Goal: Task Accomplishment & Management: Manage account settings

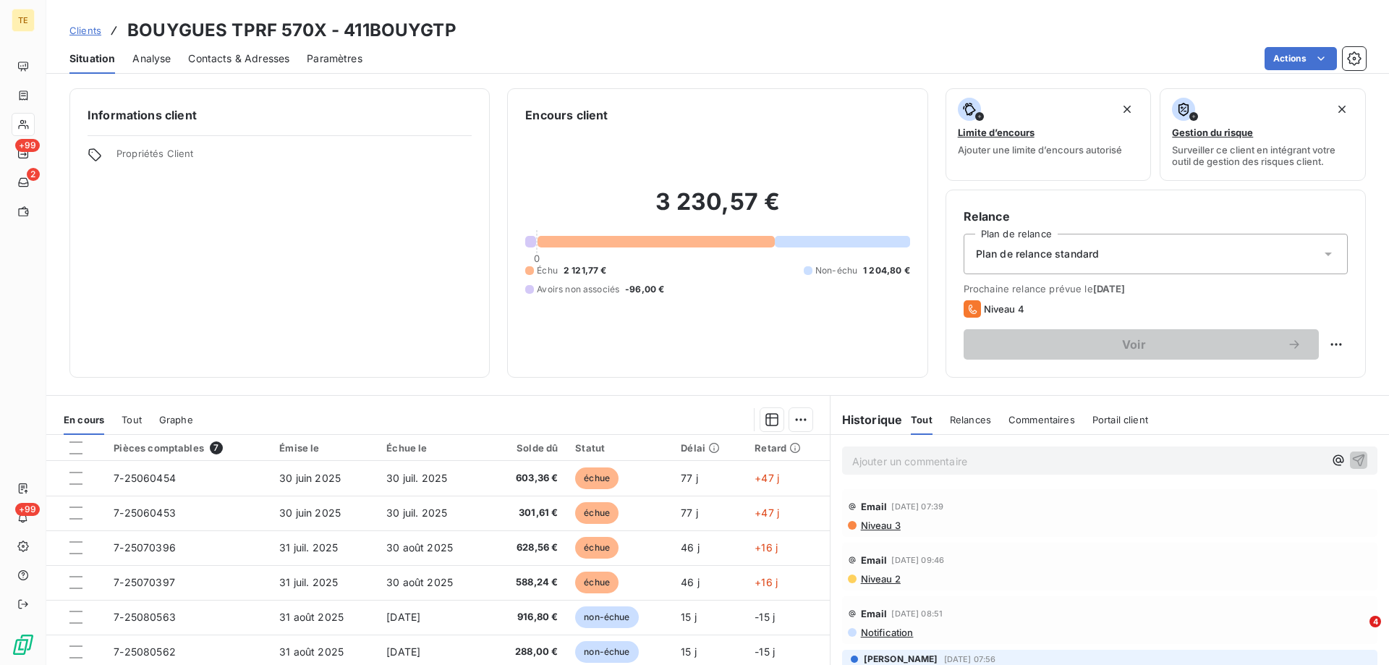
scroll to position [92, 0]
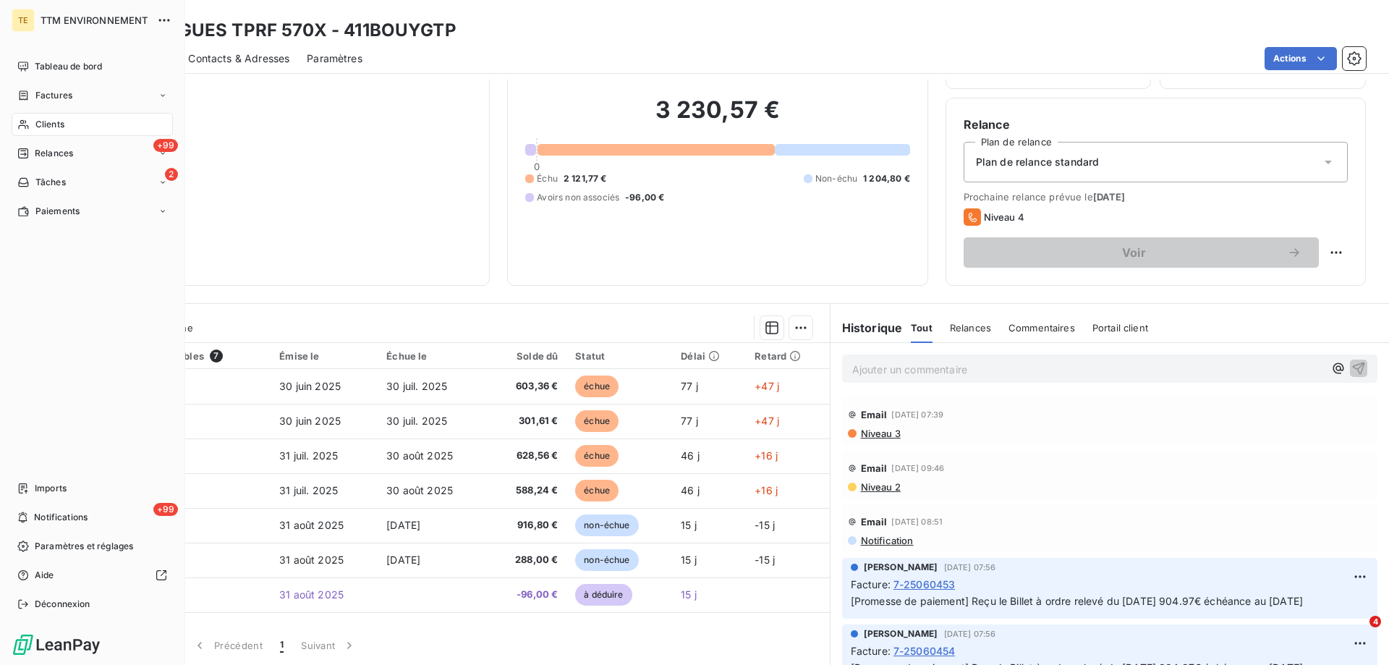
click at [48, 128] on span "Clients" at bounding box center [49, 124] width 29 height 13
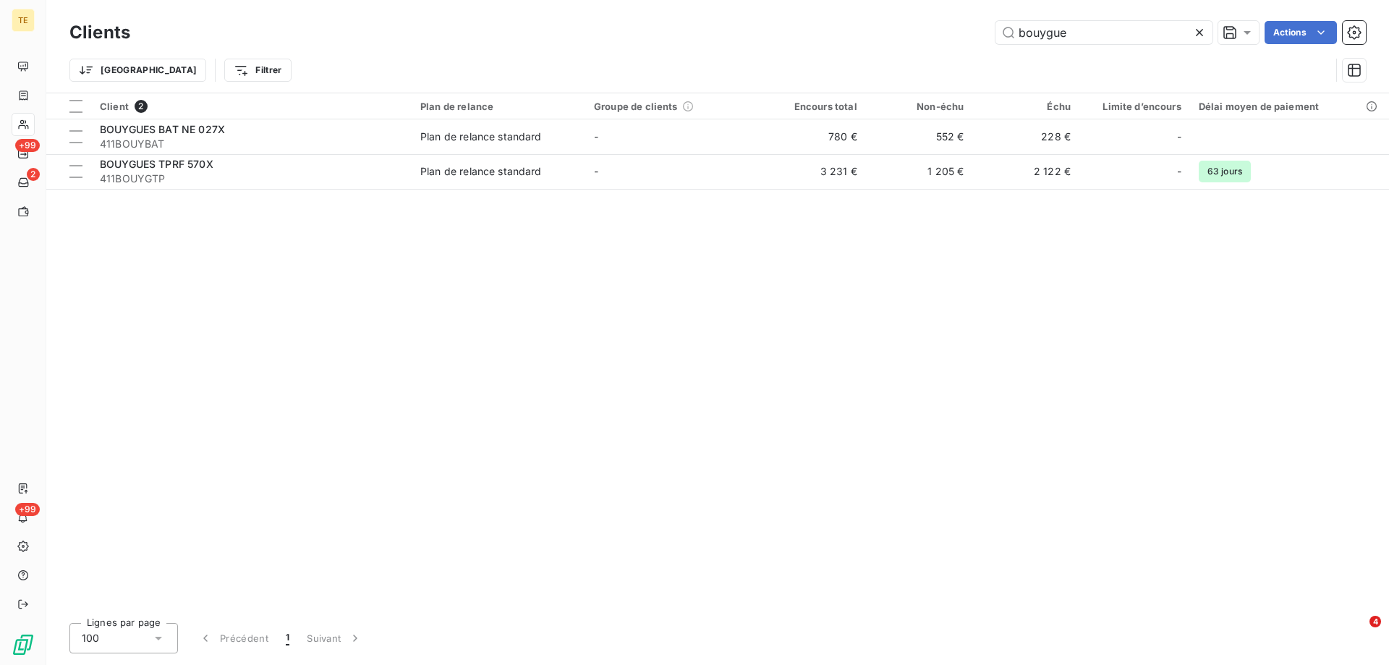
click at [1199, 34] on icon at bounding box center [1199, 32] width 7 height 7
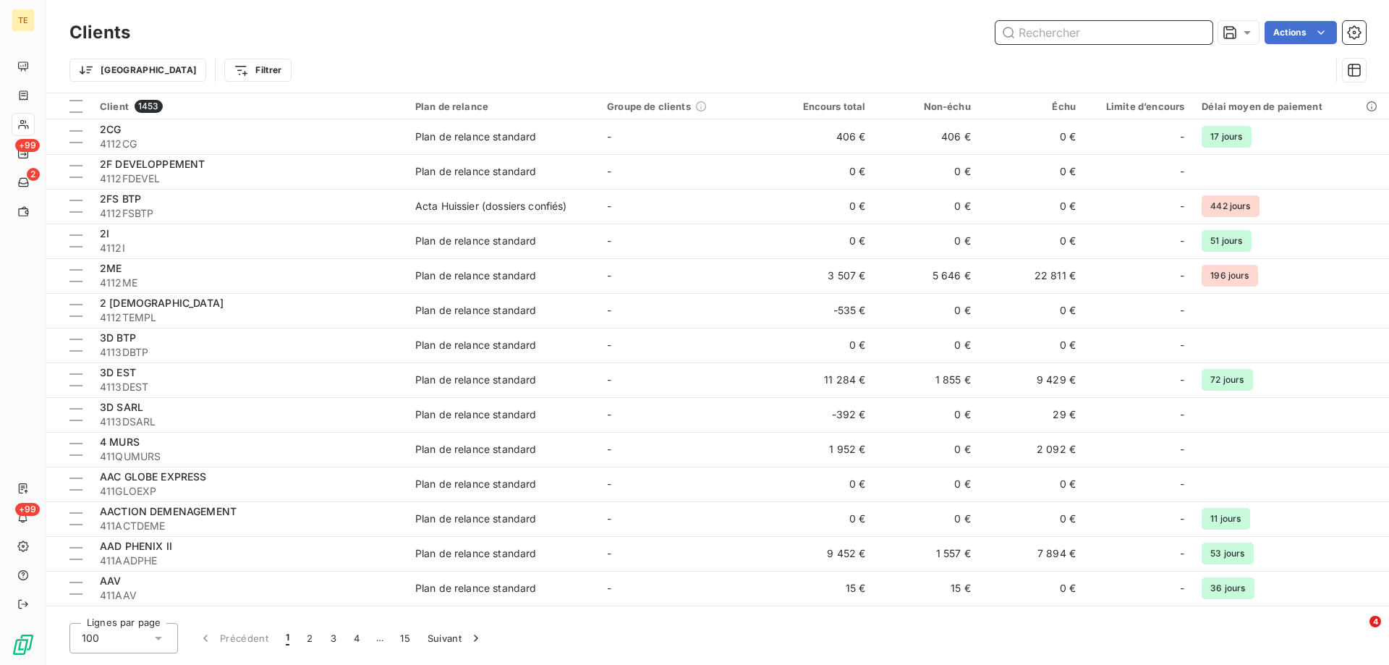
click at [1055, 29] on input "text" at bounding box center [1103, 32] width 217 height 23
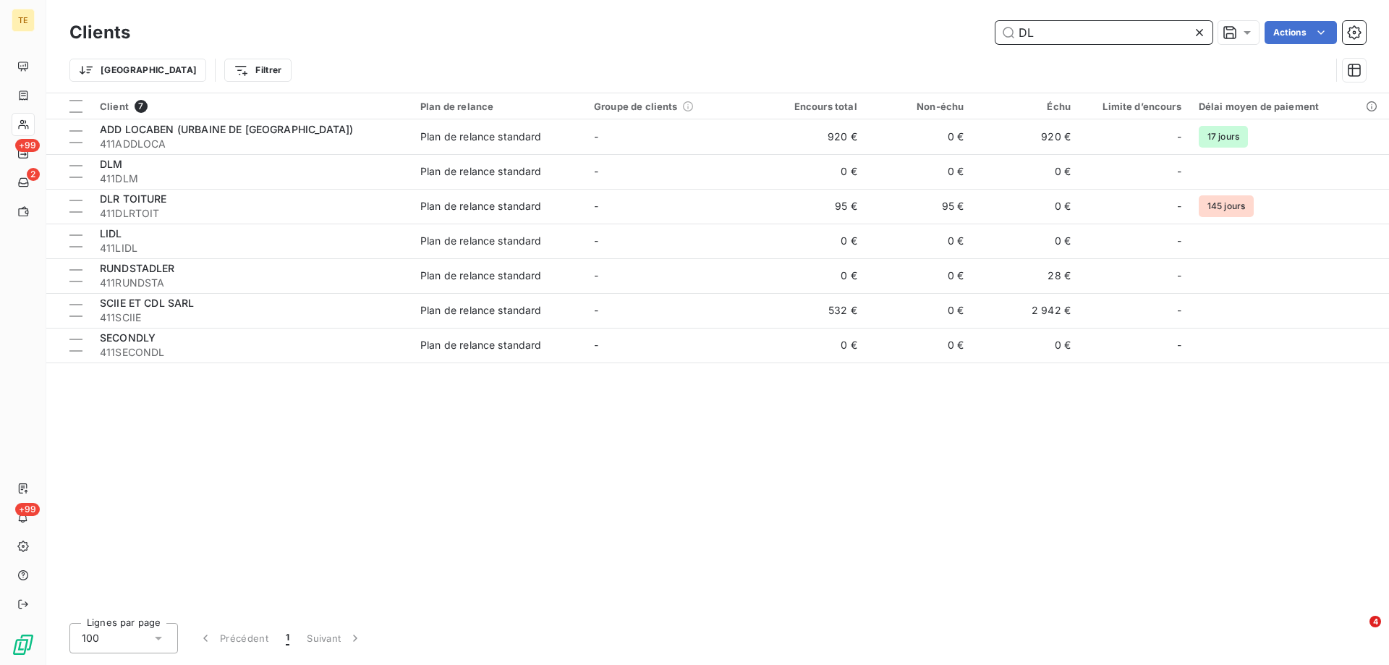
drag, startPoint x: 1043, startPoint y: 33, endPoint x: 978, endPoint y: 33, distance: 65.1
click at [978, 33] on div "DL Actions" at bounding box center [757, 32] width 1218 height 23
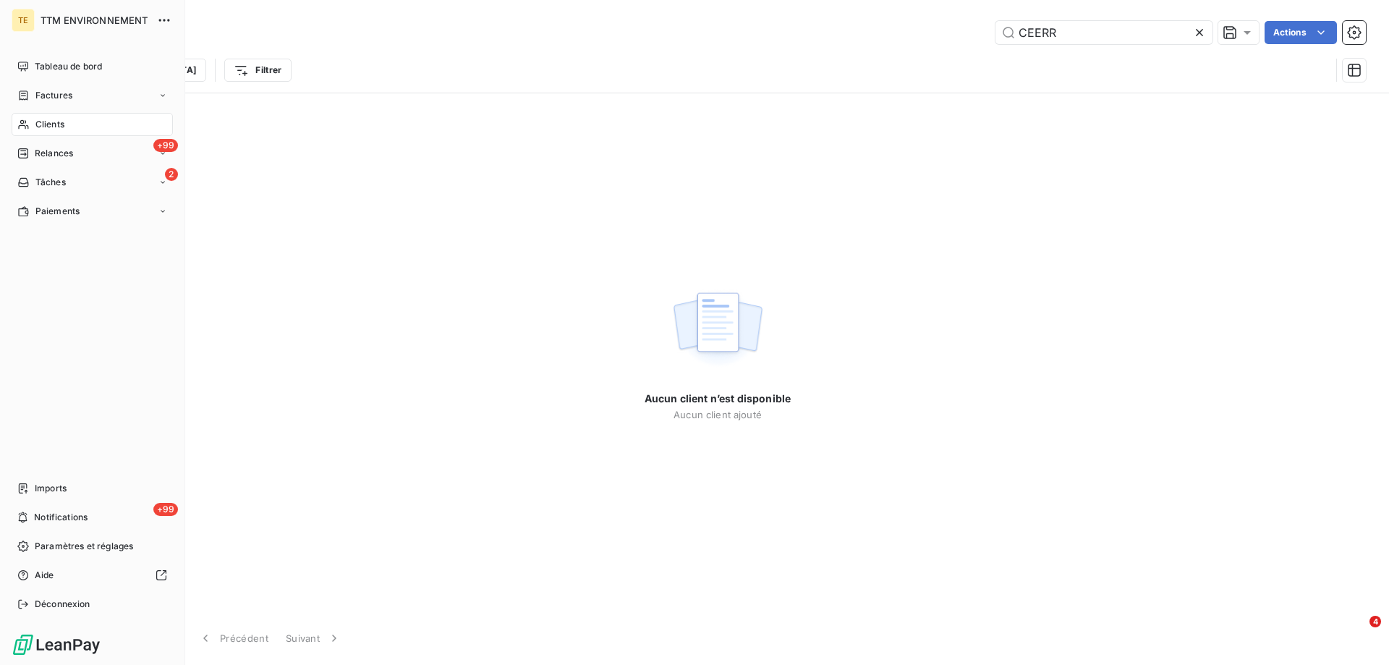
click at [51, 123] on span "Clients" at bounding box center [49, 124] width 29 height 13
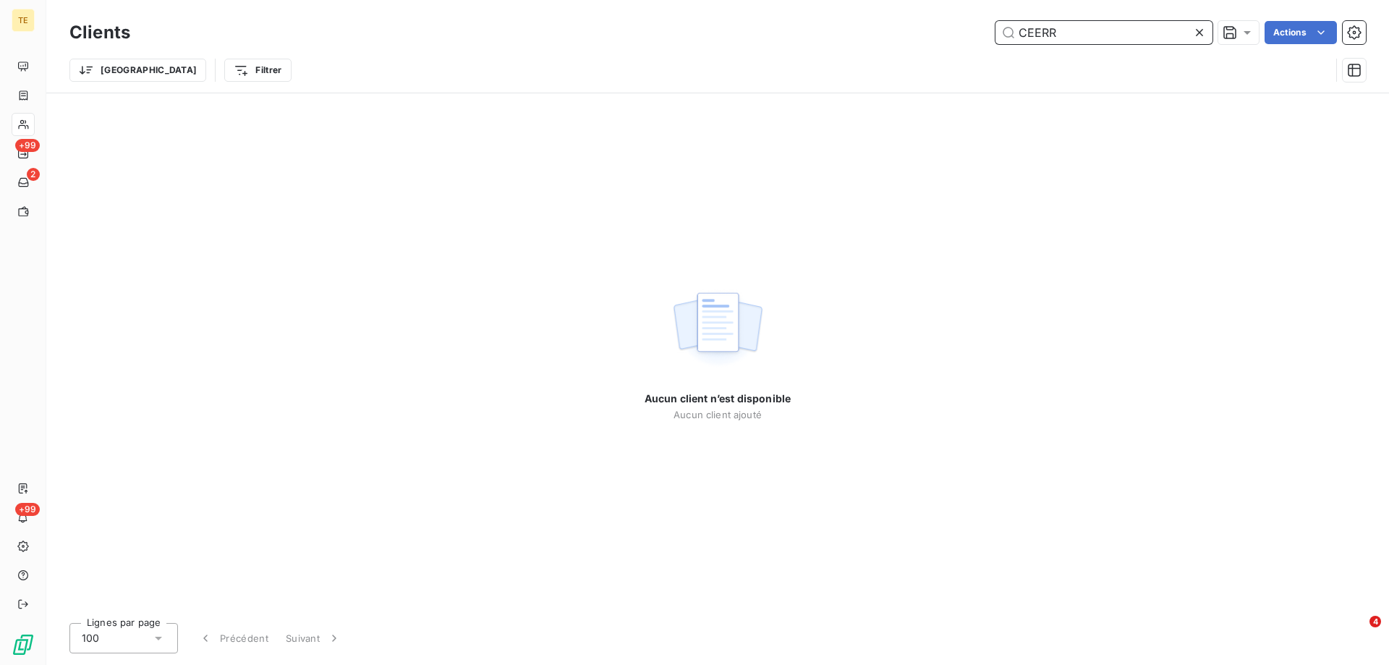
drag, startPoint x: 1007, startPoint y: 27, endPoint x: 911, endPoint y: 22, distance: 96.3
click at [911, 22] on div "CEERR Actions" at bounding box center [757, 32] width 1218 height 23
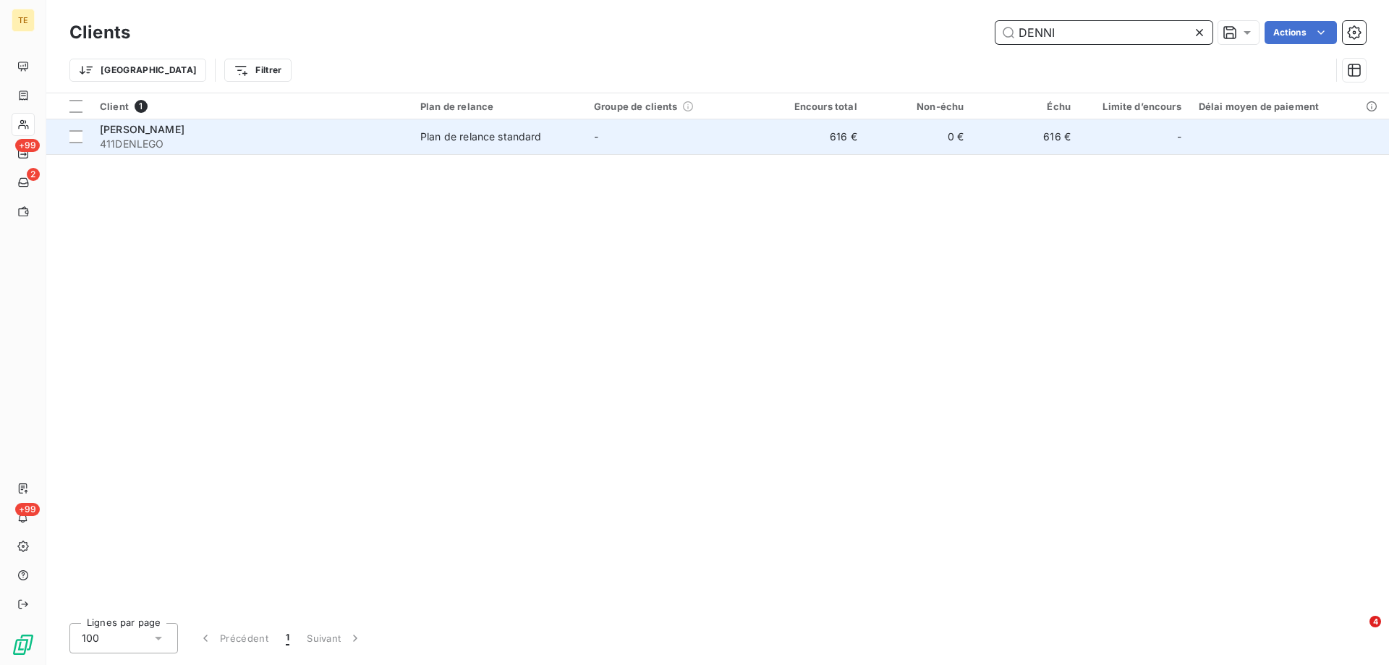
type input "DENNI"
click at [153, 140] on span "411DENLEGO" at bounding box center [251, 144] width 303 height 14
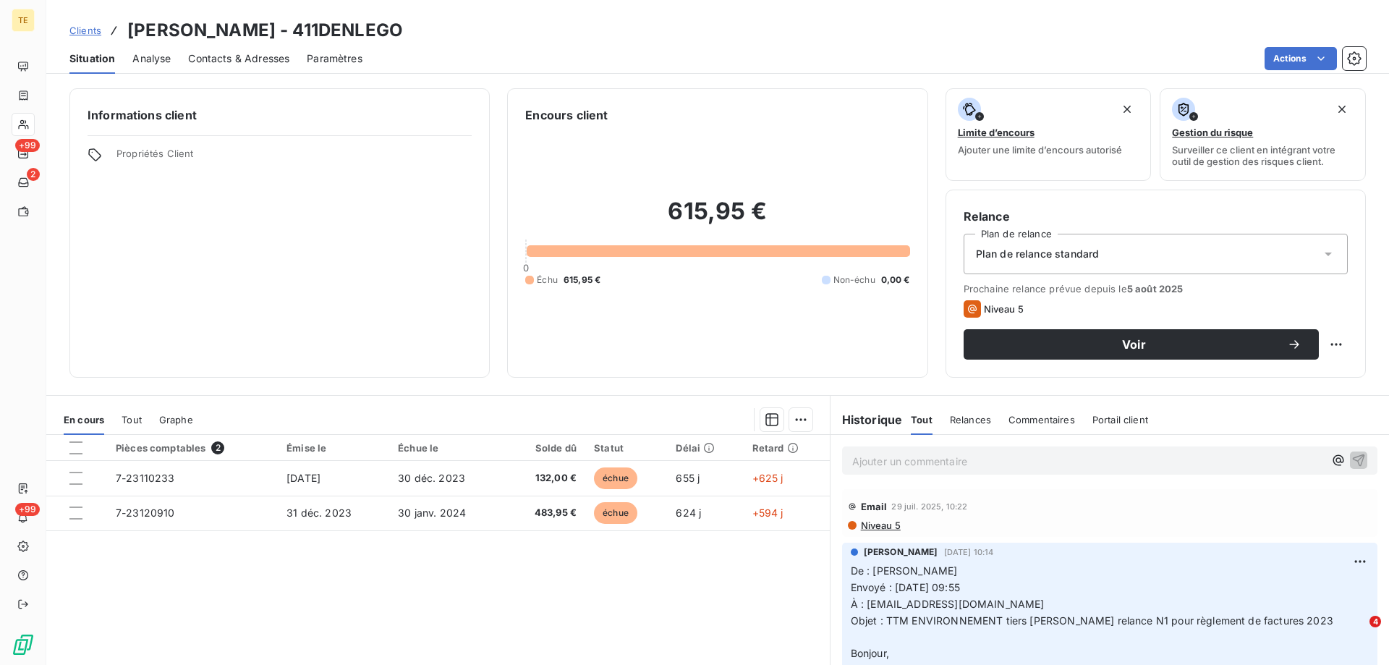
click at [872, 464] on p "Ajouter un commentaire ﻿" at bounding box center [1088, 461] width 472 height 18
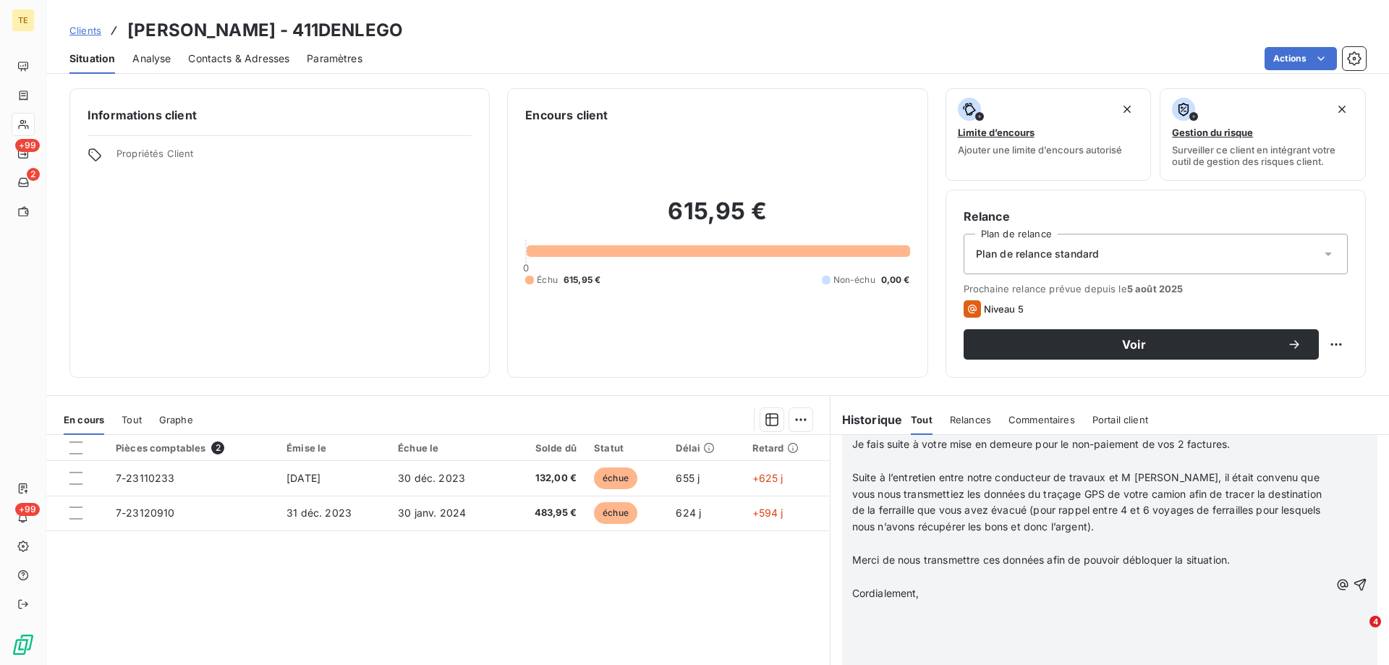
scroll to position [759, 0]
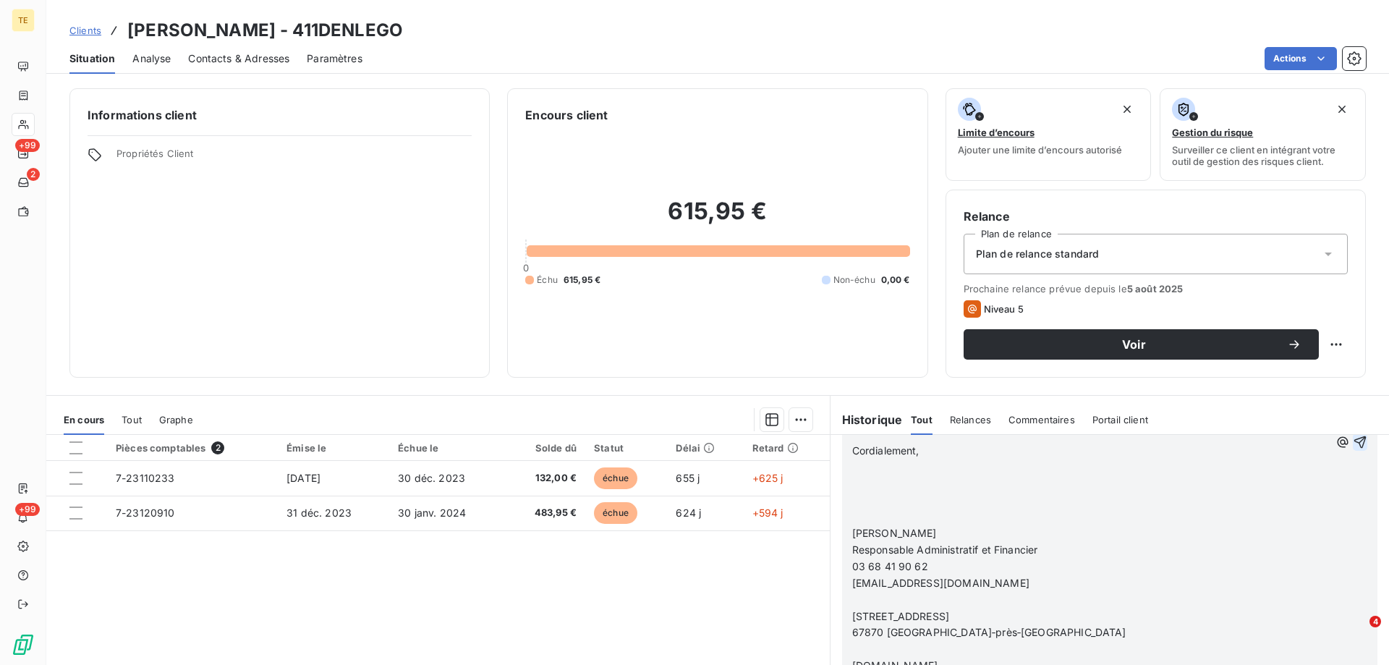
click at [1353, 447] on icon "button" at bounding box center [1360, 442] width 14 height 14
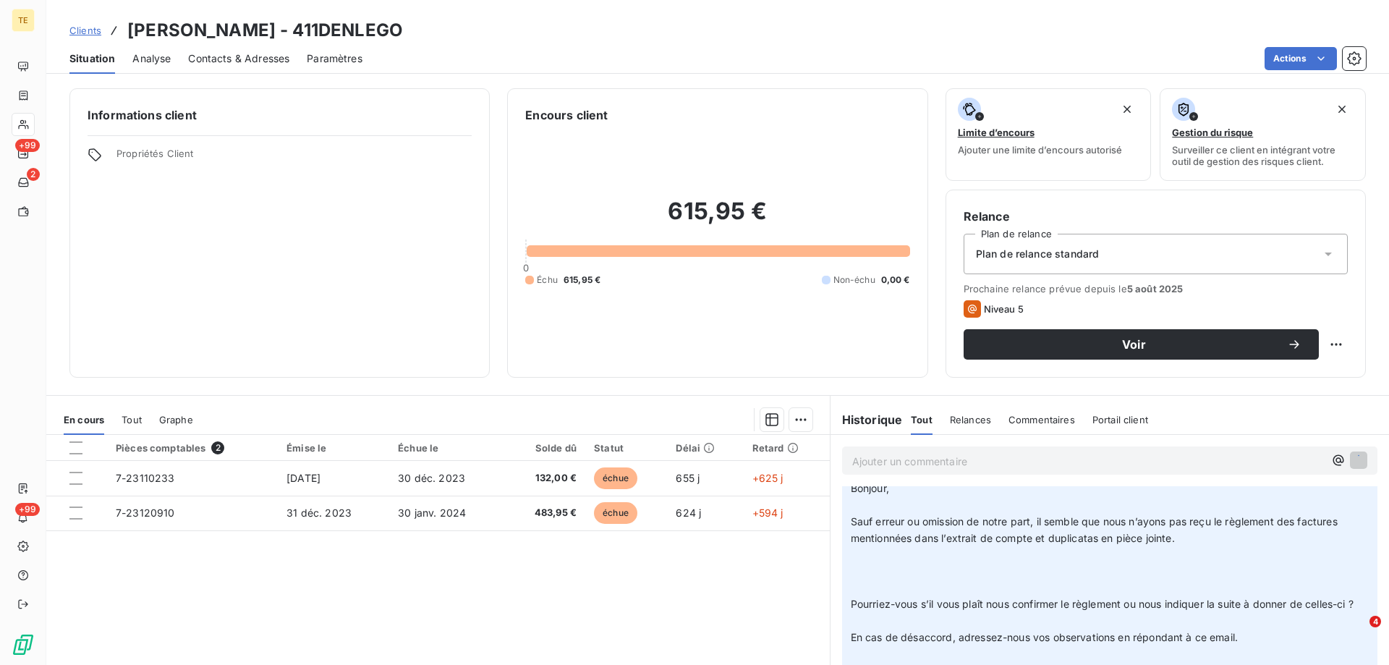
scroll to position [795, 0]
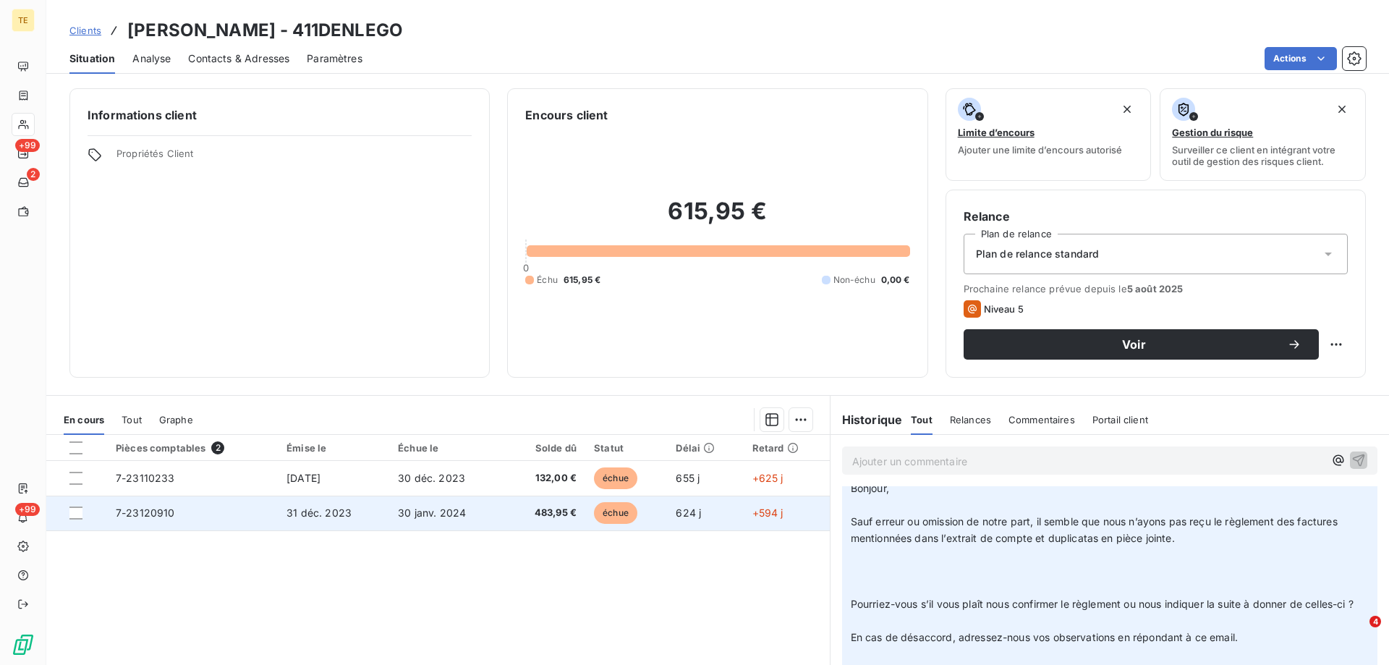
click at [311, 519] on td "31 déc. 2023" at bounding box center [333, 512] width 111 height 35
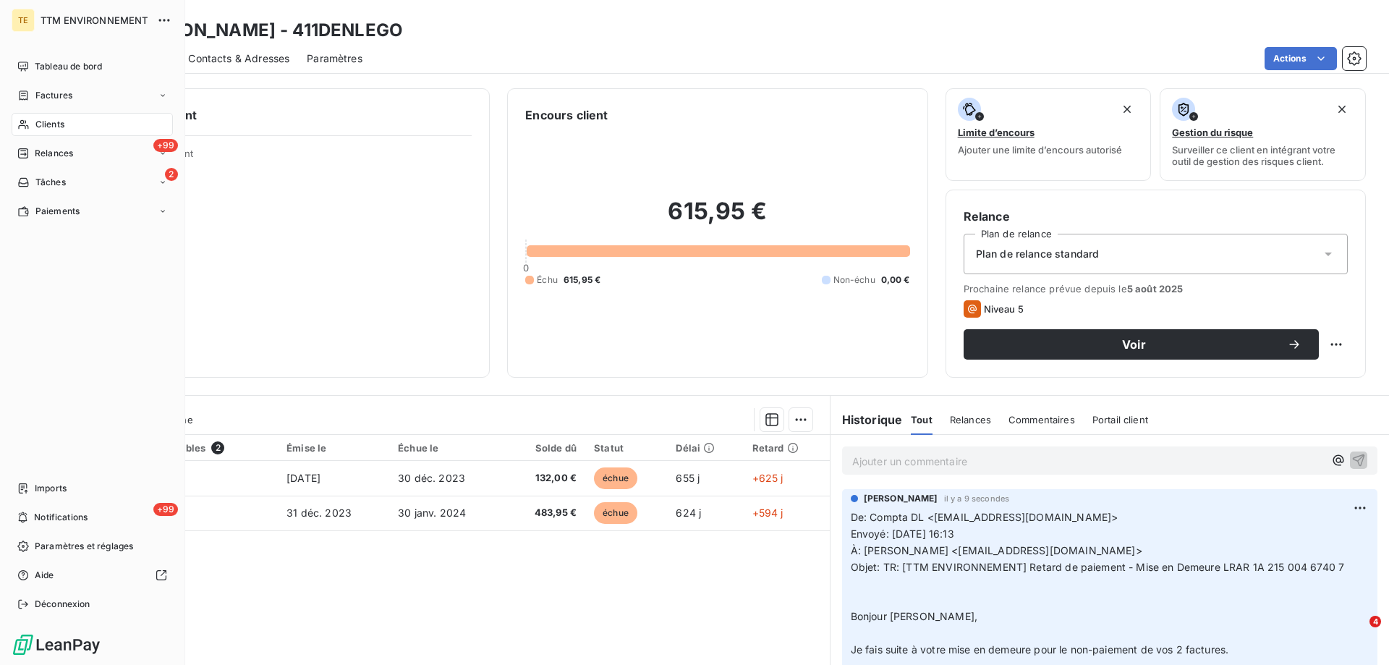
click at [57, 115] on div "Clients" at bounding box center [92, 124] width 161 height 23
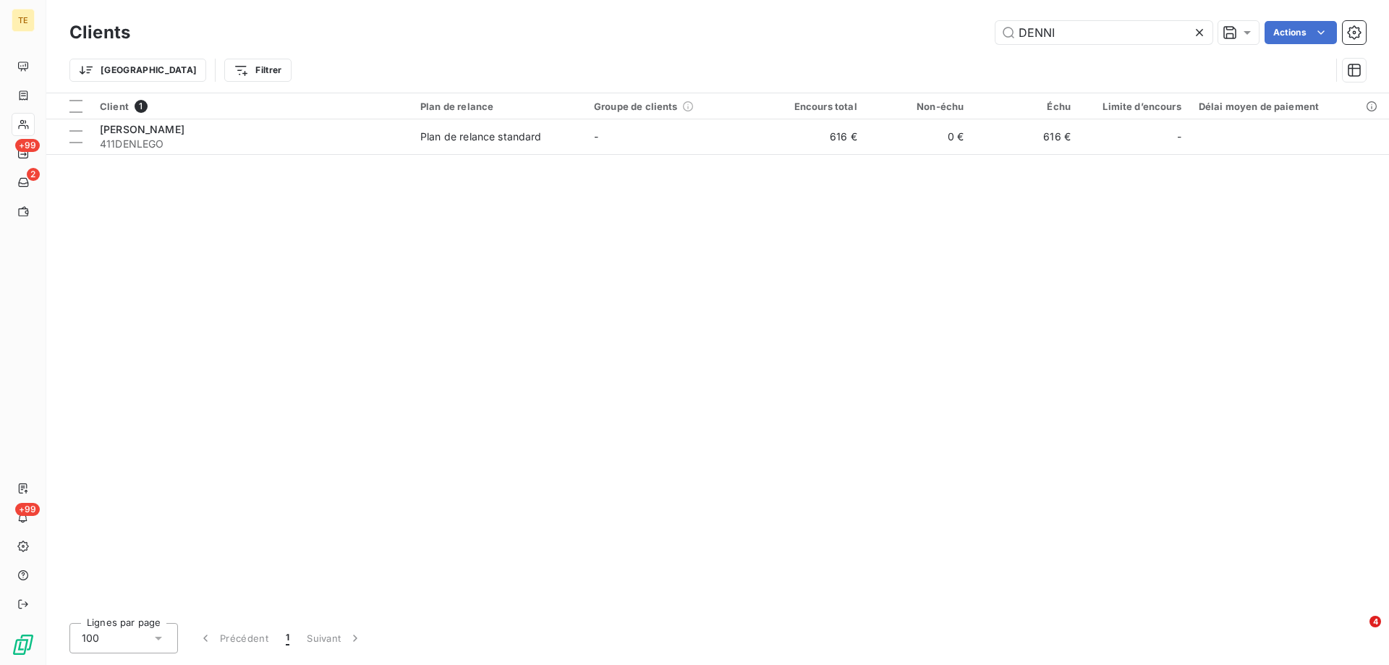
drag, startPoint x: 1095, startPoint y: 35, endPoint x: 916, endPoint y: 43, distance: 178.8
click at [916, 43] on div "DENNI Actions" at bounding box center [757, 32] width 1218 height 23
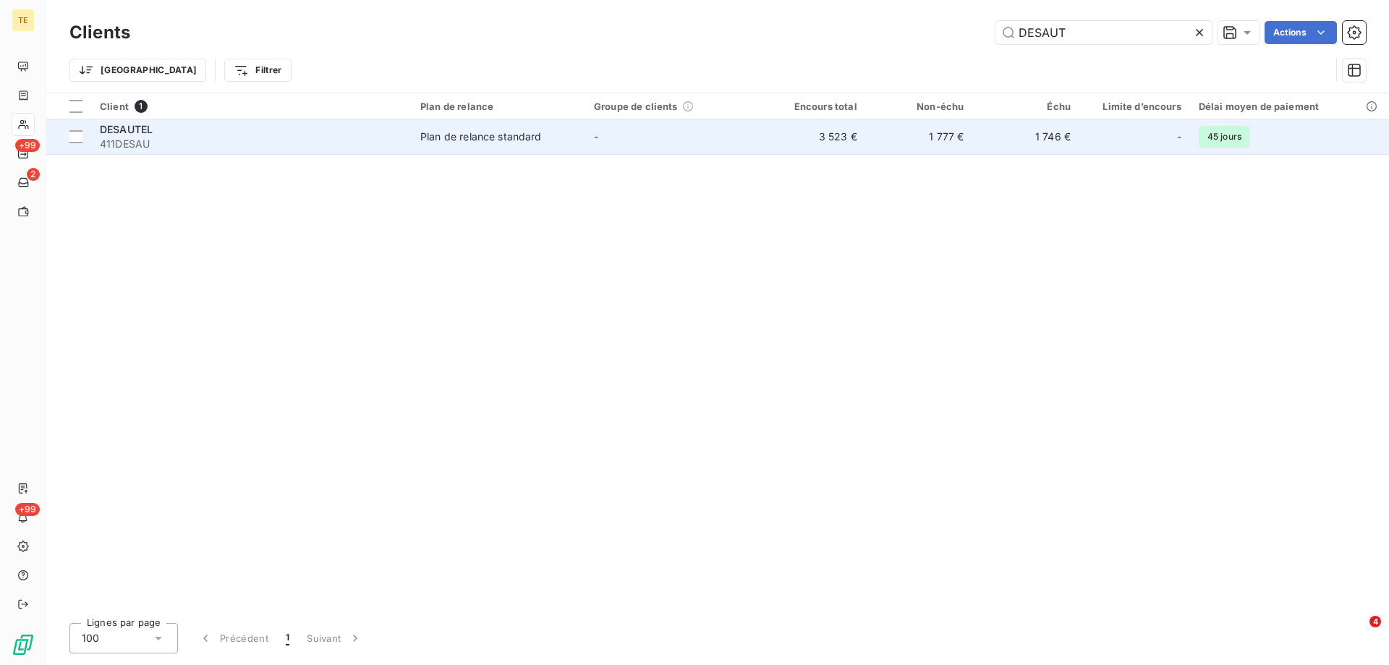
type input "DESAUT"
click at [139, 144] on span "411DESAU" at bounding box center [251, 144] width 303 height 14
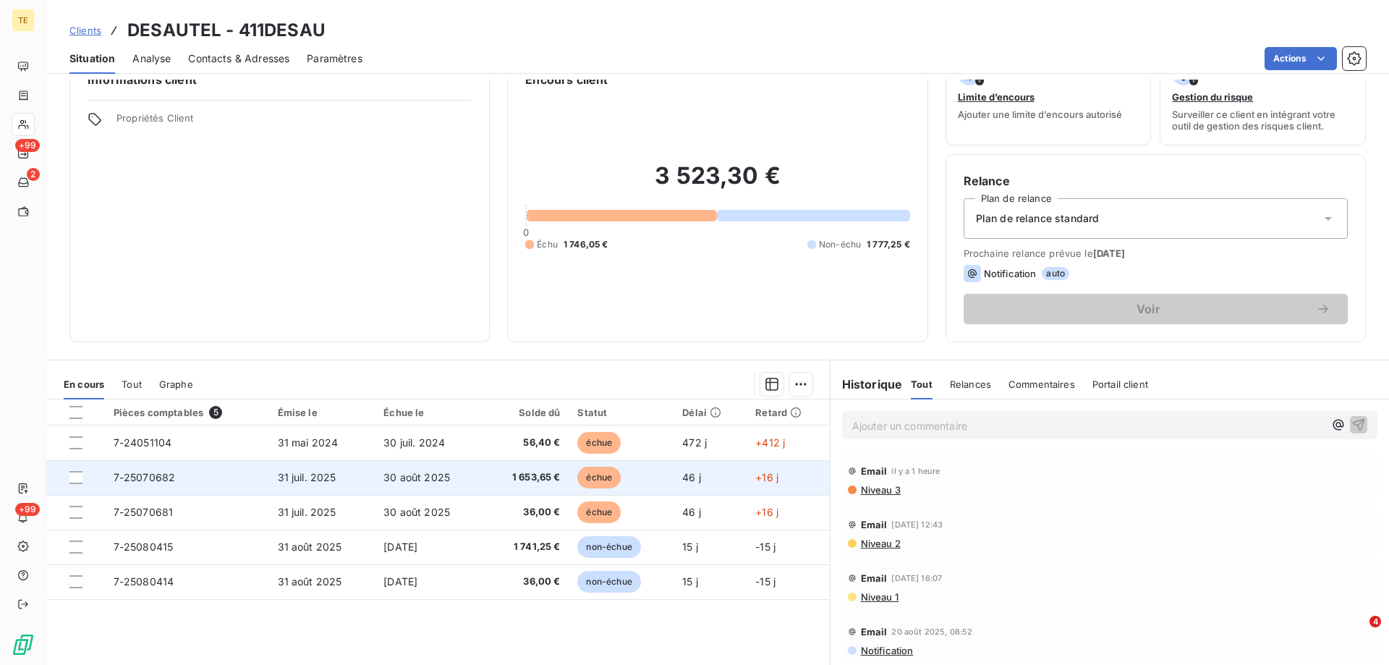
scroll to position [72, 0]
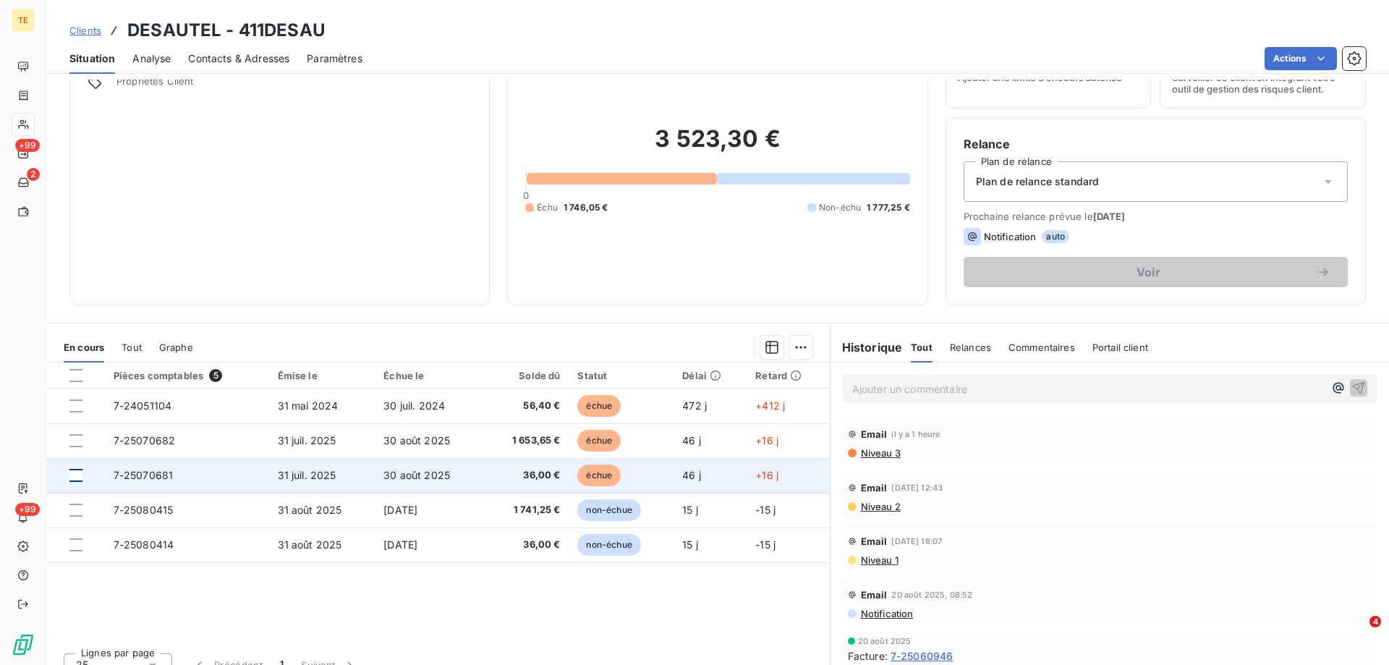
click at [74, 474] on div at bounding box center [75, 475] width 13 height 13
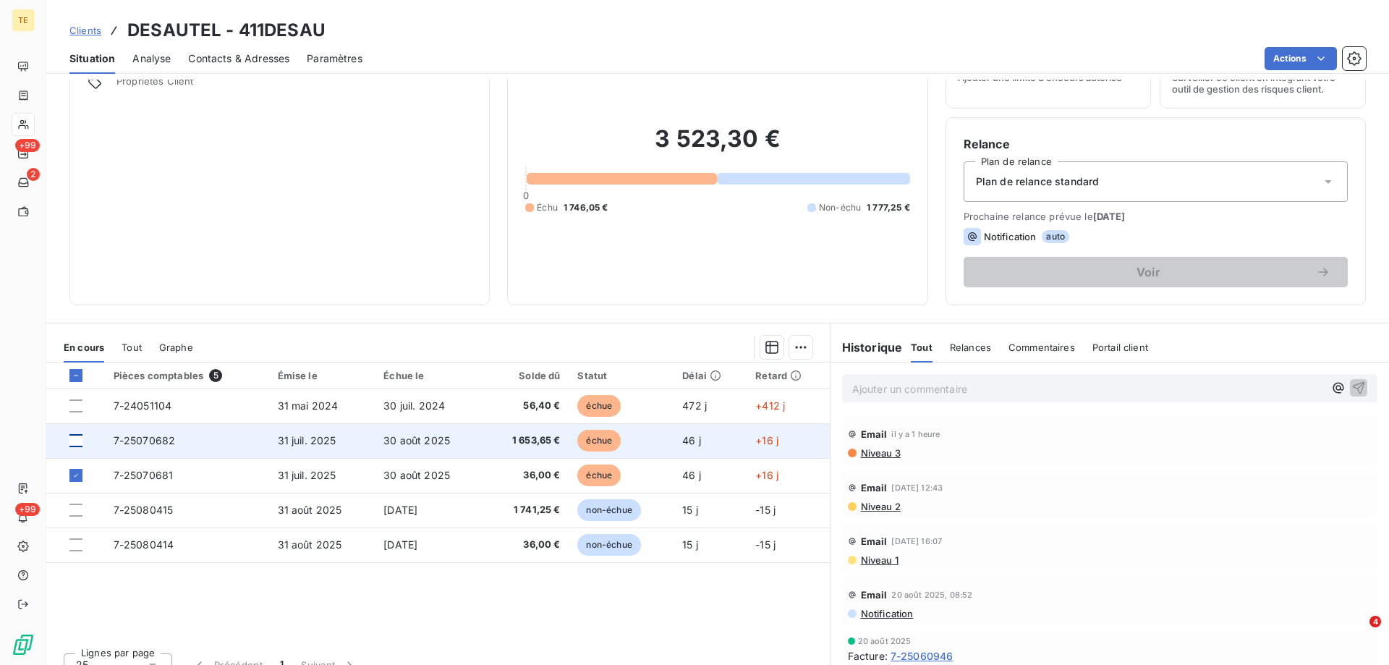
click at [78, 443] on div at bounding box center [75, 440] width 13 height 13
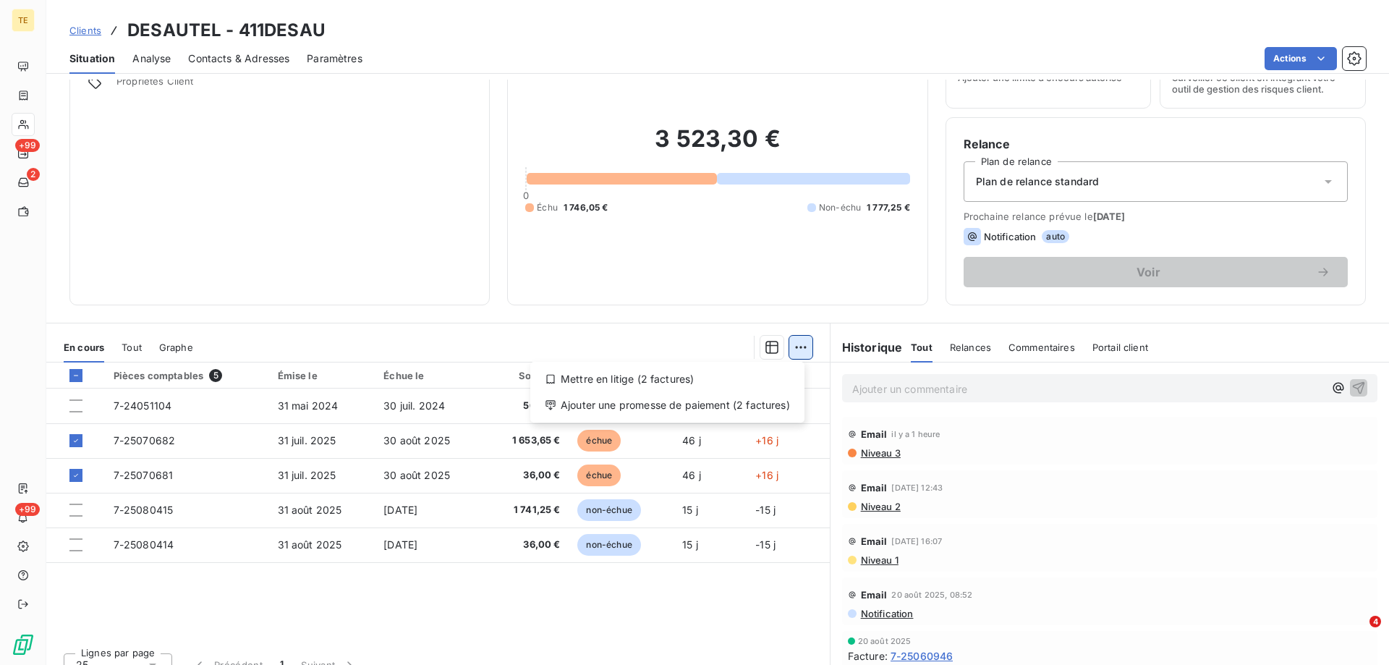
click at [793, 350] on html "TE +99 2 +99 Clients DESAUTEL - 411DESAU Situation Analyse Contacts & Adresses …" at bounding box center [694, 332] width 1389 height 665
click at [637, 405] on div "Ajouter une promesse de paiement (2 factures)" at bounding box center [667, 404] width 263 height 23
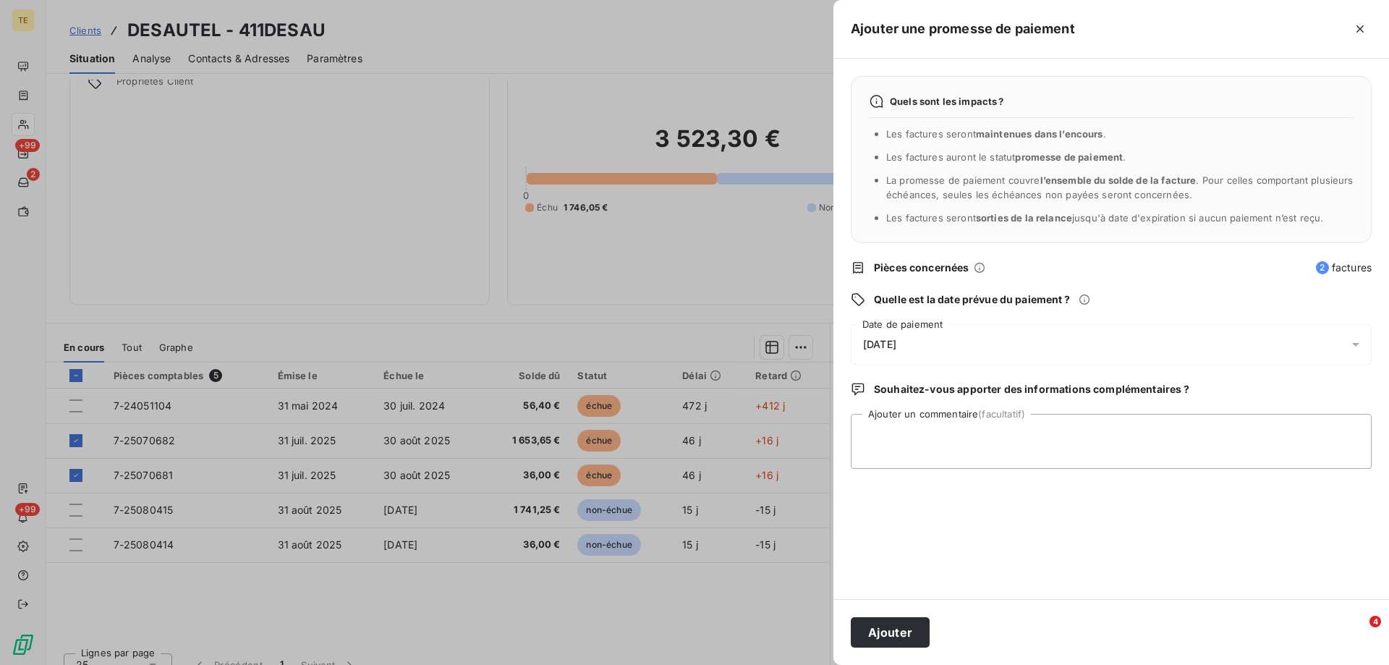
click at [896, 346] on span "[DATE]" at bounding box center [879, 344] width 33 height 12
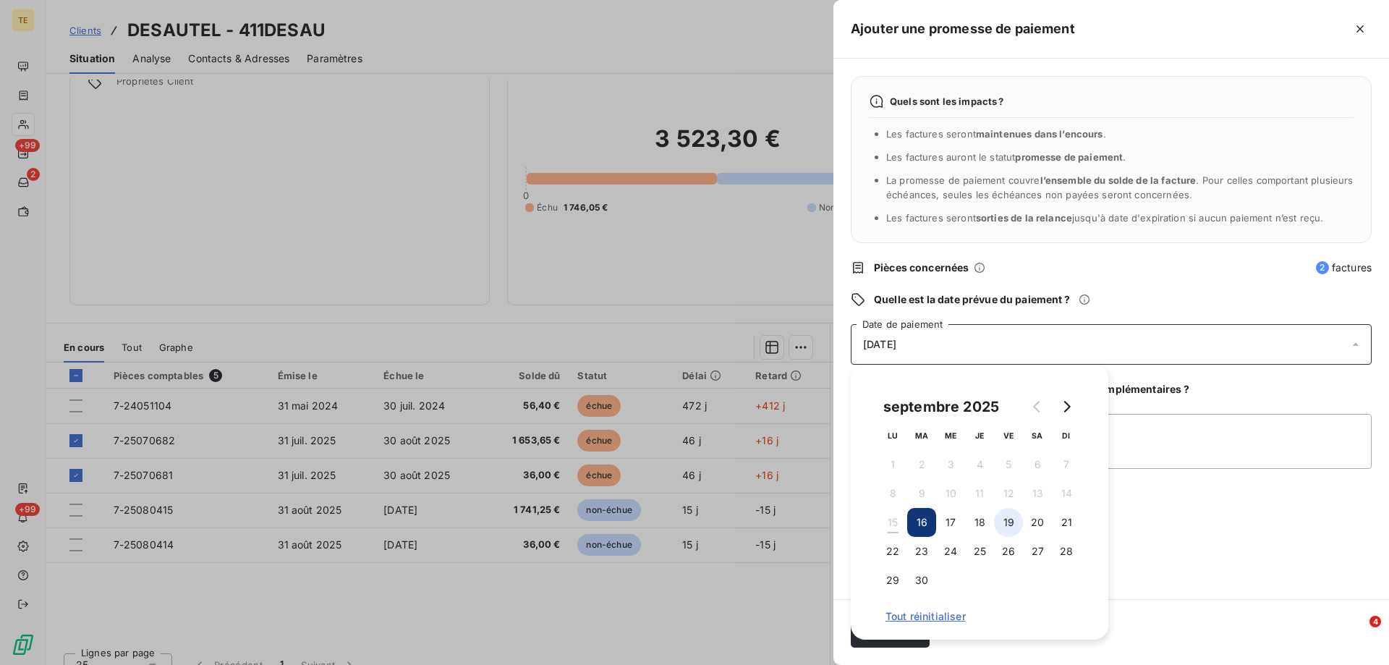
click at [1010, 521] on button "19" at bounding box center [1008, 522] width 29 height 29
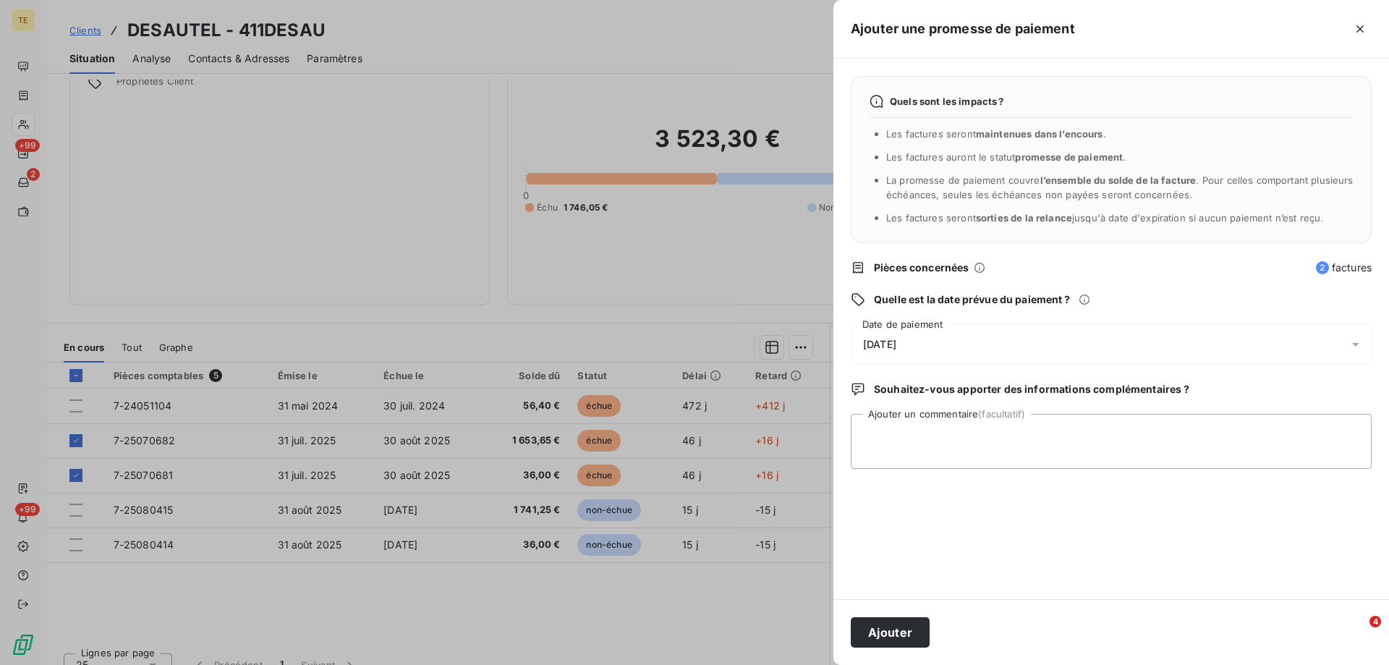
click at [1162, 537] on div "Quels sont les impacts ? Les factures seront maintenues dans l’encours . Les fa…" at bounding box center [1110, 329] width 555 height 540
click at [880, 427] on textarea "Ajouter un commentaire (facultatif)" at bounding box center [1111, 441] width 521 height 55
paste textarea "Un règlement de 1689.65€ réglant vos factures 07-25070682 et 07-25070681 est pr…"
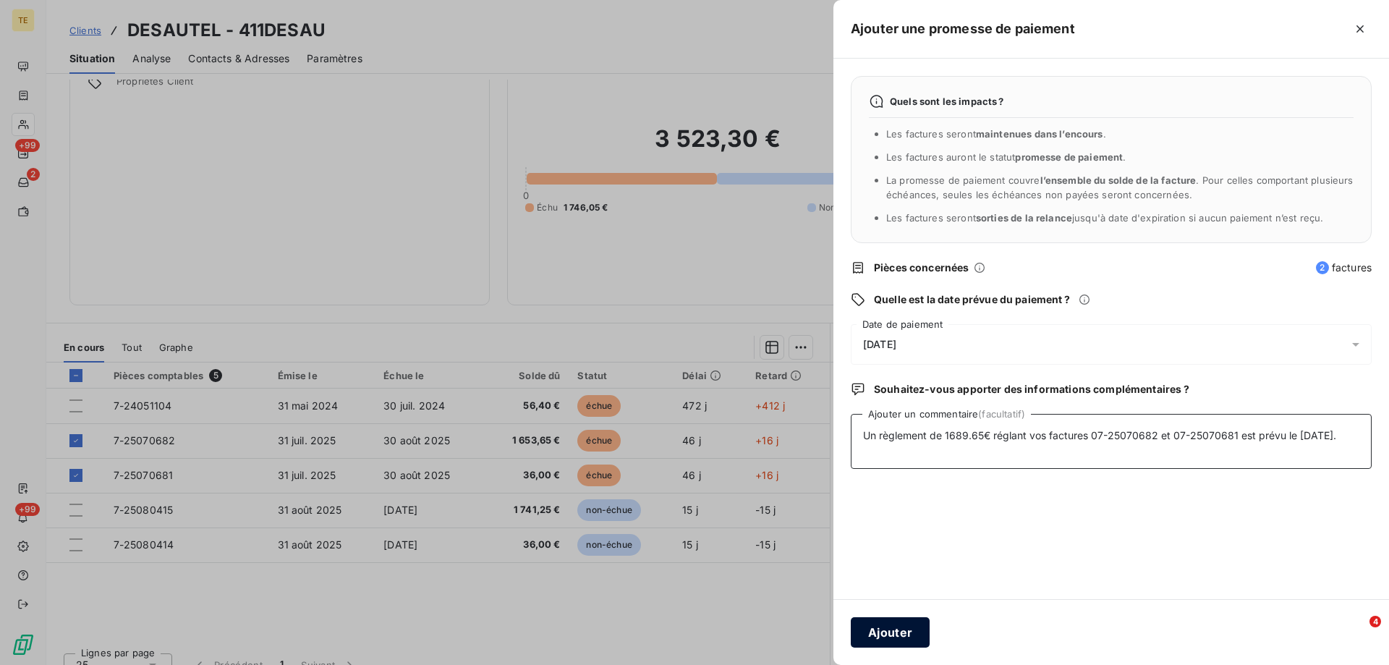
type textarea "Un règlement de 1689.65€ réglant vos factures 07-25070682 et 07-25070681 est pr…"
click at [892, 639] on button "Ajouter" at bounding box center [890, 632] width 79 height 30
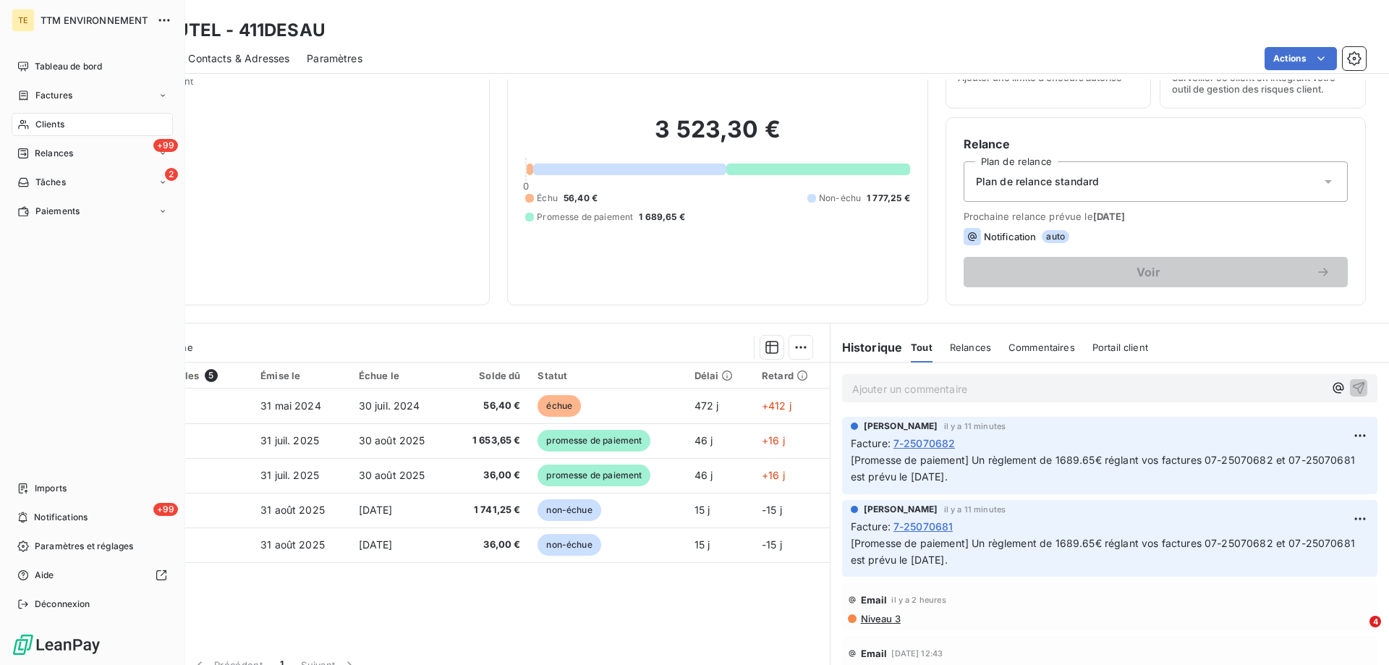
click at [49, 131] on div "Clients" at bounding box center [92, 124] width 161 height 23
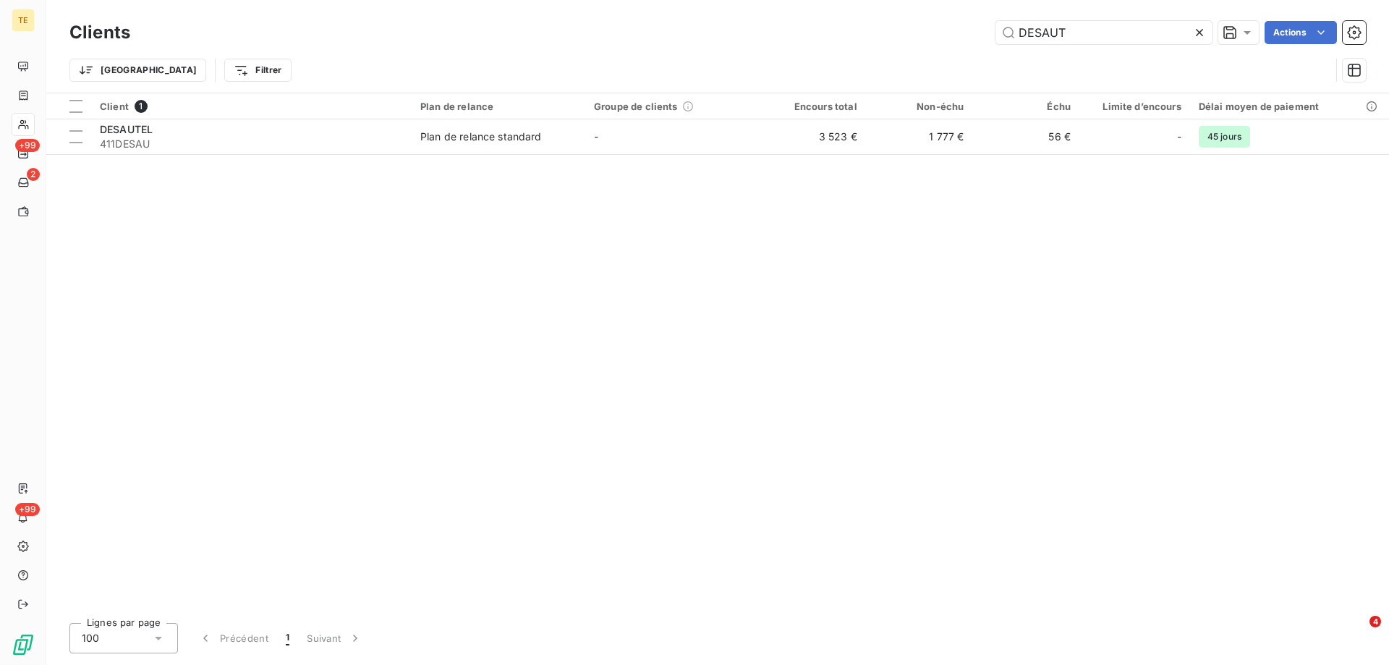
drag, startPoint x: 933, startPoint y: 31, endPoint x: 921, endPoint y: 31, distance: 11.6
click at [921, 31] on div "DESAUT Actions" at bounding box center [757, 32] width 1218 height 23
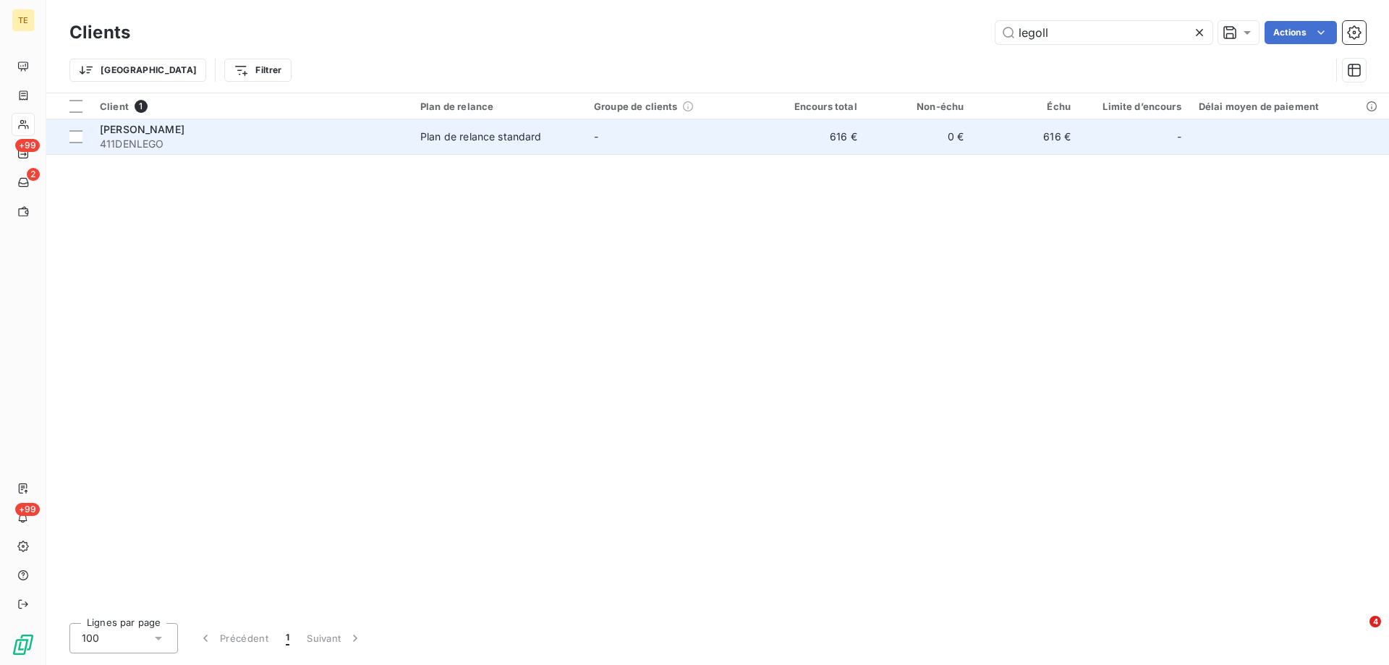
type input "legoll"
click at [160, 126] on span "[PERSON_NAME]" at bounding box center [142, 129] width 85 height 12
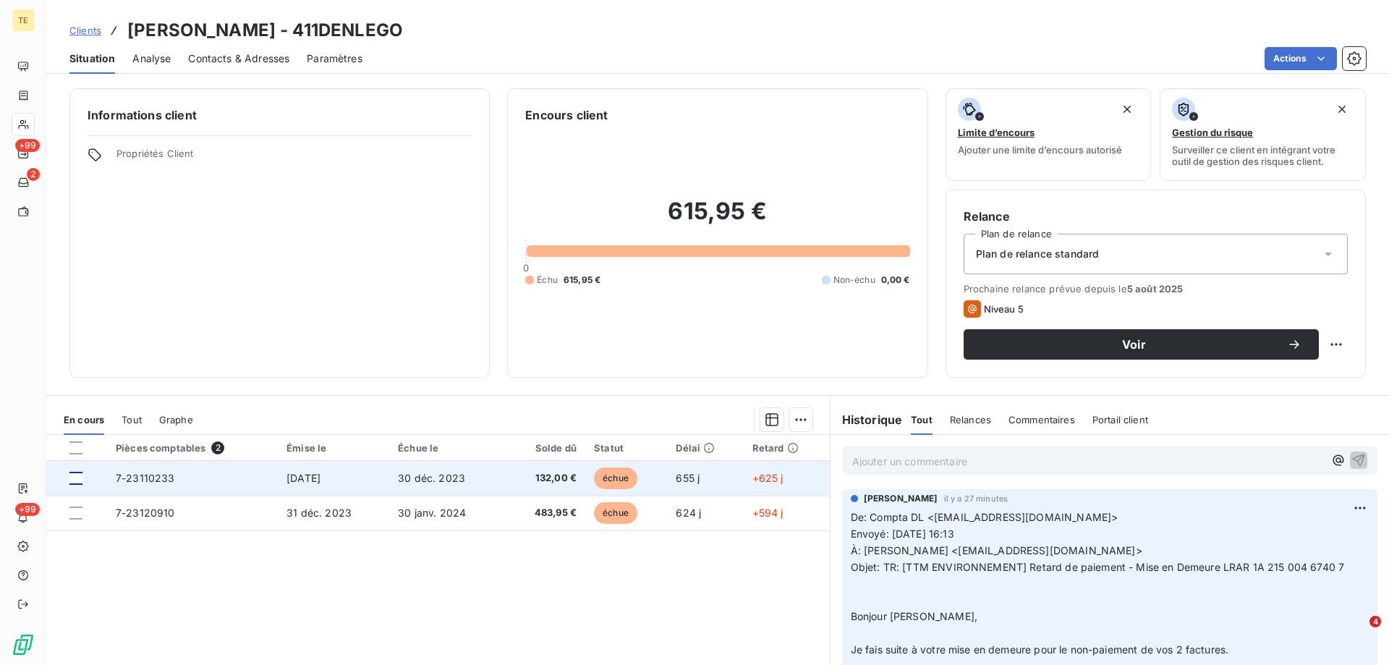
click at [72, 481] on div at bounding box center [75, 478] width 13 height 13
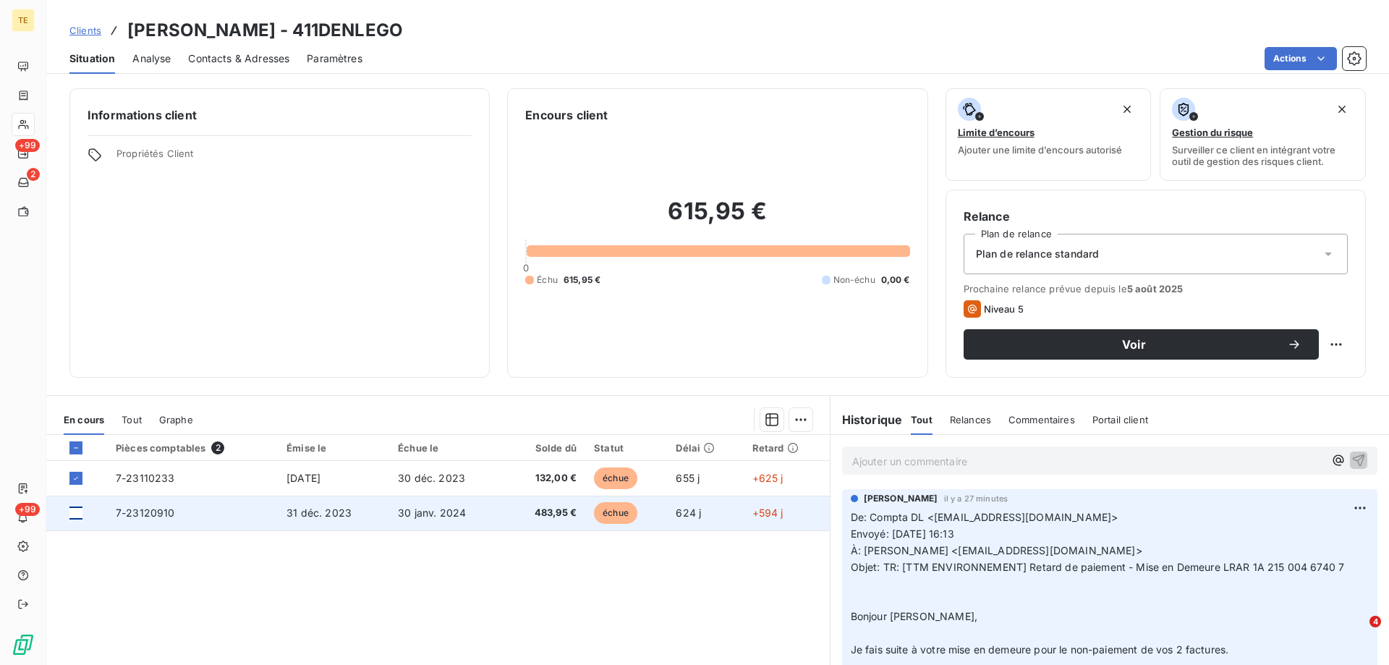
click at [73, 512] on div at bounding box center [75, 512] width 13 height 13
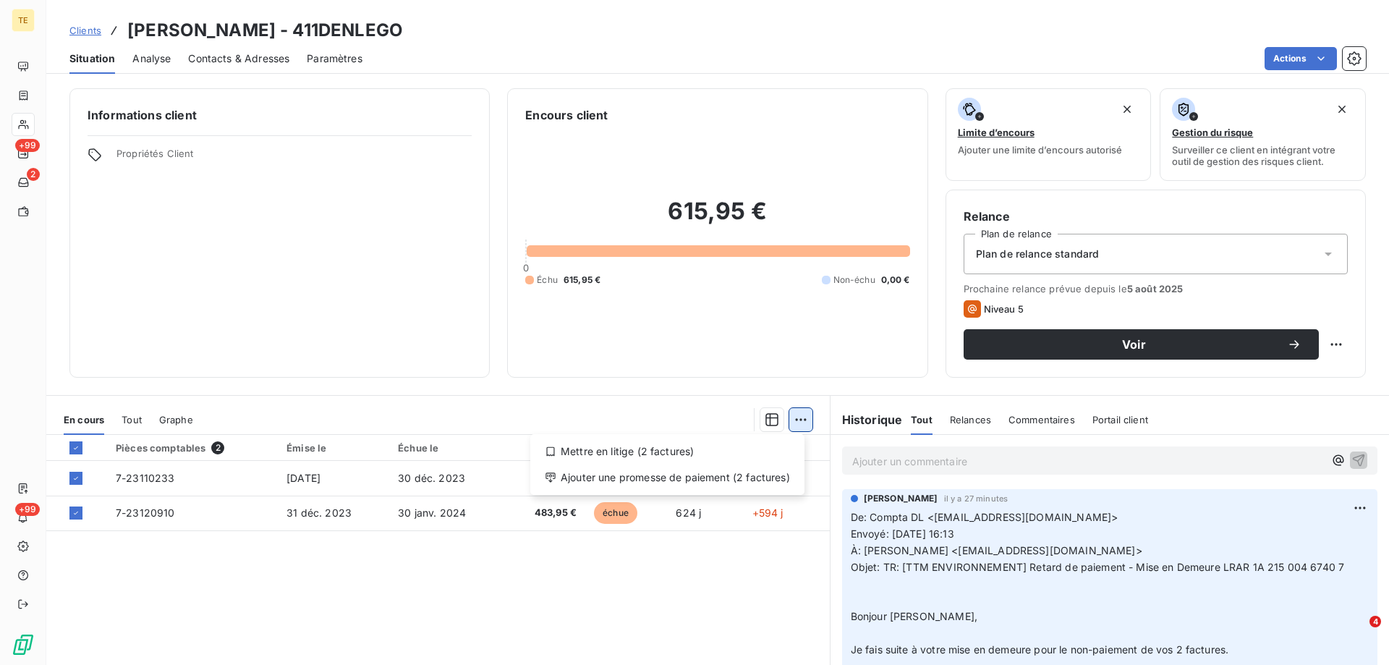
click at [791, 422] on html "TE +99 2 +99 Clients [PERSON_NAME] - 411DENLEGO Situation Analyse Contacts & Ad…" at bounding box center [694, 332] width 1389 height 665
click at [657, 449] on div "Mettre en litige (2 factures)" at bounding box center [667, 451] width 263 height 23
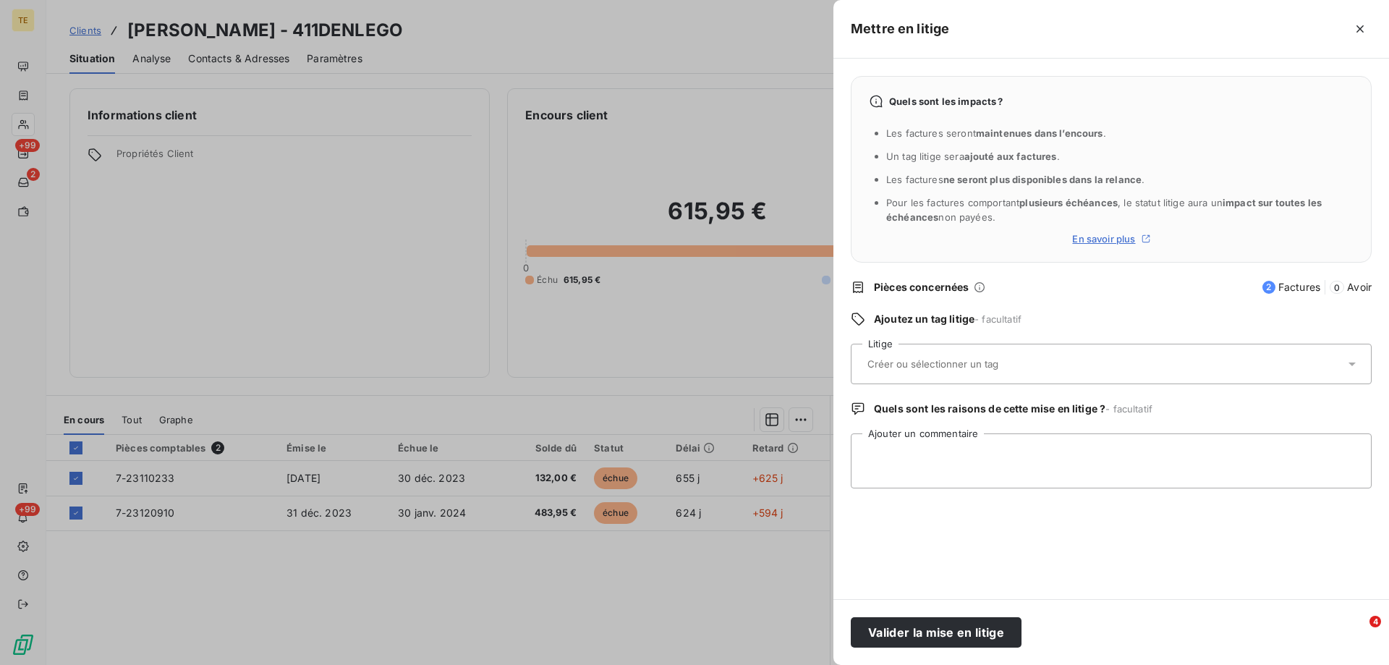
click at [884, 360] on input "text" at bounding box center [971, 363] width 210 height 13
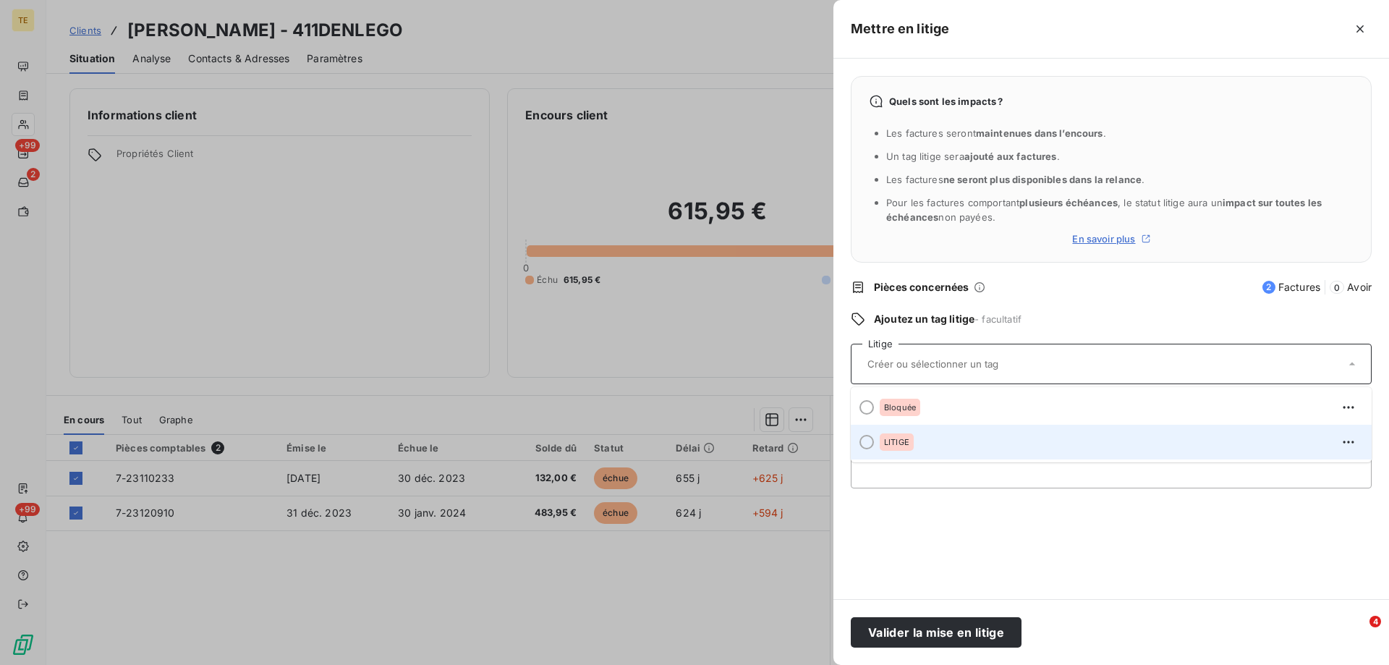
click at [893, 448] on div "LITIGE" at bounding box center [897, 441] width 34 height 17
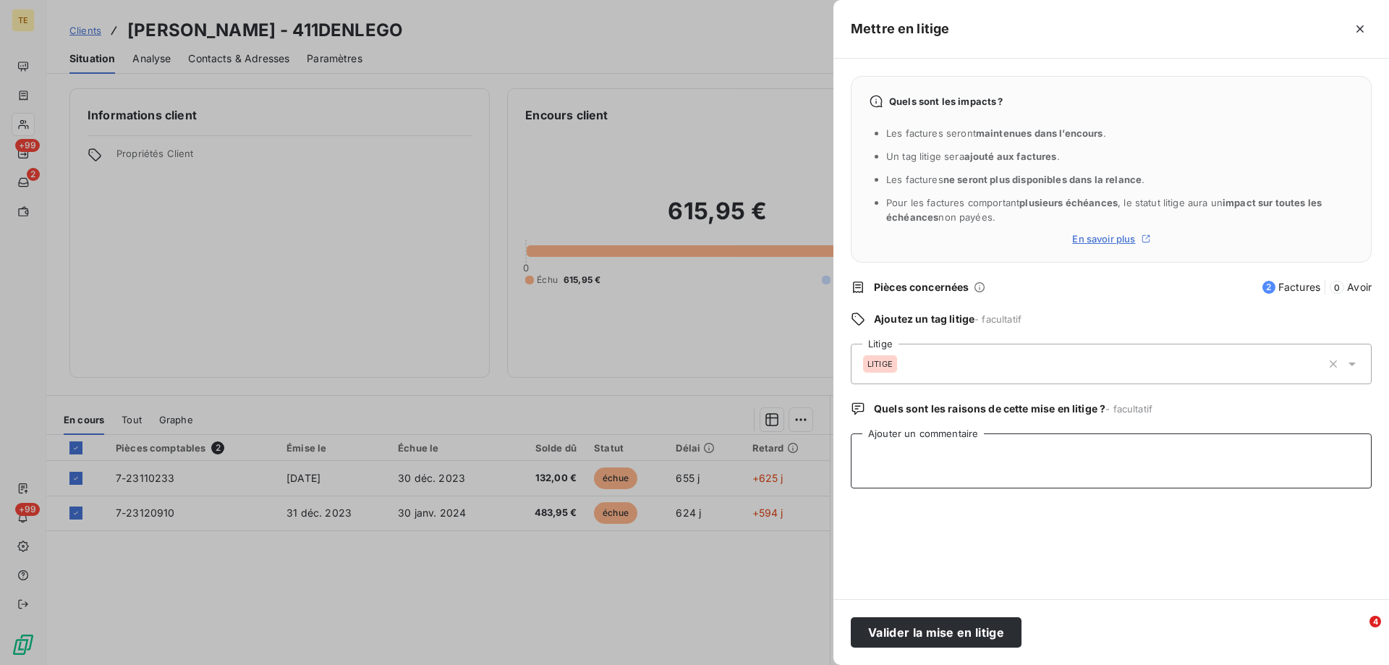
click at [925, 456] on textarea "Ajouter un commentaire" at bounding box center [1111, 460] width 521 height 55
paste textarea "De: Compta DL <[EMAIL_ADDRESS][DOMAIN_NAME]> Envoyé: [DATE] 16:13 À: [PERSON_NA…"
type textarea "De: Compta DL <[EMAIL_ADDRESS][DOMAIN_NAME]> Envoyé: [DATE] 16:13 À: [PERSON_NA…"
click at [897, 631] on button "Valider la mise en litige" at bounding box center [936, 632] width 171 height 30
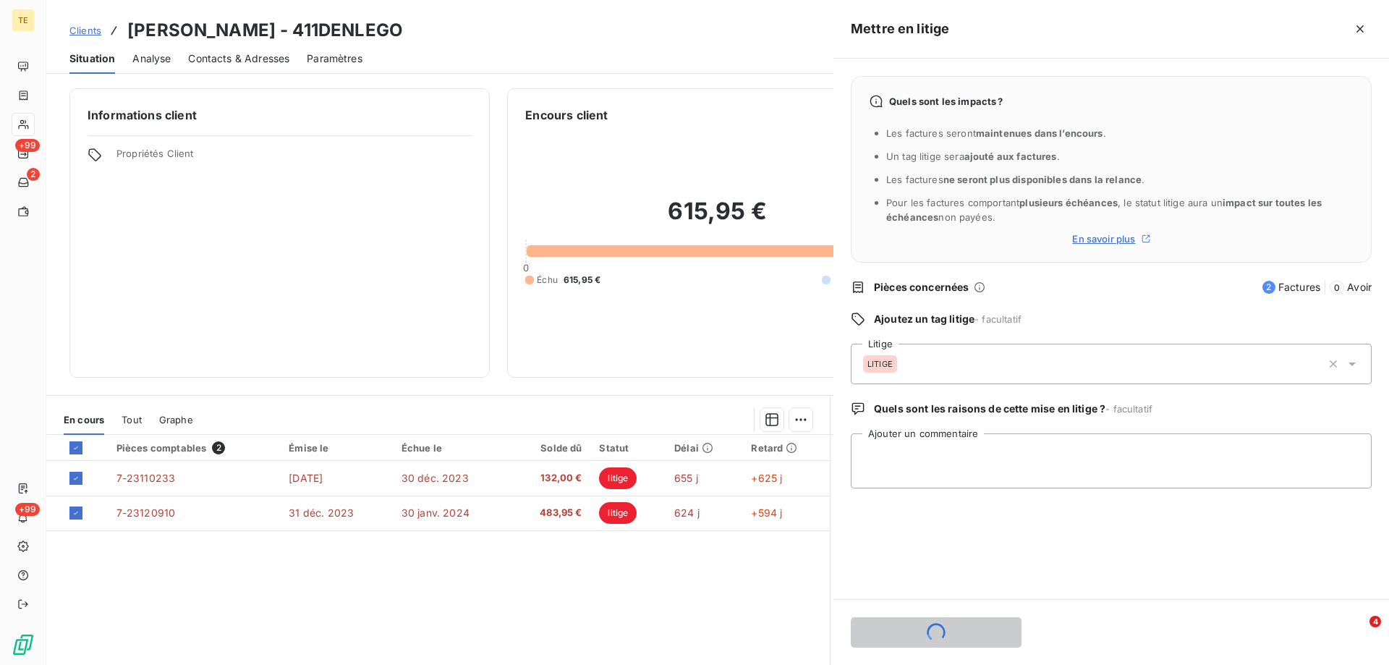
scroll to position [0, 0]
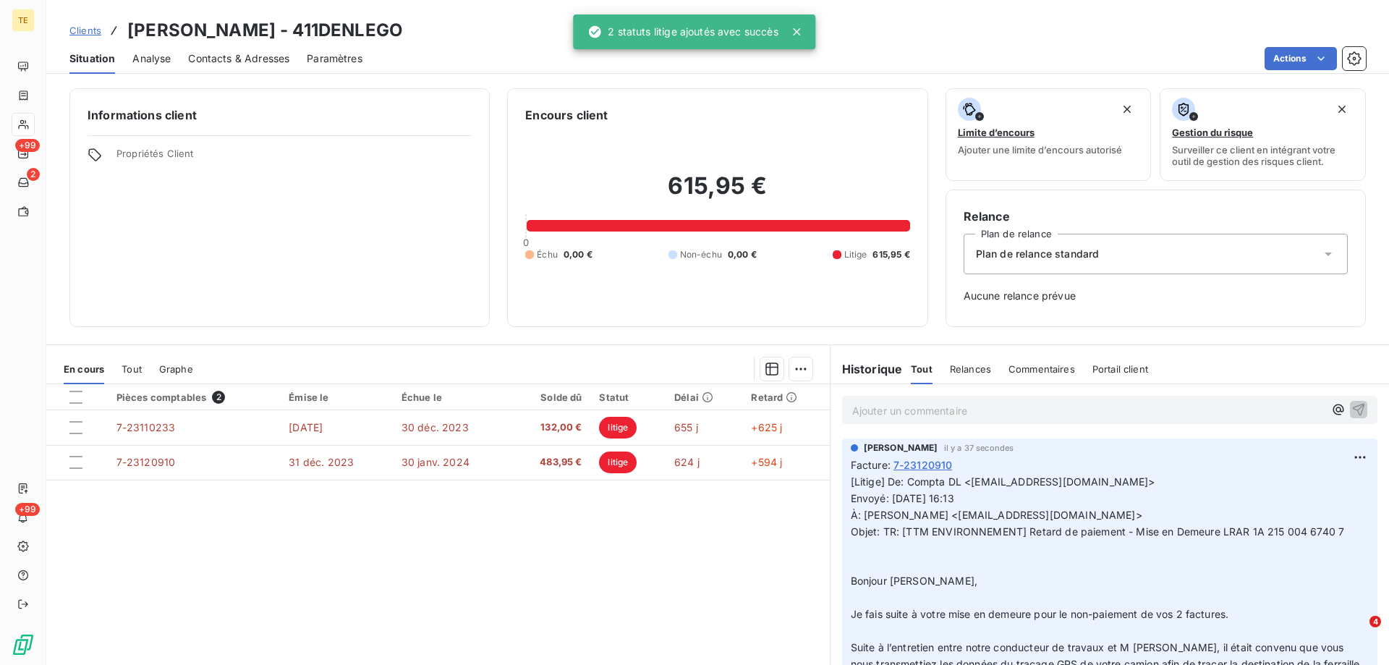
click at [857, 414] on p "Ajouter un commentaire ﻿" at bounding box center [1088, 410] width 472 height 18
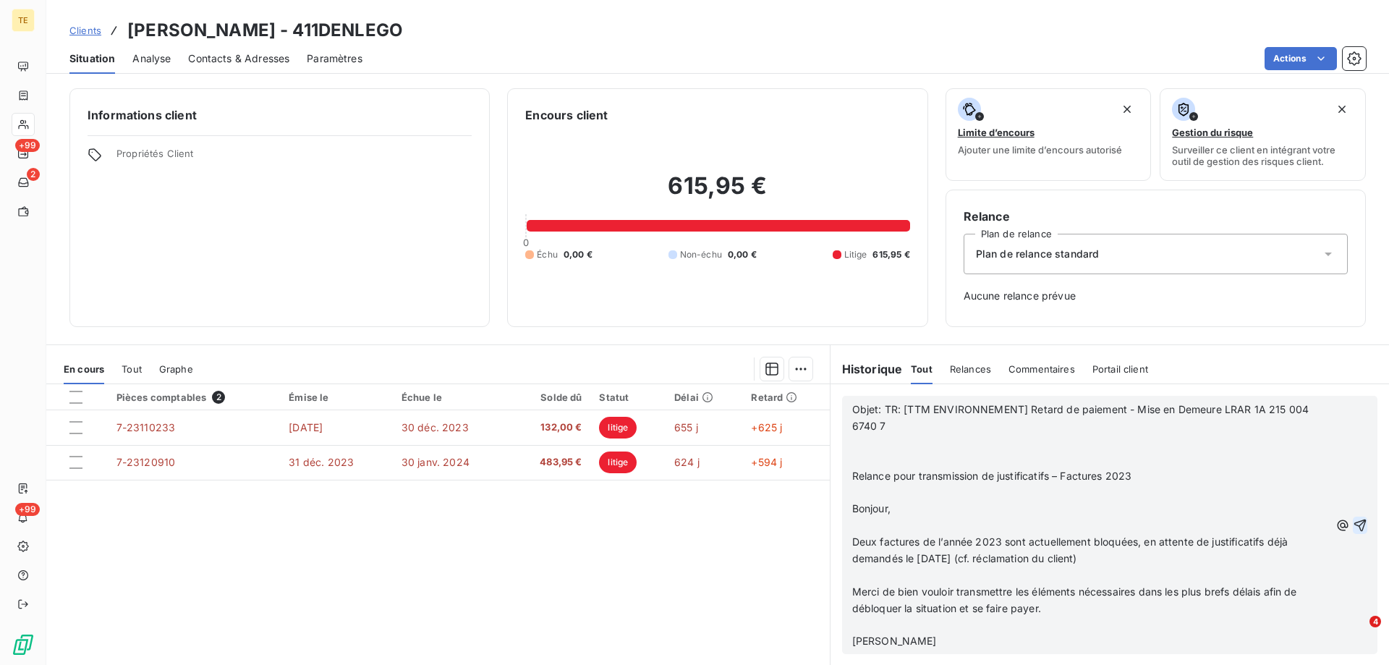
click at [1354, 525] on icon "button" at bounding box center [1360, 525] width 12 height 12
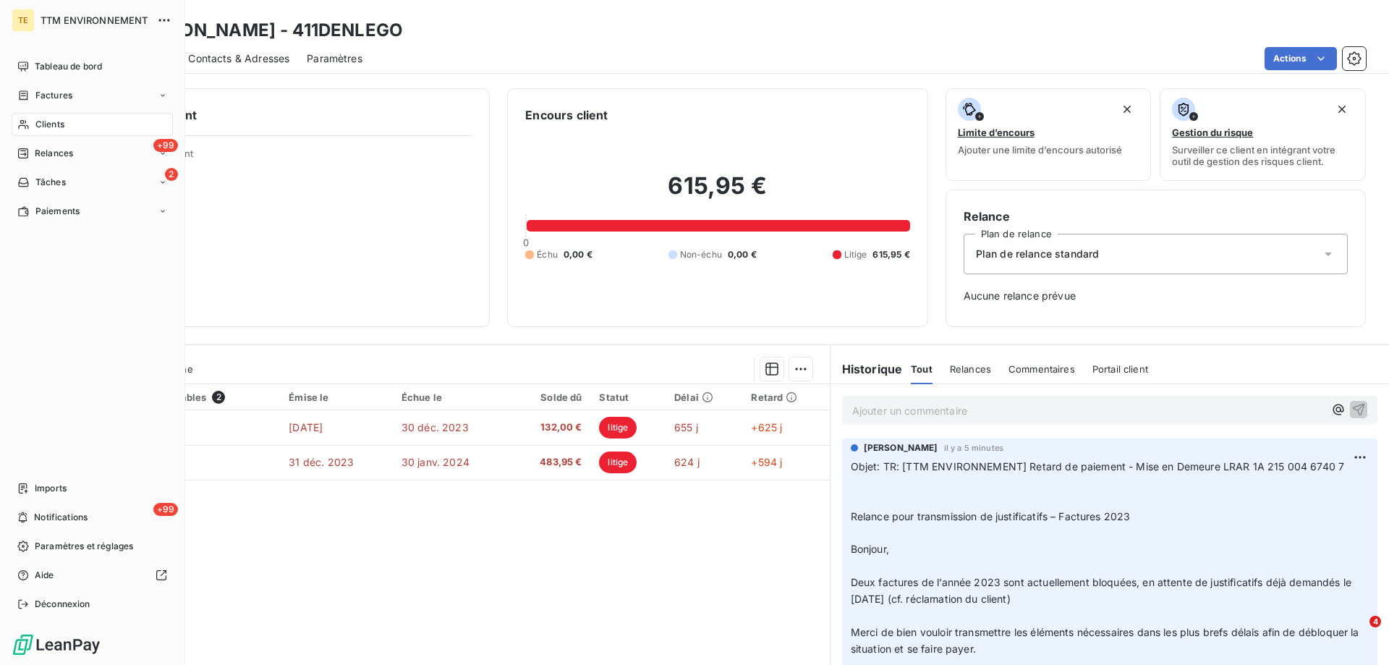
click at [42, 117] on div "Clients" at bounding box center [92, 124] width 161 height 23
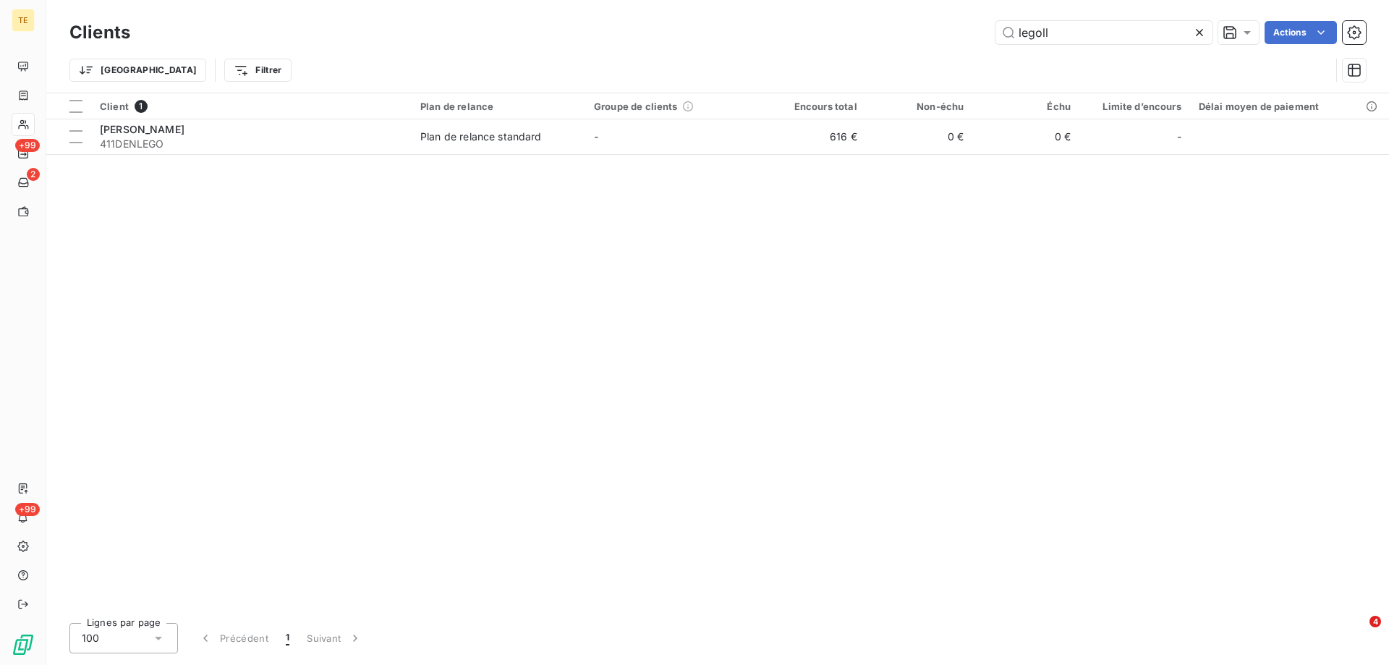
drag, startPoint x: 1090, startPoint y: 36, endPoint x: 858, endPoint y: 12, distance: 233.5
click at [858, 12] on div "Clients legoll Actions Trier Filtrer" at bounding box center [717, 46] width 1342 height 93
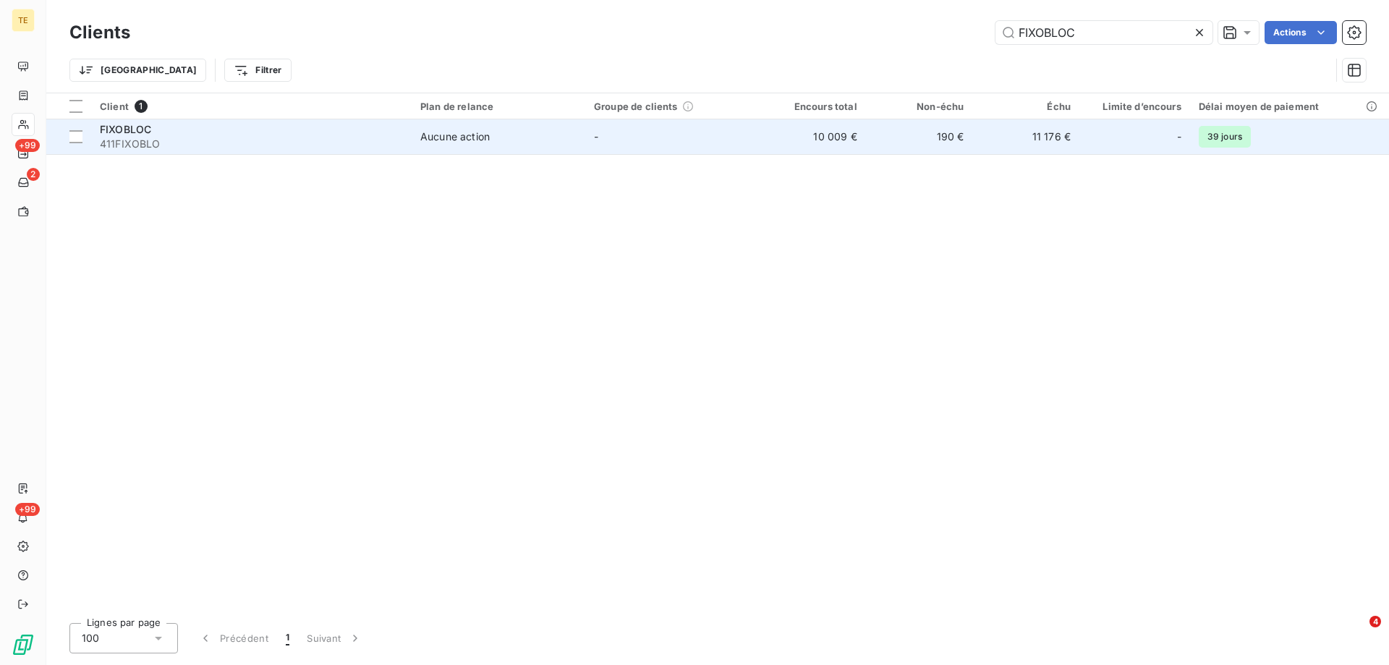
type input "FIXOBLOC"
click at [130, 141] on span "411FIXOBLO" at bounding box center [251, 144] width 303 height 14
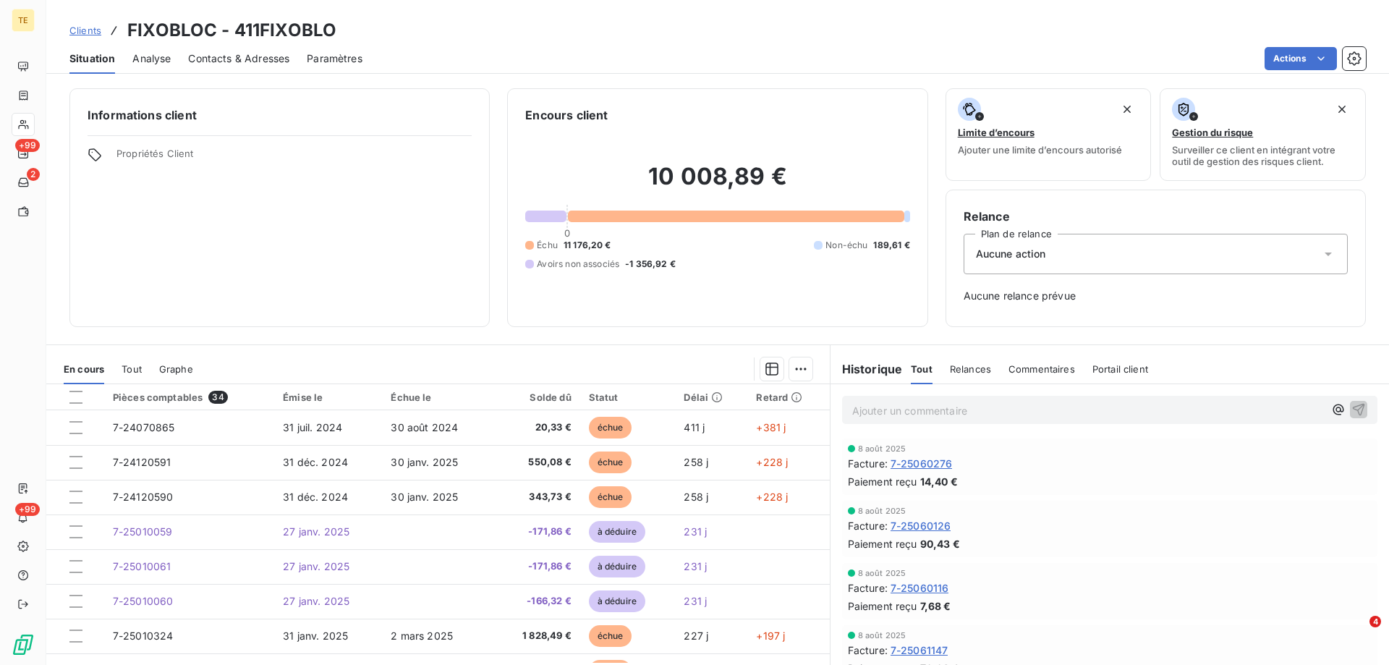
click at [882, 408] on html "TE +99 2 +99 Clients FIXOBLOC - 411FIXOBLO Situation Analyse Contacts & Adresse…" at bounding box center [694, 332] width 1389 height 665
click at [853, 404] on p "Ajouter un commentaire ﻿" at bounding box center [1088, 410] width 472 height 18
click at [1351, 408] on icon "button" at bounding box center [1358, 408] width 14 height 14
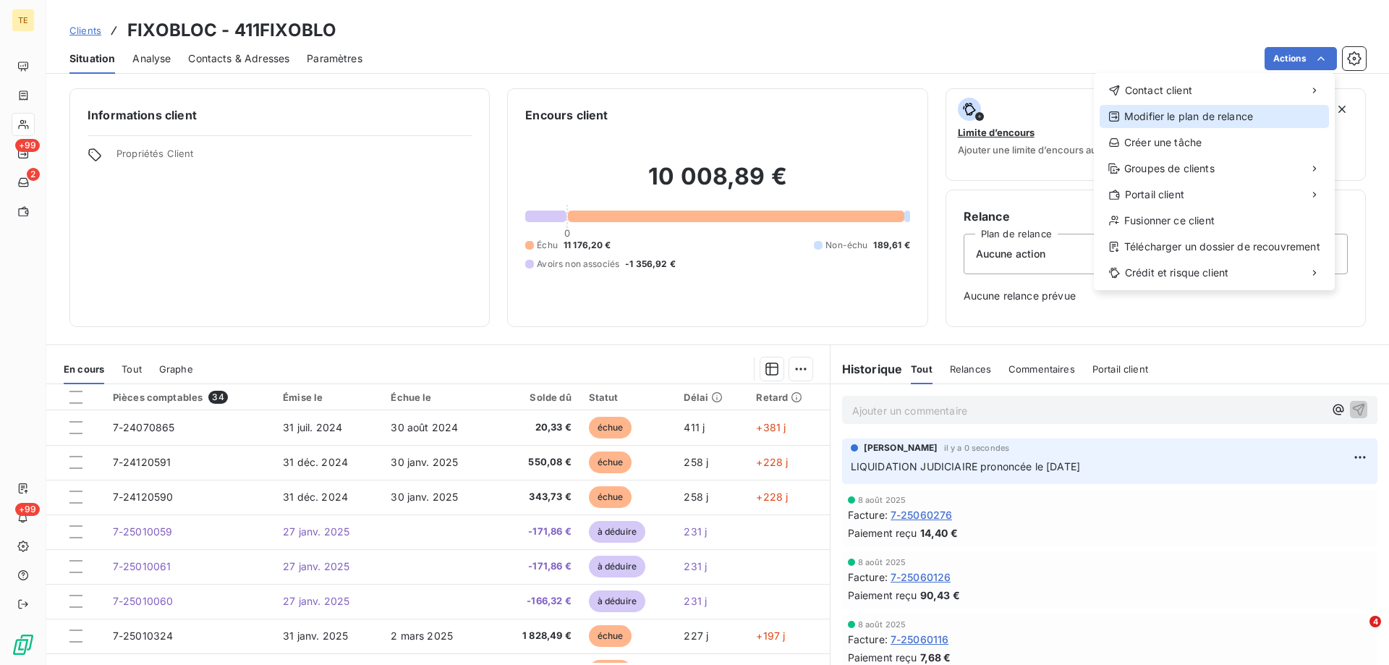
click at [1168, 116] on div "Modifier le plan de relance" at bounding box center [1213, 116] width 229 height 23
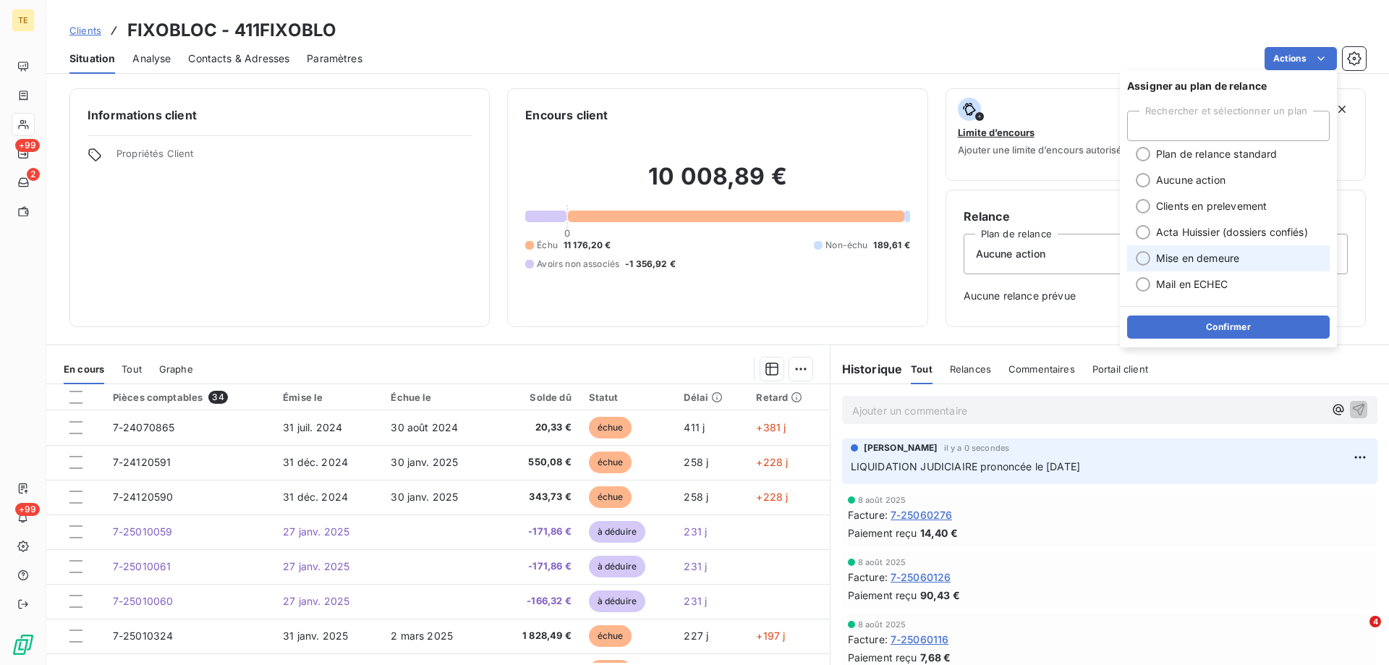
click at [1165, 257] on span "Mise en demeure" at bounding box center [1197, 258] width 83 height 14
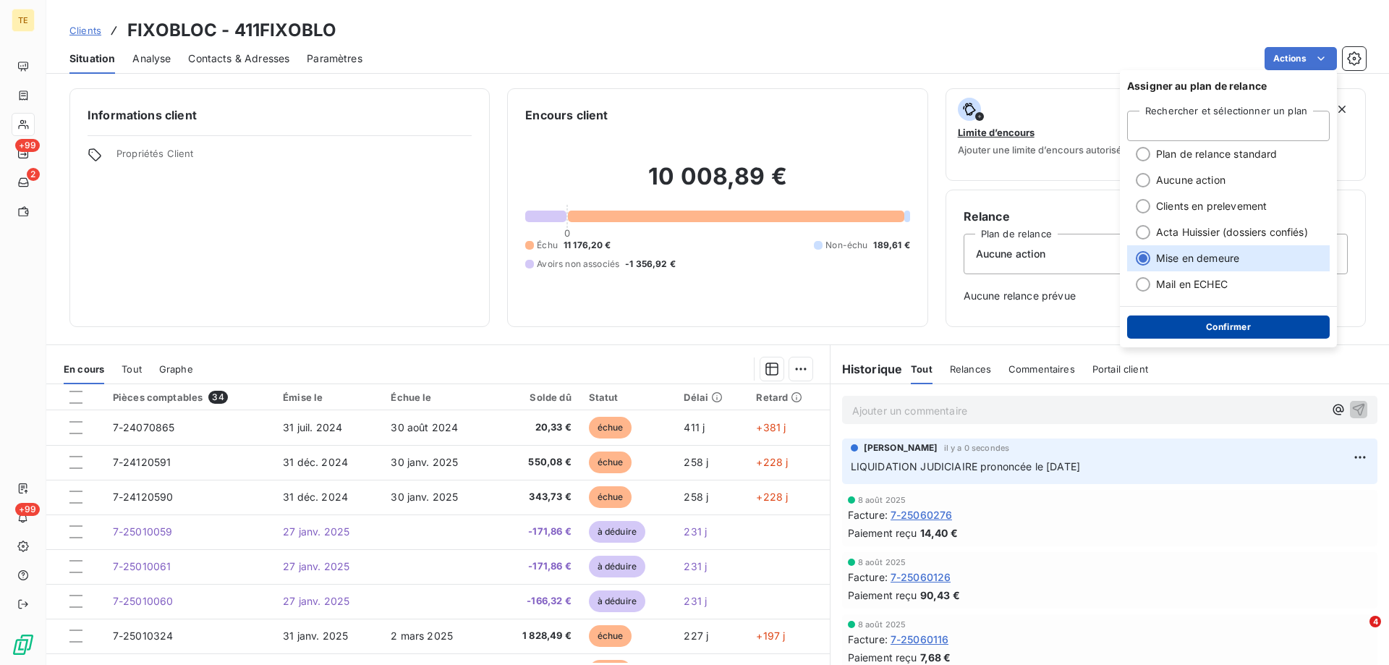
click at [1222, 328] on button "Confirmer" at bounding box center [1228, 326] width 203 height 23
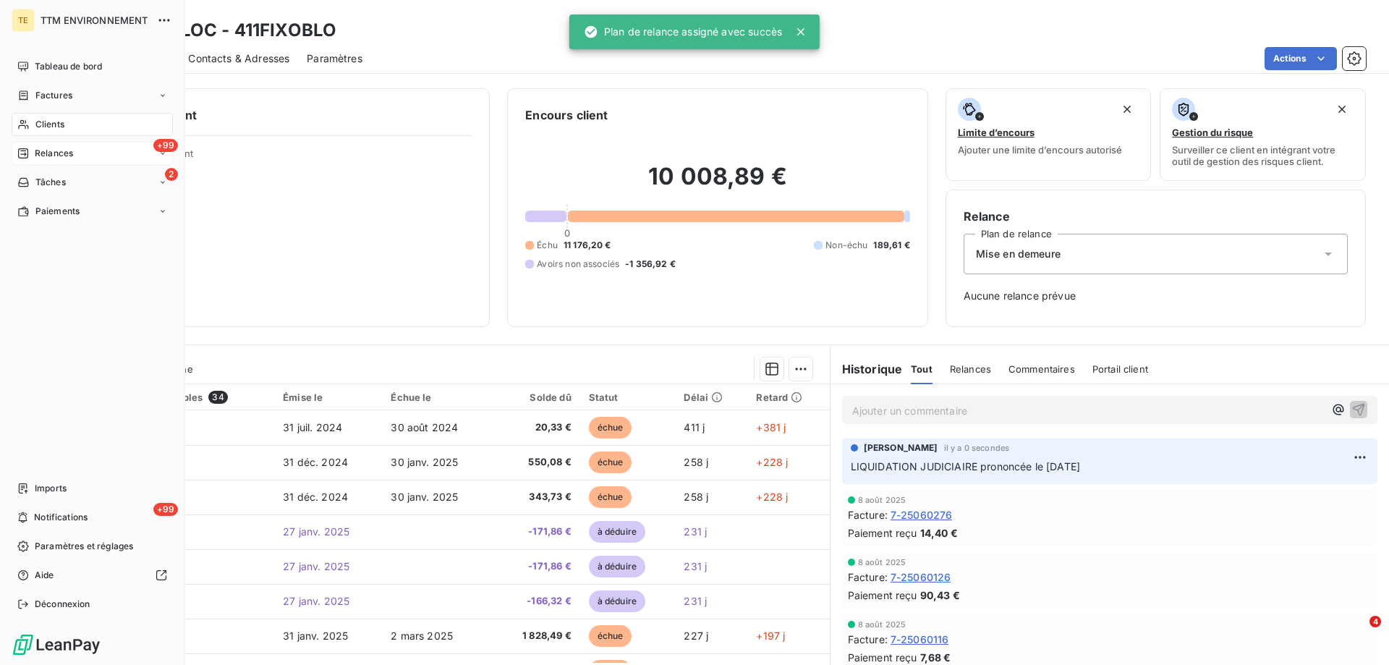
click at [47, 145] on div "+99 Relances" at bounding box center [92, 153] width 161 height 23
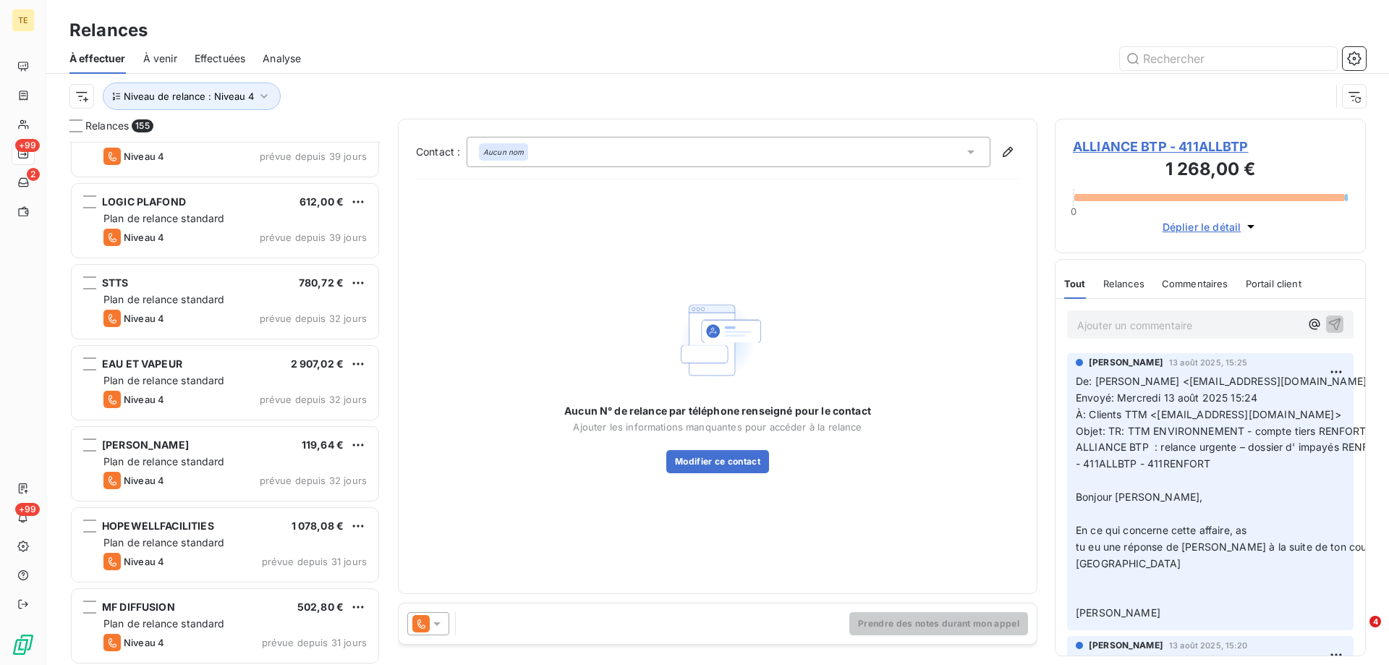
scroll to position [7378, 0]
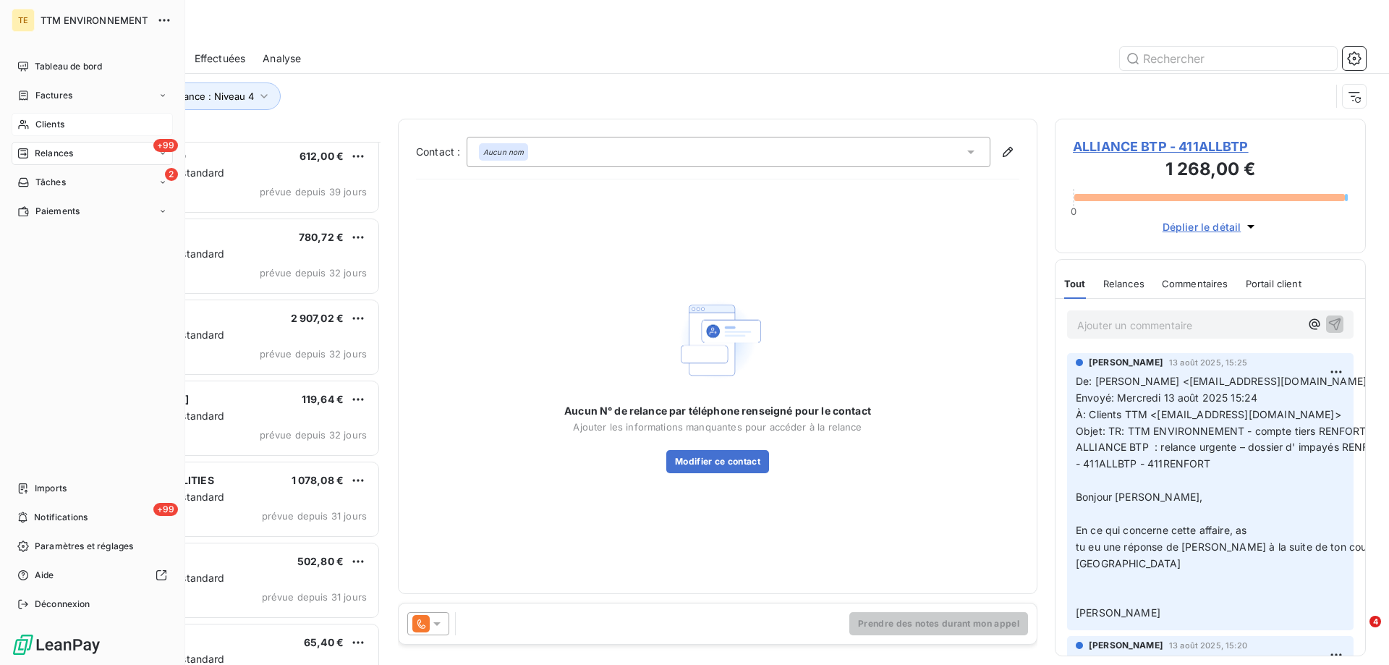
click at [78, 118] on div "Clients" at bounding box center [92, 124] width 161 height 23
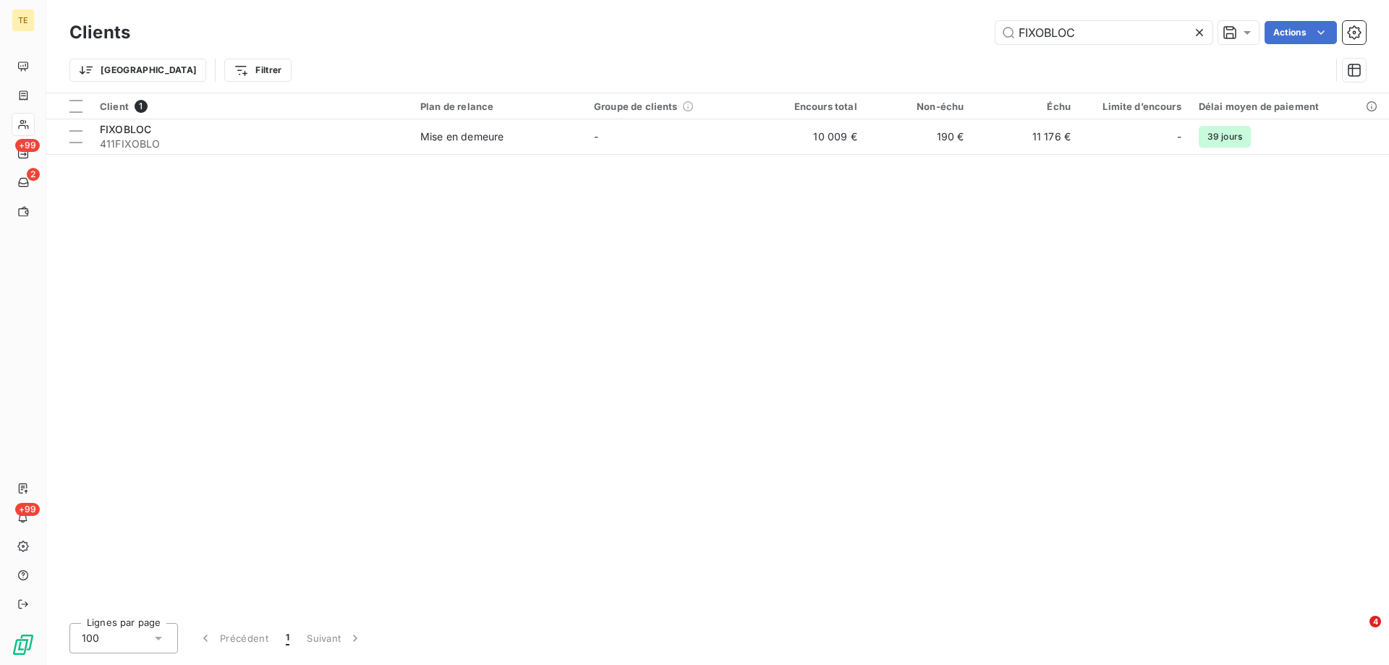
drag, startPoint x: 1099, startPoint y: 33, endPoint x: 797, endPoint y: 24, distance: 301.8
click at [797, 24] on div "FIXOBLOC Actions" at bounding box center [757, 32] width 1218 height 23
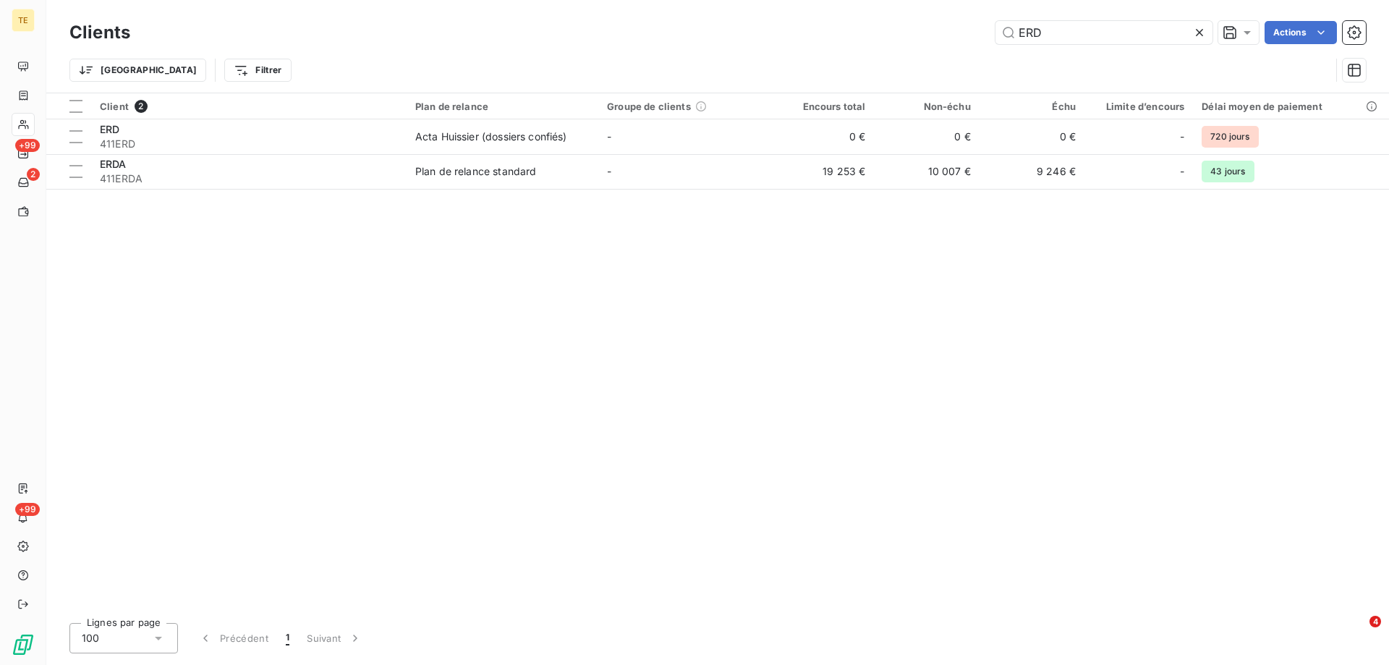
type input "ERD"
click at [1199, 35] on icon at bounding box center [1199, 32] width 14 height 14
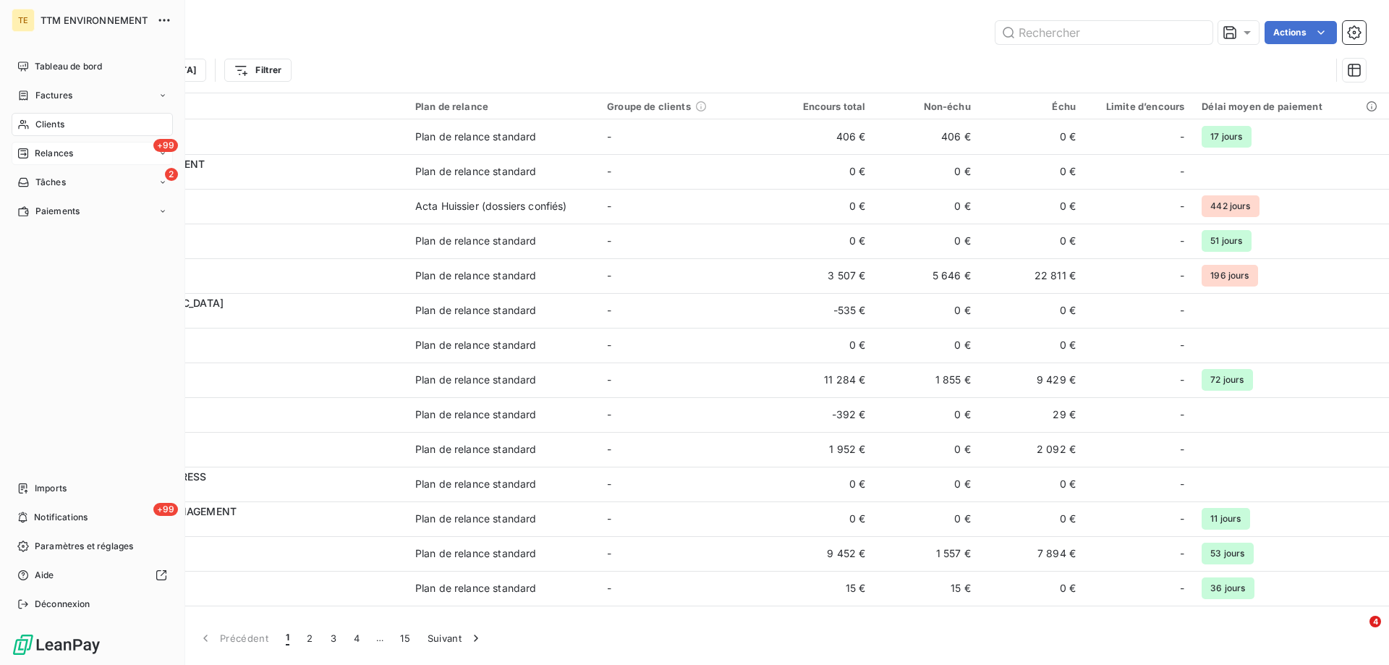
click at [46, 152] on span "Relances" at bounding box center [54, 153] width 38 height 13
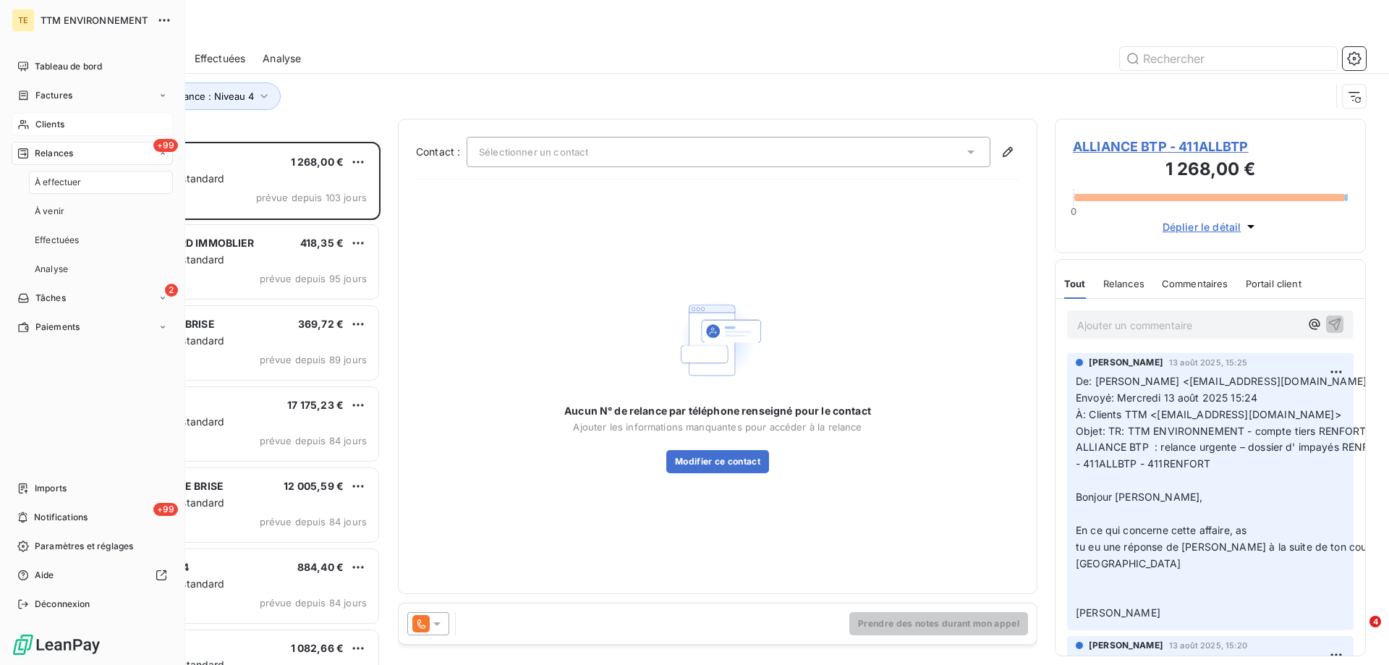
scroll to position [512, 300]
click at [43, 124] on span "Clients" at bounding box center [49, 124] width 29 height 13
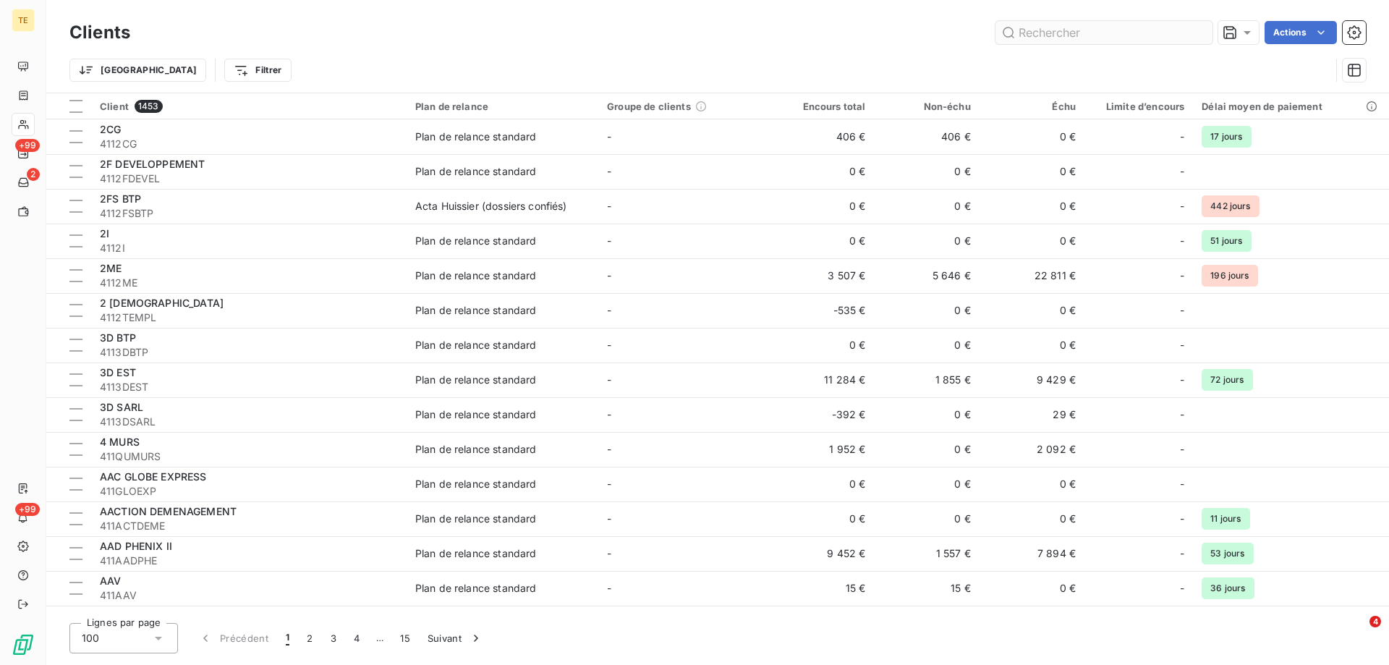
click at [1115, 35] on input "text" at bounding box center [1103, 32] width 217 height 23
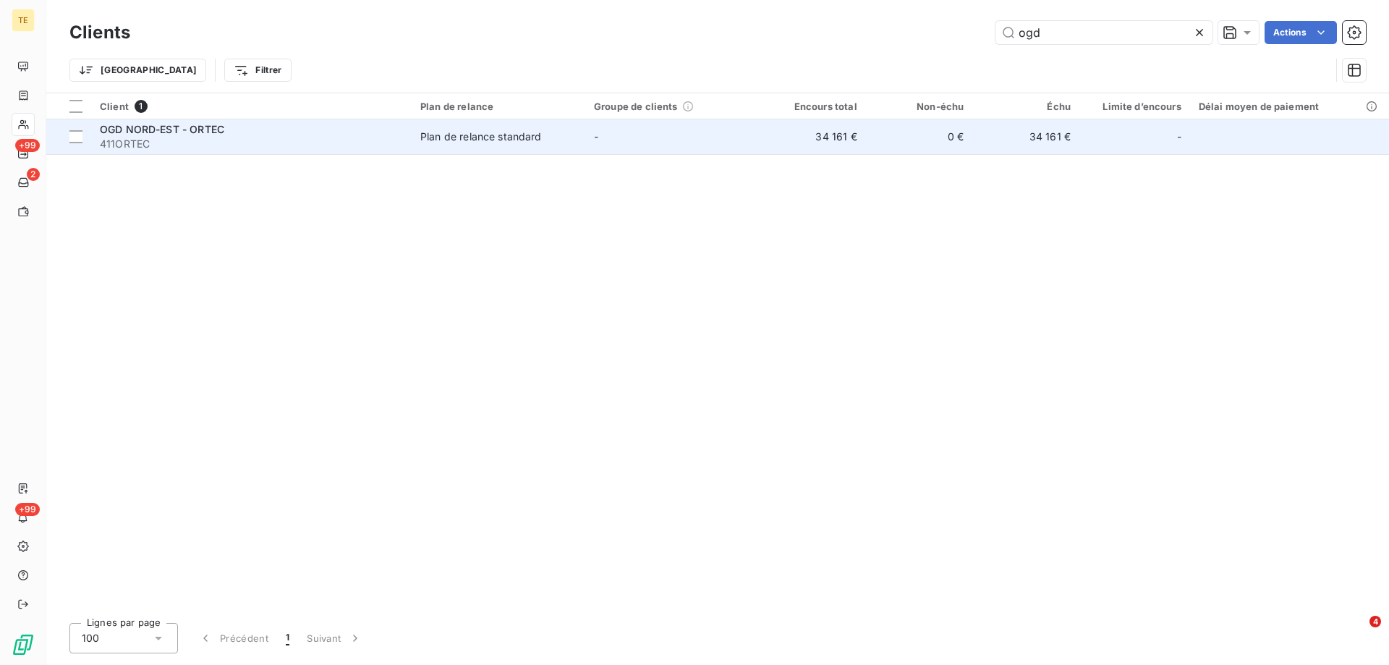
type input "ogd"
click at [460, 133] on div "Plan de relance standard" at bounding box center [481, 136] width 122 height 14
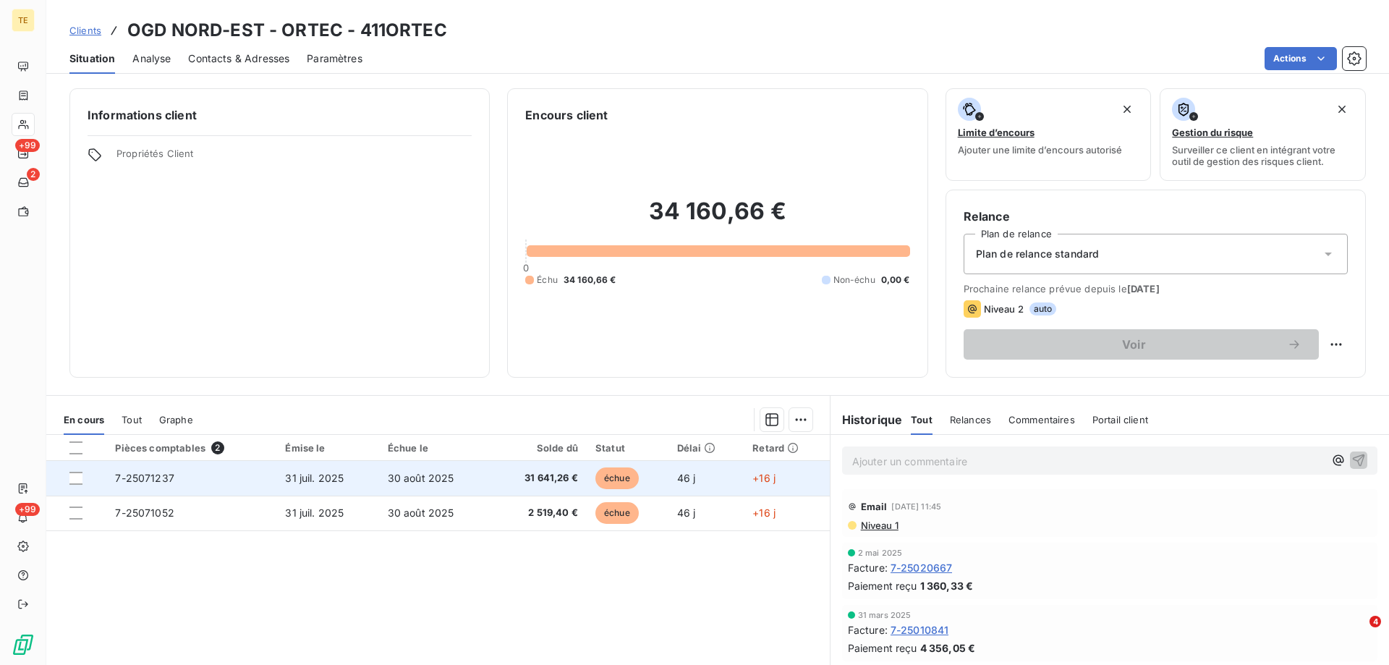
click at [135, 474] on span "7-25071237" at bounding box center [144, 478] width 59 height 12
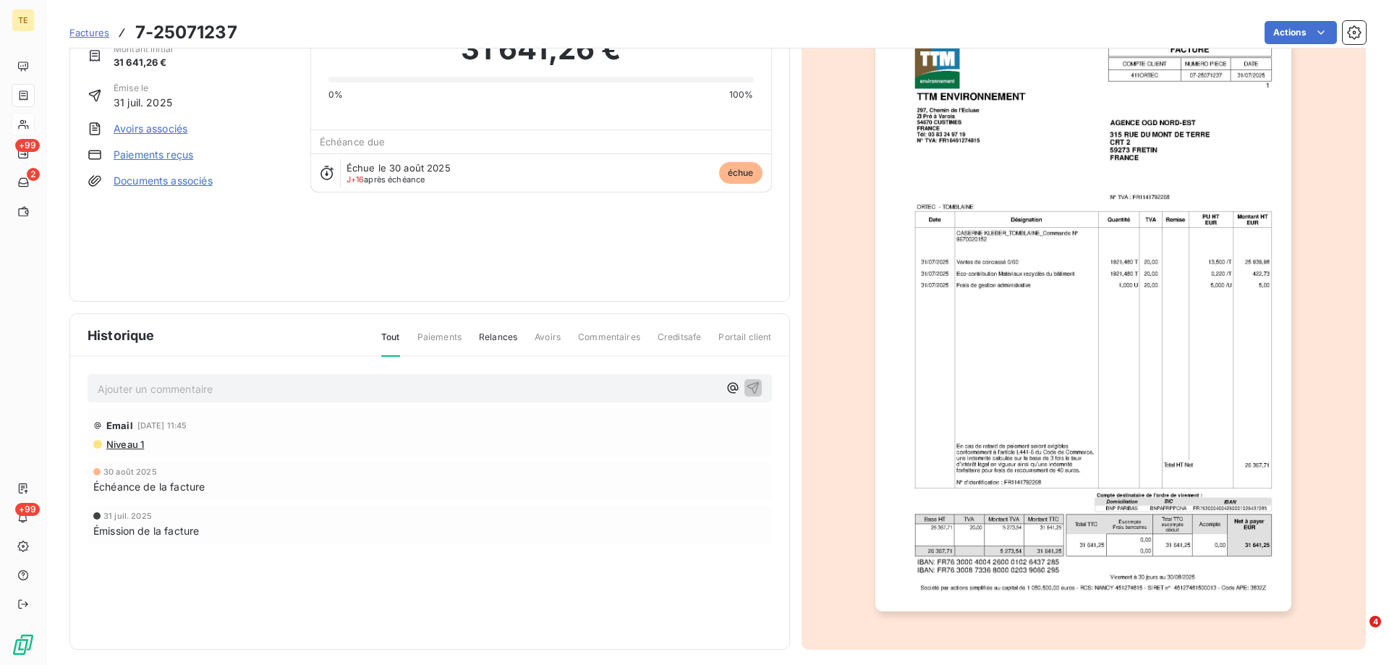
scroll to position [81, 0]
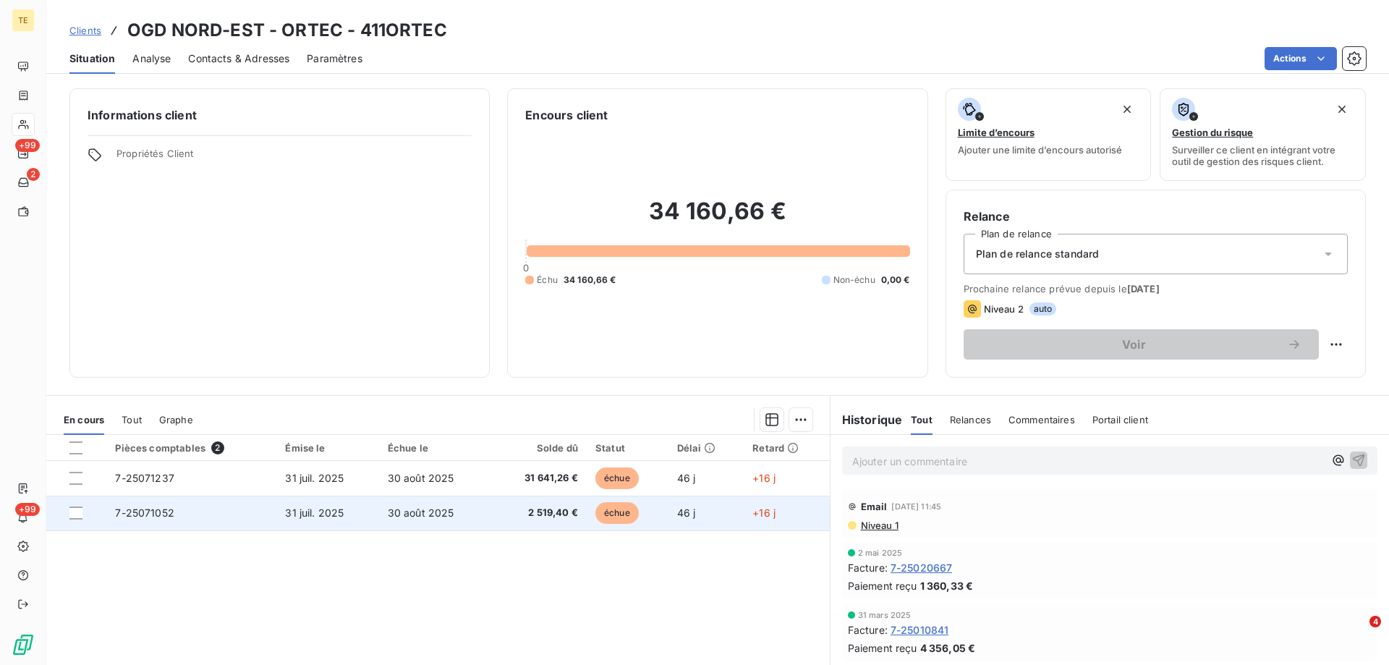
drag, startPoint x: 76, startPoint y: 477, endPoint x: 77, endPoint y: 524, distance: 46.3
click at [76, 480] on div at bounding box center [75, 478] width 13 height 13
click at [75, 511] on div at bounding box center [75, 512] width 13 height 13
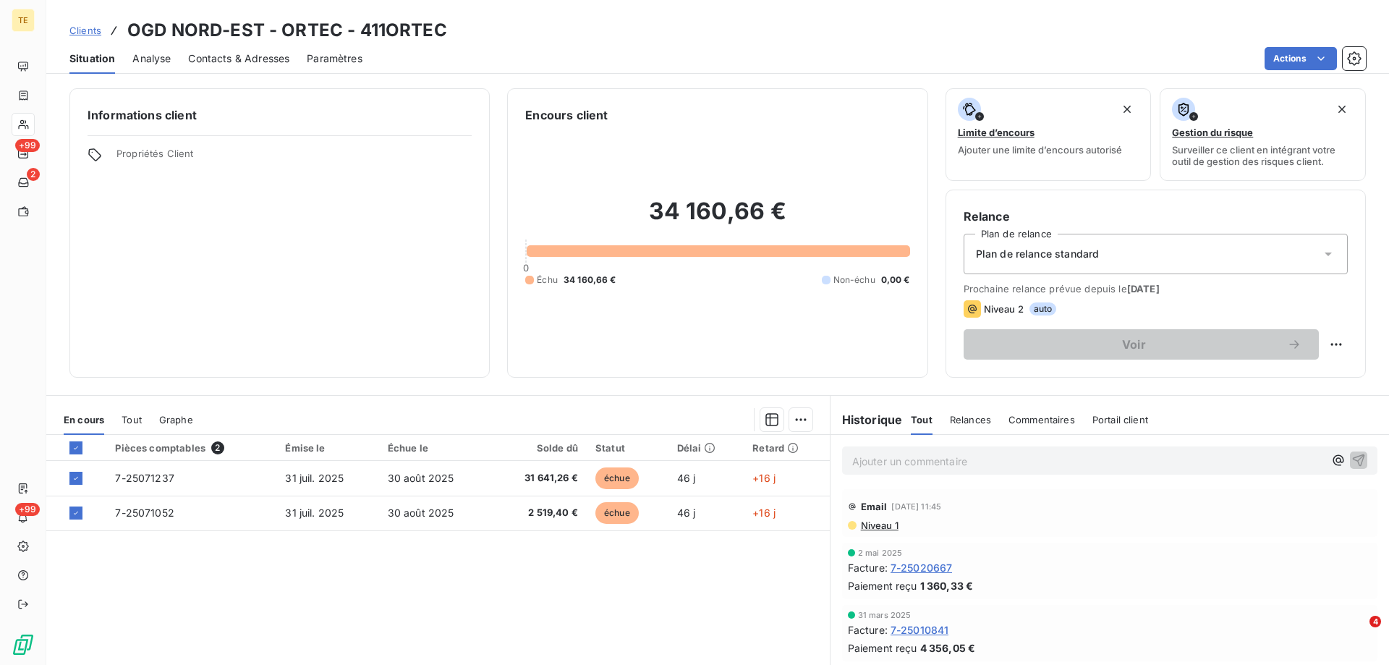
click at [807, 412] on div "En cours Tout Graphe" at bounding box center [437, 419] width 783 height 30
click at [793, 420] on html "TE +99 2 +99 Clients OGD NORD-EST - ORTEC - 411ORTEC Situation Analyse Contacts…" at bounding box center [694, 332] width 1389 height 665
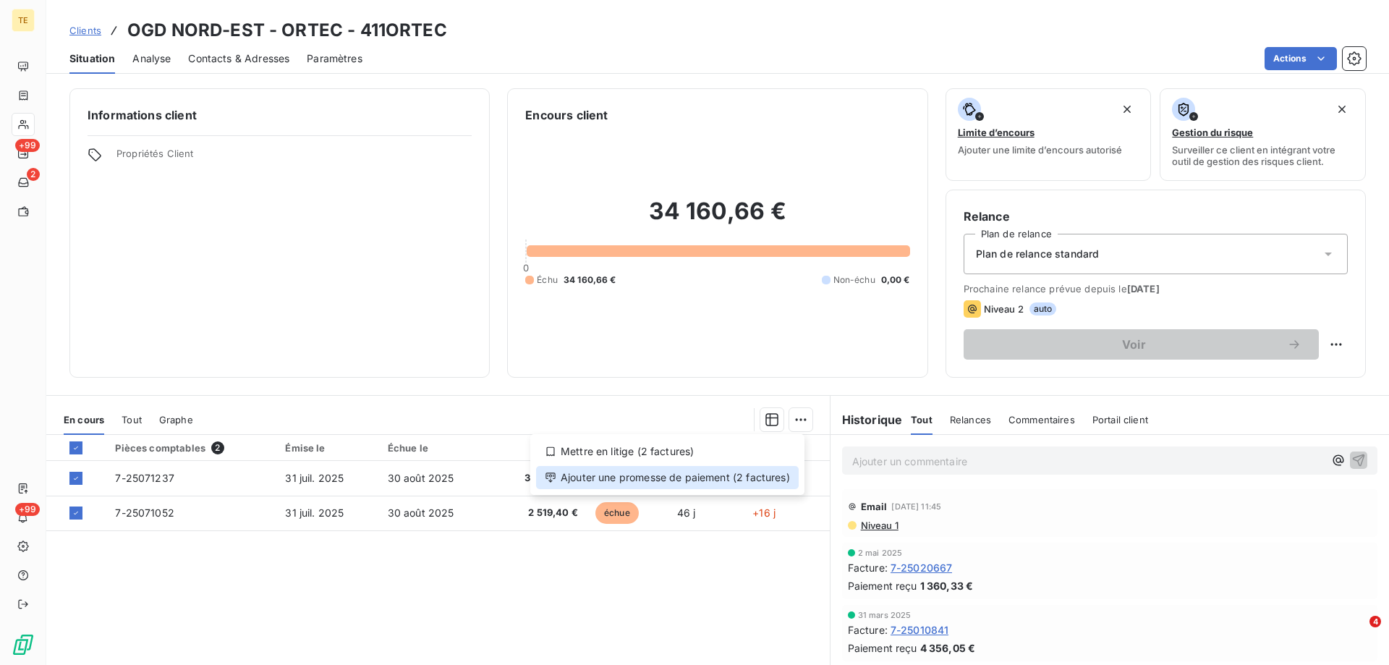
click at [698, 482] on div "Ajouter une promesse de paiement (2 factures)" at bounding box center [667, 477] width 263 height 23
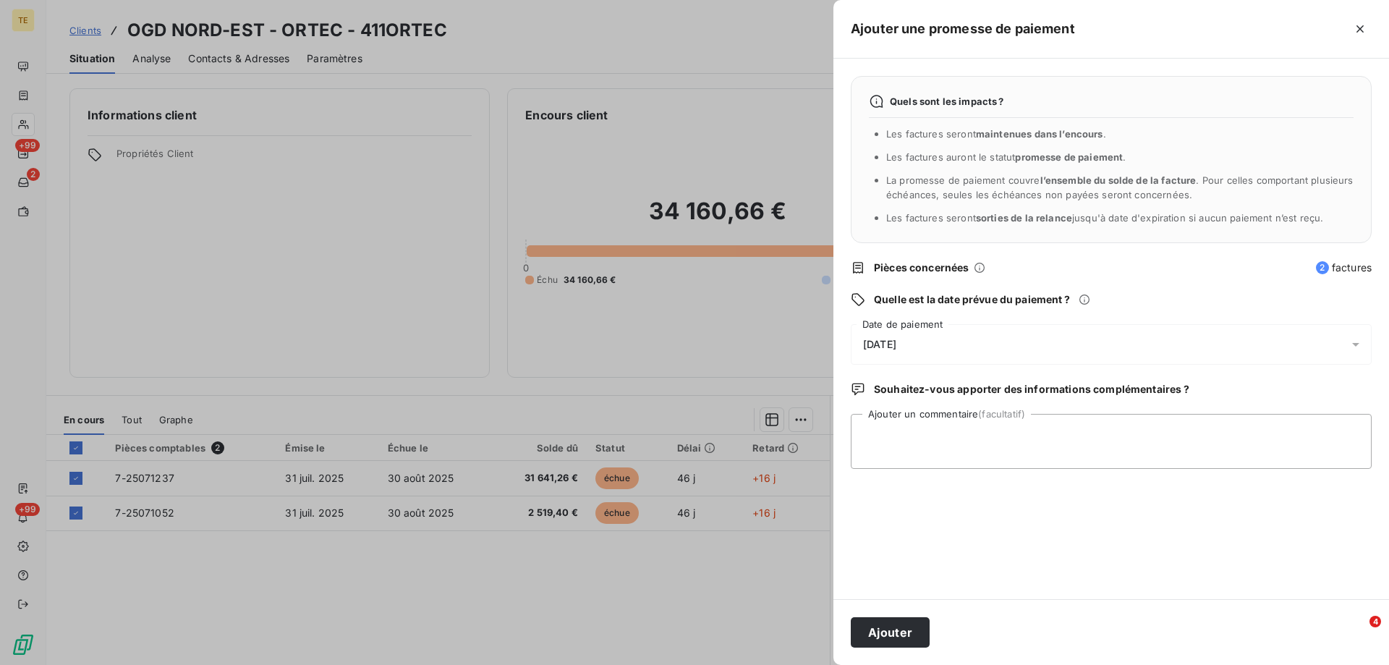
click at [896, 345] on span "[DATE]" at bounding box center [879, 344] width 33 height 12
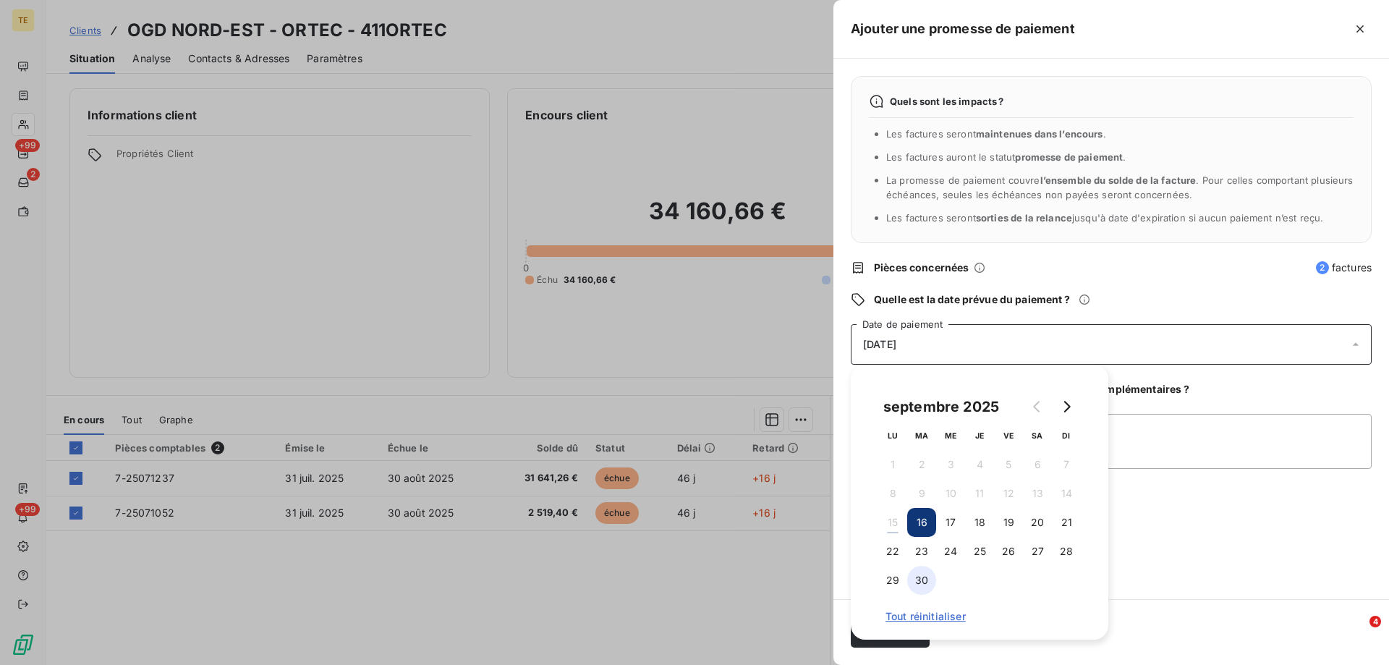
click at [918, 580] on button "30" at bounding box center [921, 580] width 29 height 29
click at [1224, 555] on div "Quels sont les impacts ? Les factures seront maintenues dans l’encours . Les fa…" at bounding box center [1110, 329] width 555 height 540
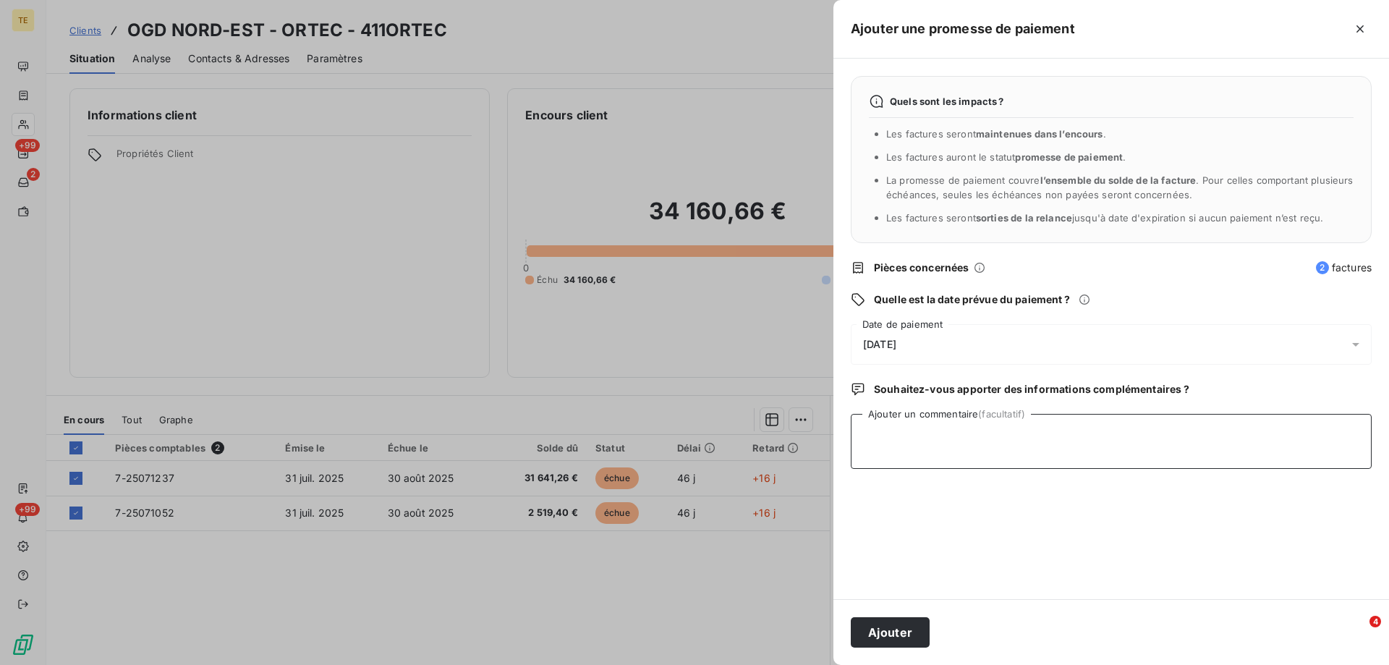
click at [879, 420] on textarea "Ajouter un commentaire (facultatif)" at bounding box center [1111, 441] width 521 height 55
type textarea "CT virement prévu le [DATE]"
click at [900, 630] on button "Ajouter" at bounding box center [890, 632] width 79 height 30
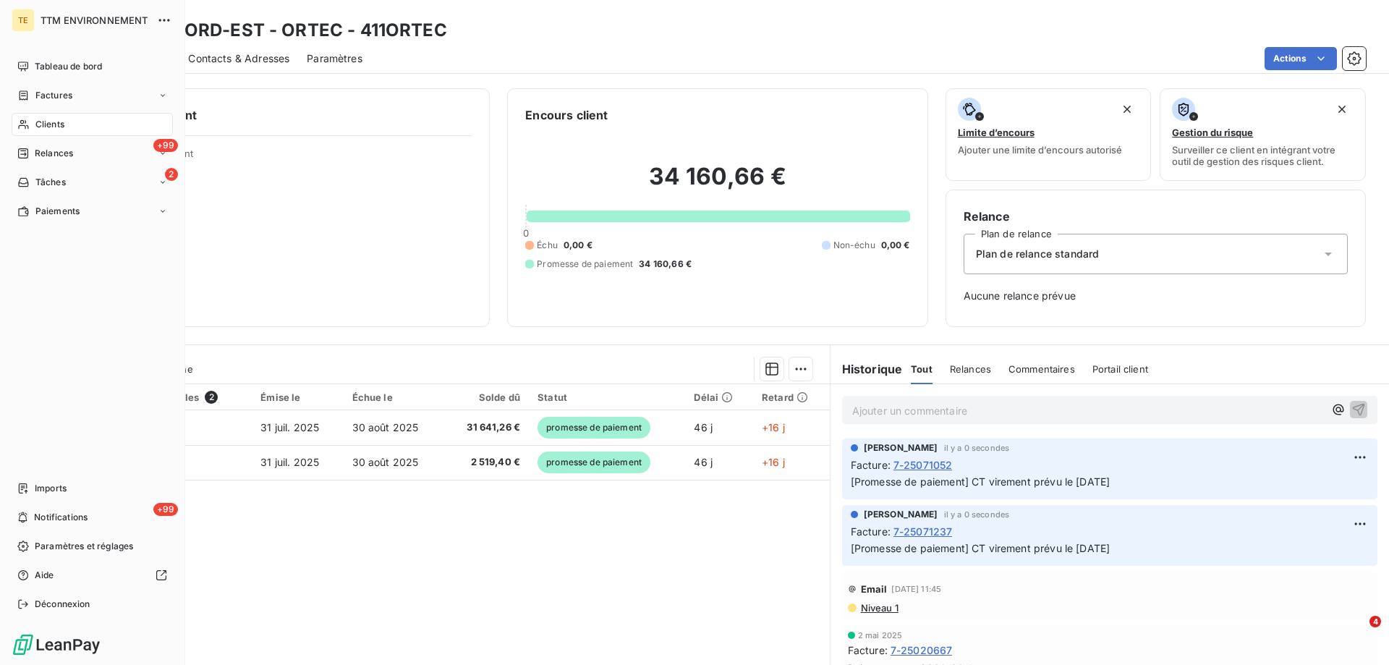
click at [51, 118] on span "Clients" at bounding box center [49, 124] width 29 height 13
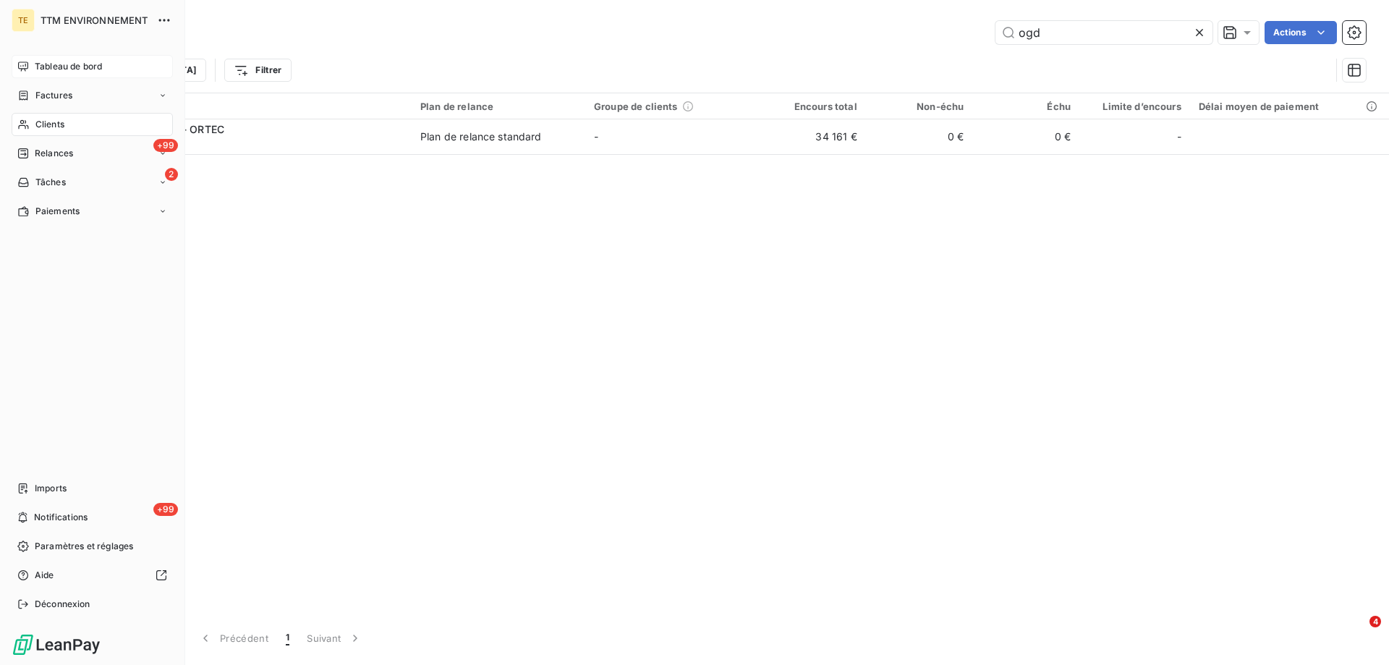
click at [67, 69] on span "Tableau de bord" at bounding box center [68, 66] width 67 height 13
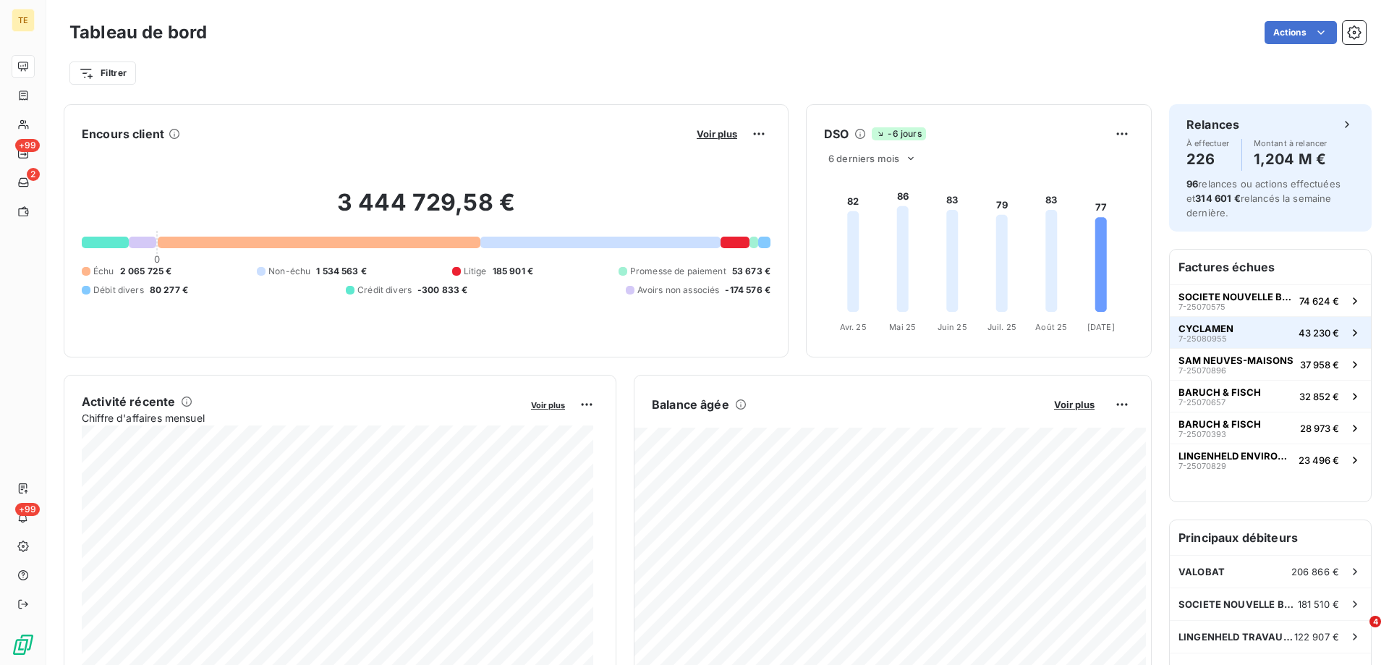
click at [1198, 324] on span "CYCLAMEN" at bounding box center [1205, 329] width 55 height 12
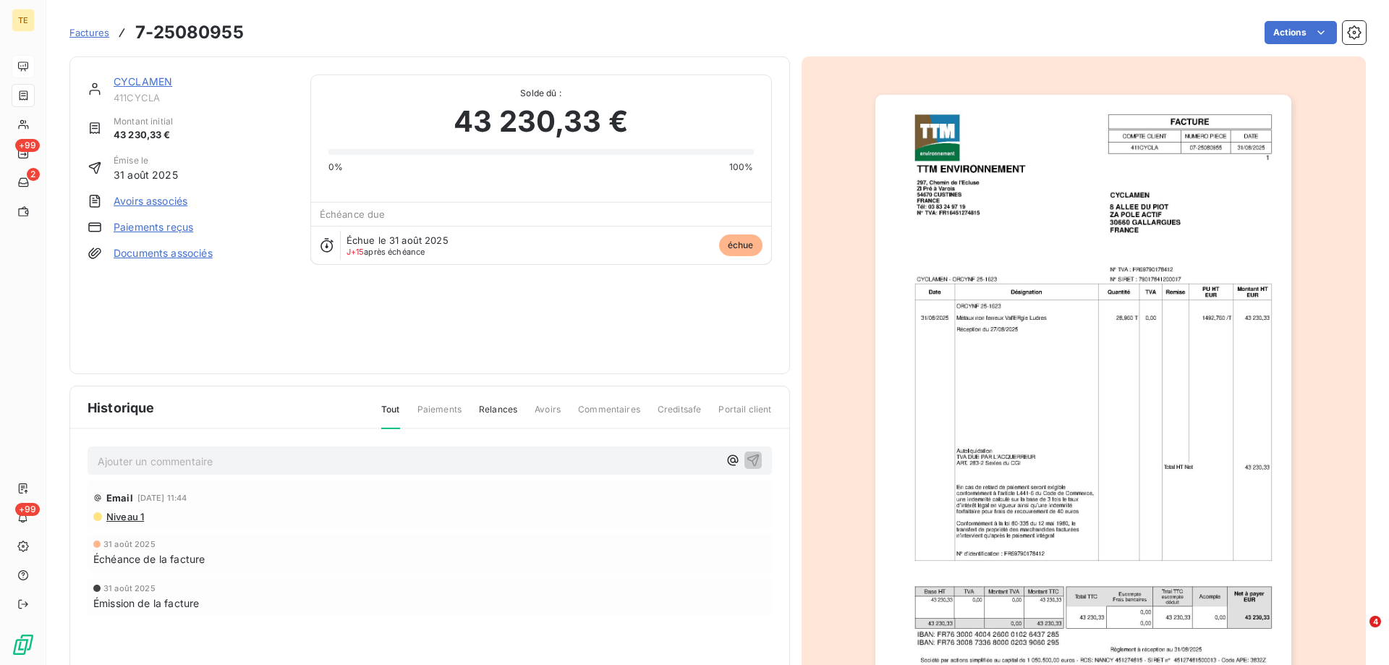
click at [127, 516] on span "Niveau 1" at bounding box center [124, 517] width 39 height 12
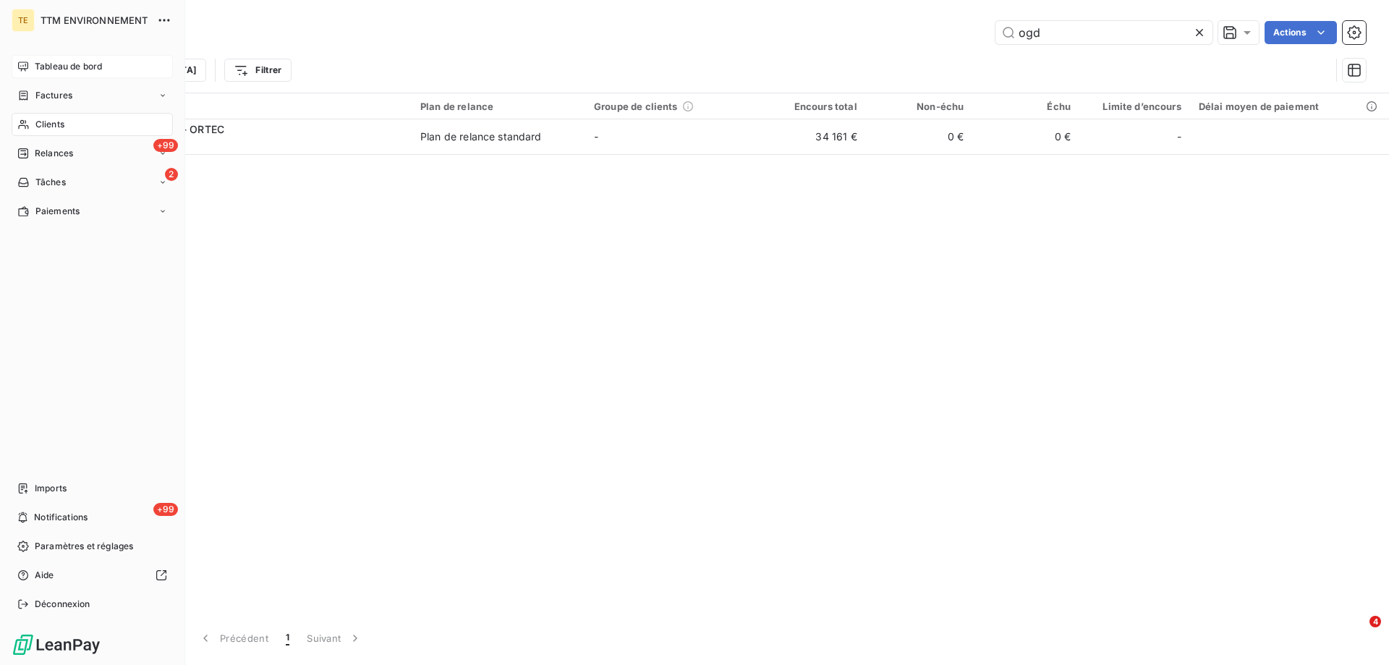
drag, startPoint x: 80, startPoint y: 49, endPoint x: 68, endPoint y: 75, distance: 28.5
click at [78, 51] on div "TE TTM ENVIRONNEMENT Tableau de bord Factures Clients +99 Relances 2 Tâches Pai…" at bounding box center [92, 332] width 185 height 665
click at [72, 67] on span "Tableau de bord" at bounding box center [68, 66] width 67 height 13
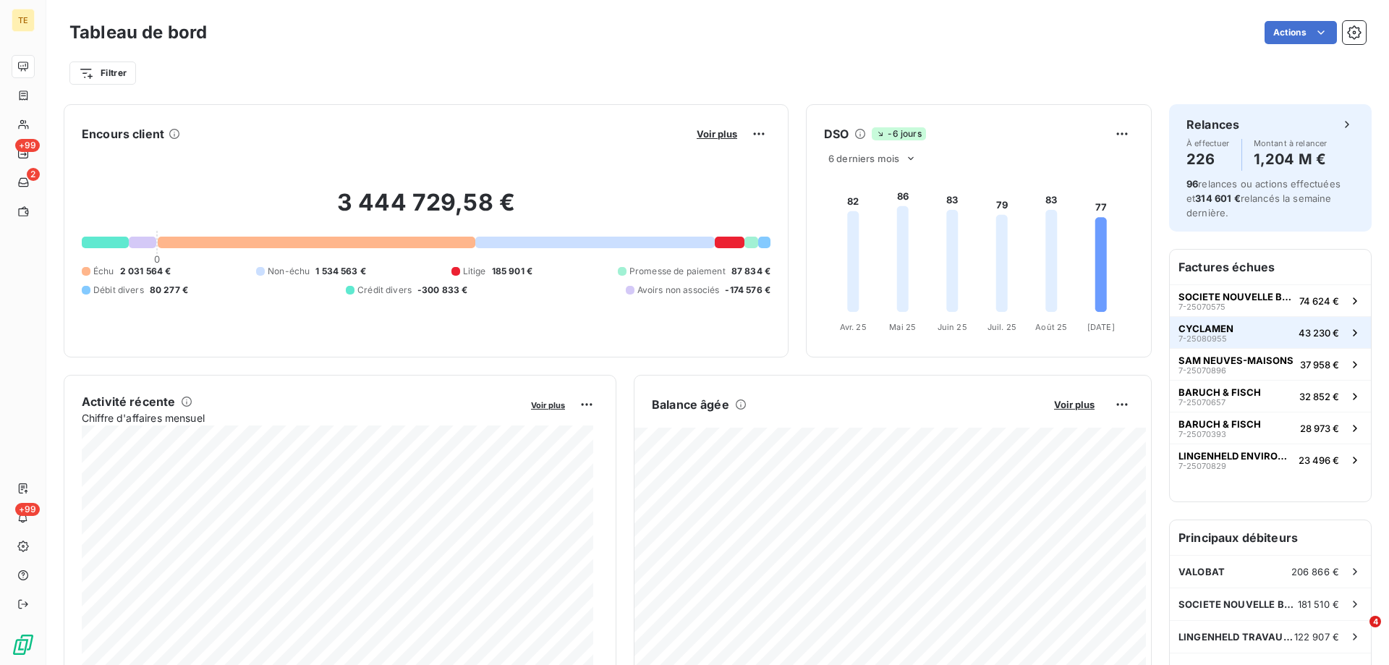
click at [1193, 334] on span "7-25080955" at bounding box center [1202, 338] width 48 height 9
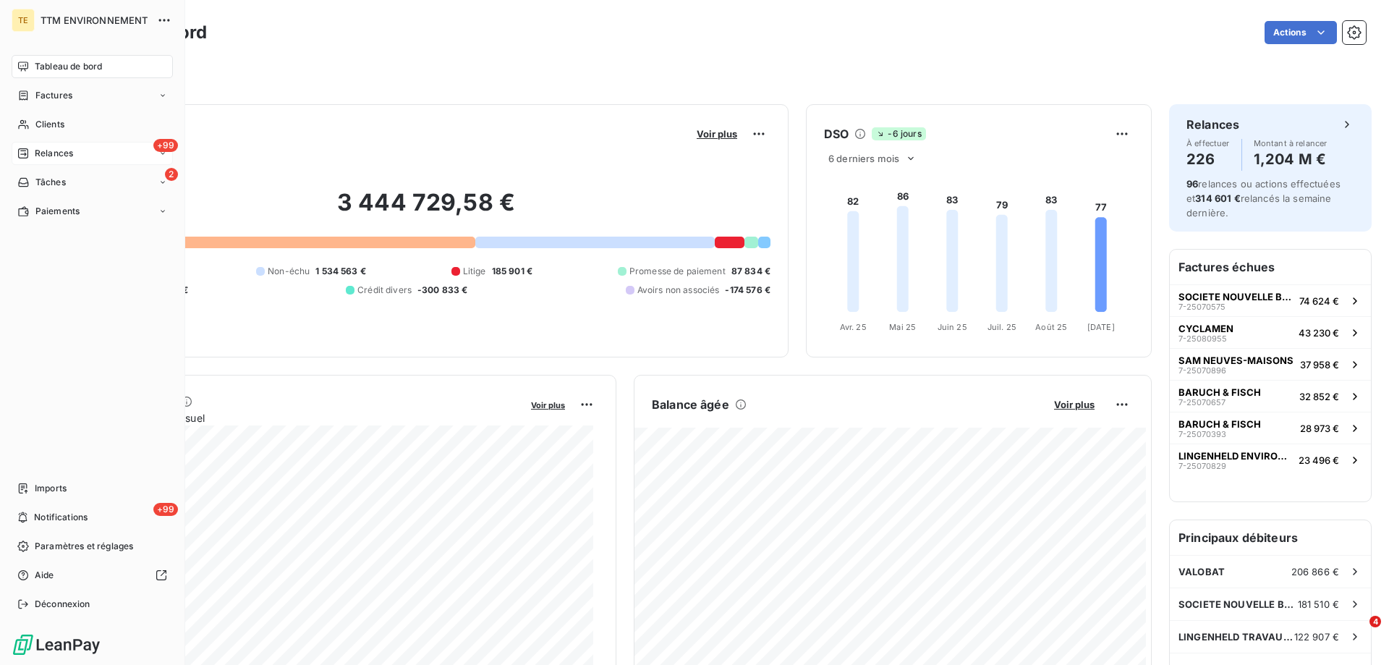
click at [45, 147] on span "Relances" at bounding box center [54, 153] width 38 height 13
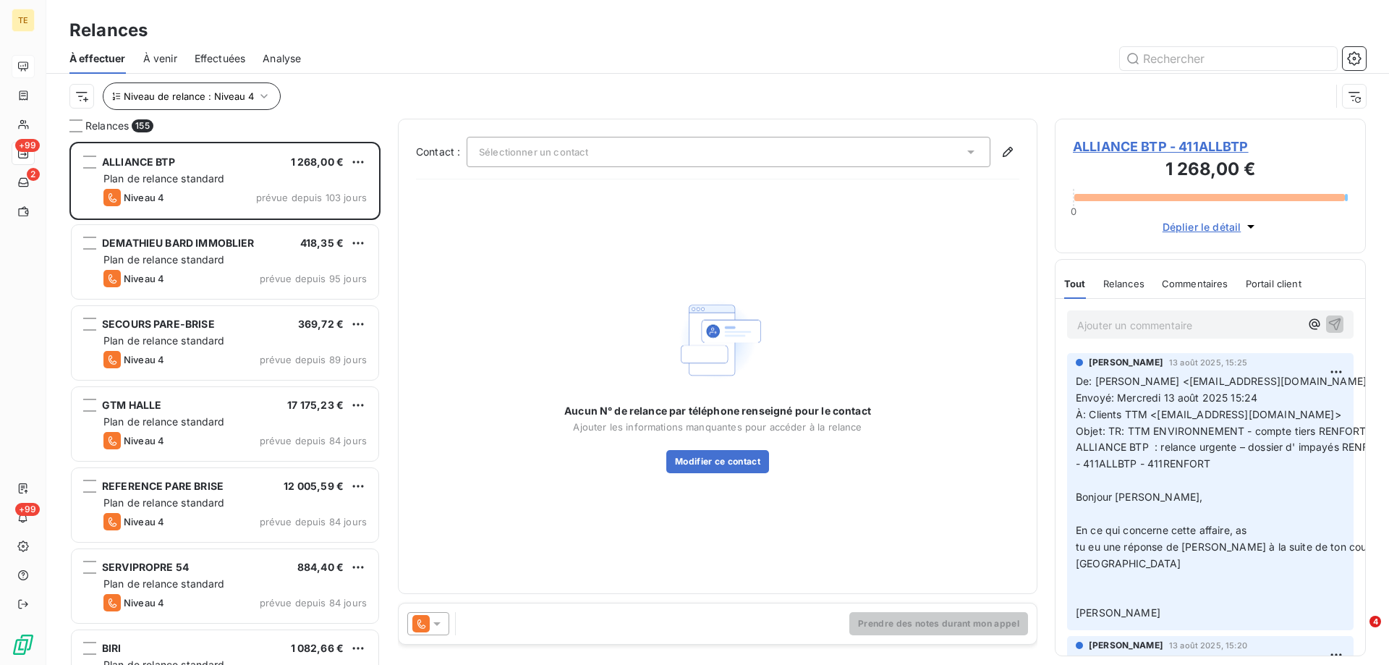
scroll to position [512, 300]
click at [216, 54] on span "Effectuées" at bounding box center [220, 58] width 51 height 14
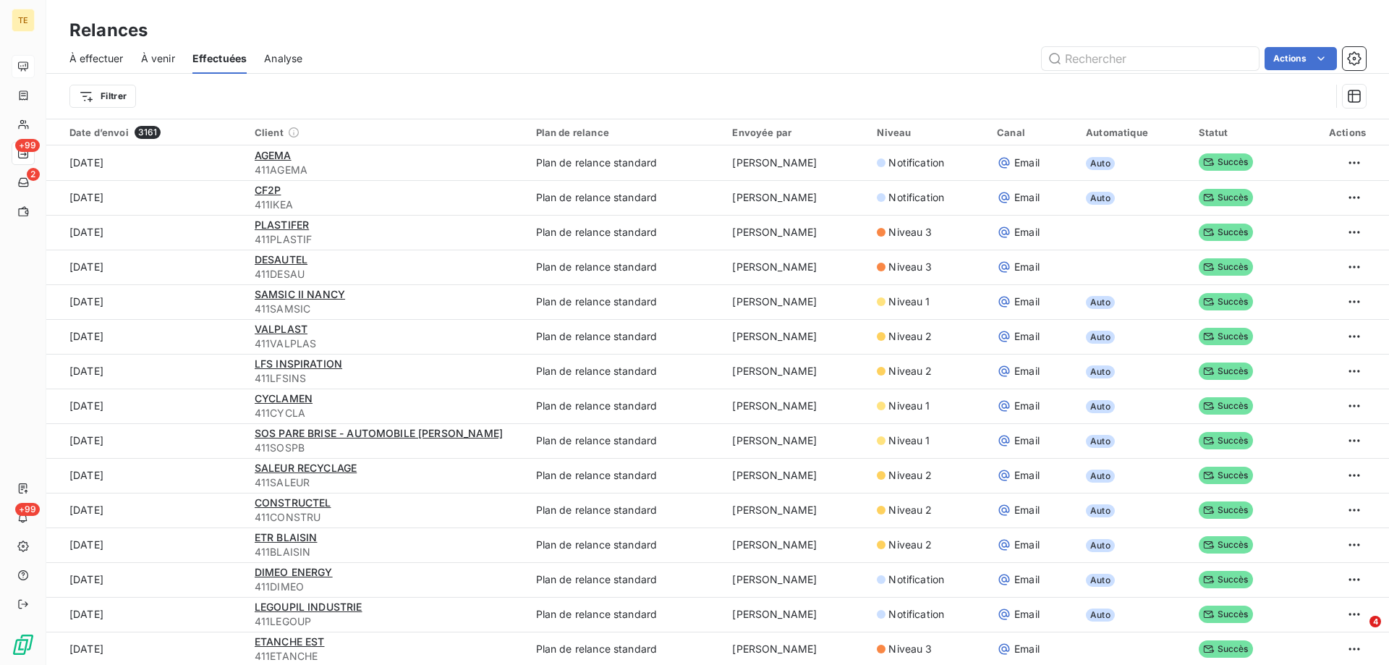
click at [95, 52] on span "À effectuer" at bounding box center [96, 58] width 54 height 14
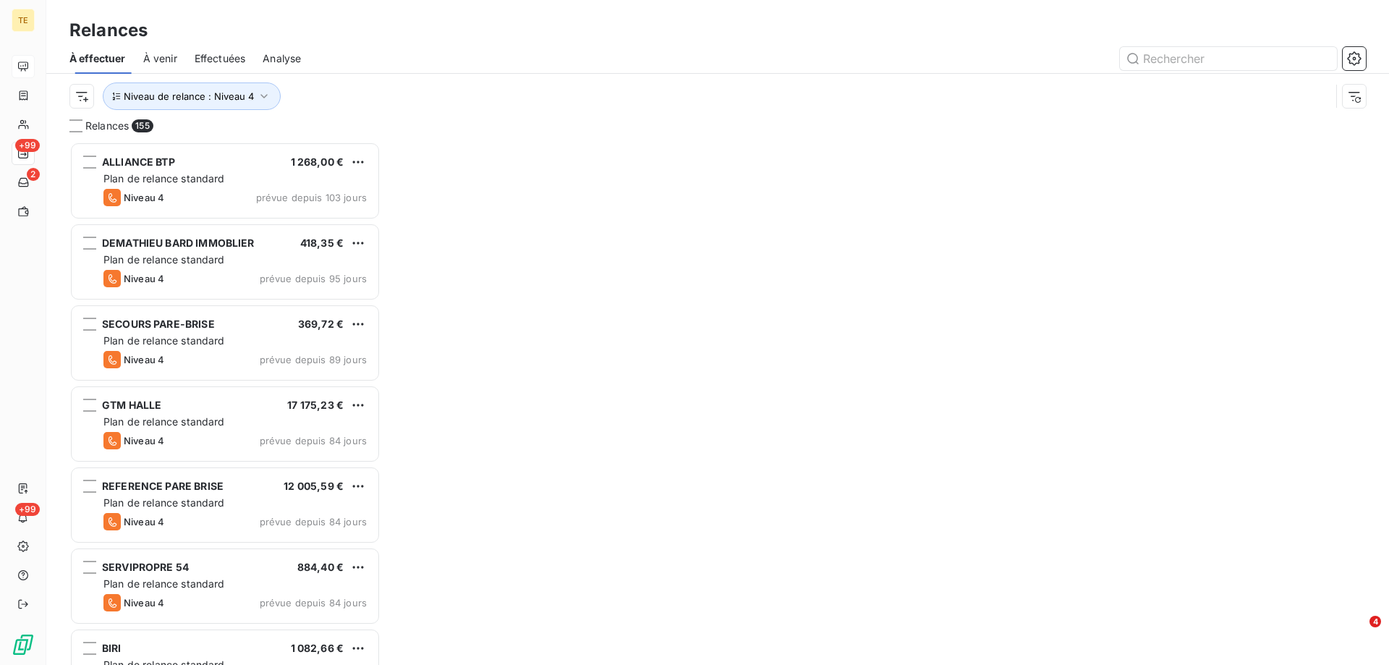
scroll to position [512, 300]
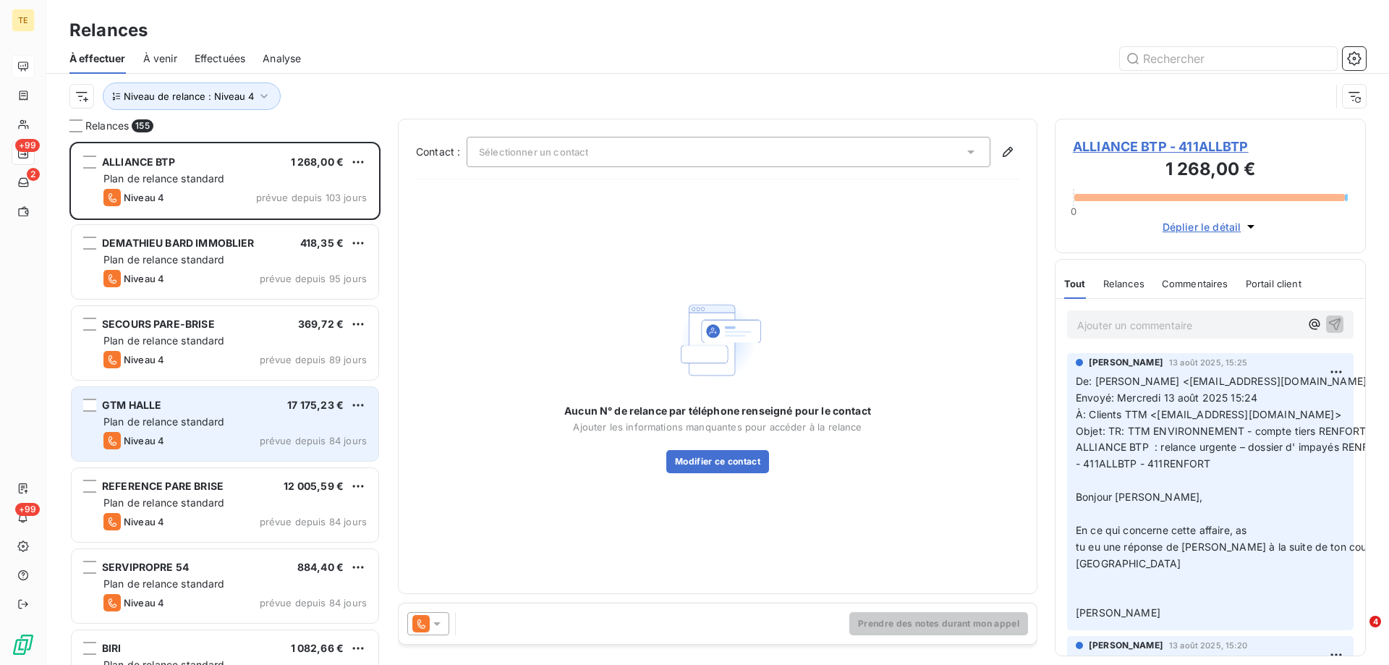
click at [234, 411] on div "GTM HALLE 17 175,23 €" at bounding box center [234, 405] width 263 height 13
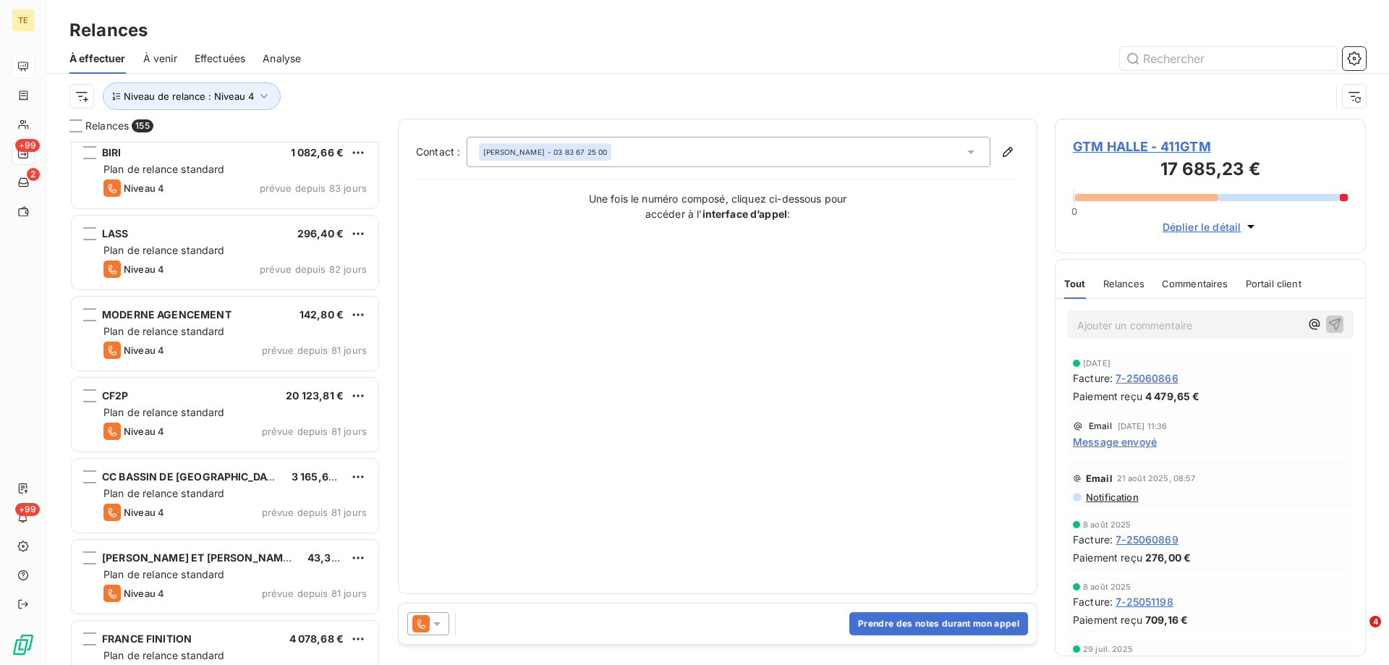
scroll to position [507, 0]
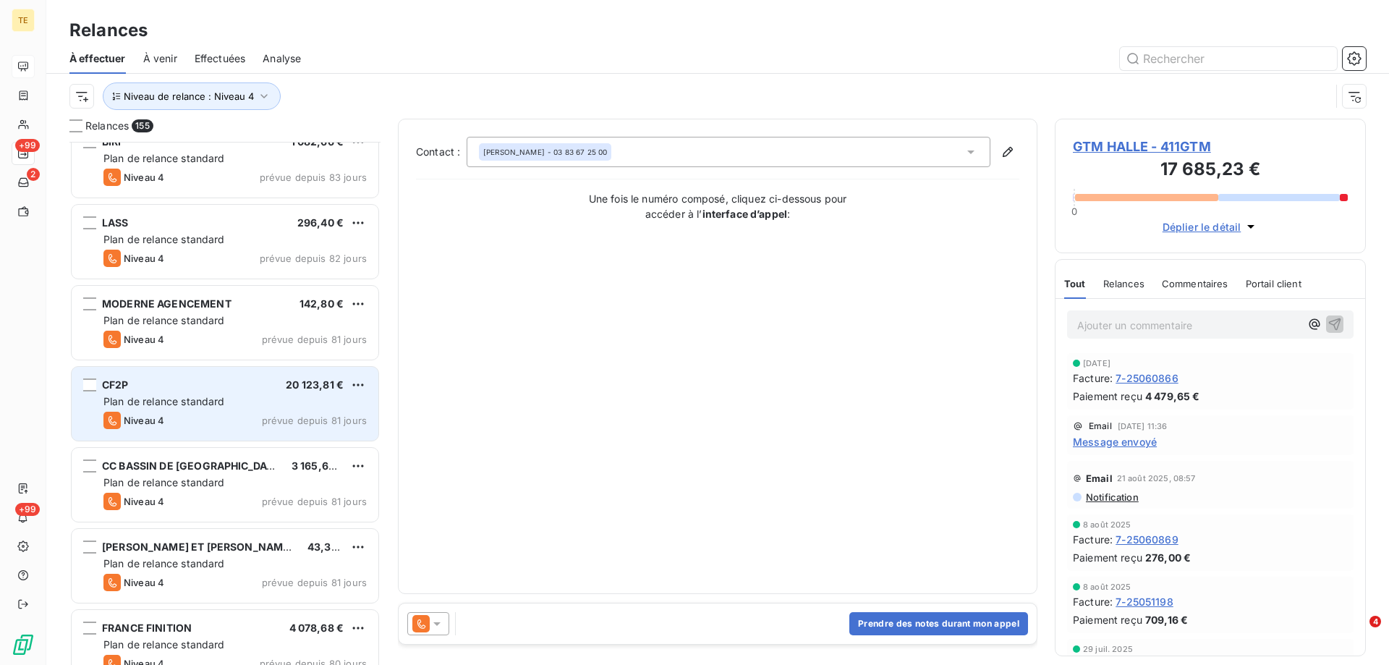
click at [222, 417] on div "Niveau 4 prévue depuis 81 jours" at bounding box center [234, 420] width 263 height 17
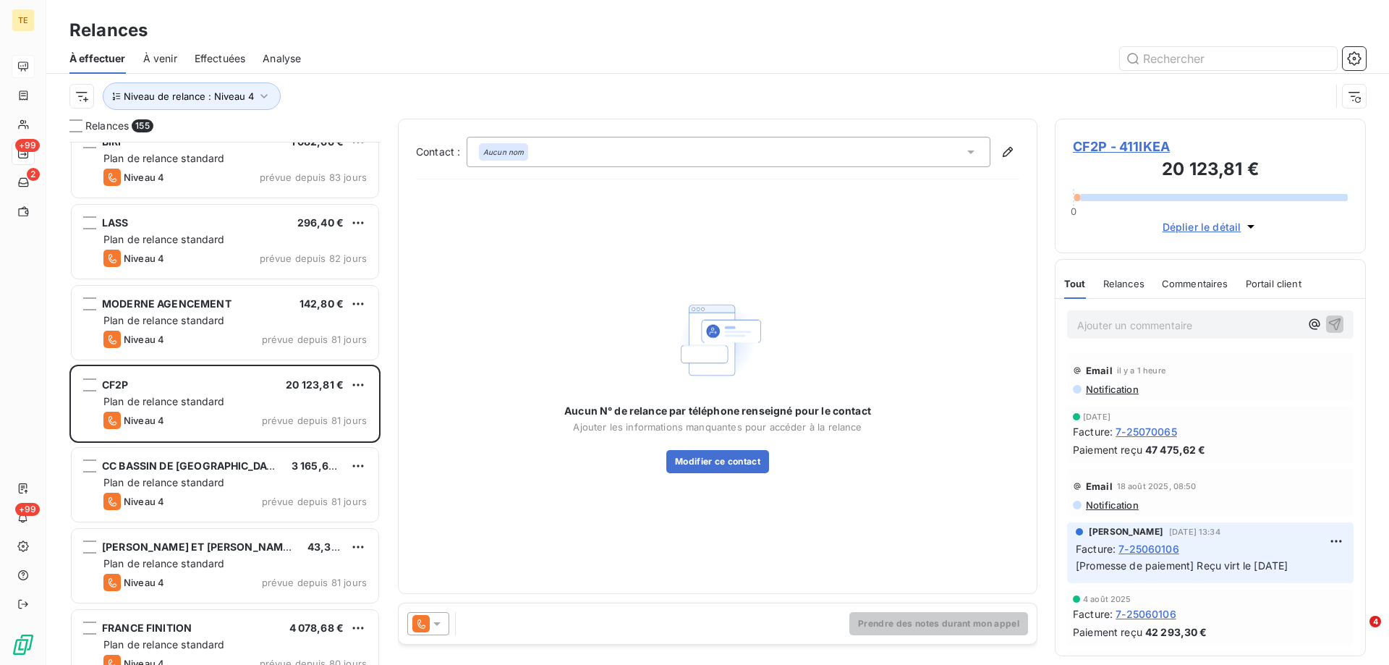
click at [1120, 389] on span "Notification" at bounding box center [1111, 389] width 54 height 12
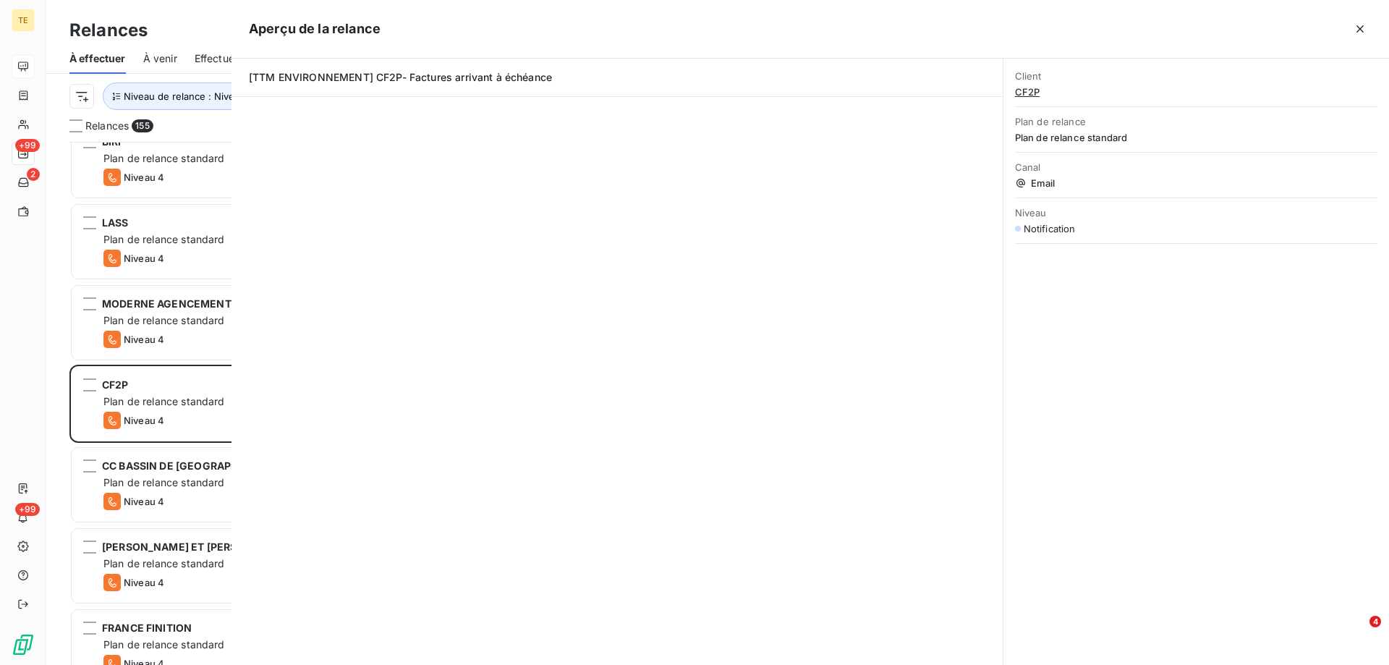
scroll to position [512, 300]
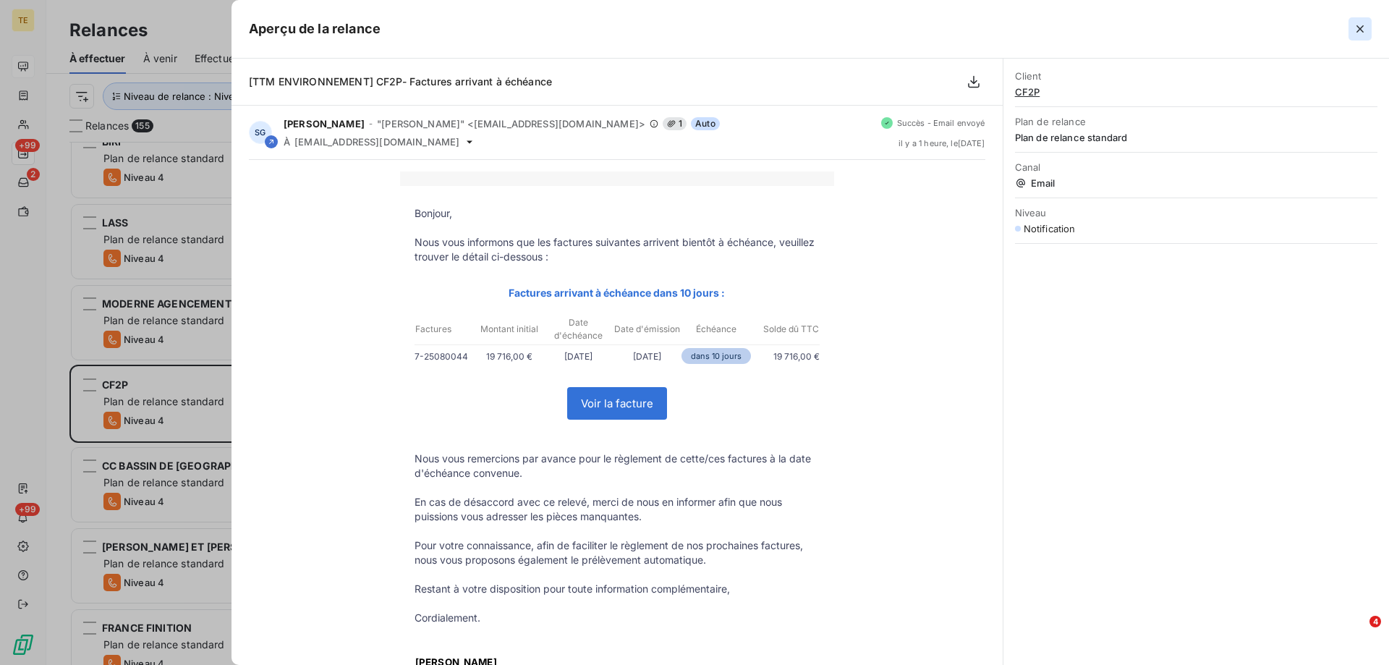
click at [1357, 24] on icon "button" at bounding box center [1360, 29] width 14 height 14
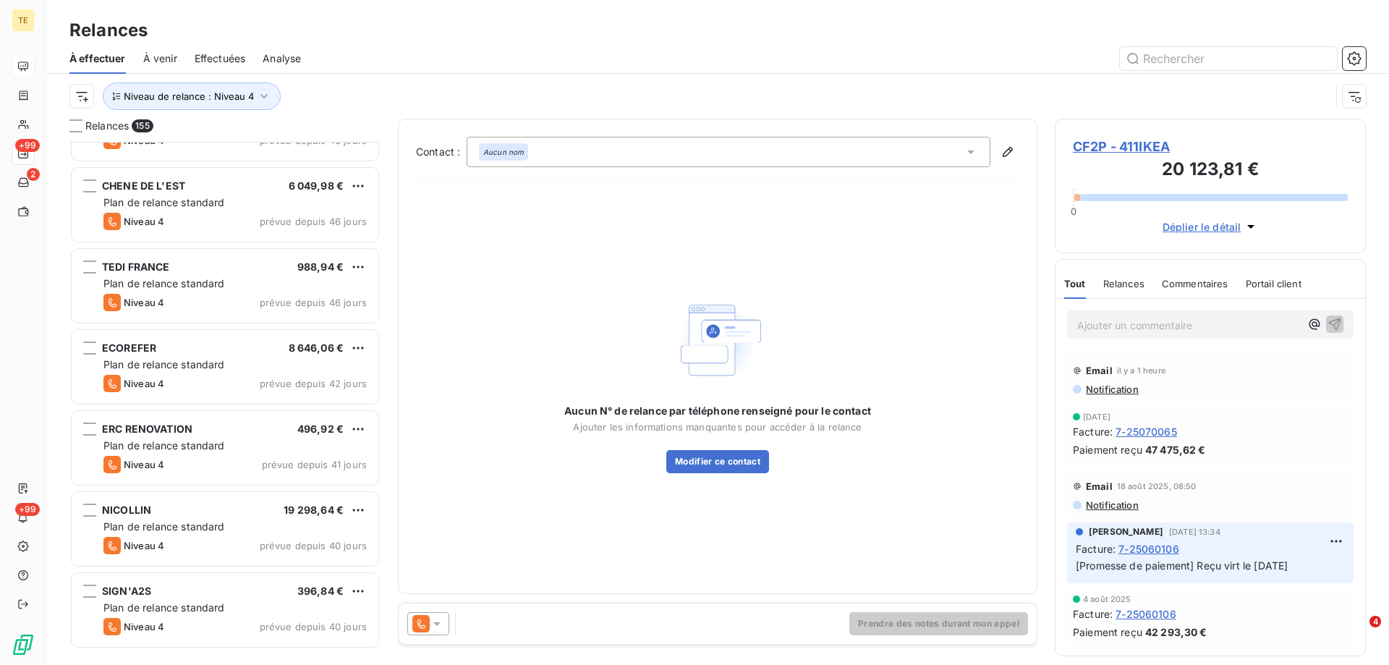
scroll to position [4630, 0]
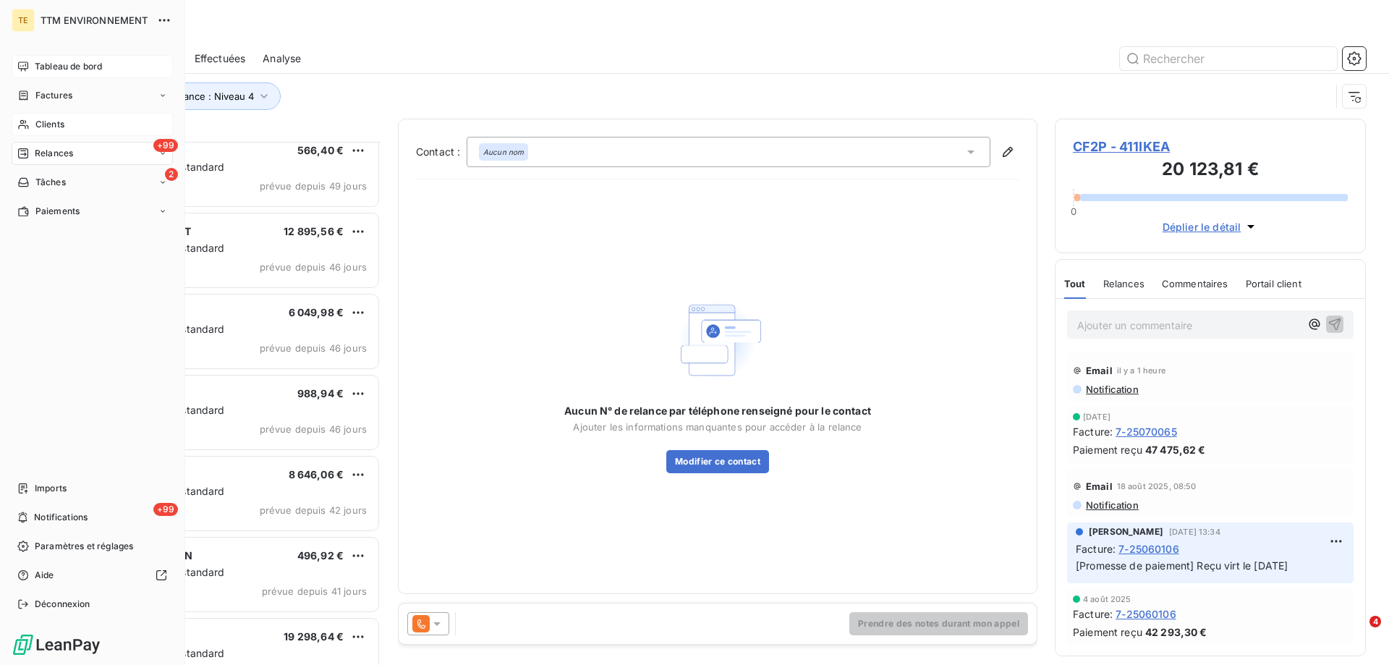
click at [35, 119] on span "Clients" at bounding box center [49, 124] width 29 height 13
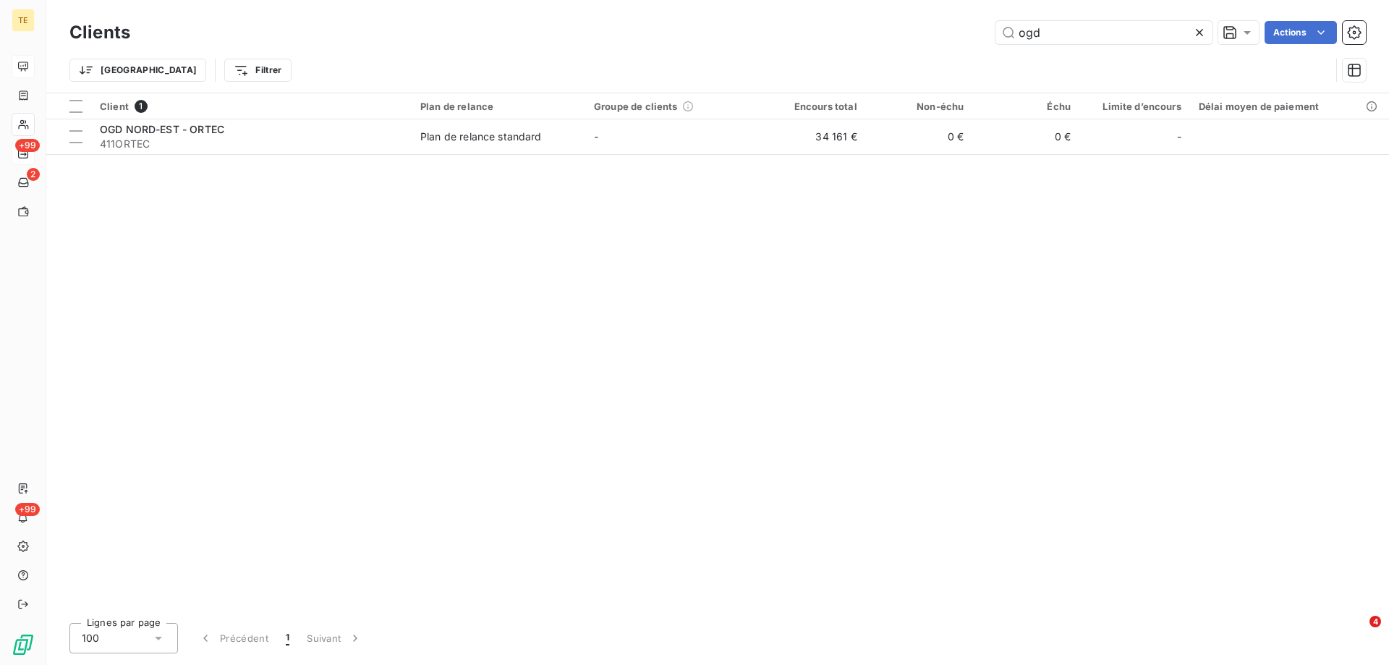
drag, startPoint x: 1050, startPoint y: 33, endPoint x: 927, endPoint y: 38, distance: 123.1
click at [927, 38] on div "ogd Actions" at bounding box center [757, 32] width 1218 height 23
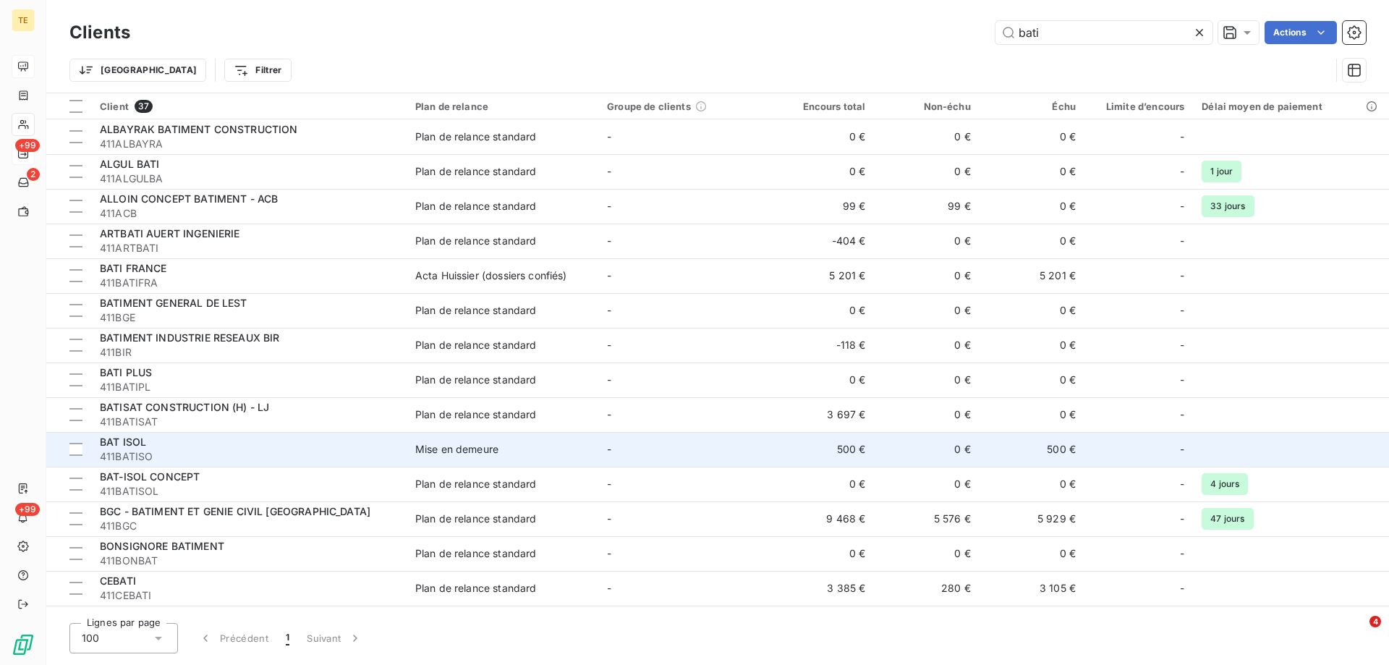
type input "bati"
click at [466, 450] on div "Mise en demeure" at bounding box center [456, 449] width 83 height 14
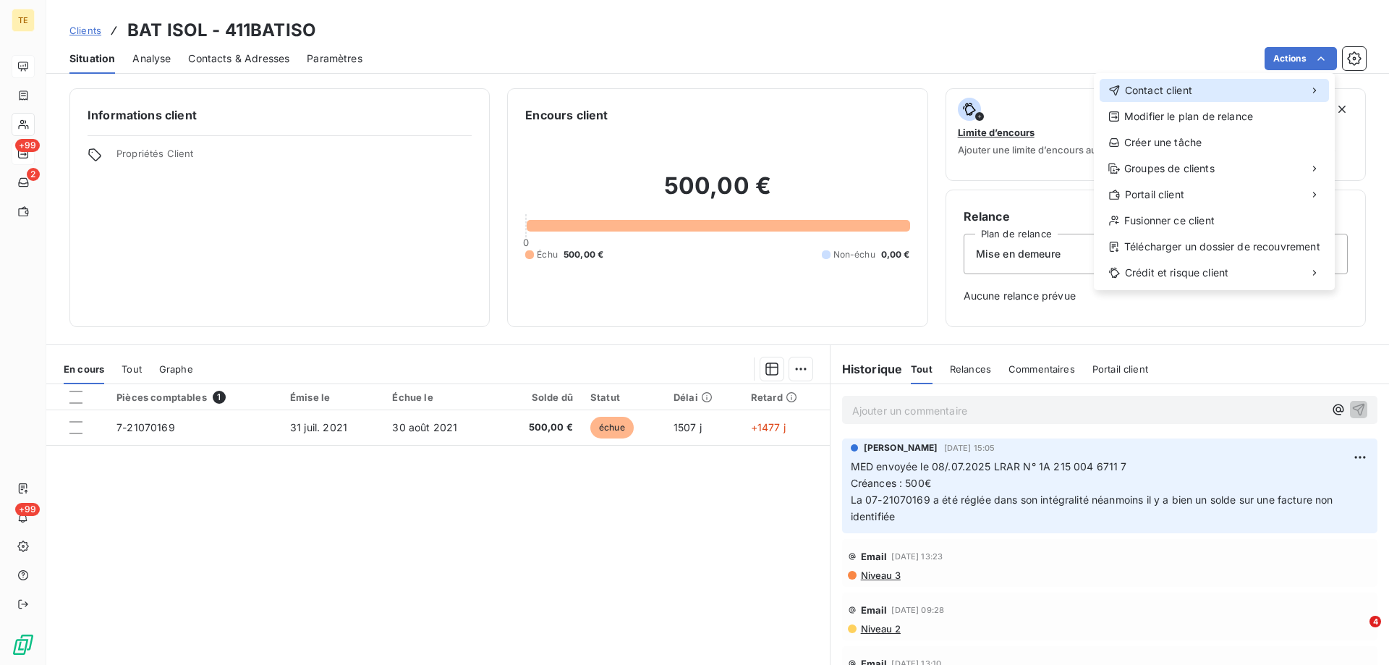
click at [1157, 88] on span "Contact client" at bounding box center [1158, 90] width 67 height 14
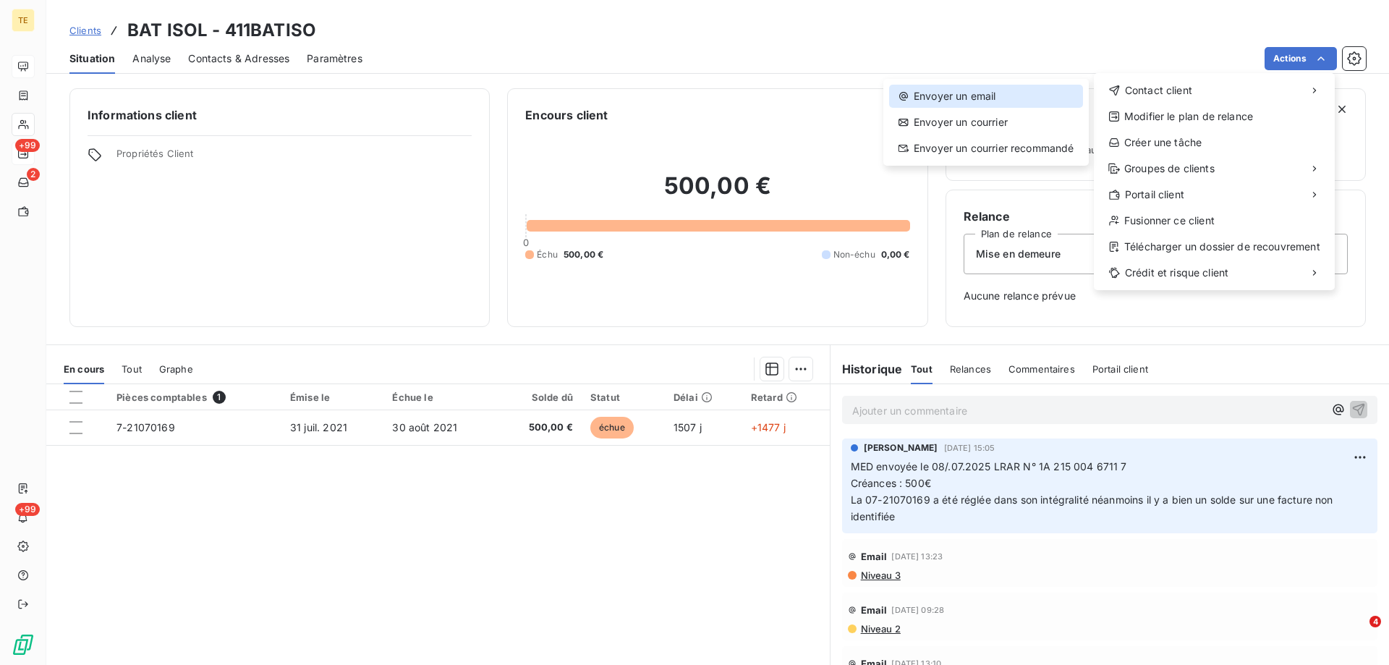
click at [937, 93] on div "Envoyer un email" at bounding box center [986, 96] width 194 height 23
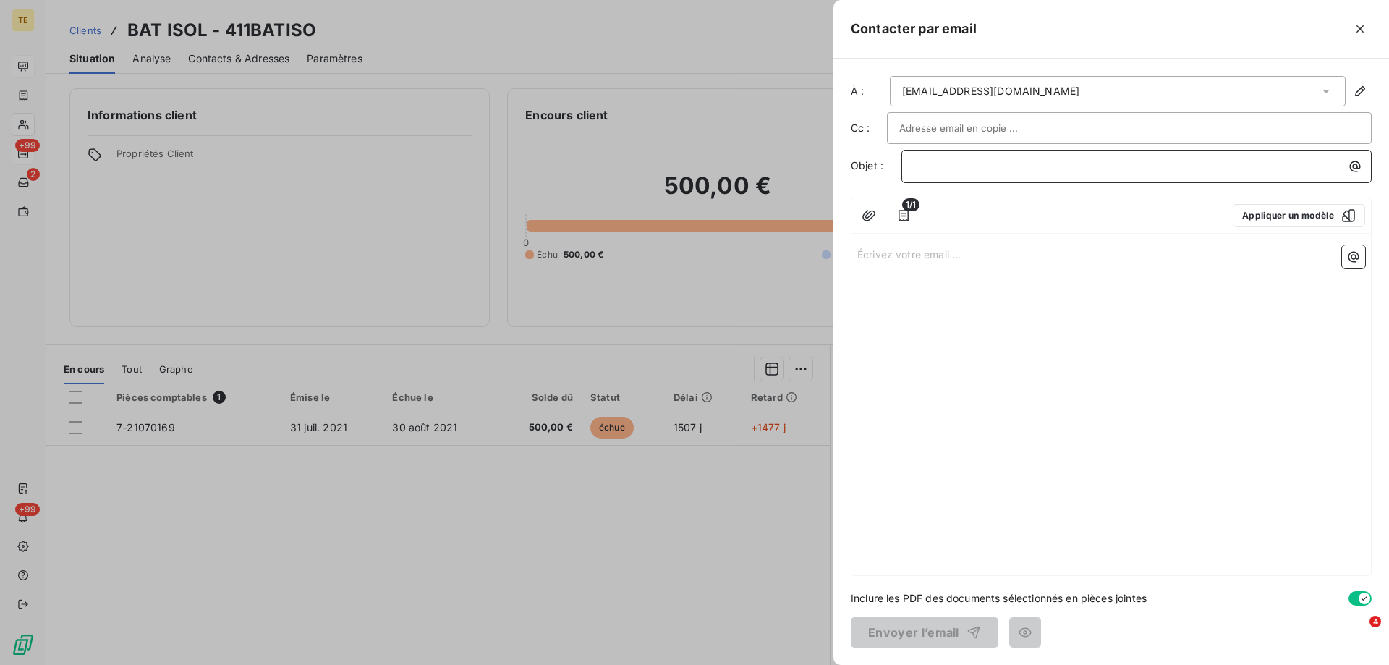
click at [910, 168] on div "﻿" at bounding box center [1136, 165] width 460 height 20
click at [1048, 163] on span "Relance – Mise en demeure du [DATE] restée sans réponse" at bounding box center [1057, 165] width 286 height 12
drag, startPoint x: 1323, startPoint y: 161, endPoint x: 1221, endPoint y: 161, distance: 102.0
click at [1221, 161] on p "Relance – Mise en demeure LRAR 1A 215 004 6711 7 du [DATE] restée sans réponse" at bounding box center [1140, 166] width 453 height 17
click at [916, 256] on p "Écrivez votre email ... ﻿" at bounding box center [1111, 253] width 508 height 17
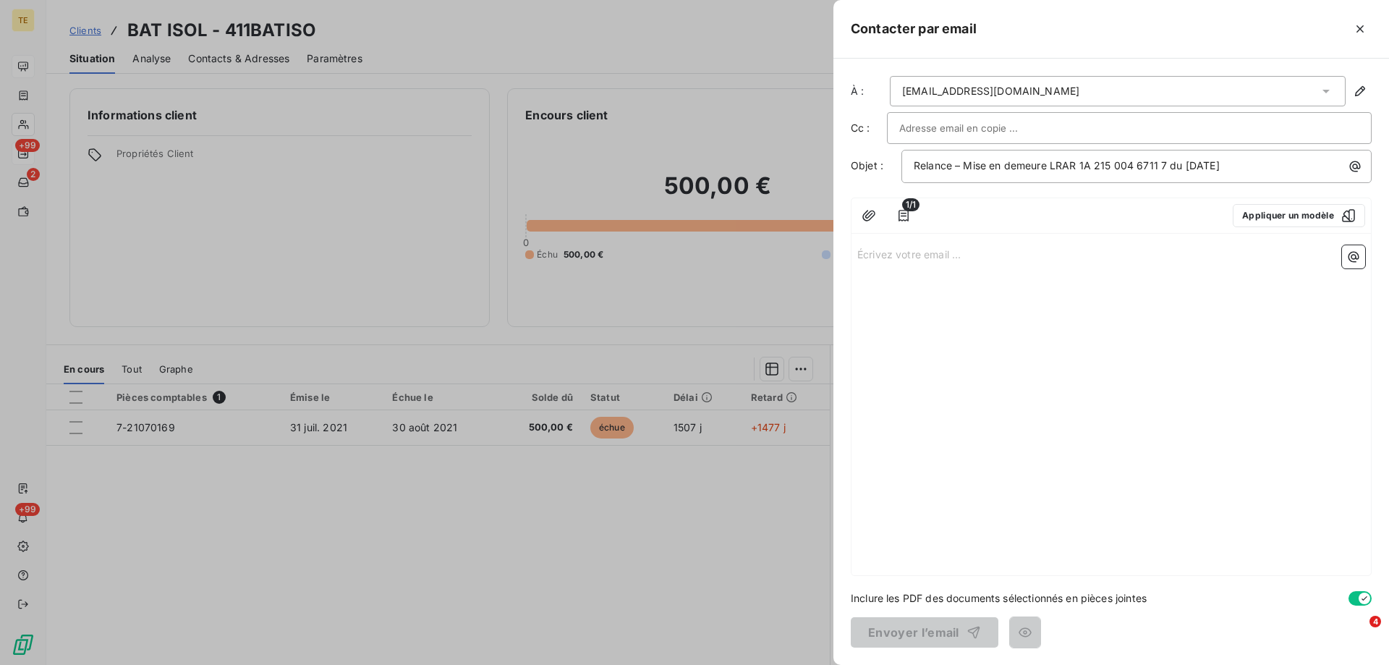
drag, startPoint x: 866, startPoint y: 214, endPoint x: 896, endPoint y: 267, distance: 60.6
click at [896, 267] on div "1/1 Appliquer un modèle Écrivez votre email ... ﻿" at bounding box center [1111, 386] width 521 height 378
click at [870, 210] on icon "button" at bounding box center [868, 215] width 14 height 14
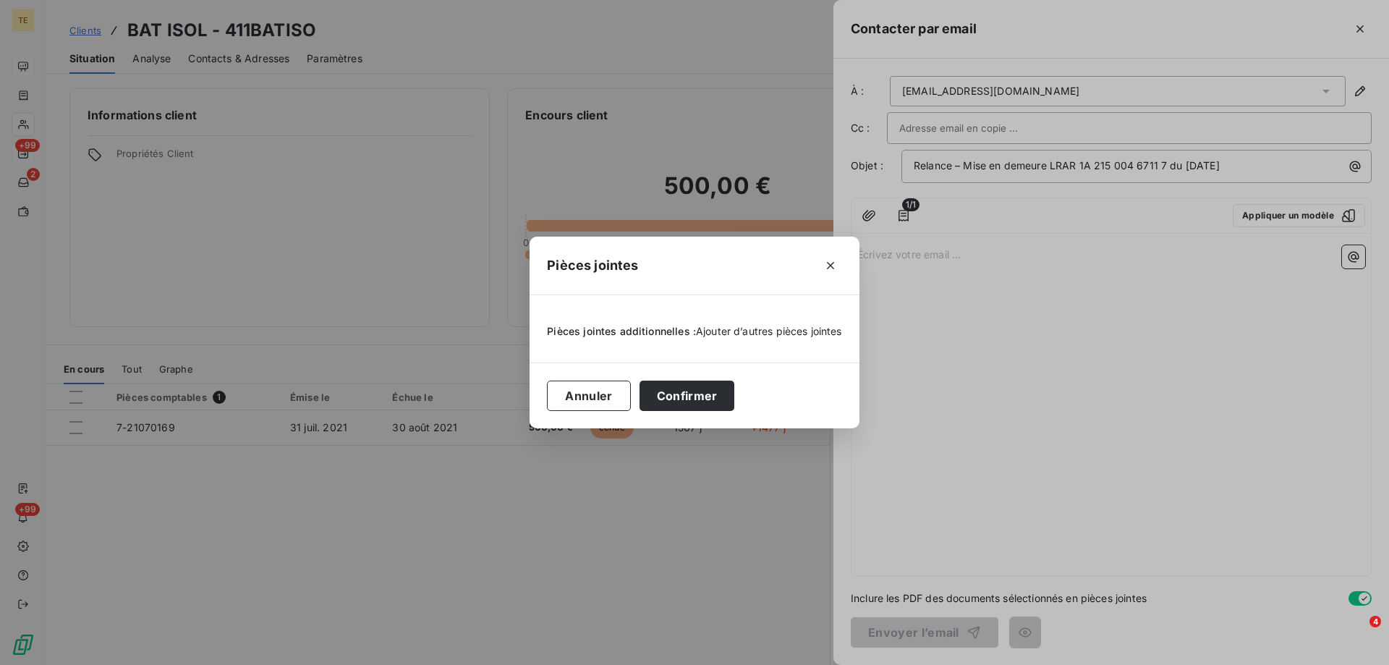
click at [729, 328] on span "Ajouter d’autres pièces jointes" at bounding box center [769, 331] width 146 height 12
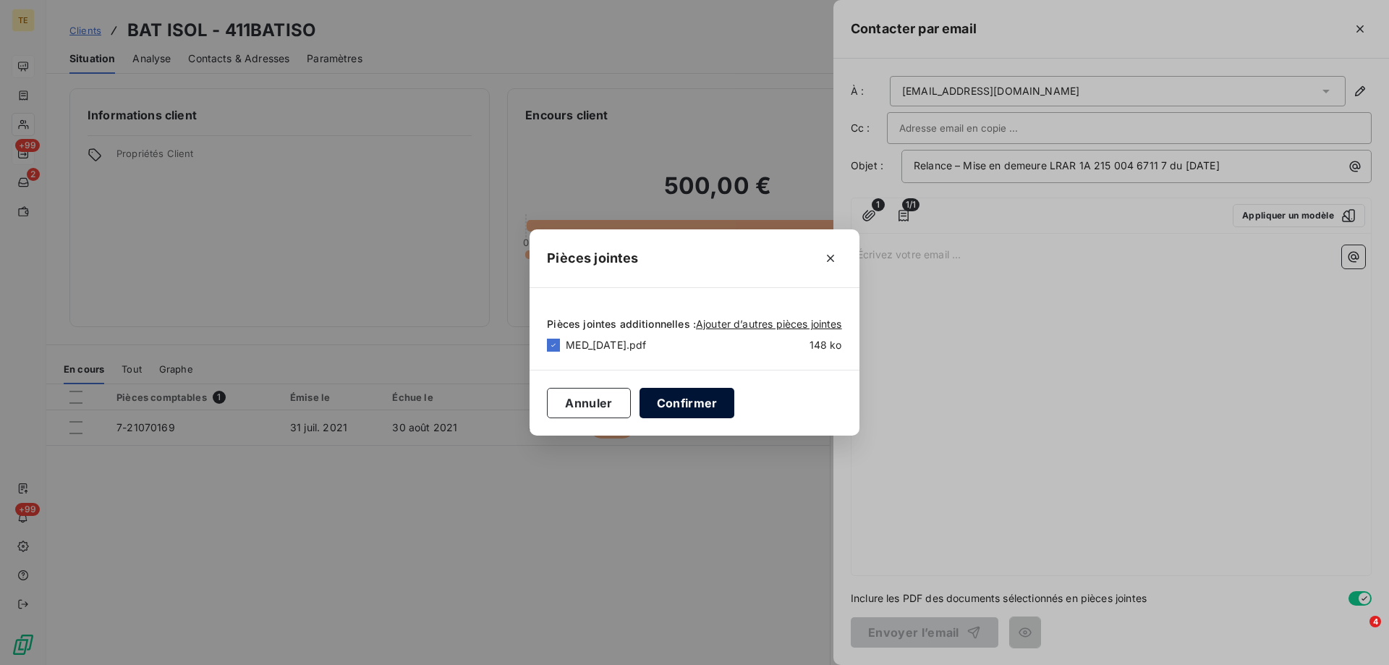
click at [689, 406] on button "Confirmer" at bounding box center [686, 403] width 95 height 30
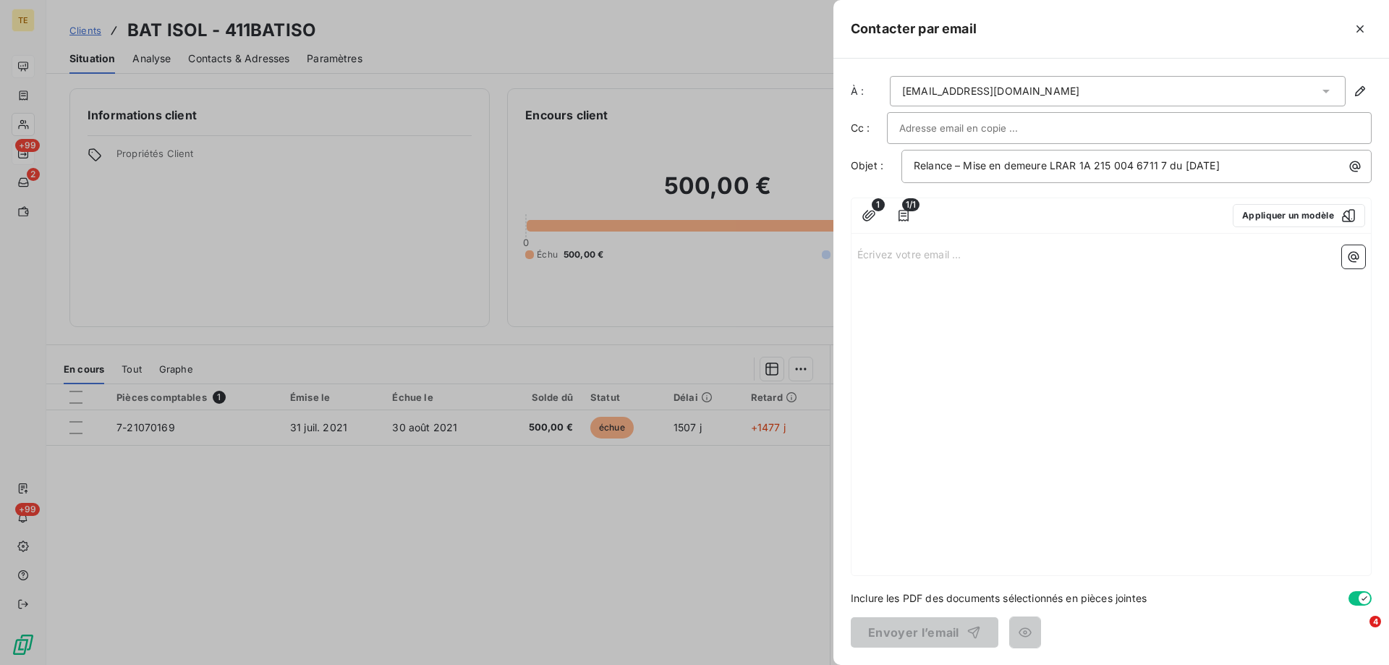
click at [863, 253] on p "Écrivez votre email ... ﻿" at bounding box center [1111, 253] width 508 height 17
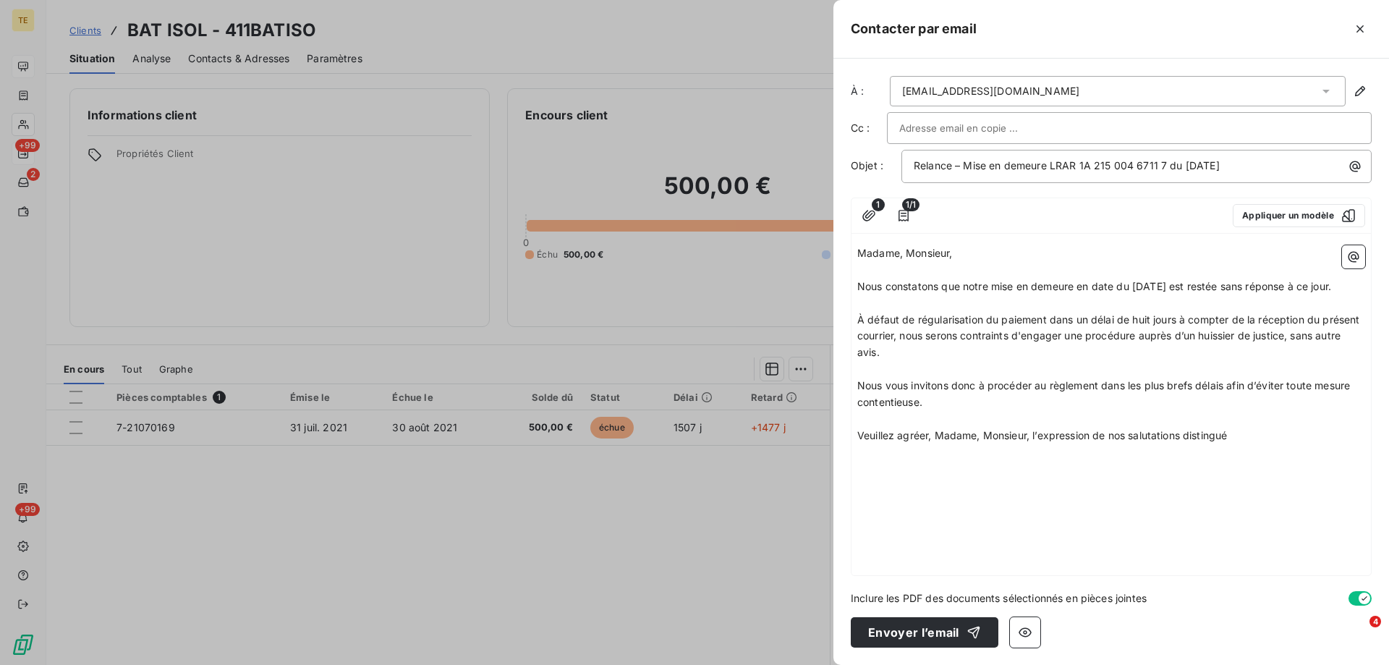
click at [947, 448] on div "Madame, Monsieur, ﻿ Nous constatons que notre mise en demeure en date du [DATE]…" at bounding box center [1110, 407] width 519 height 336
click at [1238, 437] on p "Veuillez agréer, Madame, Monsieur, l’expression de nos salutations distingué" at bounding box center [1111, 435] width 508 height 17
click at [734, 495] on div at bounding box center [694, 332] width 1389 height 665
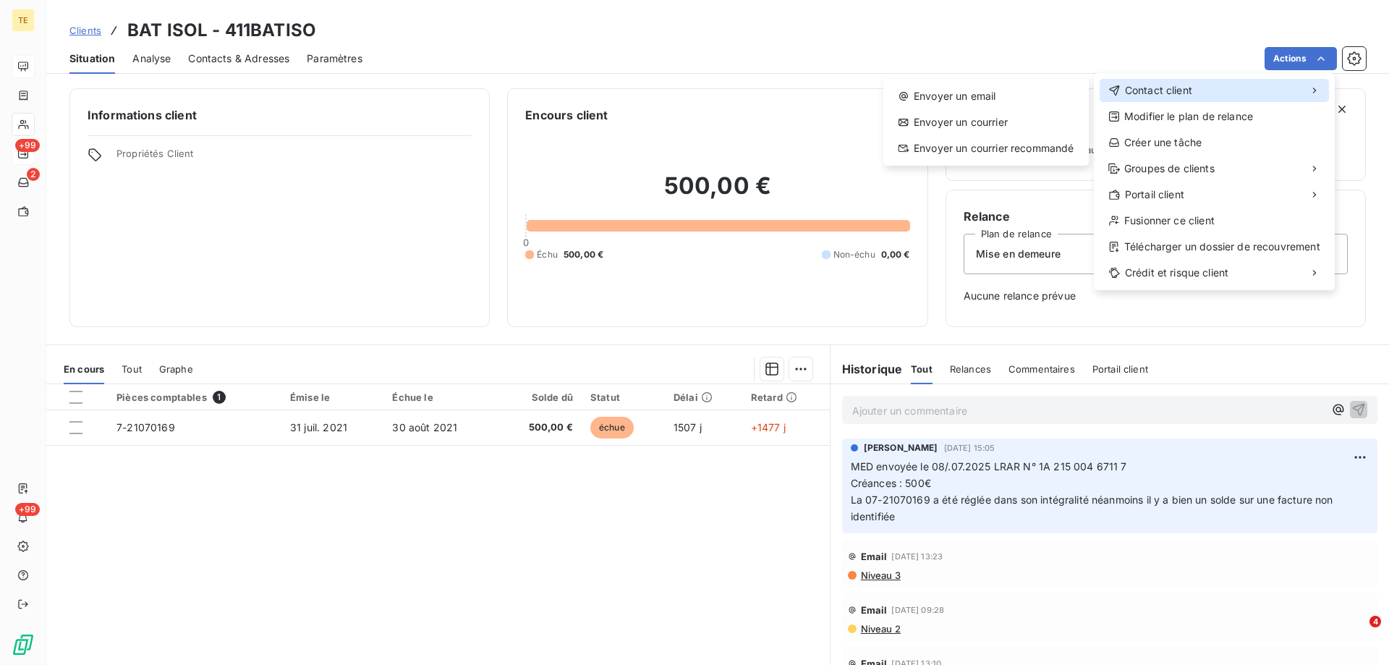
click at [1195, 94] on div "Contact client" at bounding box center [1213, 90] width 229 height 23
click at [924, 101] on div "Envoyer un email" at bounding box center [986, 96] width 194 height 23
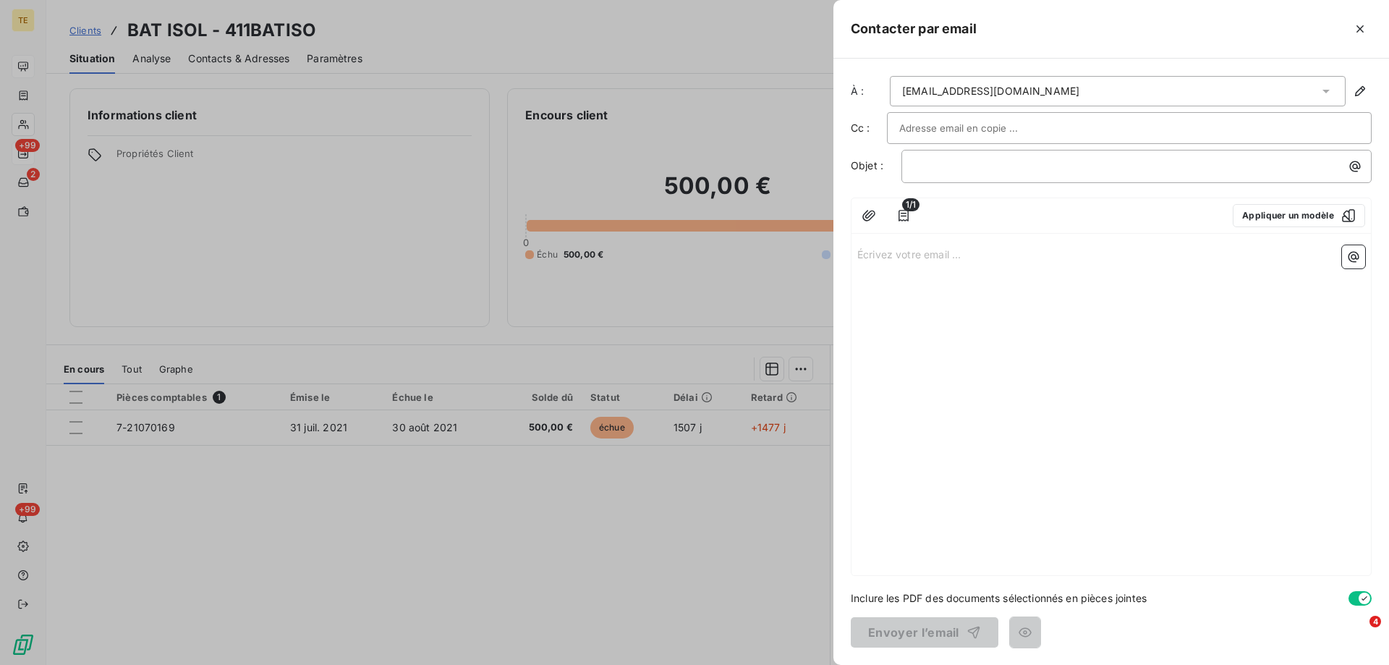
click at [885, 256] on p "Écrivez votre email ... ﻿" at bounding box center [1111, 253] width 508 height 17
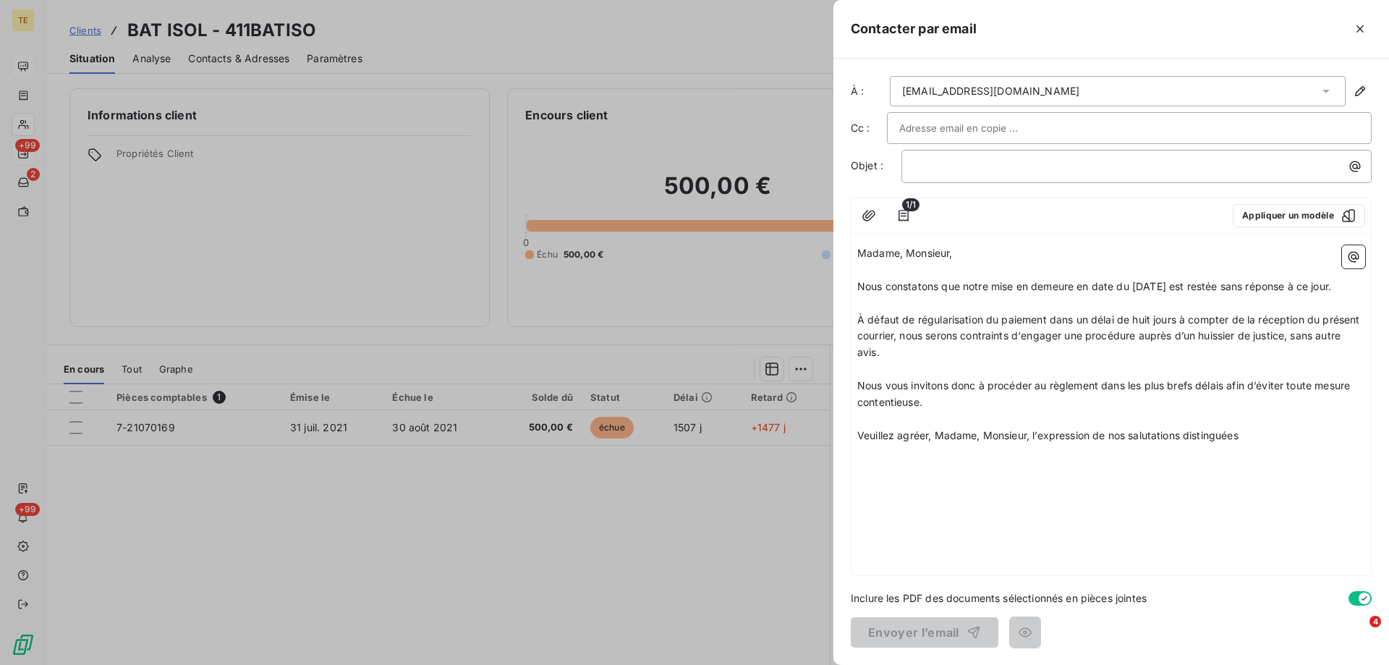
click at [887, 461] on div "Madame, Monsieur, ﻿ Nous constatons que notre mise en demeure en date du [DATE]…" at bounding box center [1110, 407] width 519 height 336
click at [1259, 433] on p "Veuillez agréer, Madame, Monsieur, l’expression de nos salutations distinguées" at bounding box center [1111, 435] width 508 height 17
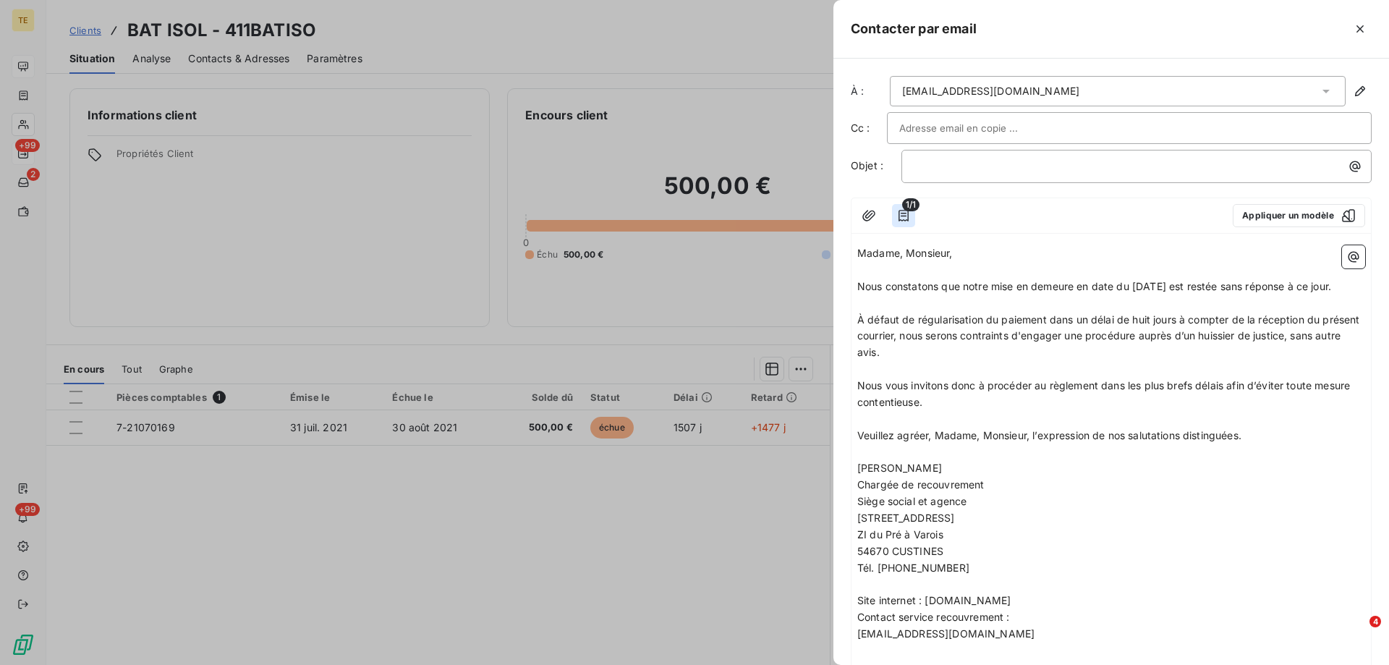
click at [906, 213] on icon "button" at bounding box center [903, 216] width 10 height 12
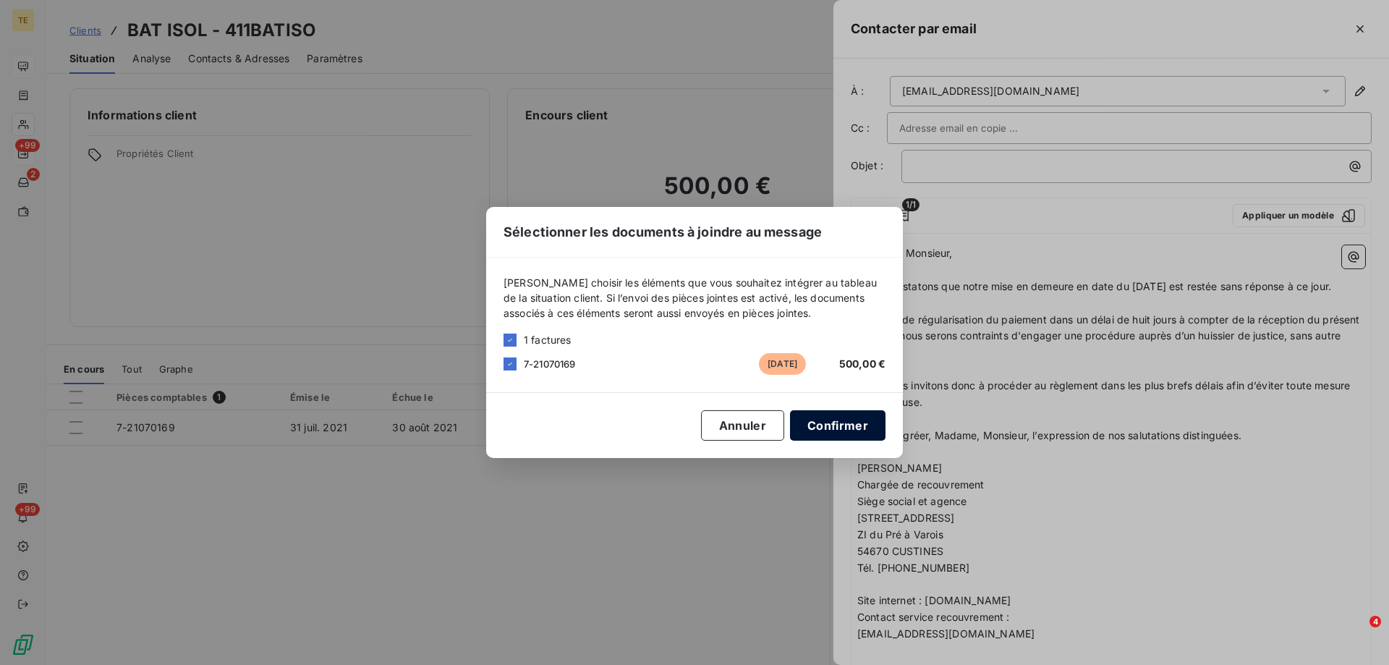
click at [840, 422] on button "Confirmer" at bounding box center [837, 425] width 95 height 30
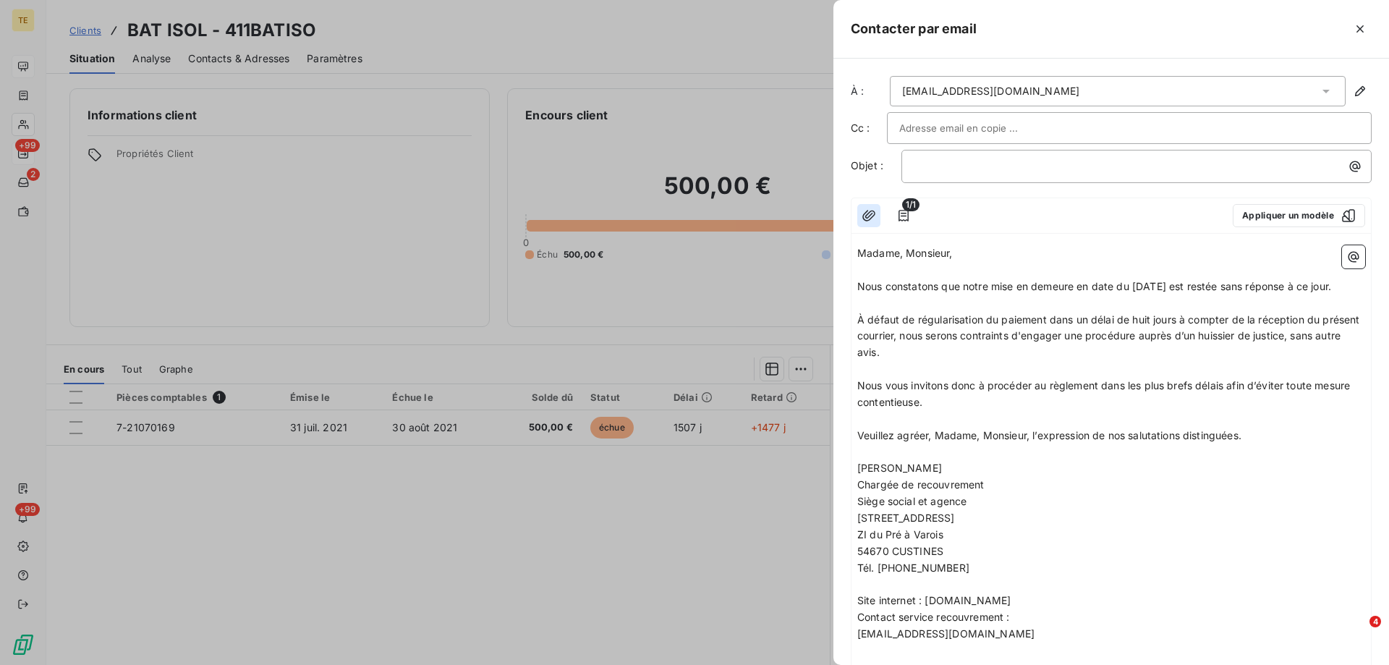
click at [870, 220] on icon "button" at bounding box center [868, 215] width 14 height 14
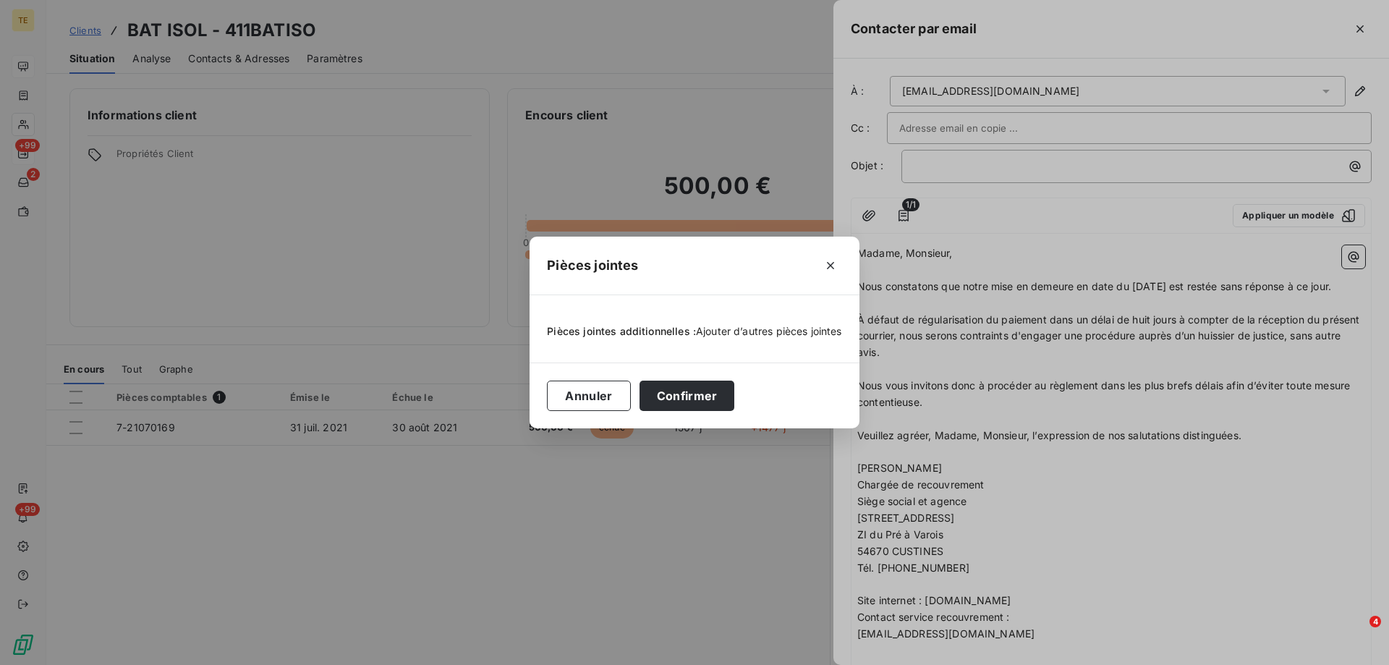
click at [754, 334] on span "Ajouter d’autres pièces jointes" at bounding box center [769, 331] width 146 height 12
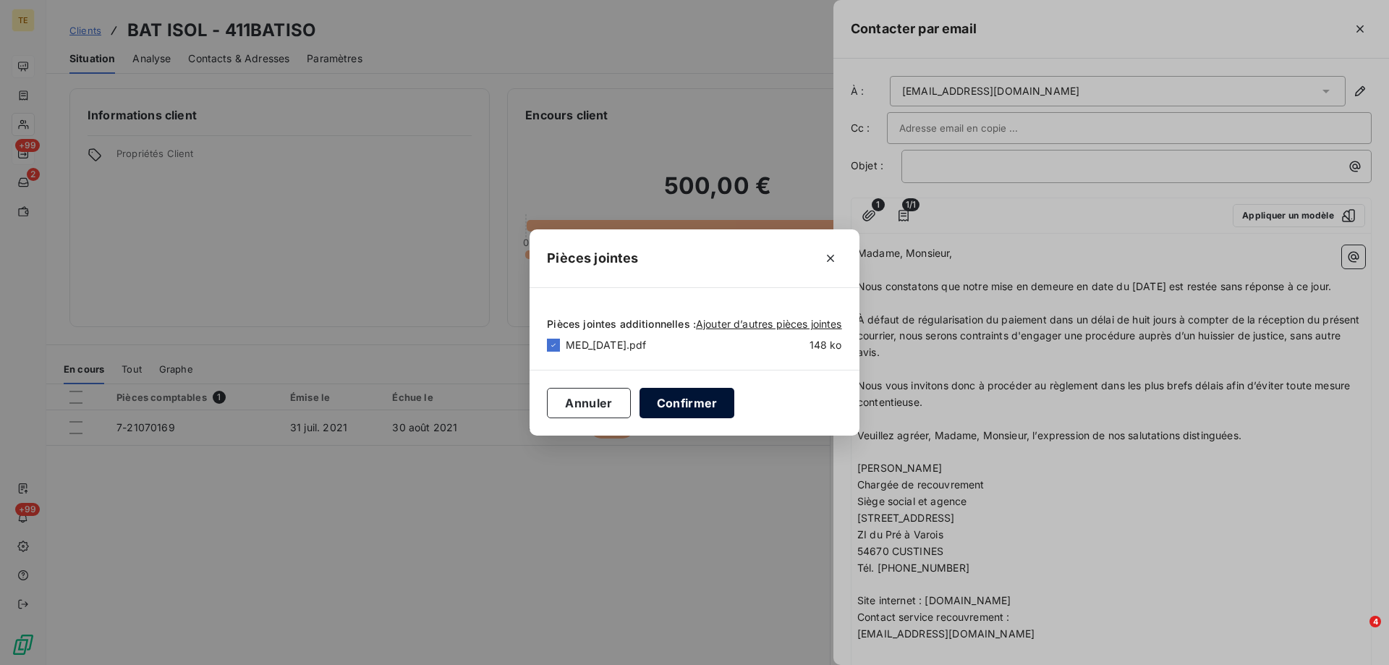
click at [670, 398] on button "Confirmer" at bounding box center [686, 403] width 95 height 30
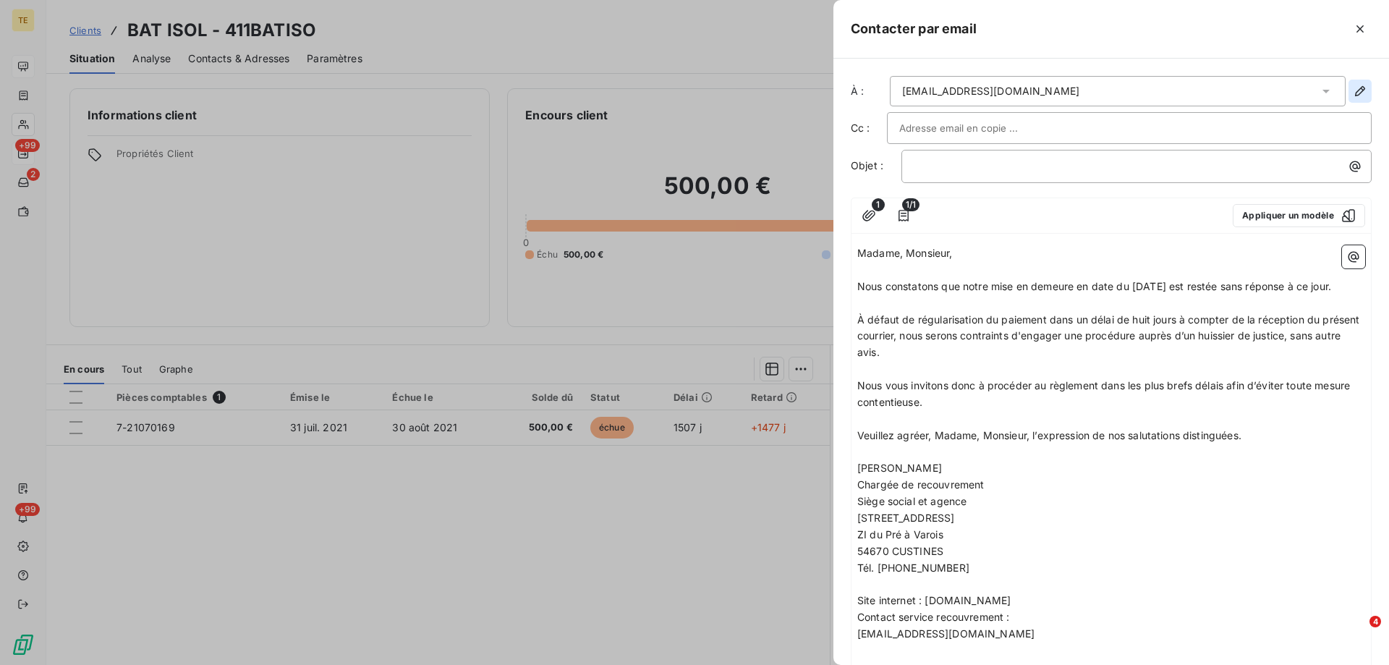
click at [1353, 94] on icon "button" at bounding box center [1360, 91] width 14 height 14
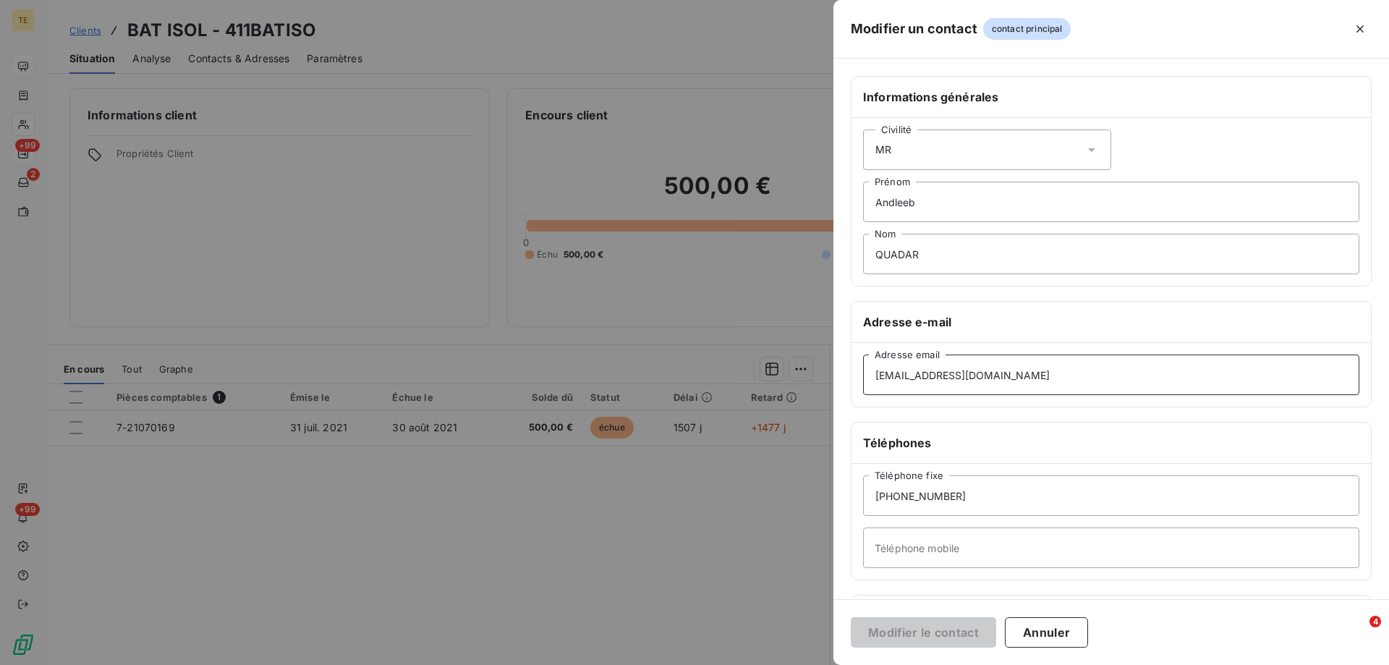
click at [1031, 376] on input "[EMAIL_ADDRESS][DOMAIN_NAME]" at bounding box center [1111, 374] width 496 height 41
drag, startPoint x: 1031, startPoint y: 376, endPoint x: 807, endPoint y: 379, distance: 224.2
click at [807, 664] on div "Modifier un contact contact principal Informations générales Civilité MR [PERSO…" at bounding box center [694, 665] width 1389 height 0
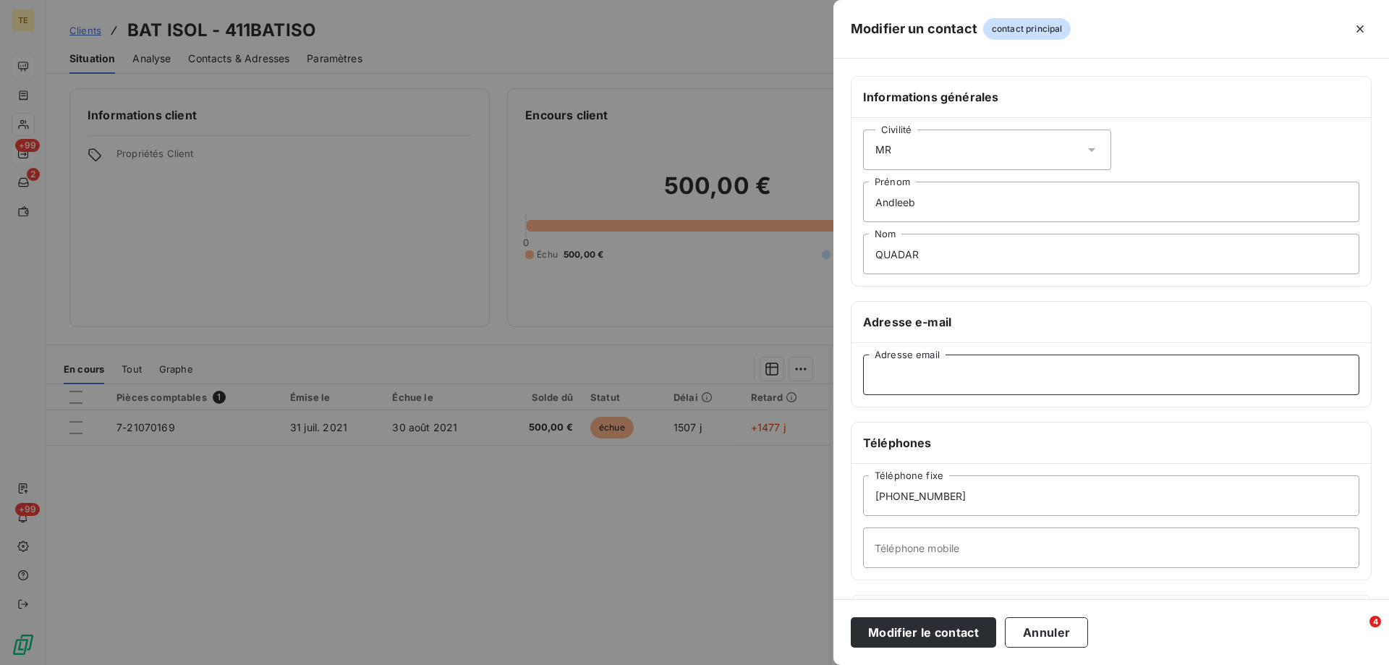
paste input "[EMAIL_ADDRESS][DOMAIN_NAME]"
type input "[EMAIL_ADDRESS][DOMAIN_NAME]"
click at [923, 631] on button "Modifier le contact" at bounding box center [923, 632] width 145 height 30
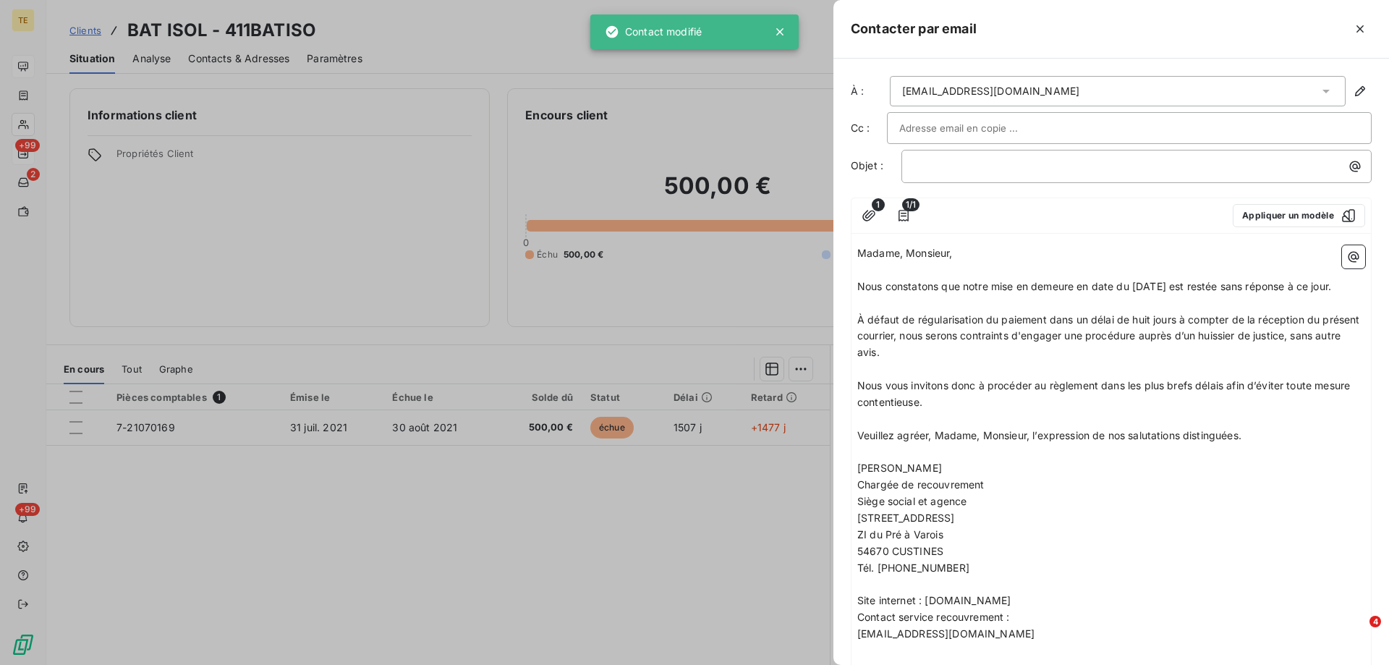
click at [924, 129] on input "text" at bounding box center [977, 128] width 156 height 22
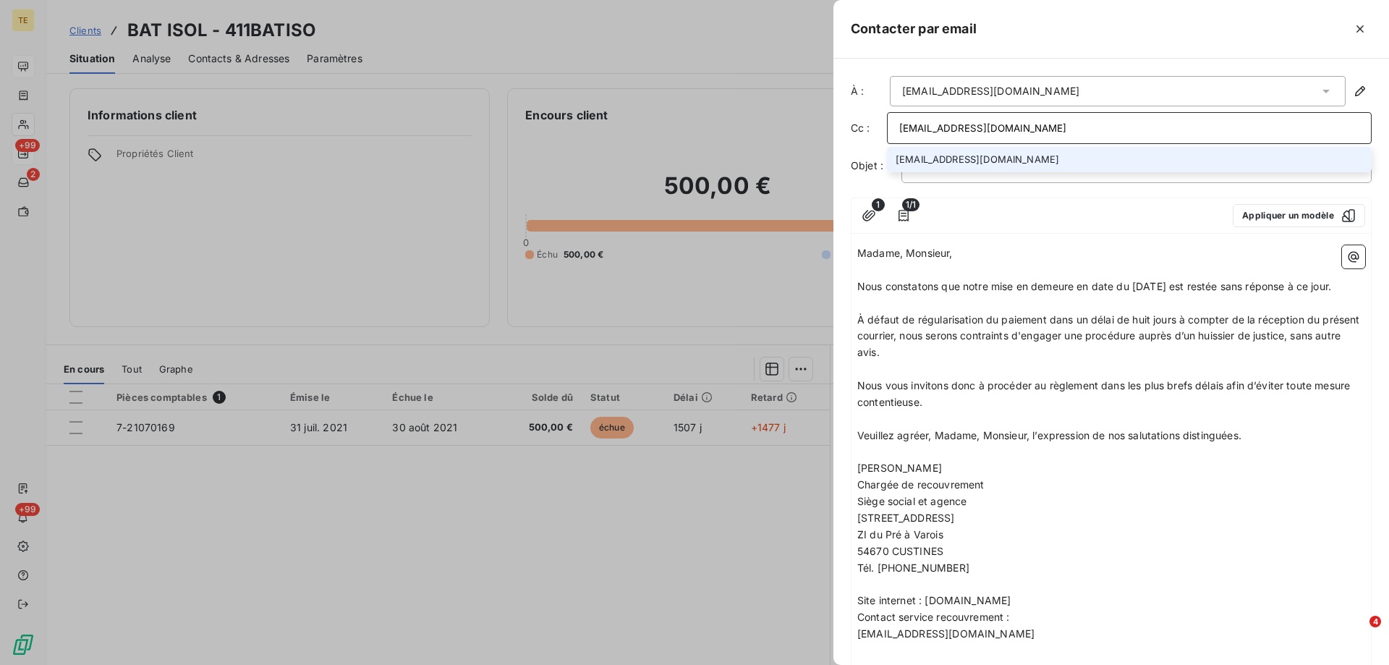
type input "[EMAIL_ADDRESS][DOMAIN_NAME]"
click at [966, 158] on li "[EMAIL_ADDRESS][DOMAIN_NAME]" at bounding box center [1129, 159] width 485 height 25
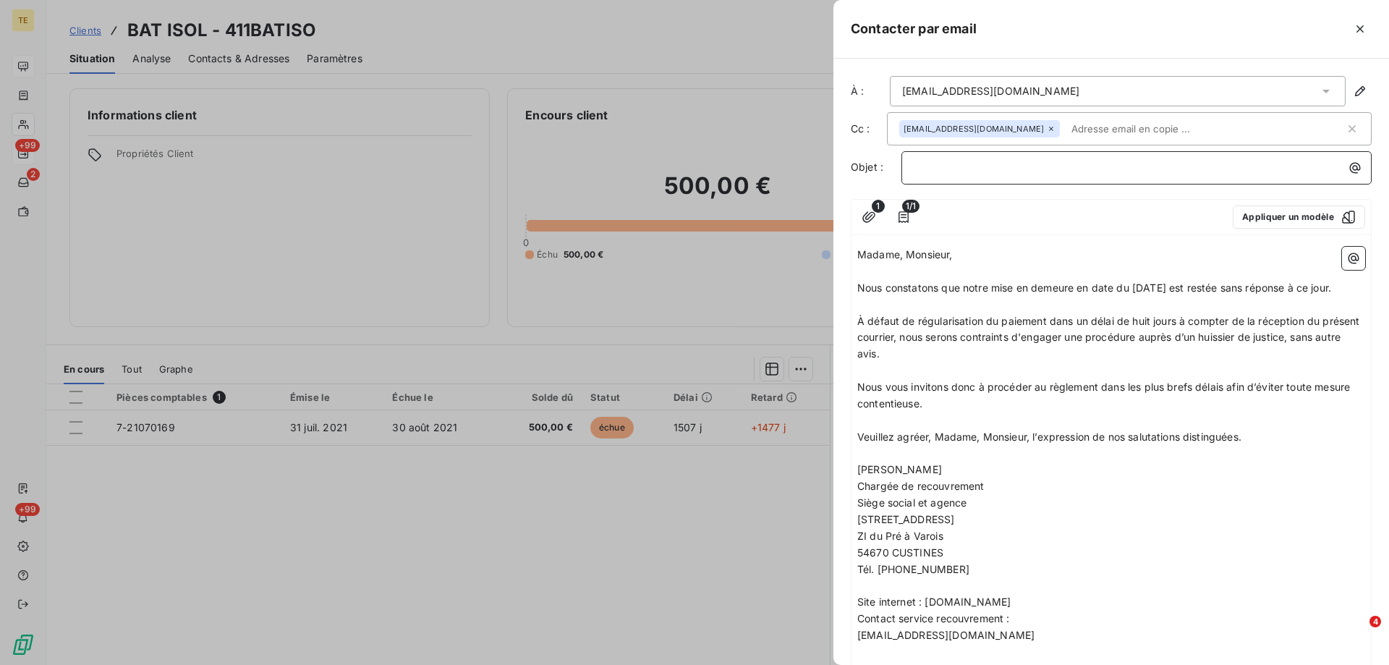
click at [998, 173] on p "﻿" at bounding box center [1140, 167] width 453 height 17
drag, startPoint x: 1231, startPoint y: 163, endPoint x: 1110, endPoint y: 165, distance: 120.8
click at [1110, 165] on p "Relance – Mise en demeure du [DATE] restée sans réponse" at bounding box center [1140, 167] width 453 height 17
click at [1053, 170] on span "Relance – Mise en demeure du [DATE]" at bounding box center [1006, 167] width 185 height 12
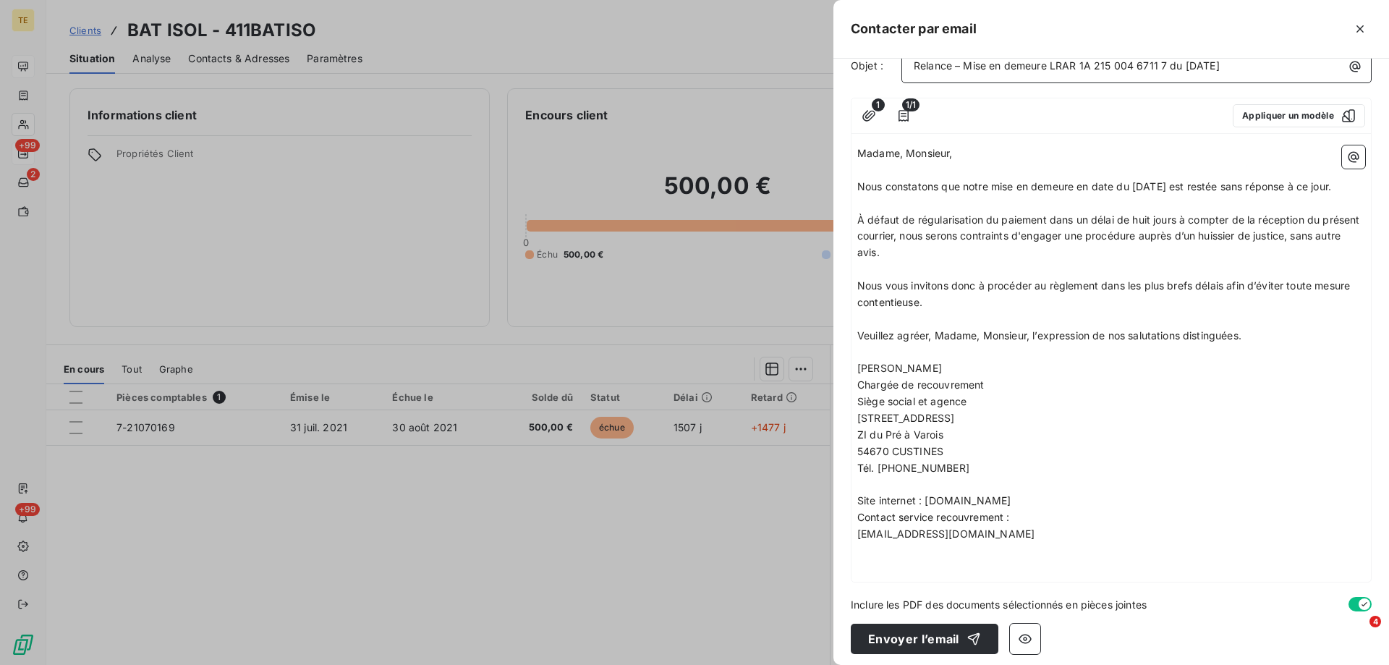
scroll to position [108, 0]
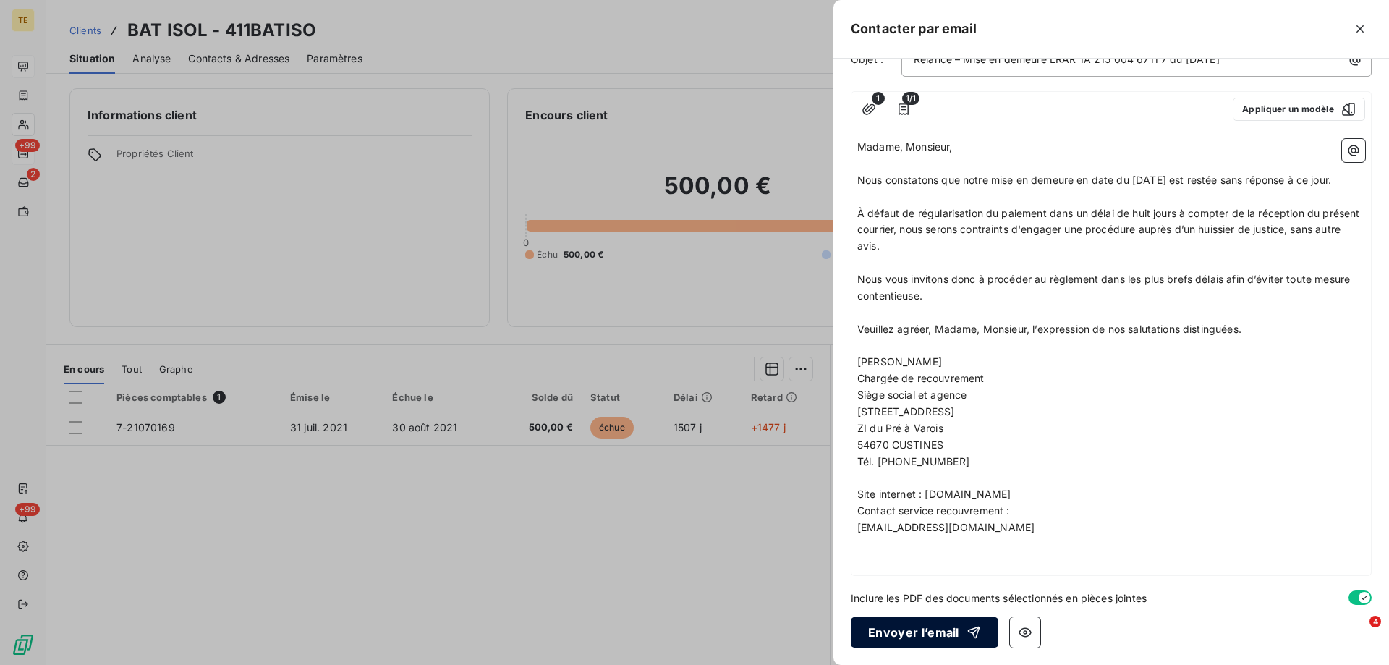
click at [898, 628] on button "Envoyer l’email" at bounding box center [925, 632] width 148 height 30
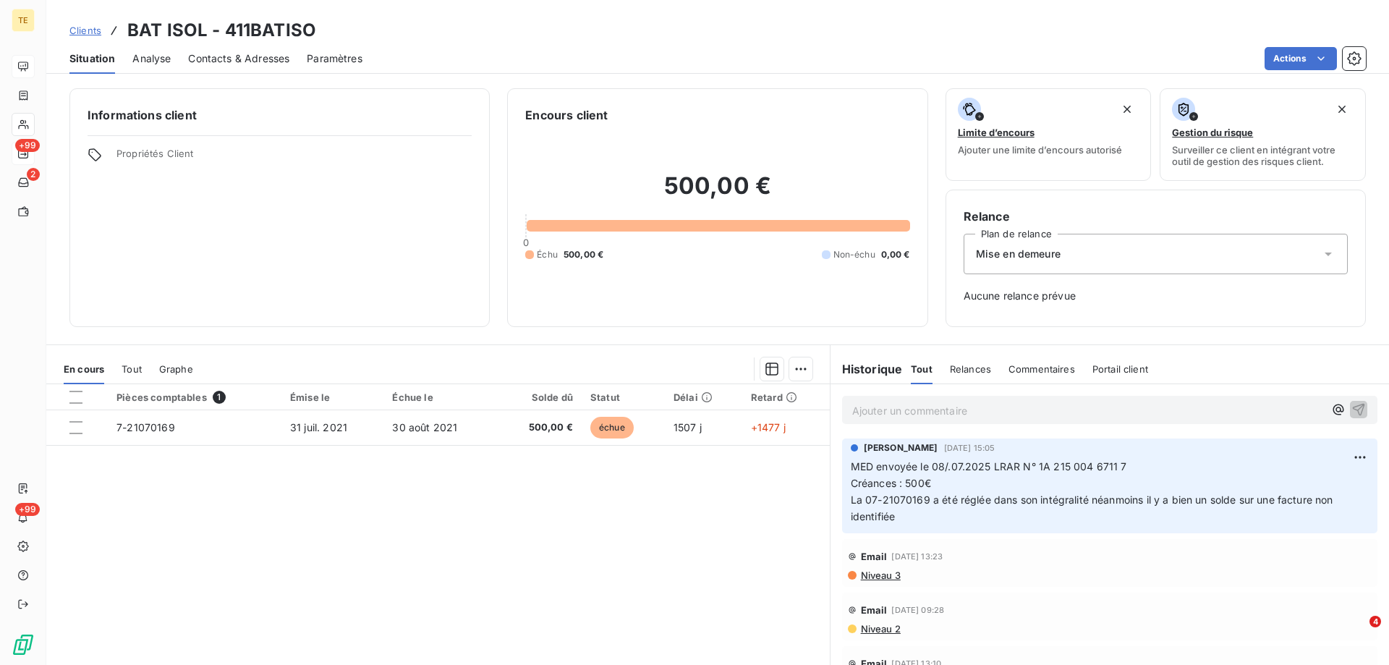
click at [877, 579] on span "Niveau 3" at bounding box center [879, 575] width 41 height 12
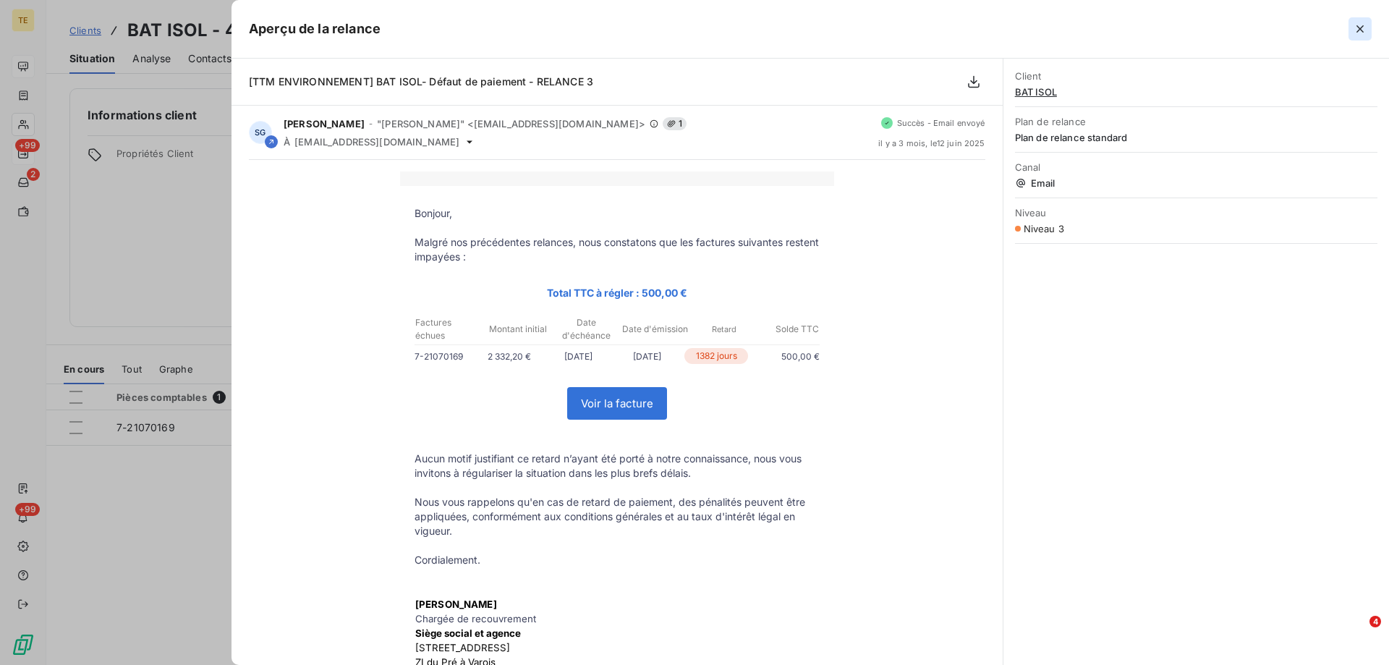
click at [1360, 21] on button "button" at bounding box center [1359, 28] width 23 height 23
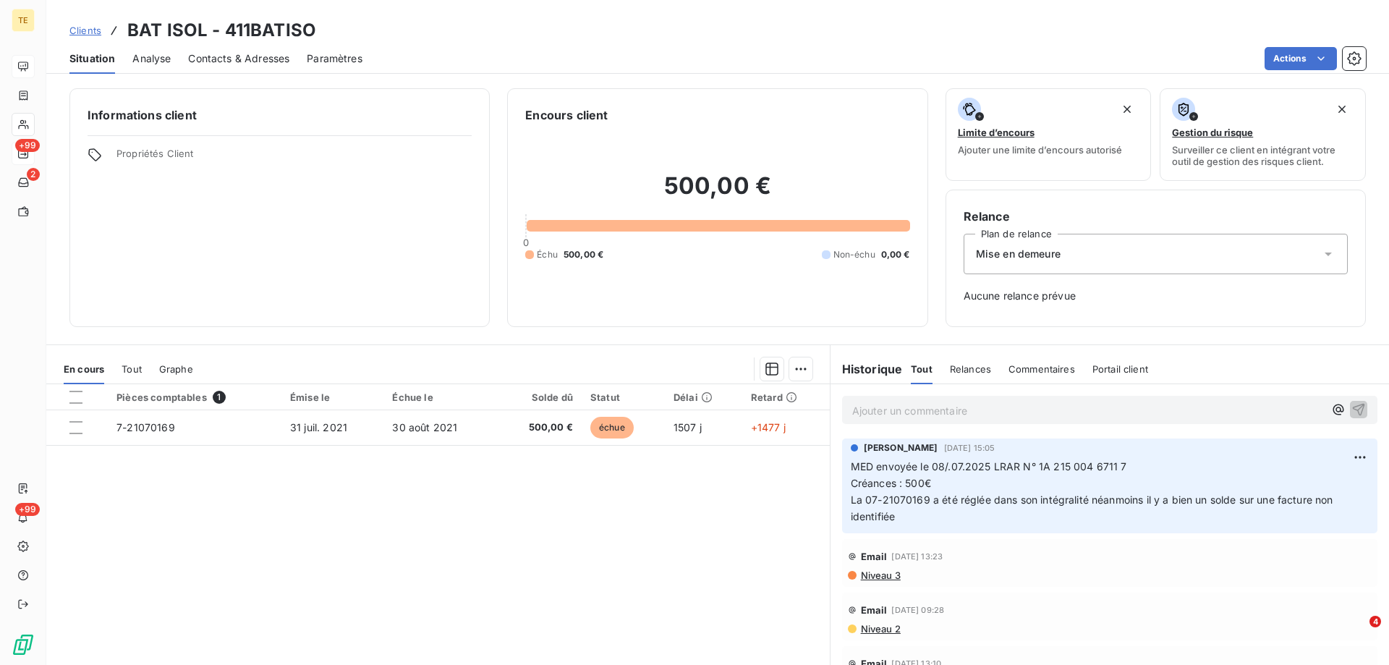
click at [957, 375] on div "Relances" at bounding box center [970, 369] width 41 height 30
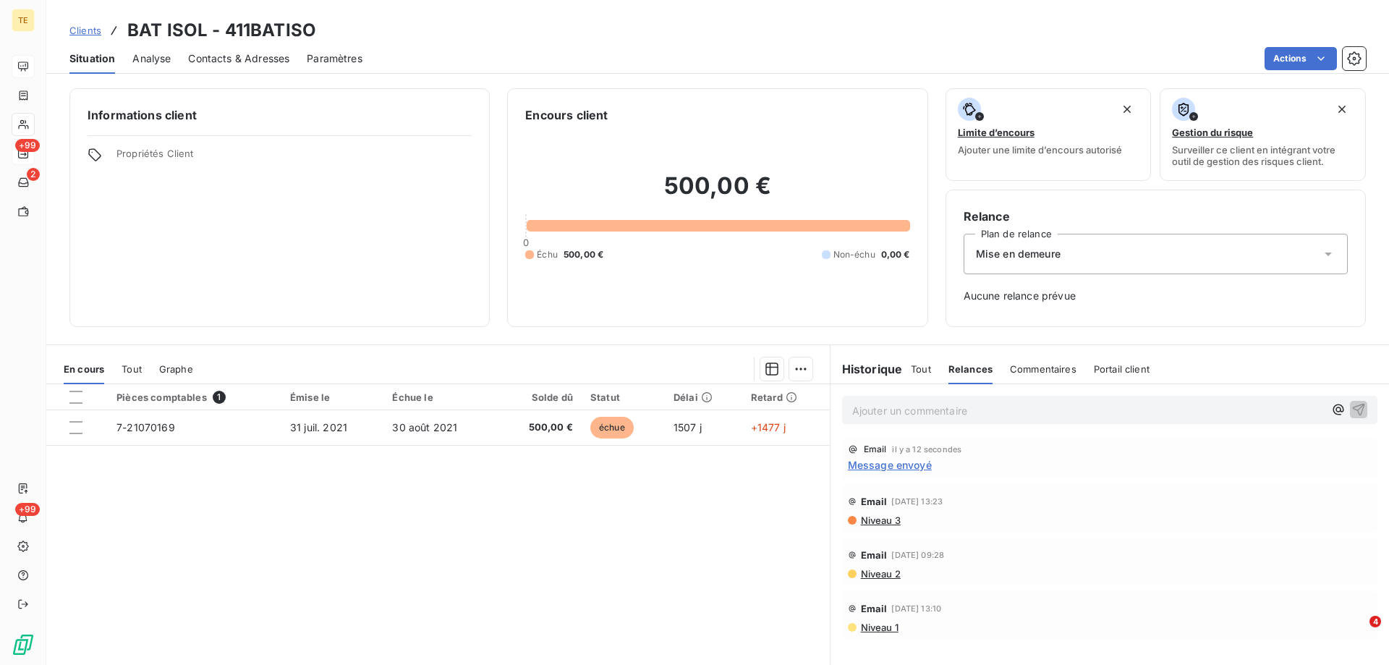
click at [872, 464] on span "Message envoyé" at bounding box center [890, 464] width 84 height 15
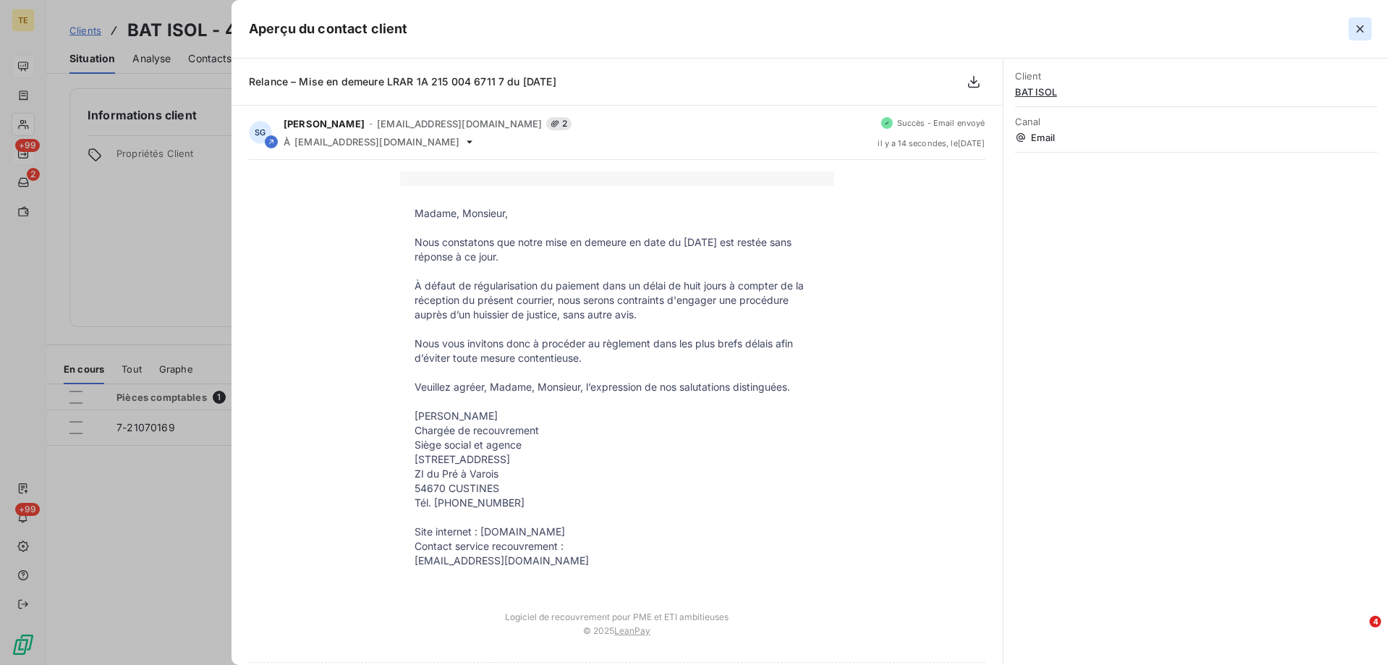
click at [1355, 27] on icon "button" at bounding box center [1360, 29] width 14 height 14
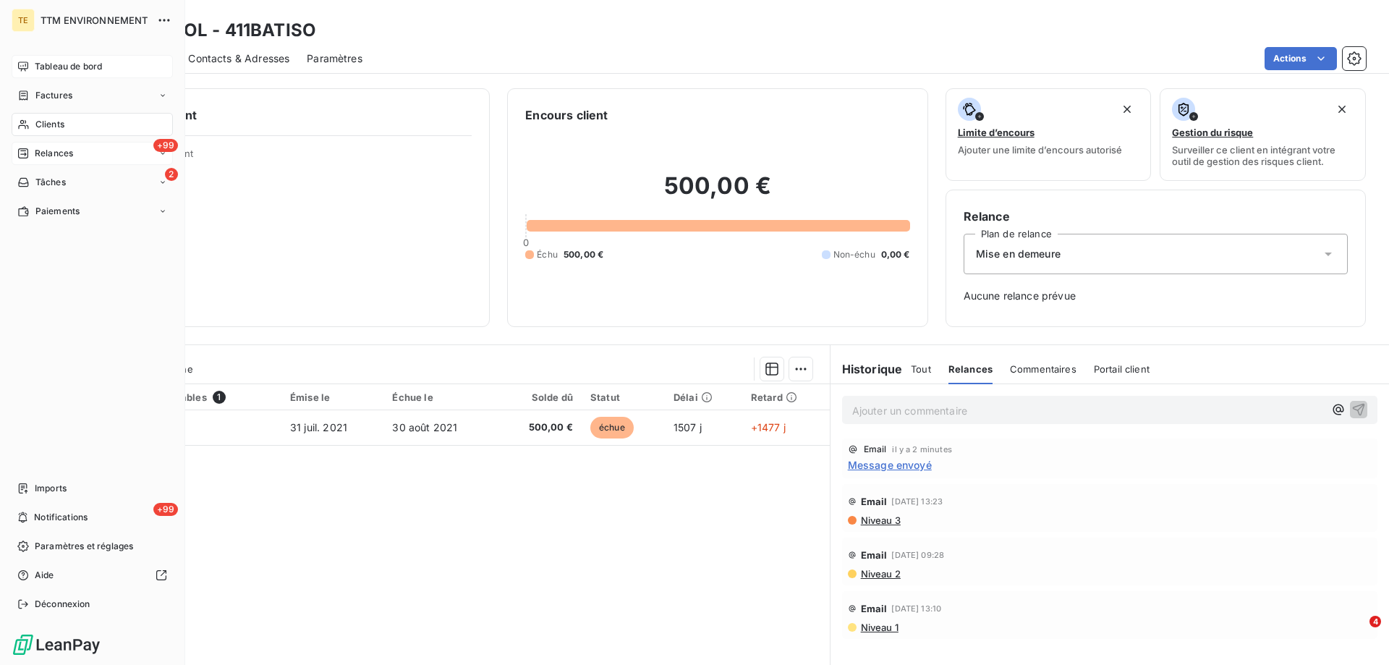
click at [55, 120] on span "Clients" at bounding box center [49, 124] width 29 height 13
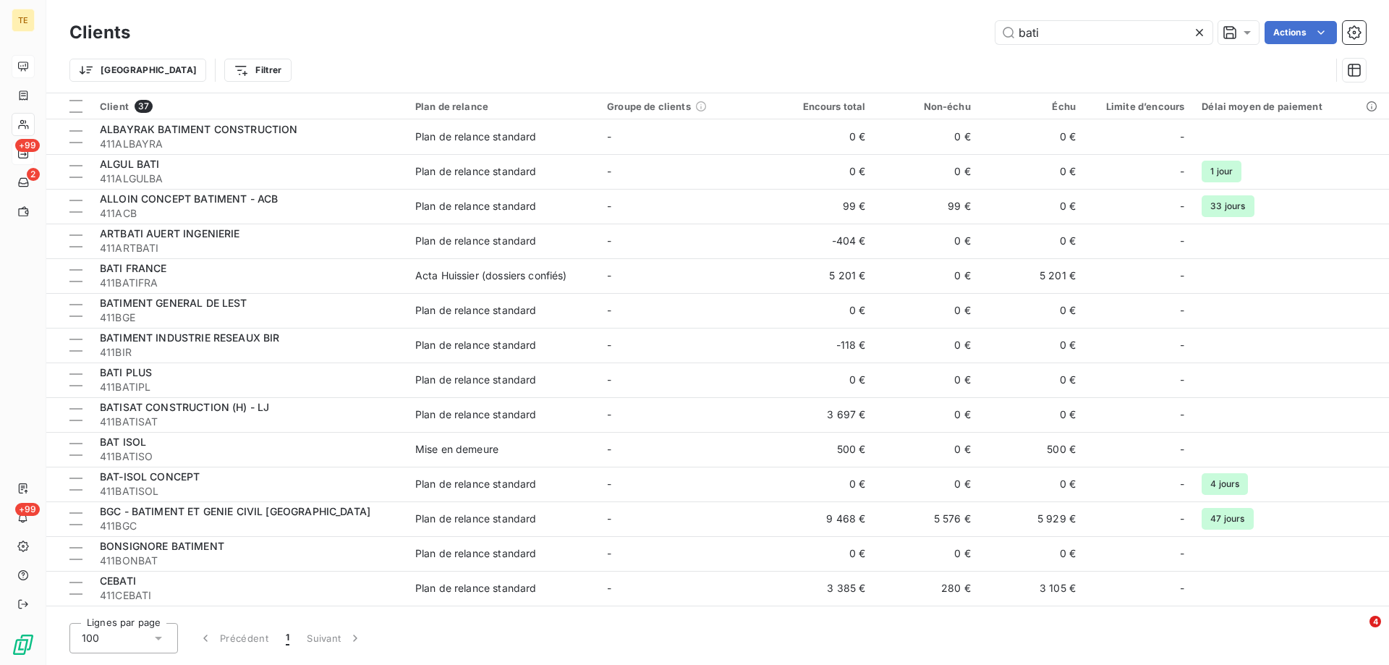
drag, startPoint x: 1071, startPoint y: 33, endPoint x: 862, endPoint y: 20, distance: 209.5
click at [862, 20] on div "Clients bati Actions" at bounding box center [717, 32] width 1296 height 30
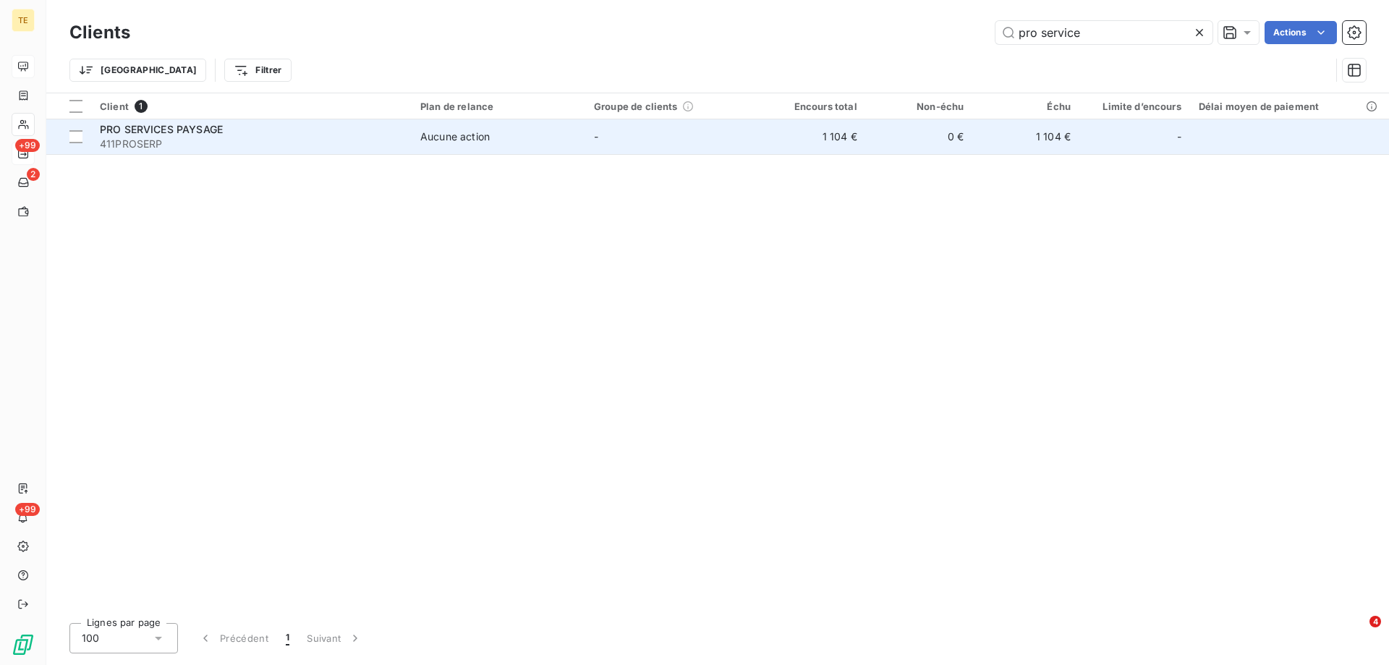
type input "pro service"
click at [190, 129] on span "PRO SERVICES PAYSAGE" at bounding box center [161, 129] width 123 height 12
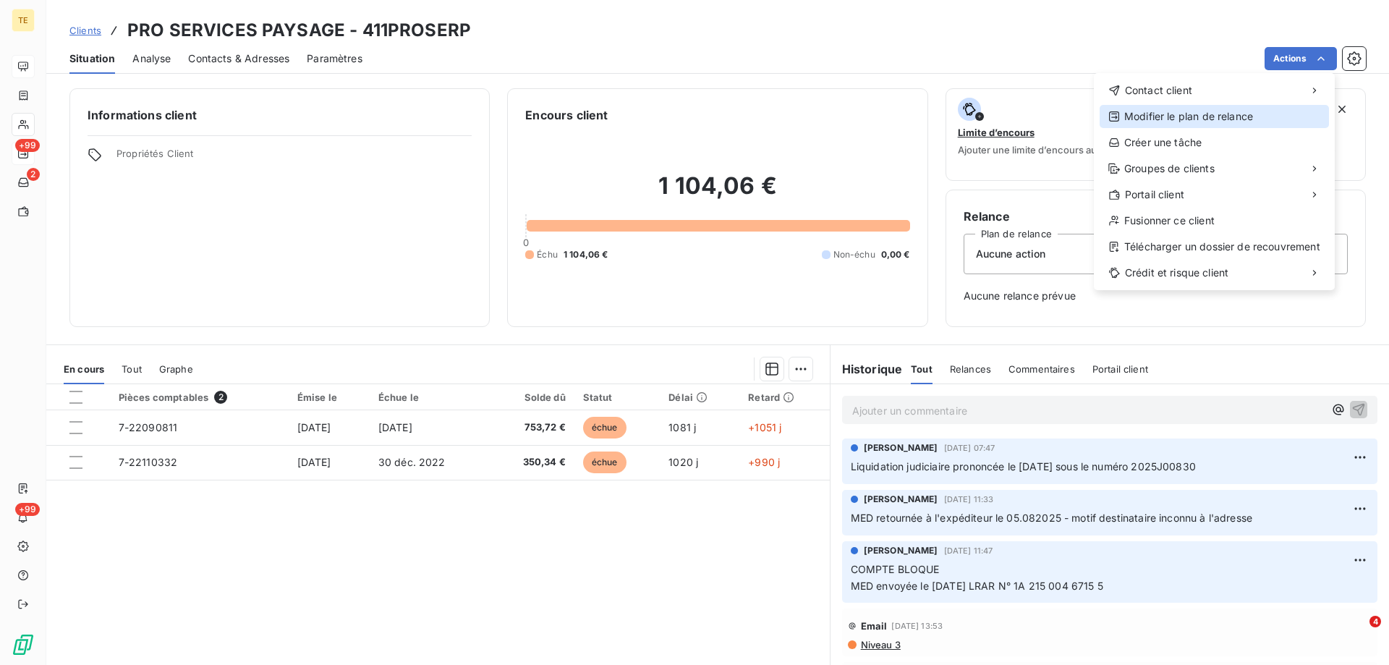
click at [1162, 119] on div "Modifier le plan de relance" at bounding box center [1213, 116] width 229 height 23
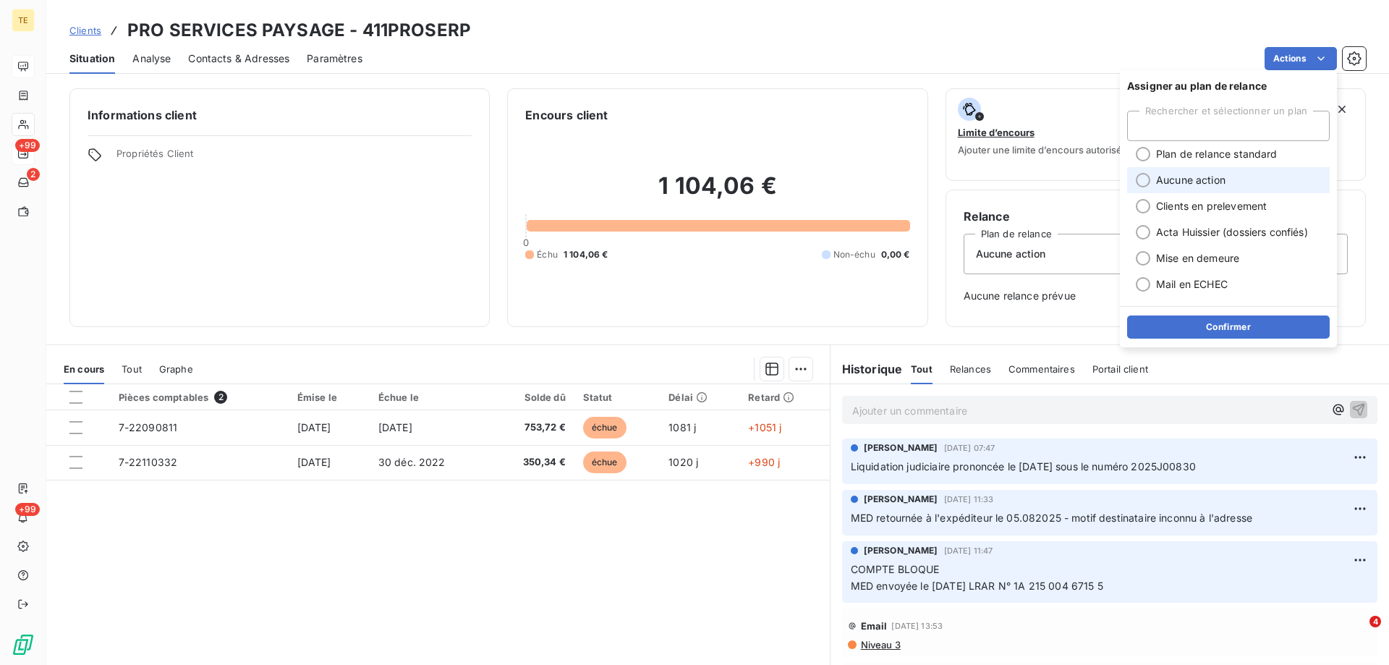
click at [1159, 184] on span "Aucune action" at bounding box center [1190, 180] width 69 height 14
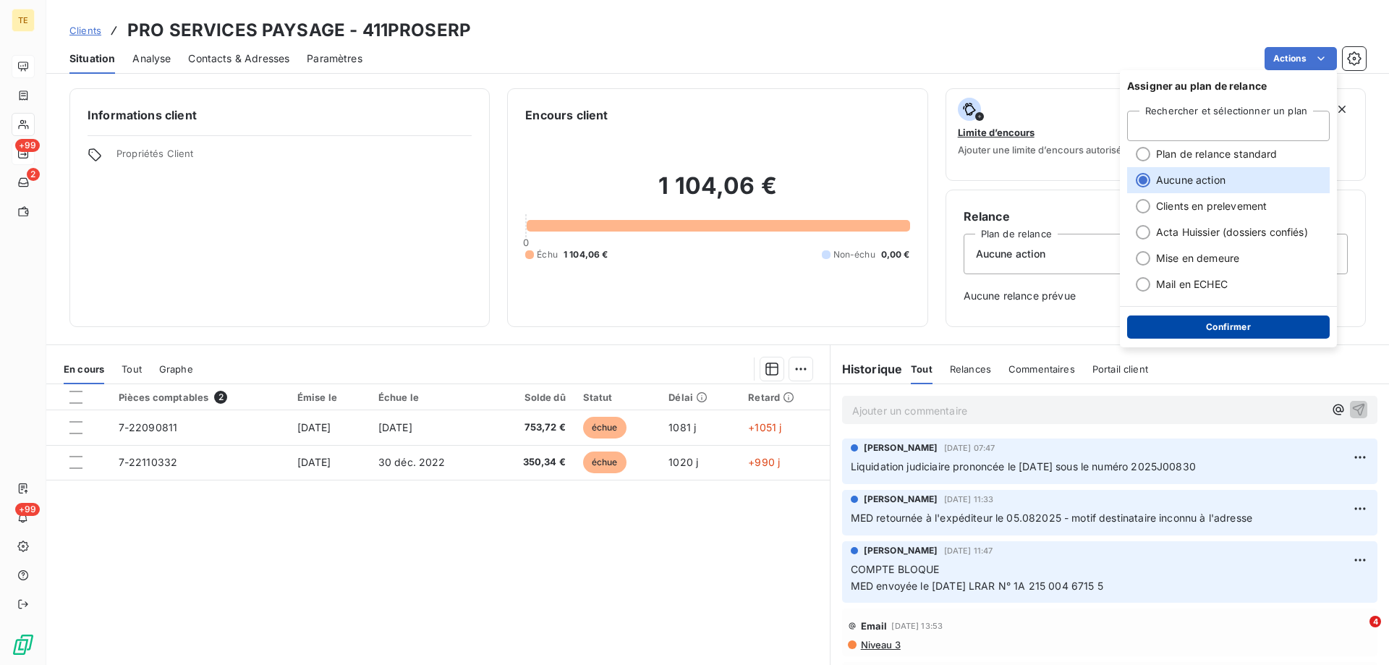
click at [1196, 333] on button "Confirmer" at bounding box center [1228, 326] width 203 height 23
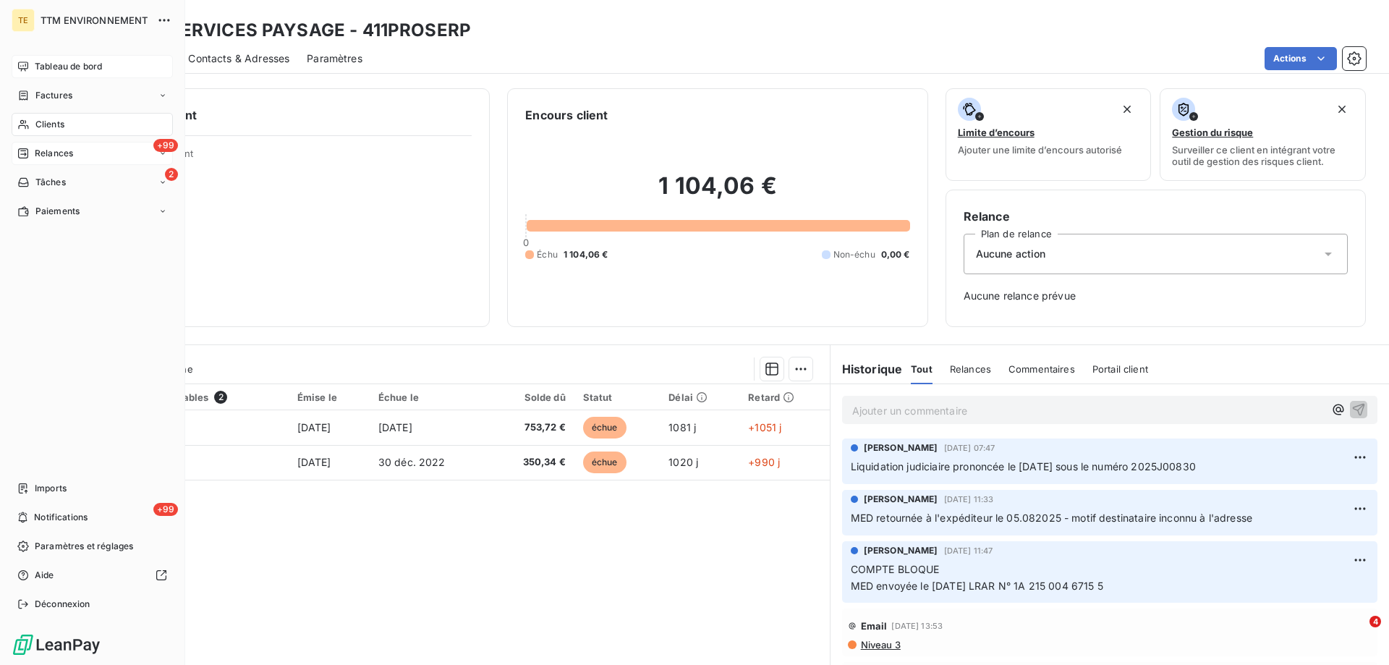
click at [59, 124] on span "Clients" at bounding box center [49, 124] width 29 height 13
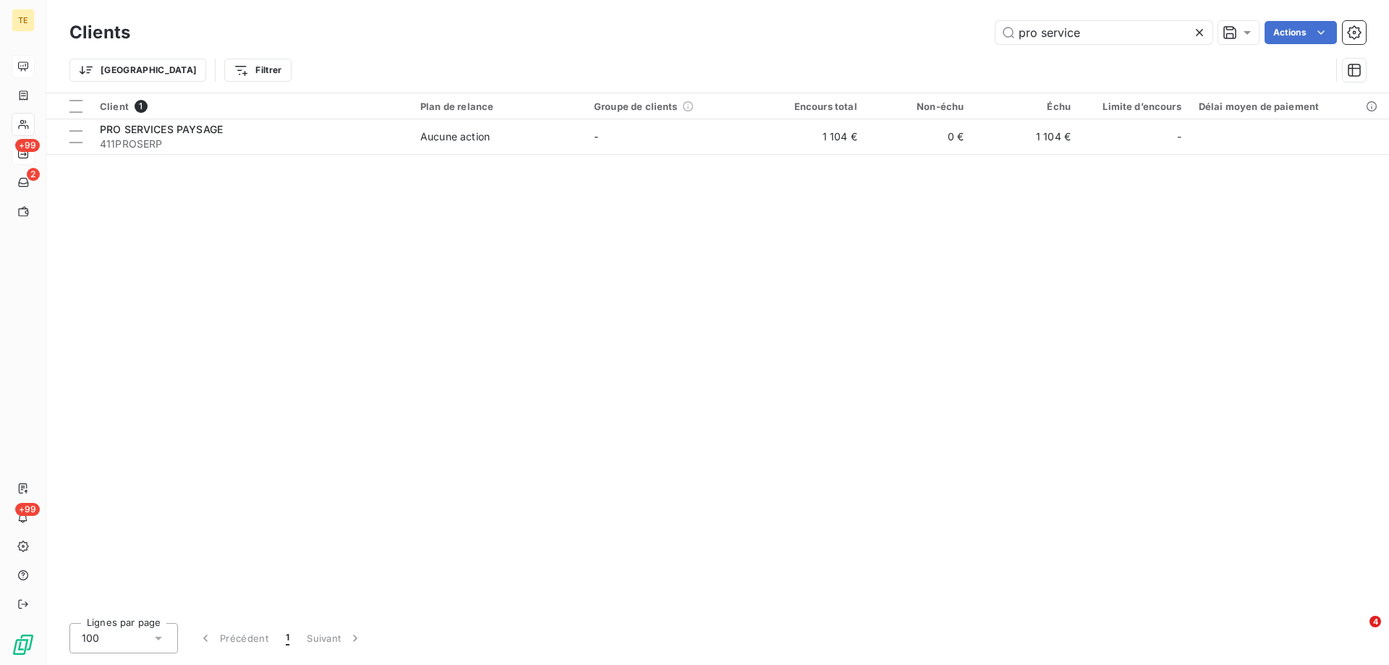
click at [1199, 40] on div at bounding box center [1202, 32] width 20 height 23
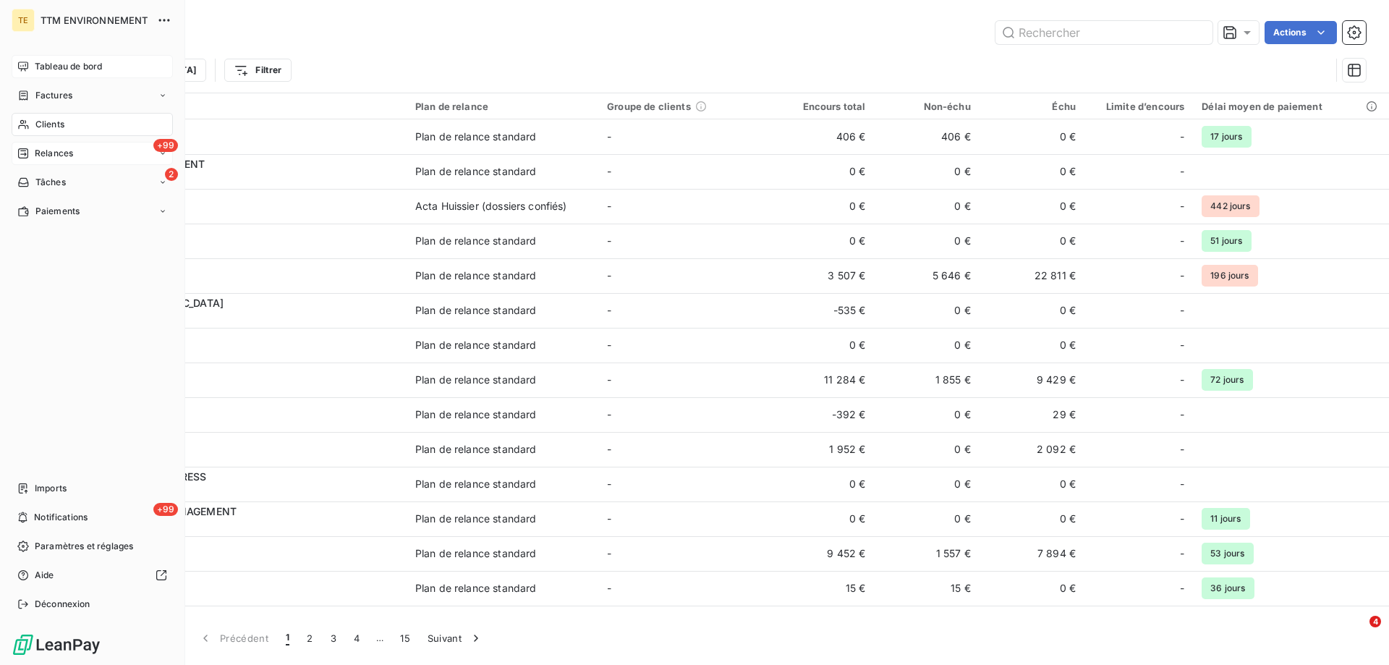
drag, startPoint x: 47, startPoint y: 126, endPoint x: 221, endPoint y: 88, distance: 177.6
click at [49, 126] on span "Clients" at bounding box center [49, 124] width 29 height 13
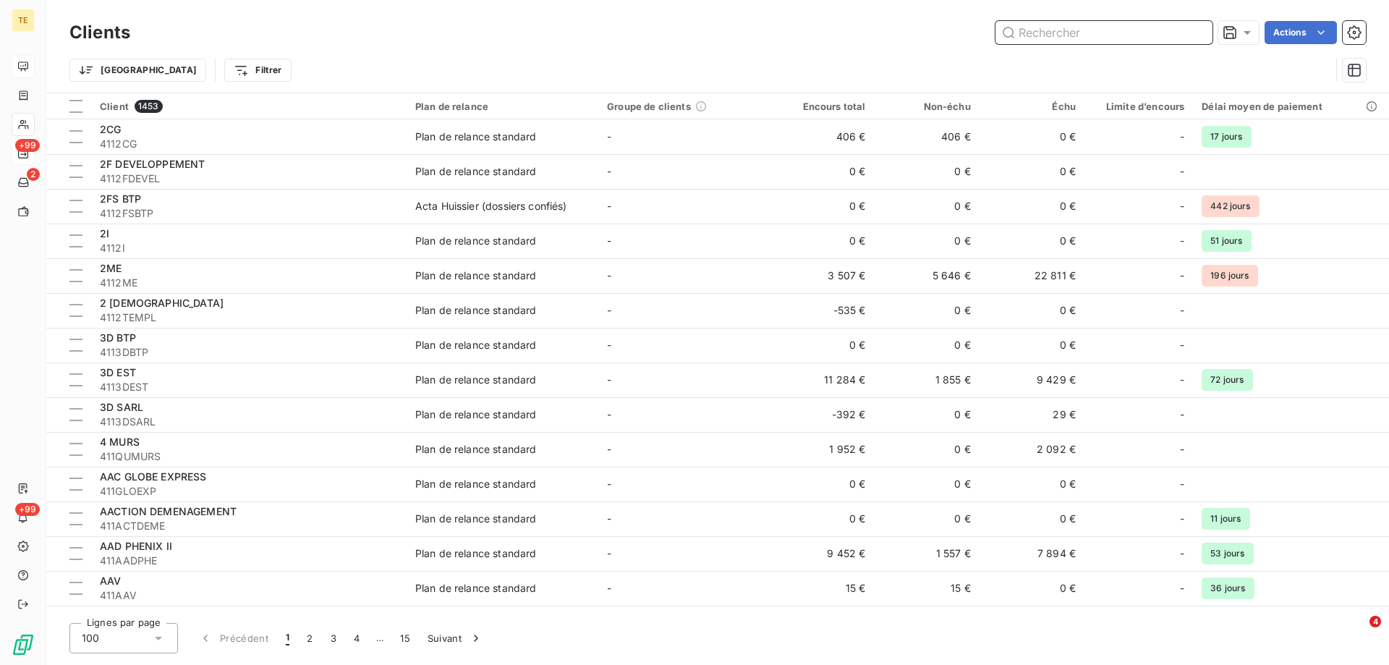
click at [1071, 31] on input "text" at bounding box center [1103, 32] width 217 height 23
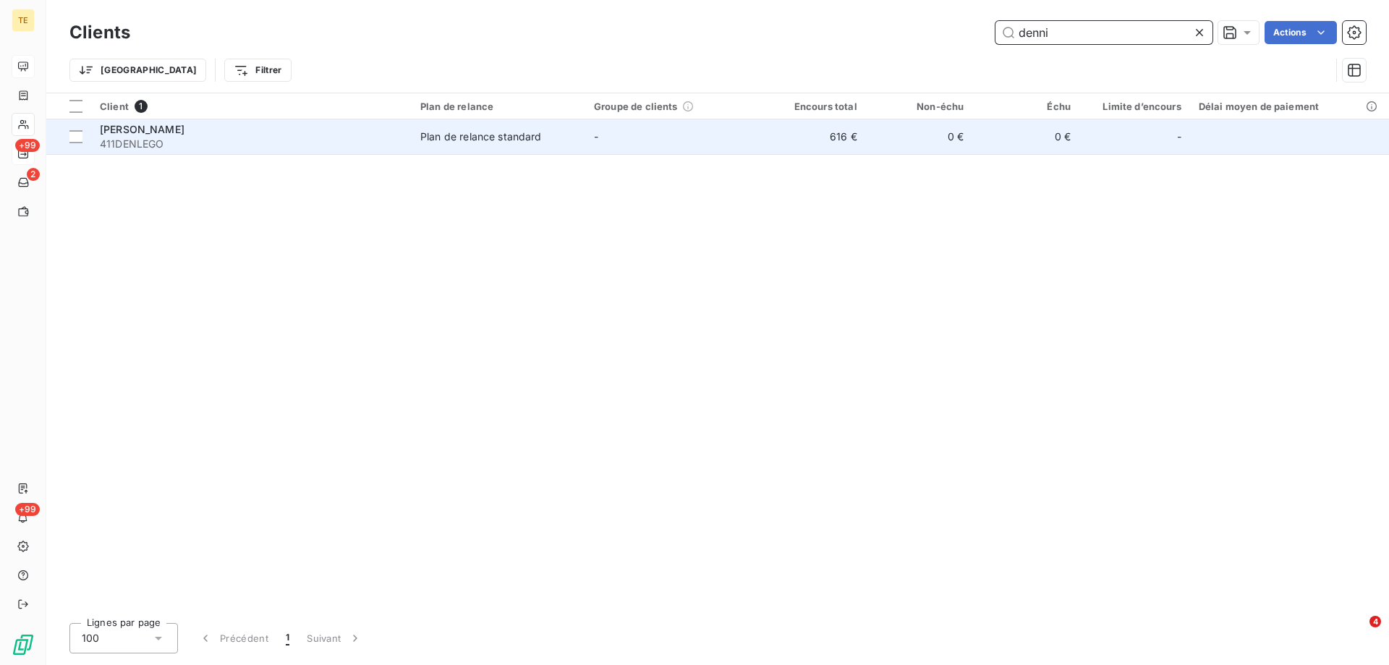
type input "denni"
click at [123, 124] on span "[PERSON_NAME]" at bounding box center [142, 129] width 85 height 12
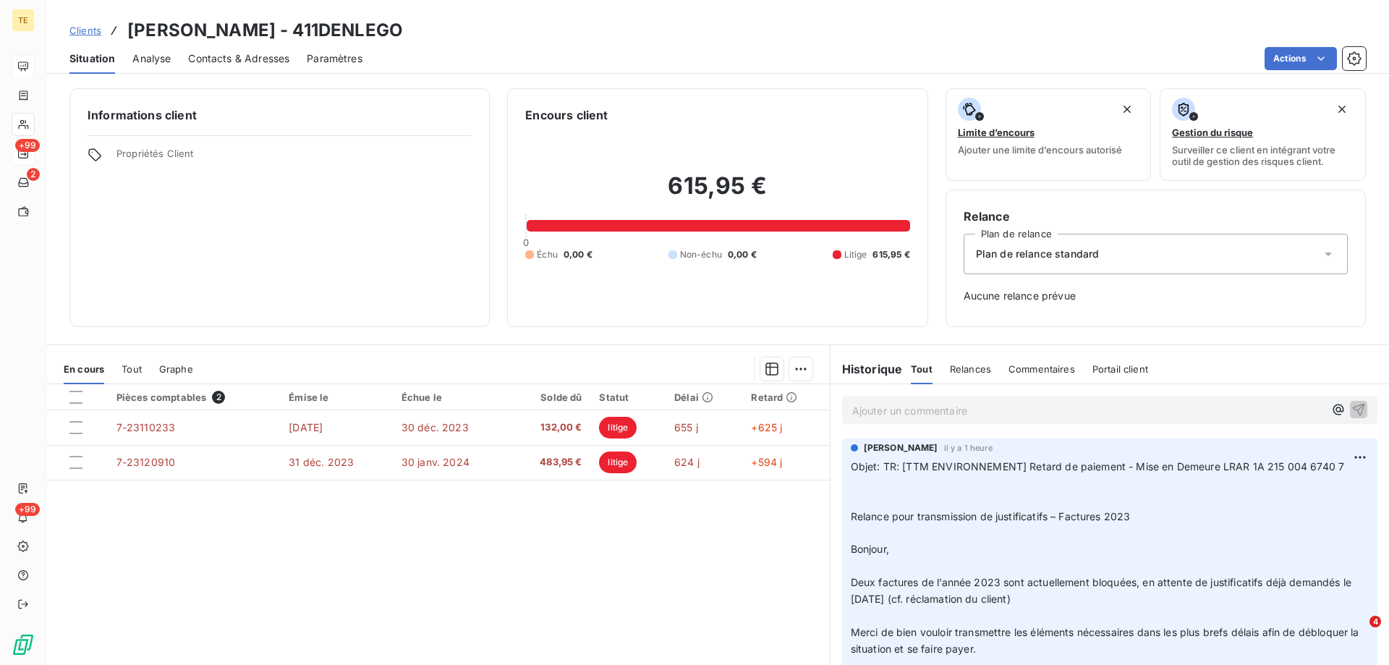
click at [924, 407] on p "Ajouter un commentaire ﻿" at bounding box center [1088, 410] width 472 height 18
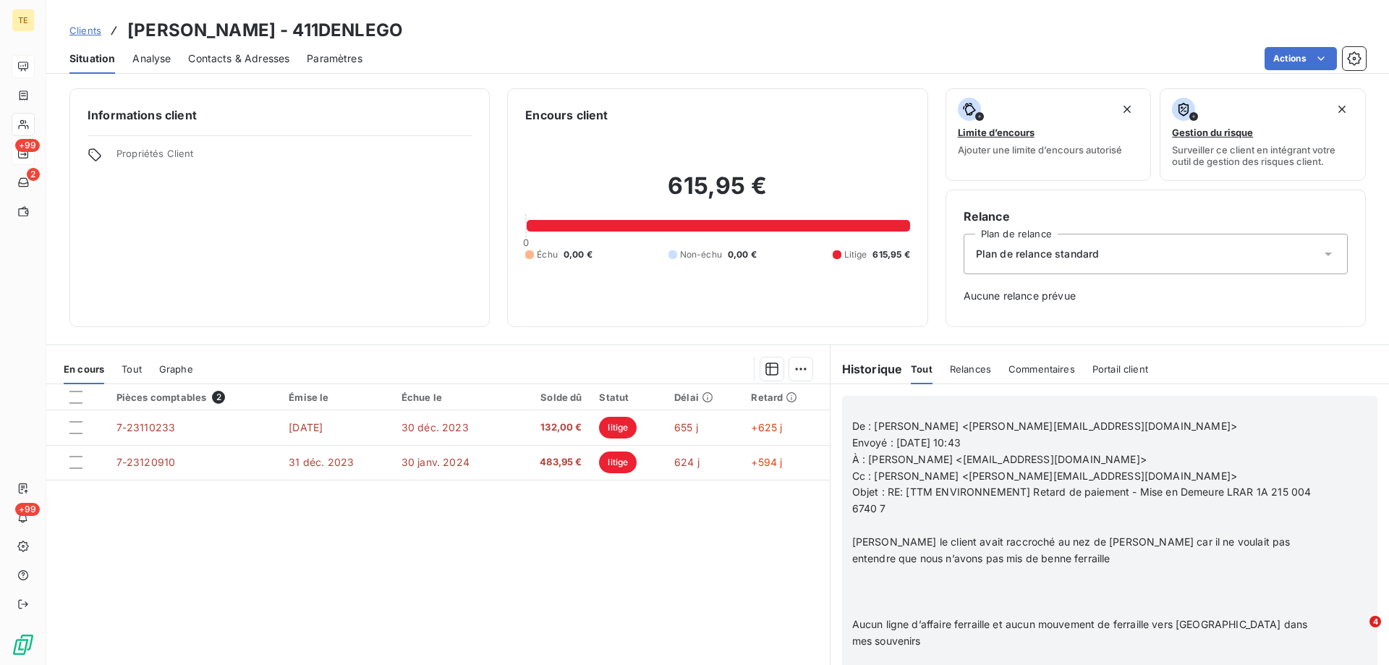
click at [924, 520] on p at bounding box center [1090, 525] width 477 height 17
click at [892, 585] on p at bounding box center [1090, 592] width 477 height 17
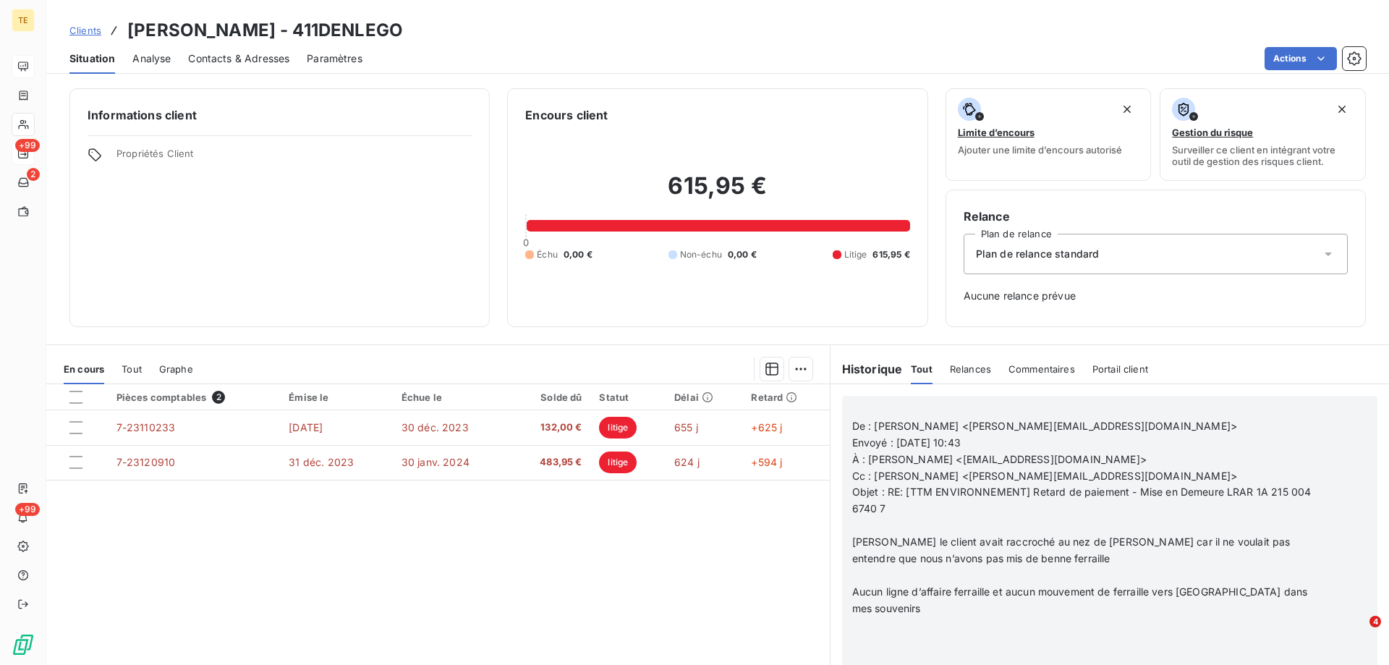
click at [878, 639] on p at bounding box center [1090, 641] width 477 height 17
click at [876, 633] on p at bounding box center [1090, 641] width 477 height 17
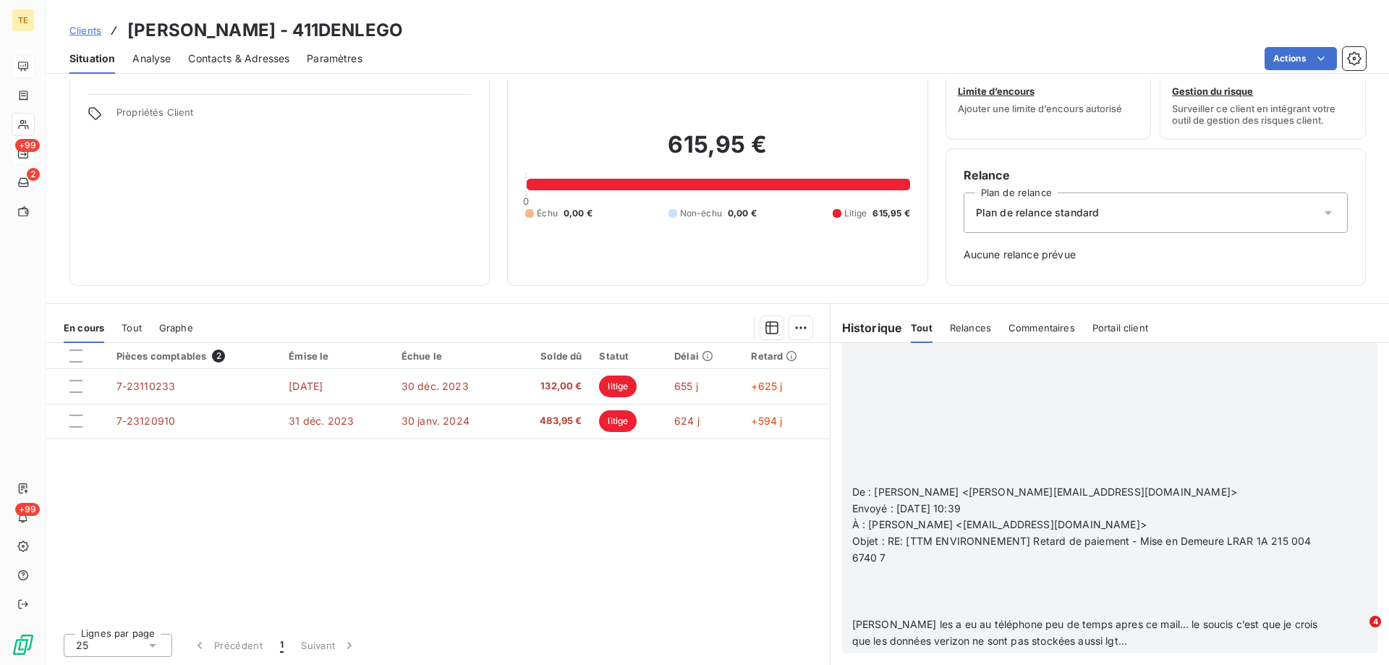
scroll to position [3179, 0]
click at [882, 386] on p at bounding box center [1090, 392] width 477 height 17
click at [870, 595] on p at bounding box center [1090, 590] width 477 height 17
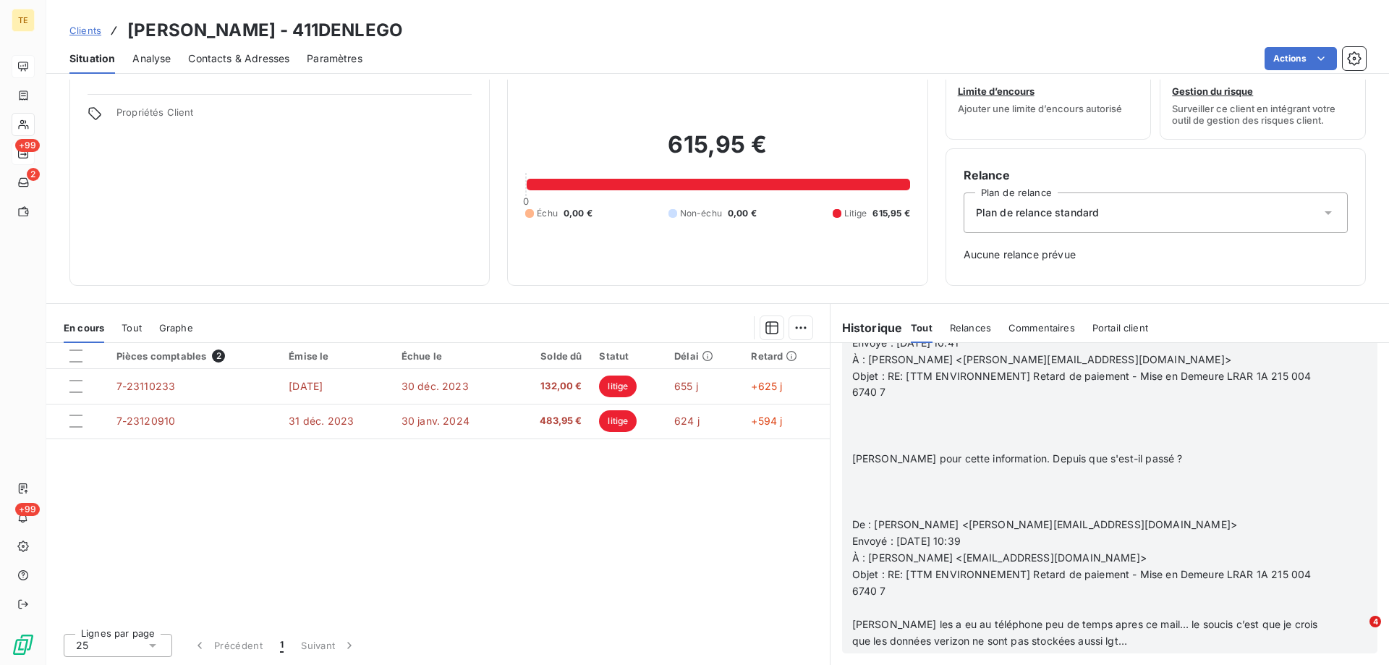
scroll to position [3046, 0]
click at [860, 493] on p at bounding box center [1090, 491] width 477 height 17
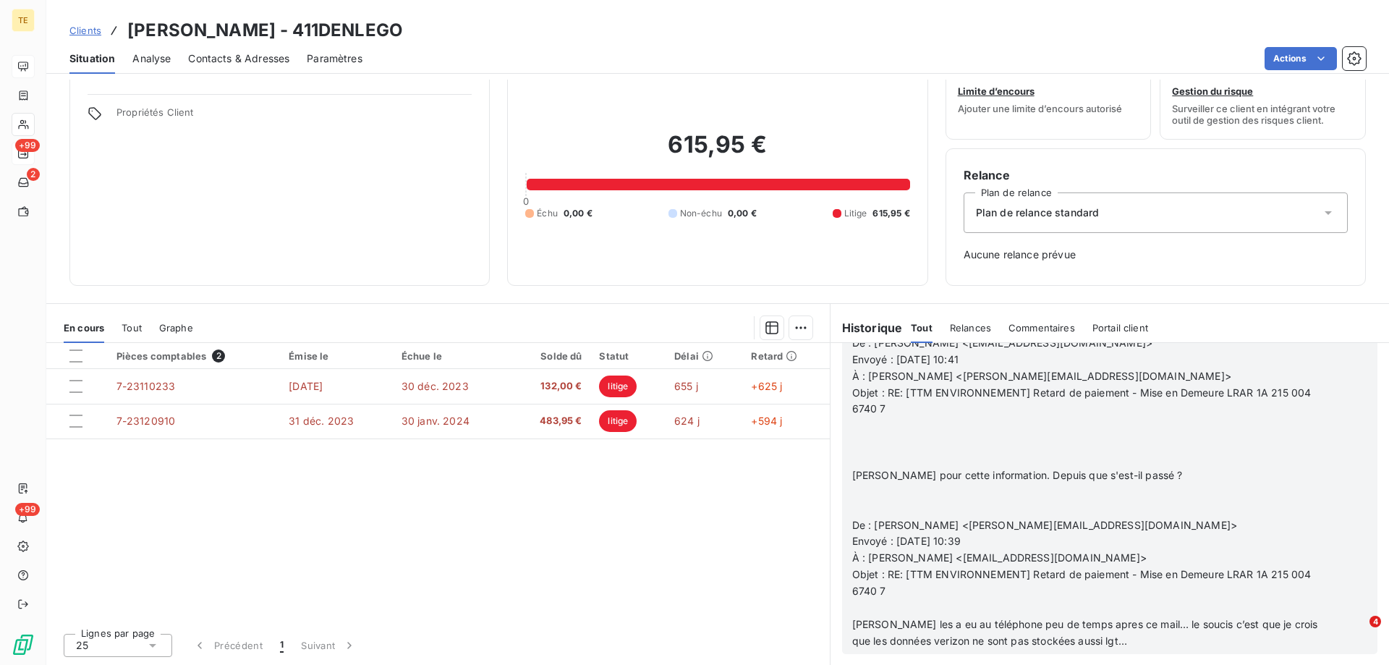
click at [865, 435] on p at bounding box center [1090, 442] width 477 height 17
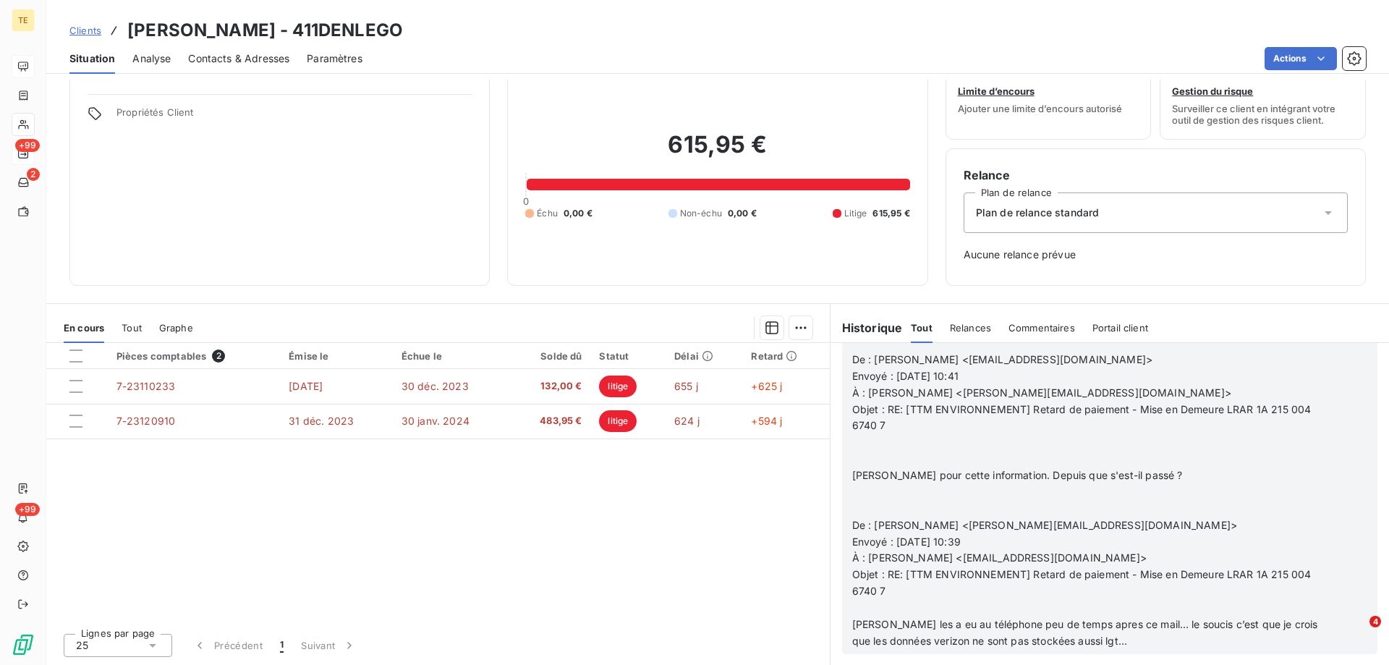
click at [1239, 611] on p "﻿" at bounding box center [1090, 608] width 477 height 17
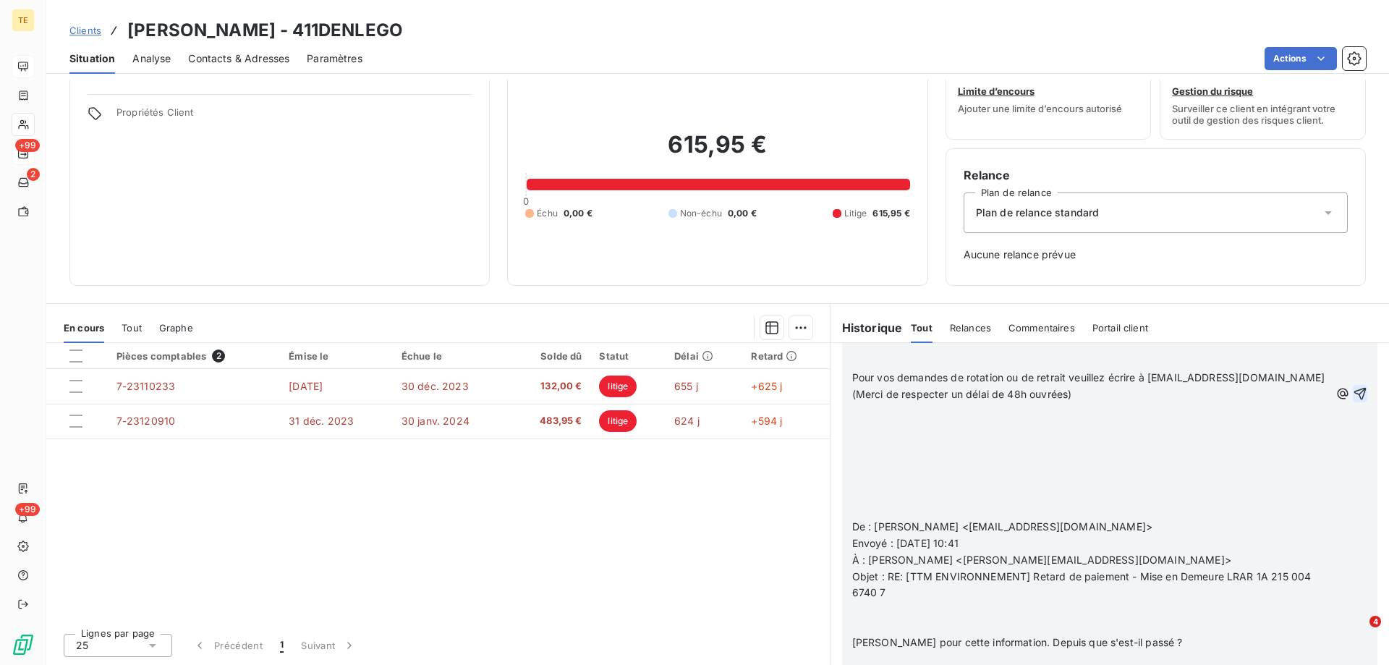
click at [1353, 401] on icon "button" at bounding box center [1360, 393] width 14 height 14
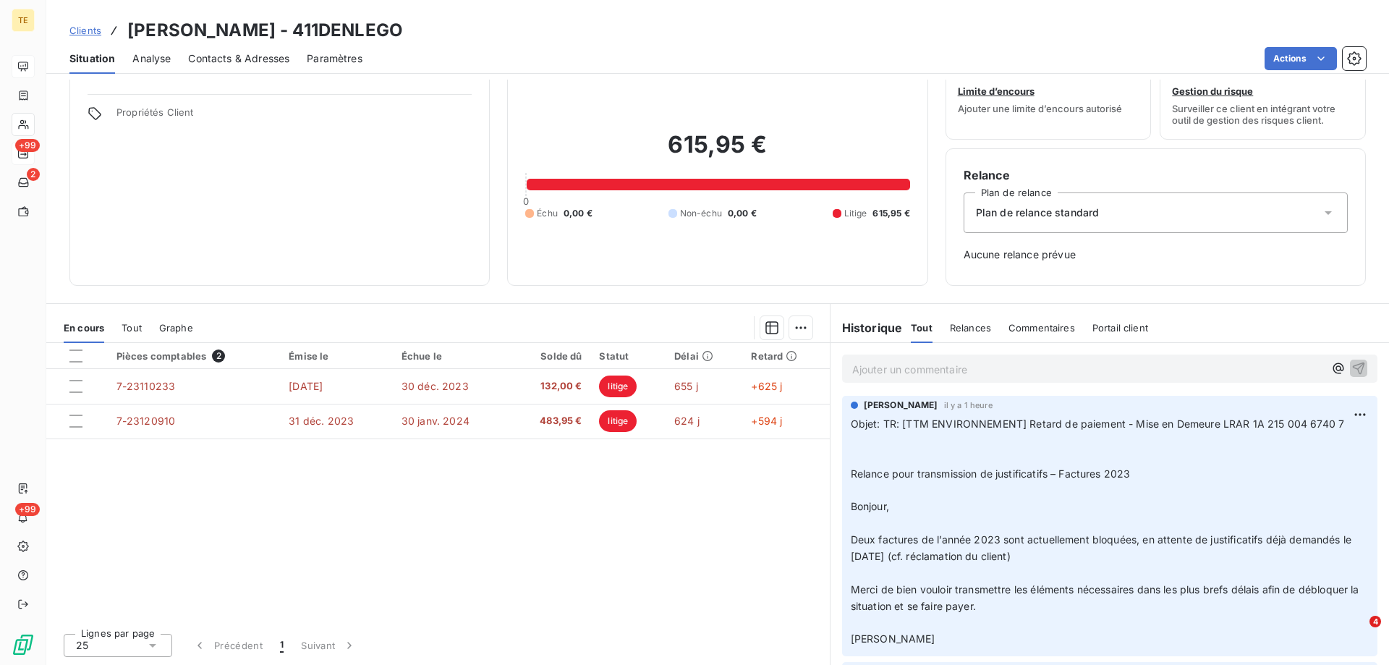
scroll to position [396, 0]
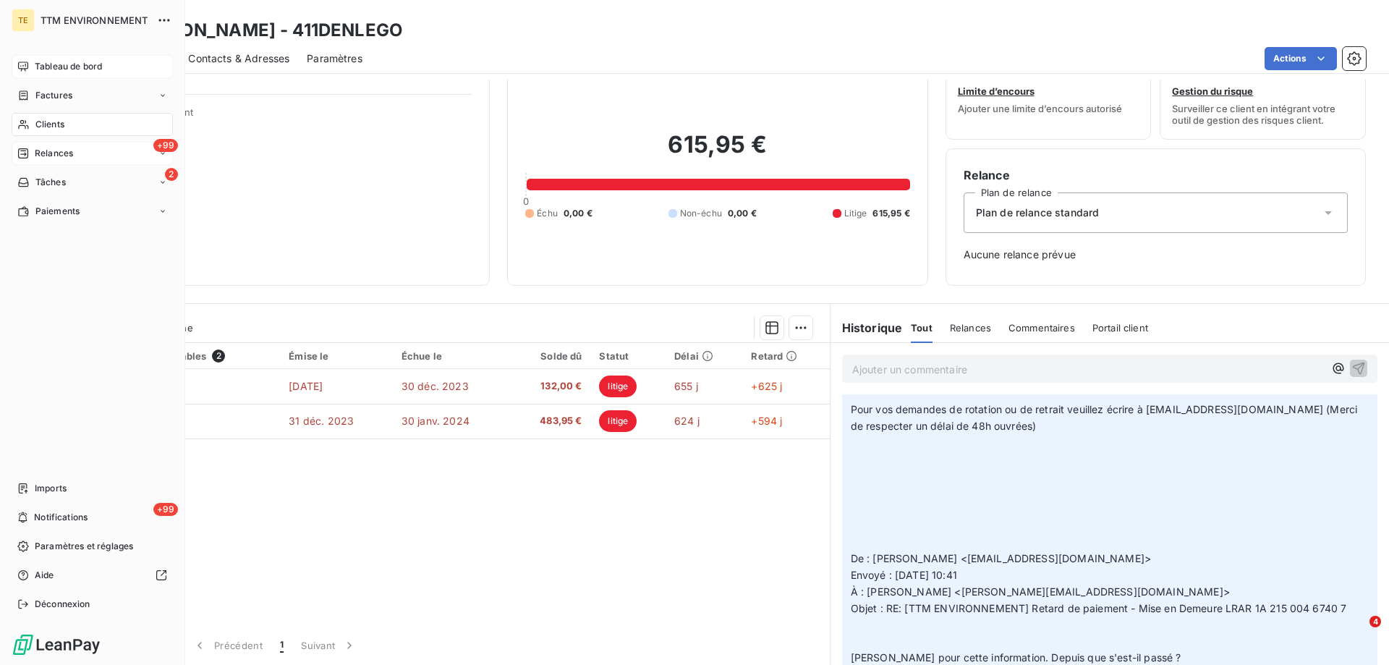
click at [39, 125] on span "Clients" at bounding box center [49, 124] width 29 height 13
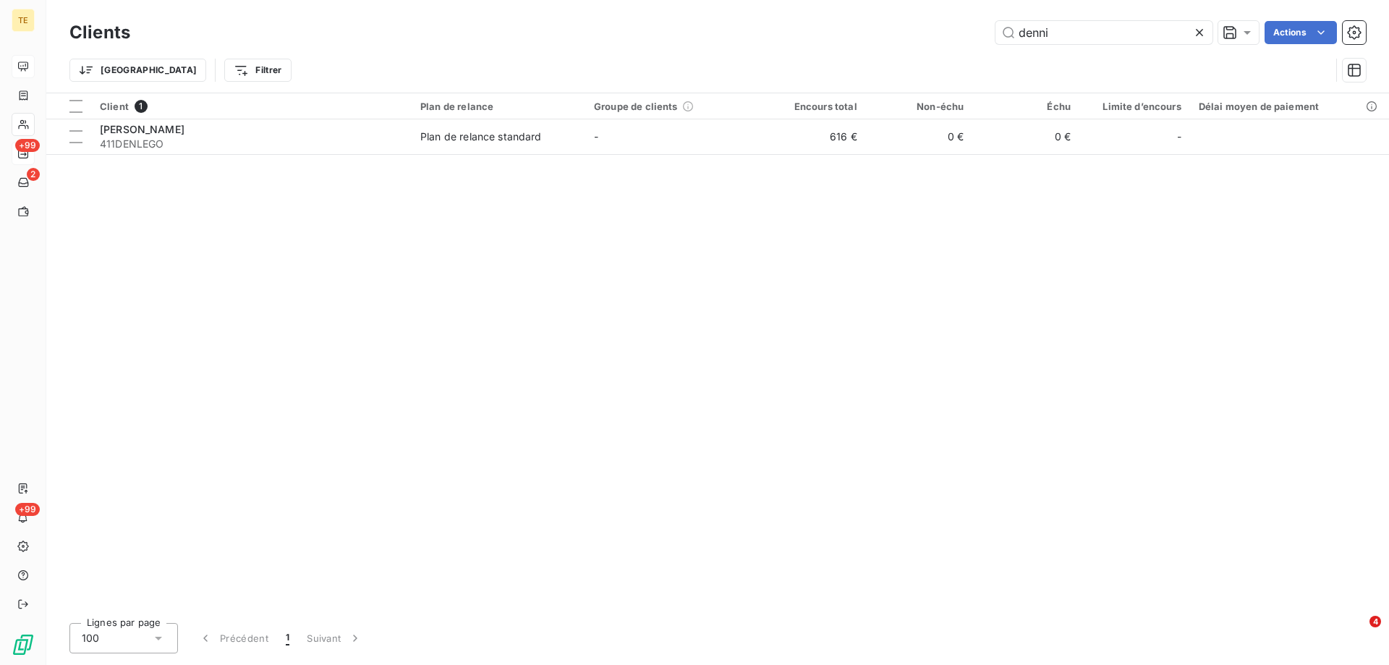
drag, startPoint x: 1044, startPoint y: 33, endPoint x: 953, endPoint y: 22, distance: 91.7
click at [953, 22] on div "denni Actions" at bounding box center [757, 32] width 1218 height 23
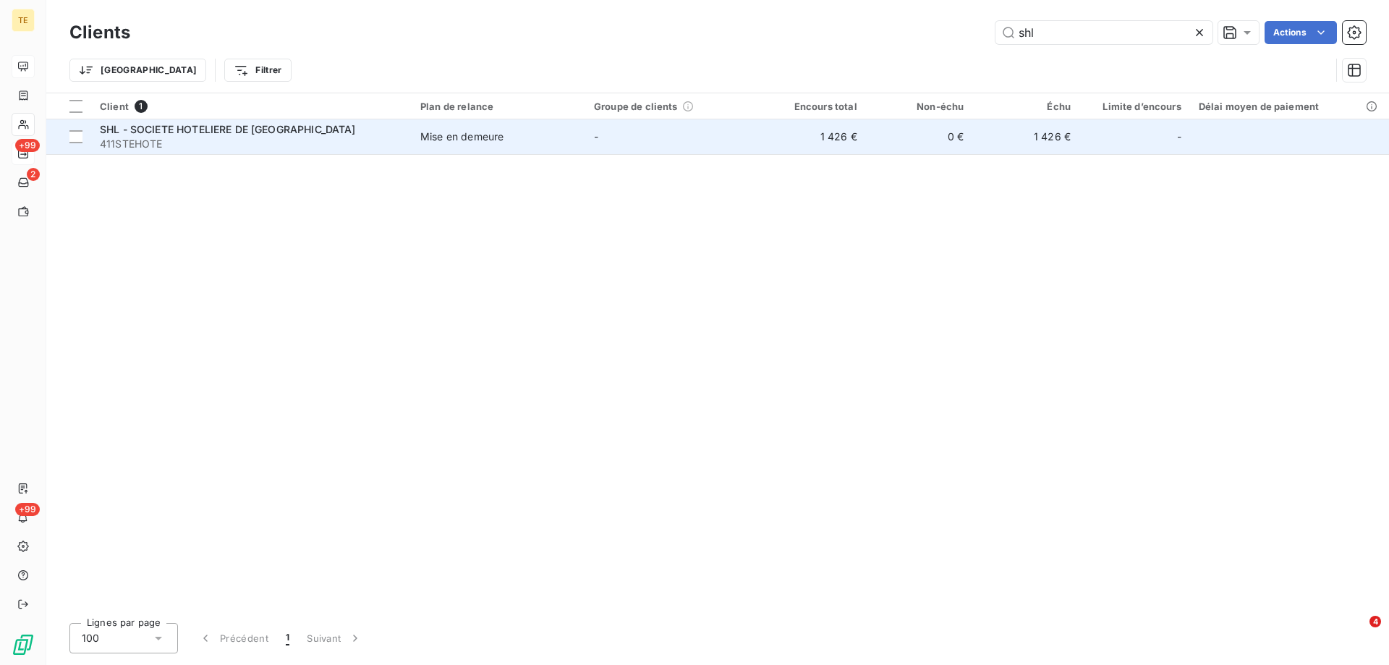
type input "shl"
click at [265, 138] on span "411STEHOTE" at bounding box center [251, 144] width 303 height 14
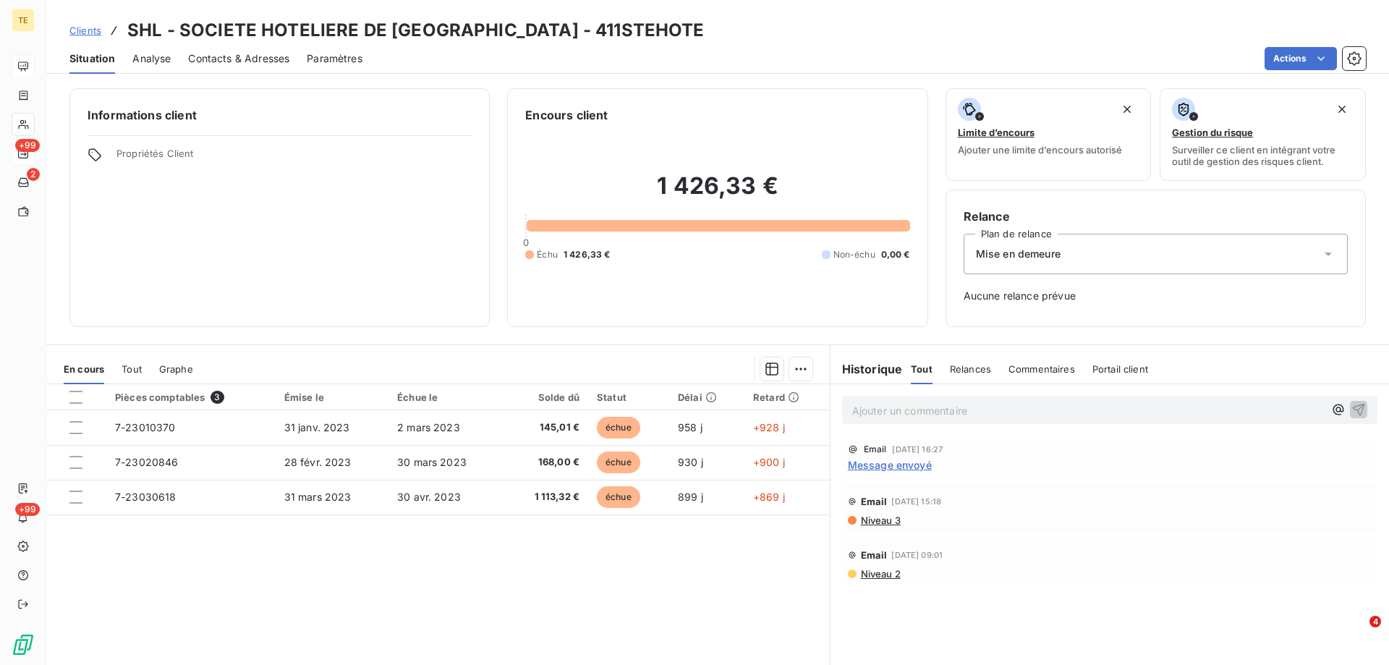
click at [856, 411] on p "Ajouter un commentaire ﻿" at bounding box center [1088, 410] width 472 height 18
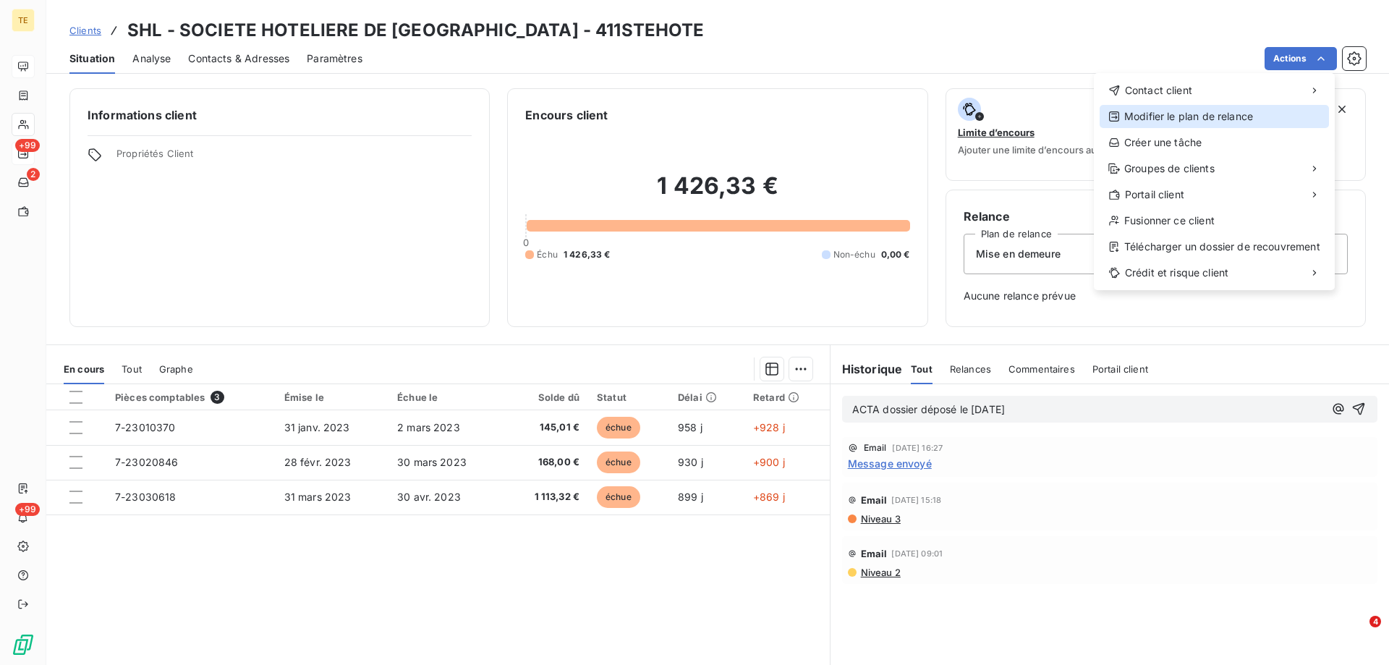
click at [1153, 122] on div "Modifier le plan de relance" at bounding box center [1213, 116] width 229 height 23
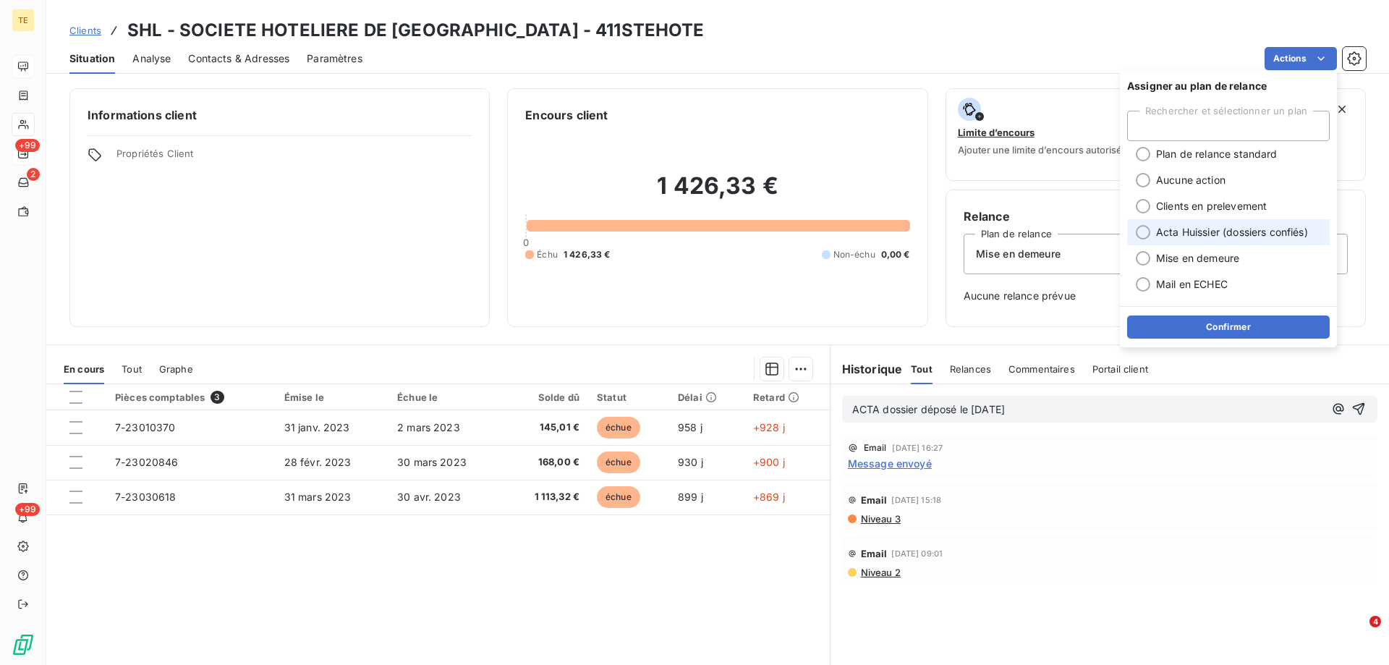
click at [1145, 234] on div at bounding box center [1143, 232] width 14 height 14
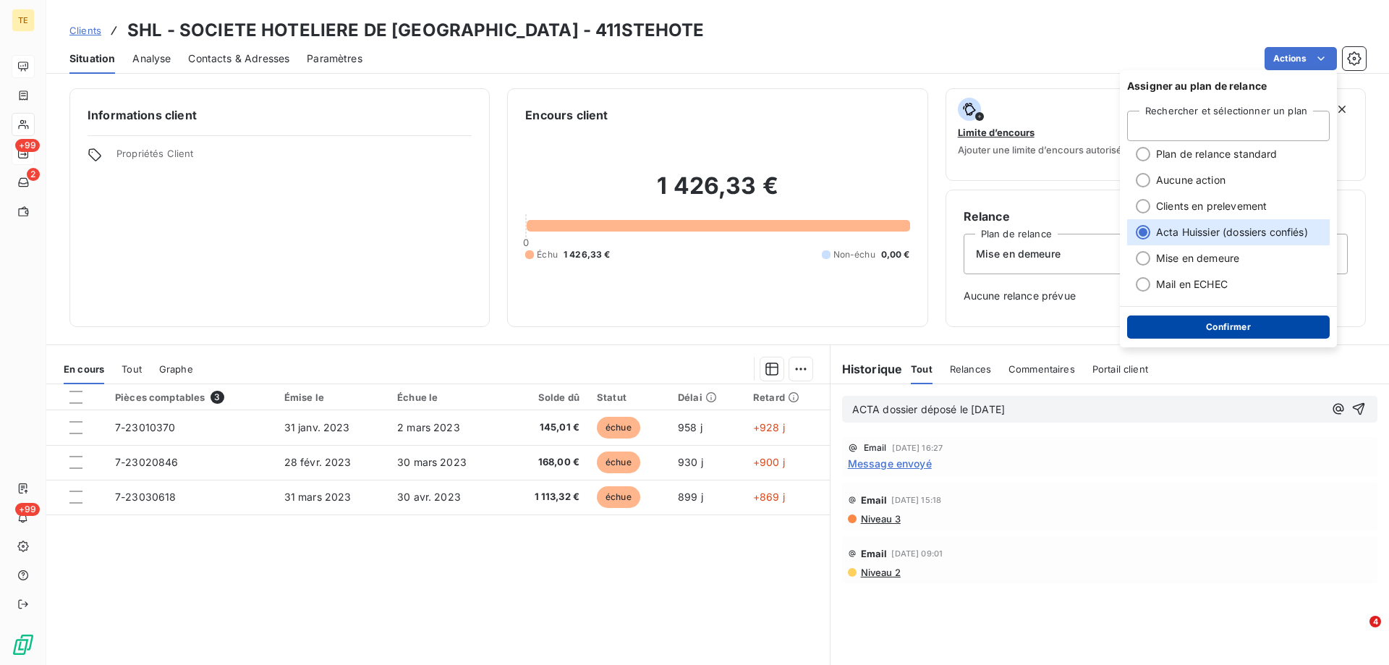
click at [1224, 328] on button "Confirmer" at bounding box center [1228, 326] width 203 height 23
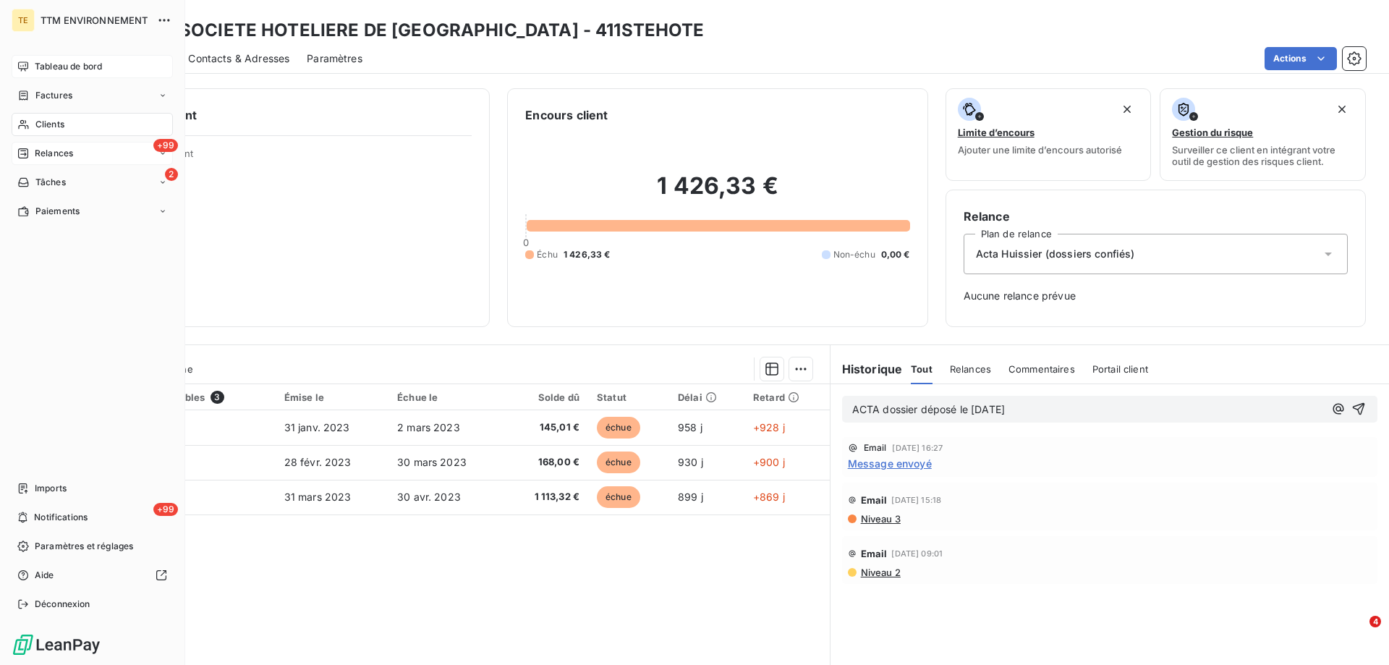
click at [51, 121] on span "Clients" at bounding box center [49, 124] width 29 height 13
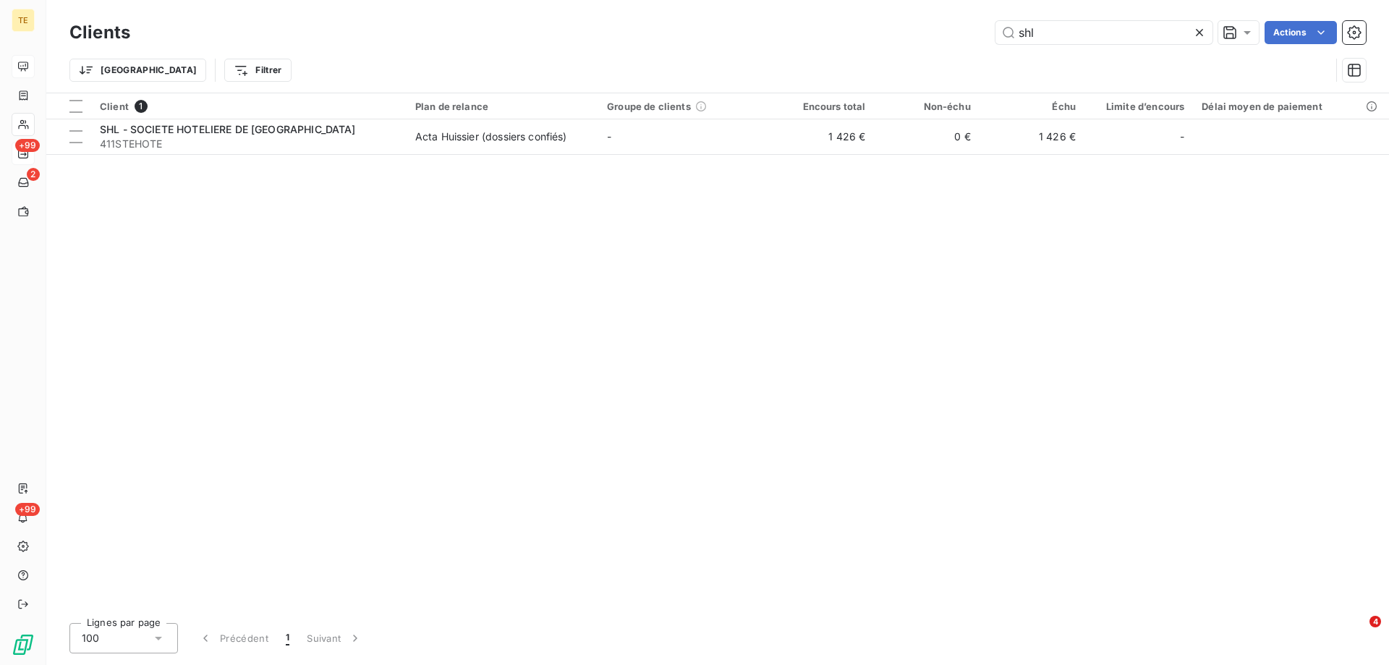
click at [787, 524] on div "Client 1 Plan de relance Groupe de clients Encours total Non-échu Échu Limite d…" at bounding box center [717, 352] width 1342 height 518
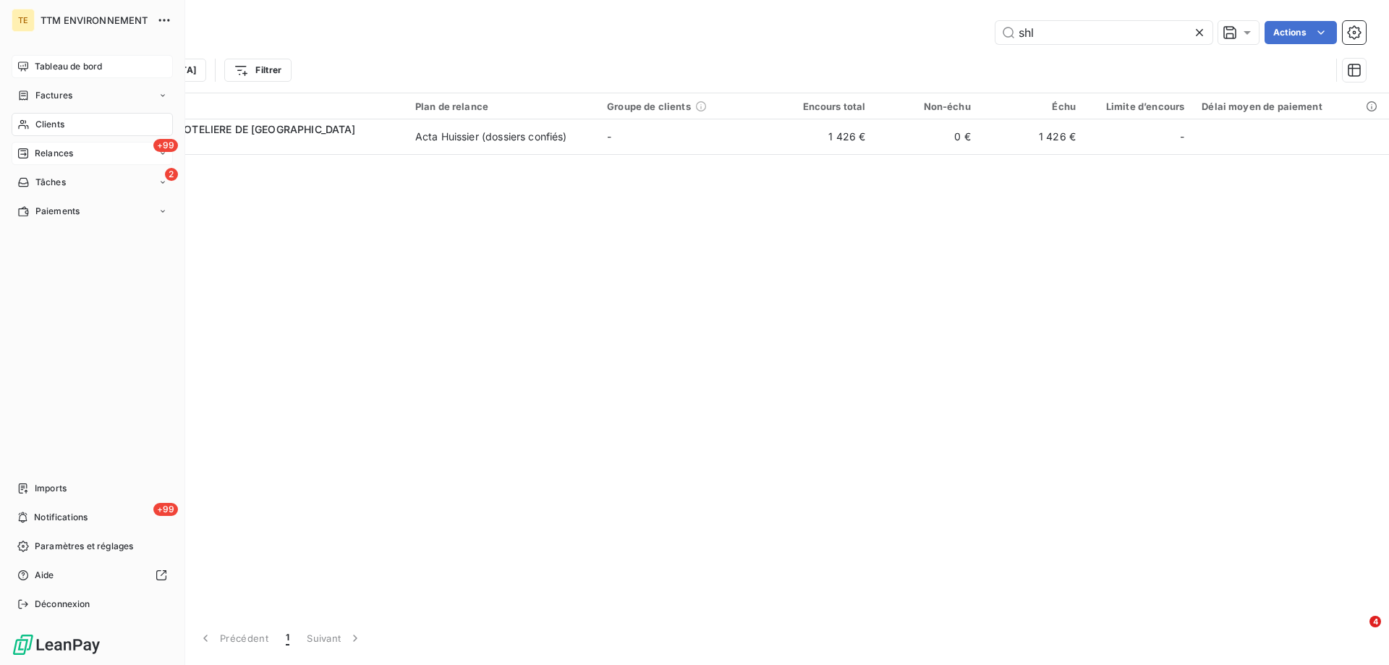
click at [50, 122] on span "Clients" at bounding box center [49, 124] width 29 height 13
click at [43, 122] on span "Clients" at bounding box center [49, 124] width 29 height 13
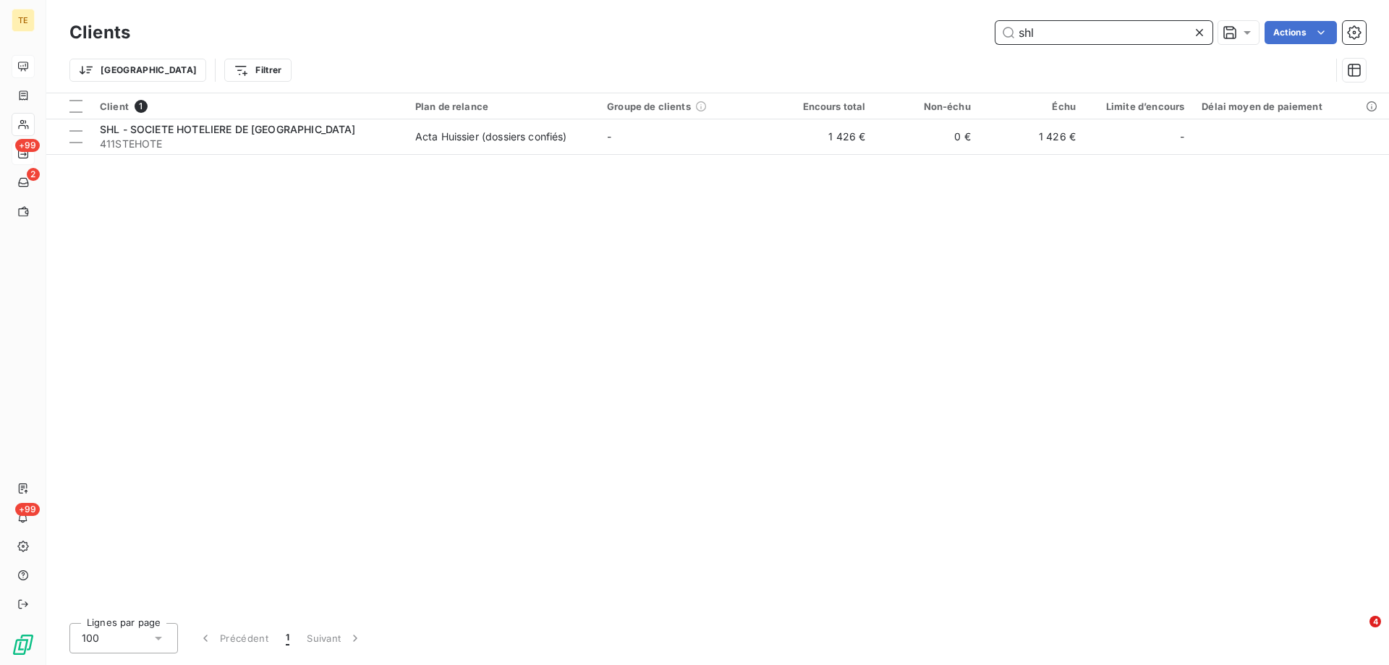
drag, startPoint x: 1099, startPoint y: 30, endPoint x: 852, endPoint y: 25, distance: 247.4
click at [852, 25] on div "shl Actions" at bounding box center [757, 32] width 1218 height 23
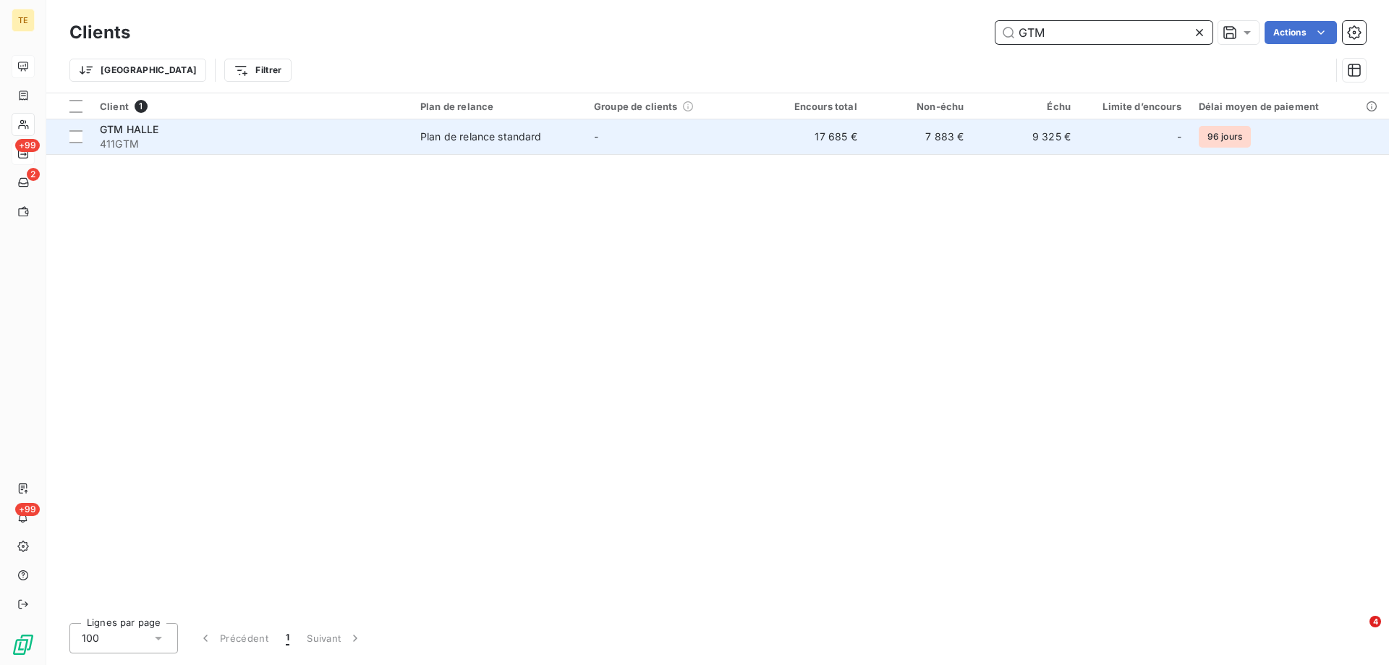
type input "GTM"
click at [122, 145] on span "411GTM" at bounding box center [251, 144] width 303 height 14
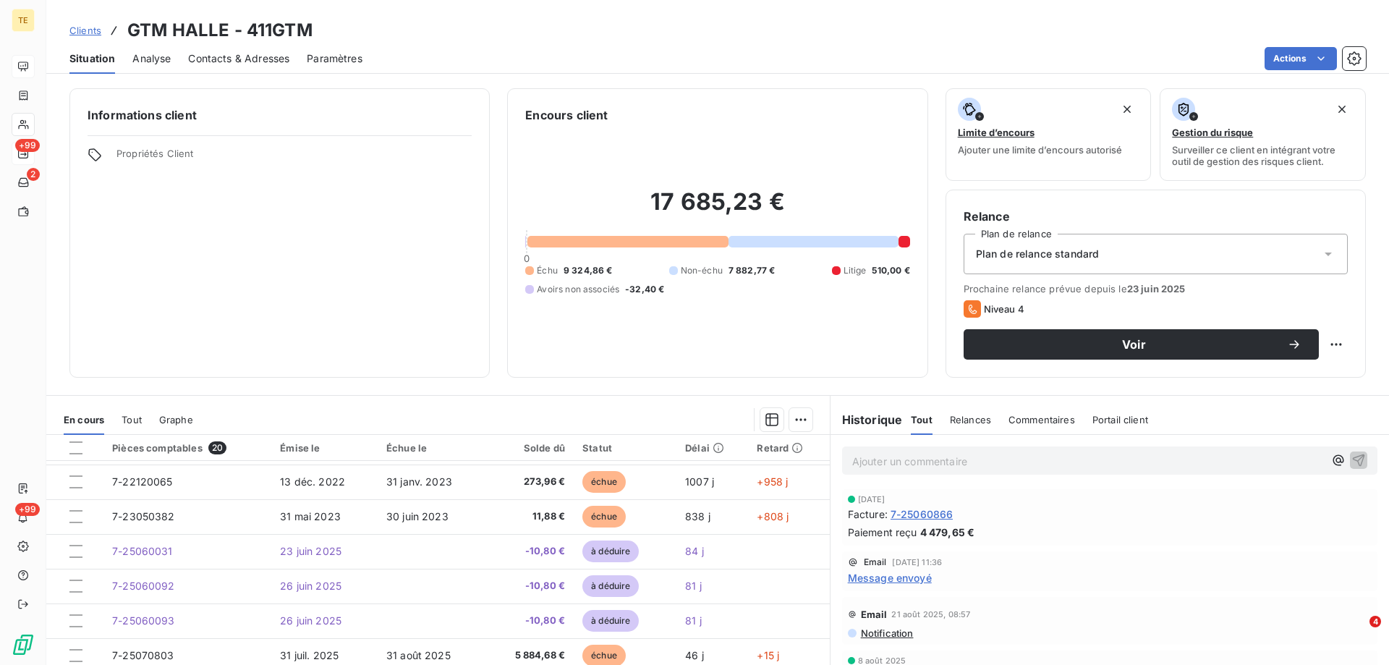
scroll to position [145, 0]
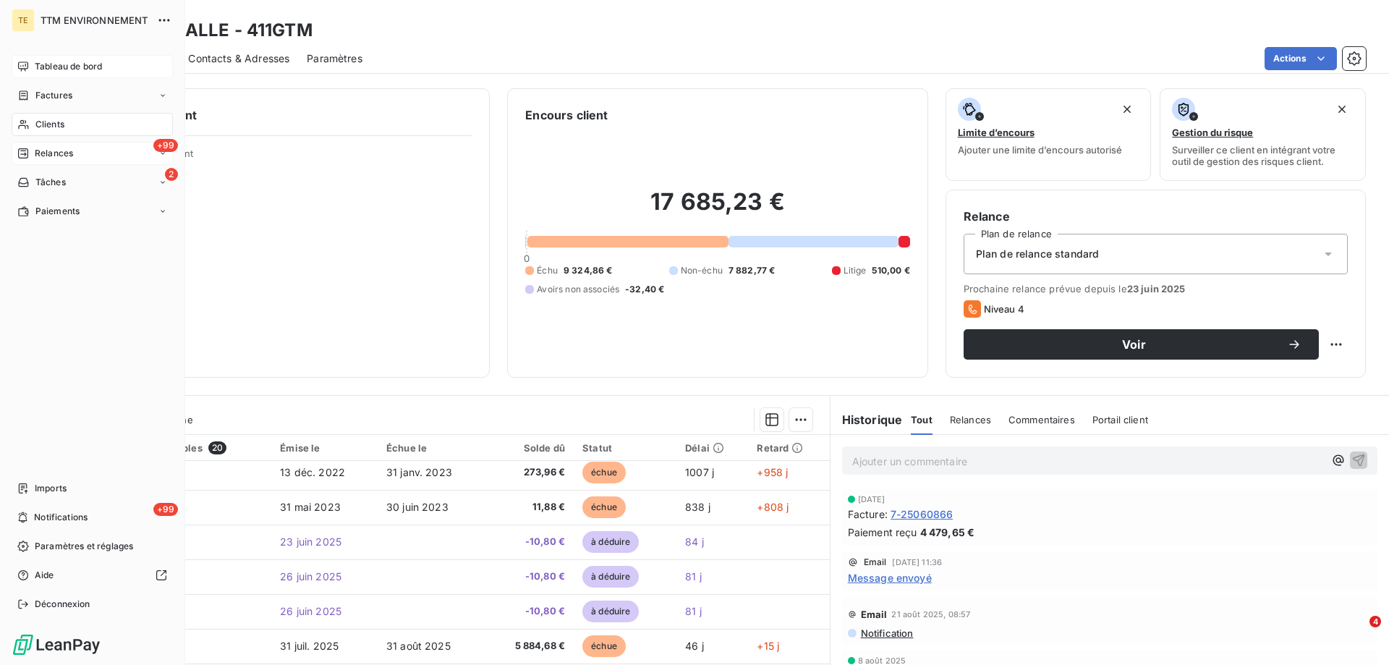
drag, startPoint x: 51, startPoint y: 123, endPoint x: 498, endPoint y: 70, distance: 450.1
click at [57, 121] on span "Clients" at bounding box center [49, 124] width 29 height 13
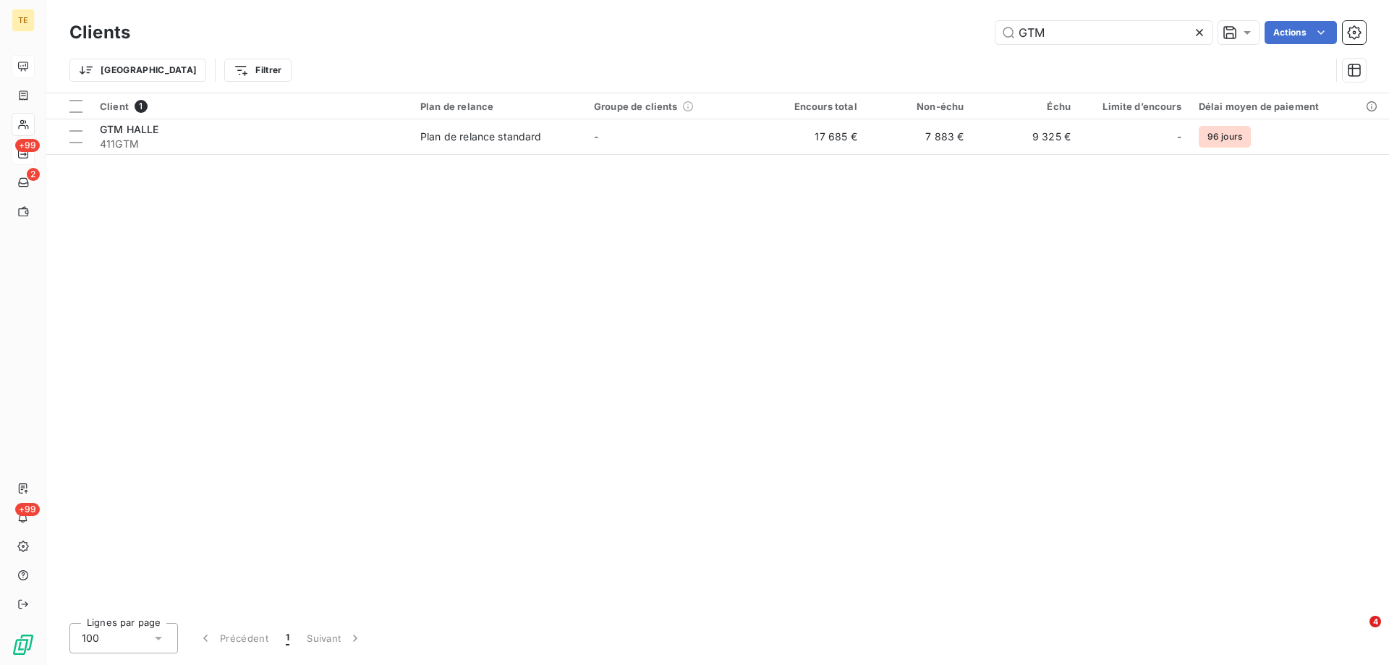
drag, startPoint x: 978, startPoint y: 33, endPoint x: 922, endPoint y: 35, distance: 55.8
click at [922, 35] on div "GTM Actions" at bounding box center [757, 32] width 1218 height 23
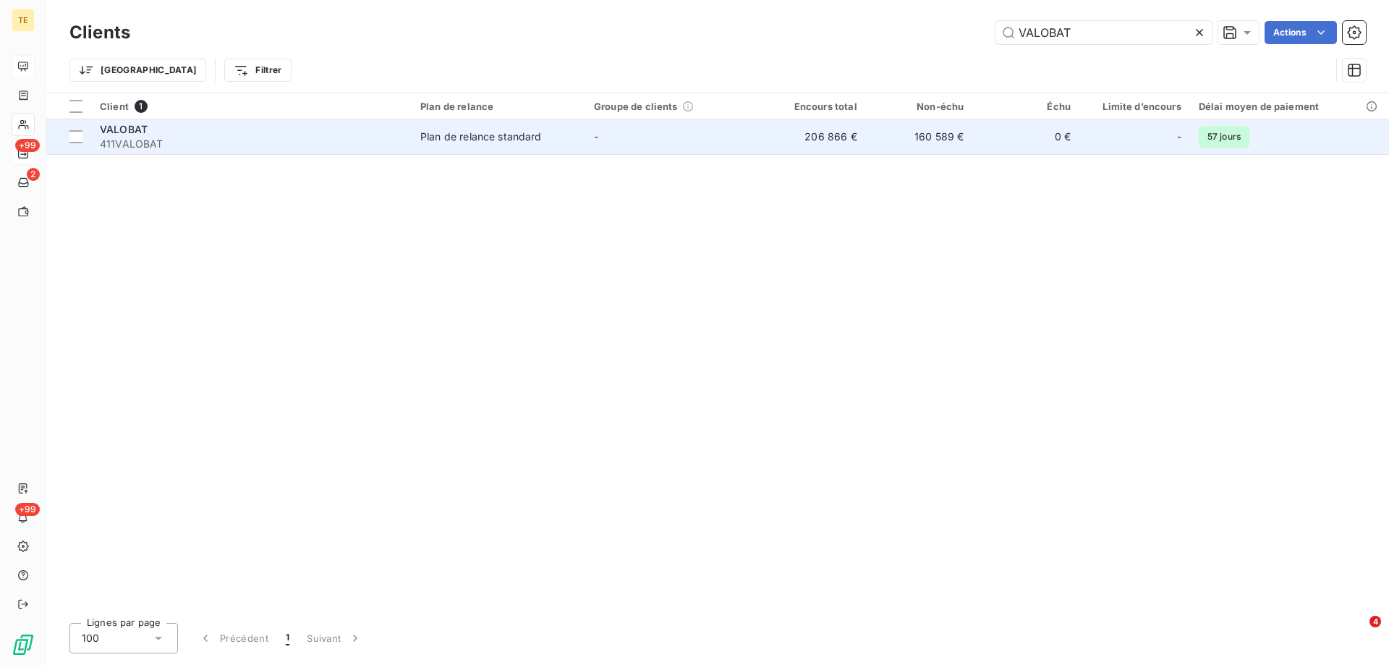
type input "VALOBAT"
click at [144, 132] on span "VALOBAT" at bounding box center [124, 129] width 48 height 12
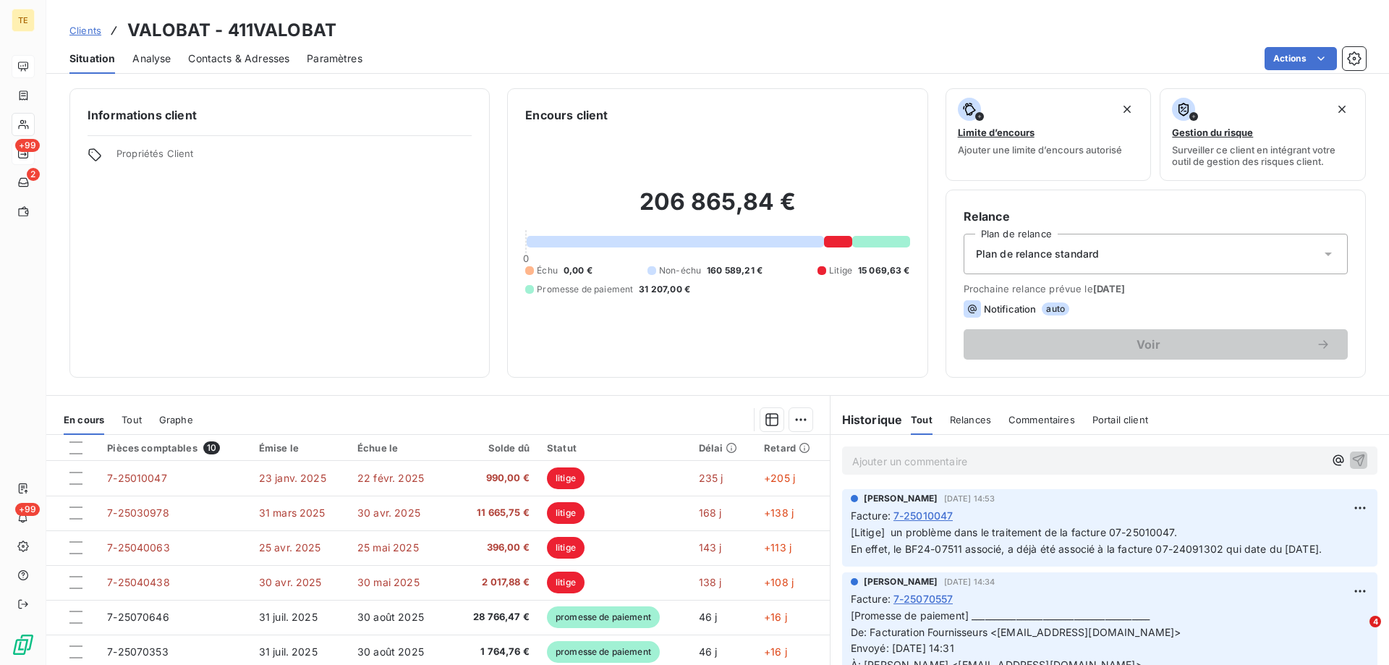
scroll to position [72, 0]
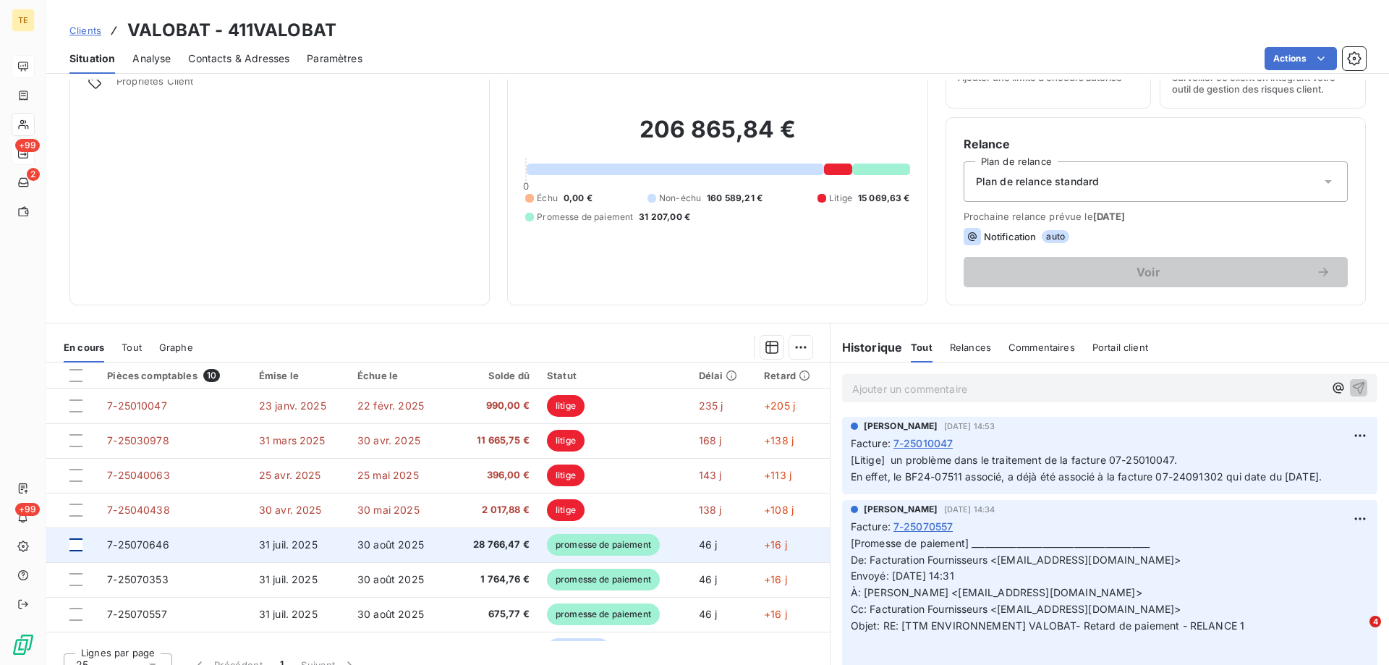
click at [74, 547] on div at bounding box center [75, 544] width 13 height 13
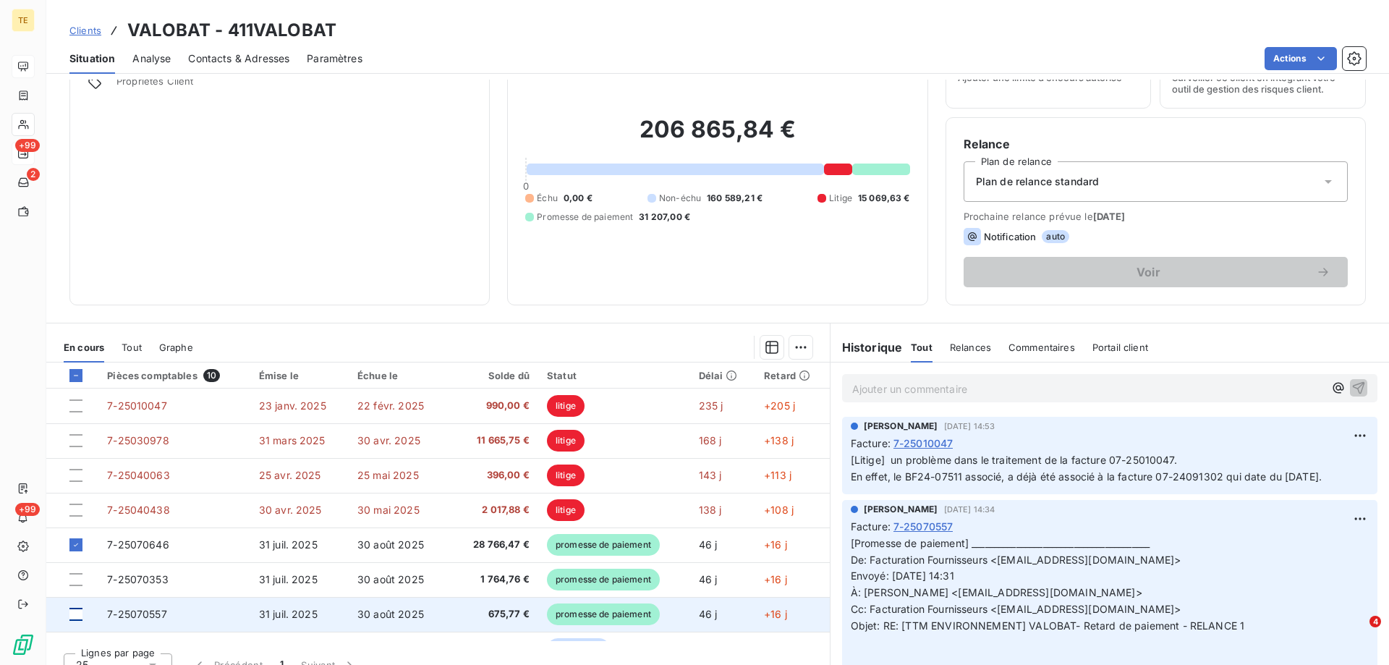
click at [75, 615] on div at bounding box center [75, 614] width 13 height 13
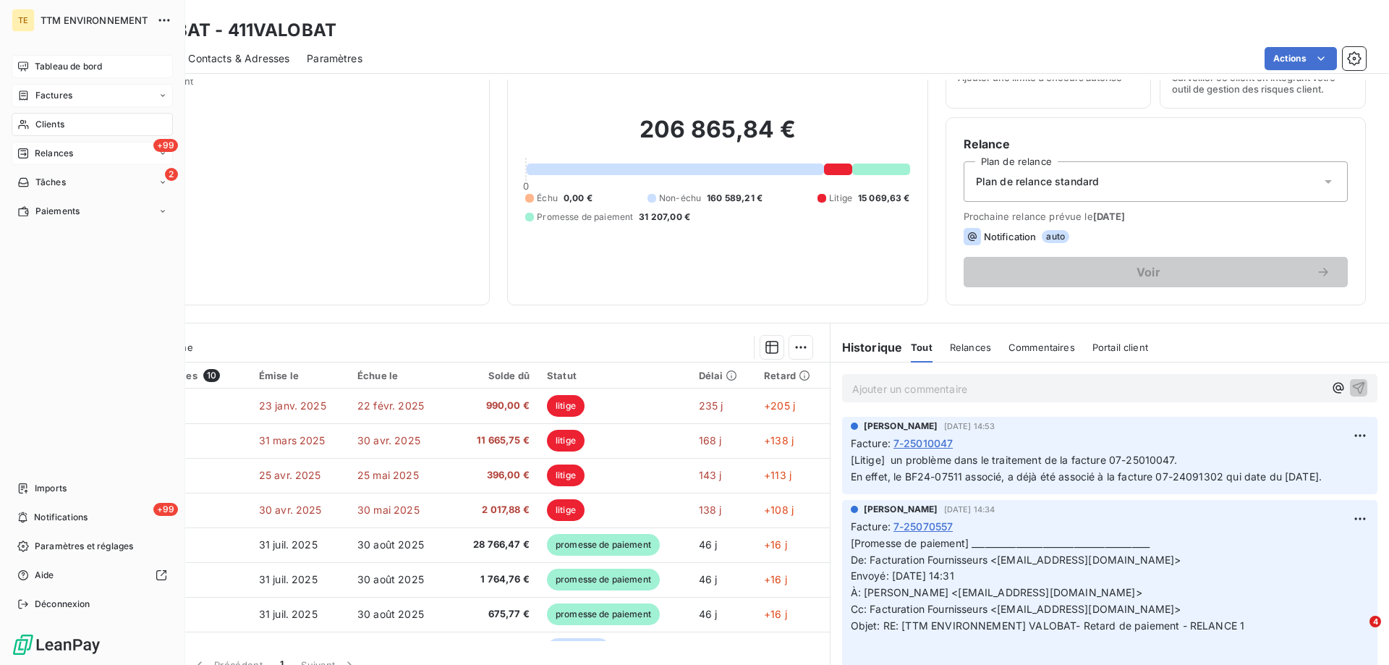
click at [53, 95] on span "Factures" at bounding box center [53, 95] width 37 height 13
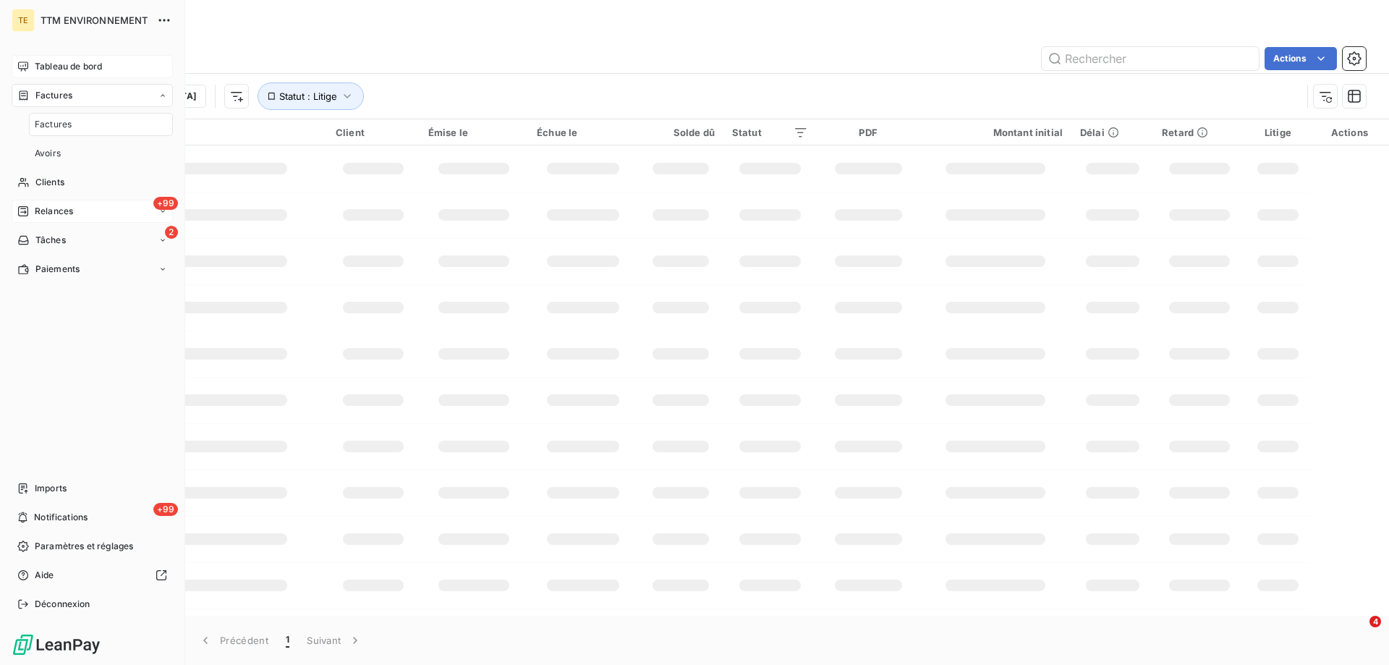
click at [66, 61] on span "Tableau de bord" at bounding box center [68, 66] width 67 height 13
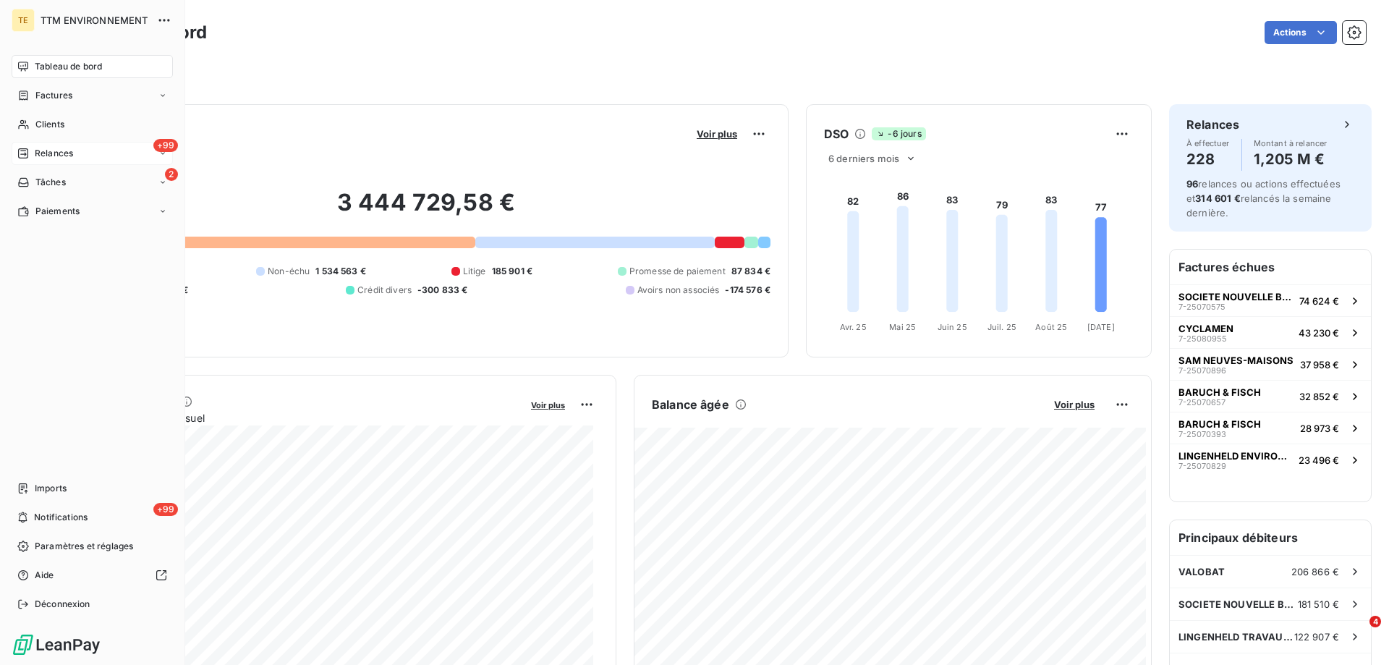
click at [88, 67] on span "Tableau de bord" at bounding box center [68, 66] width 67 height 13
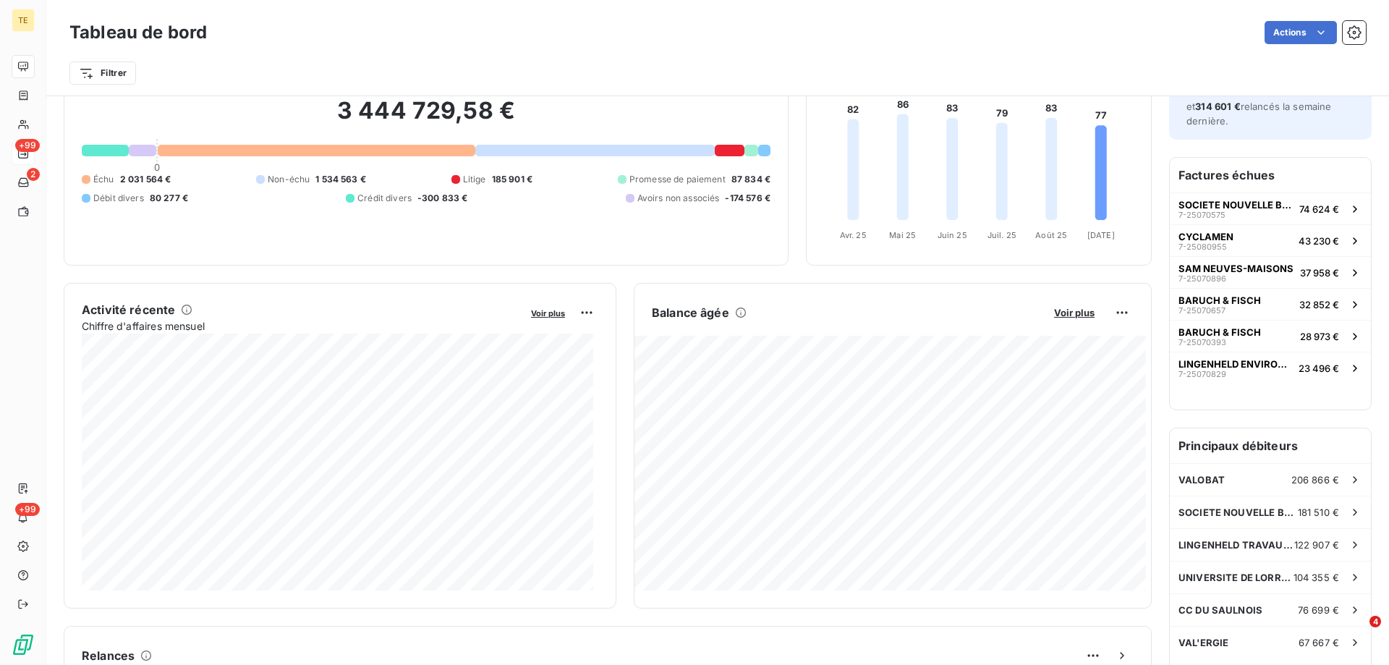
scroll to position [145, 0]
